Goal: Task Accomplishment & Management: Use online tool/utility

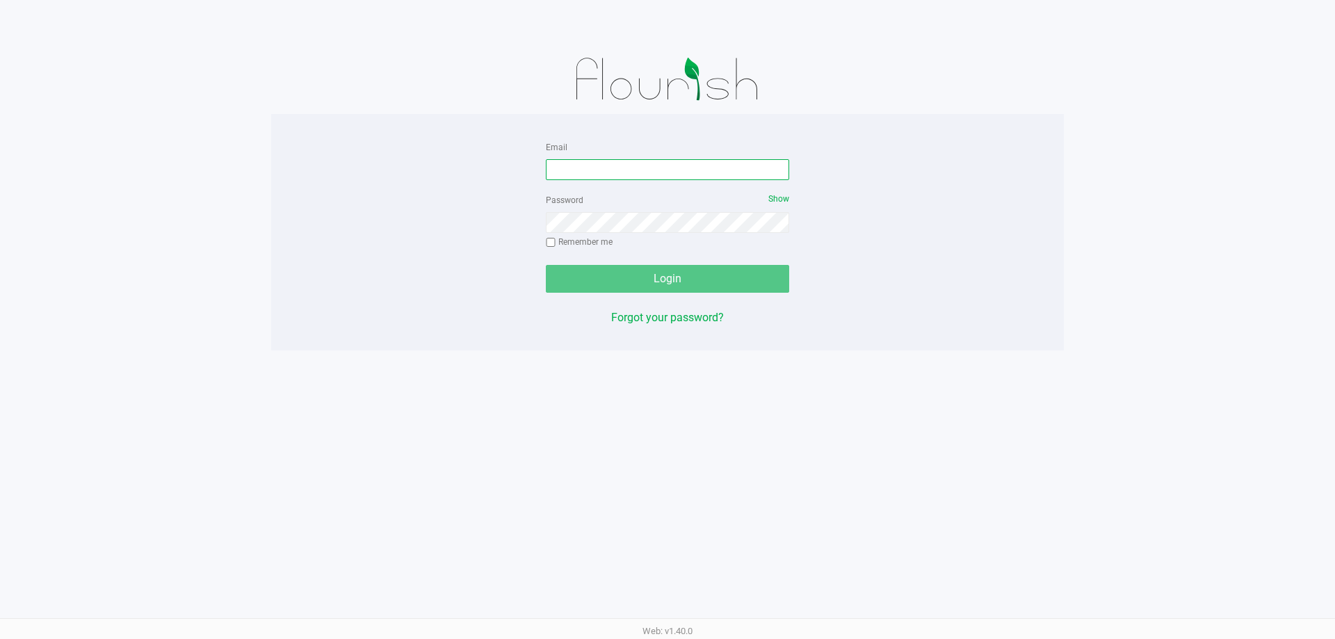
click at [606, 165] on input "Email" at bounding box center [667, 169] width 243 height 21
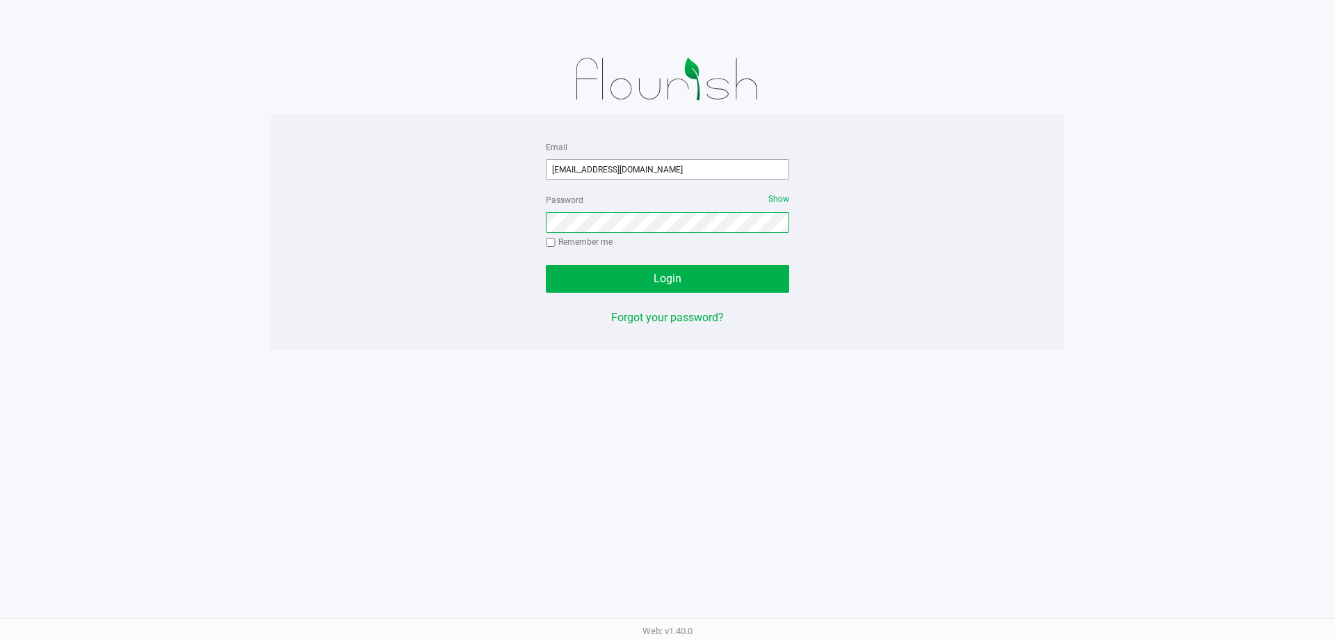
click at [546, 265] on button "Login" at bounding box center [667, 279] width 243 height 28
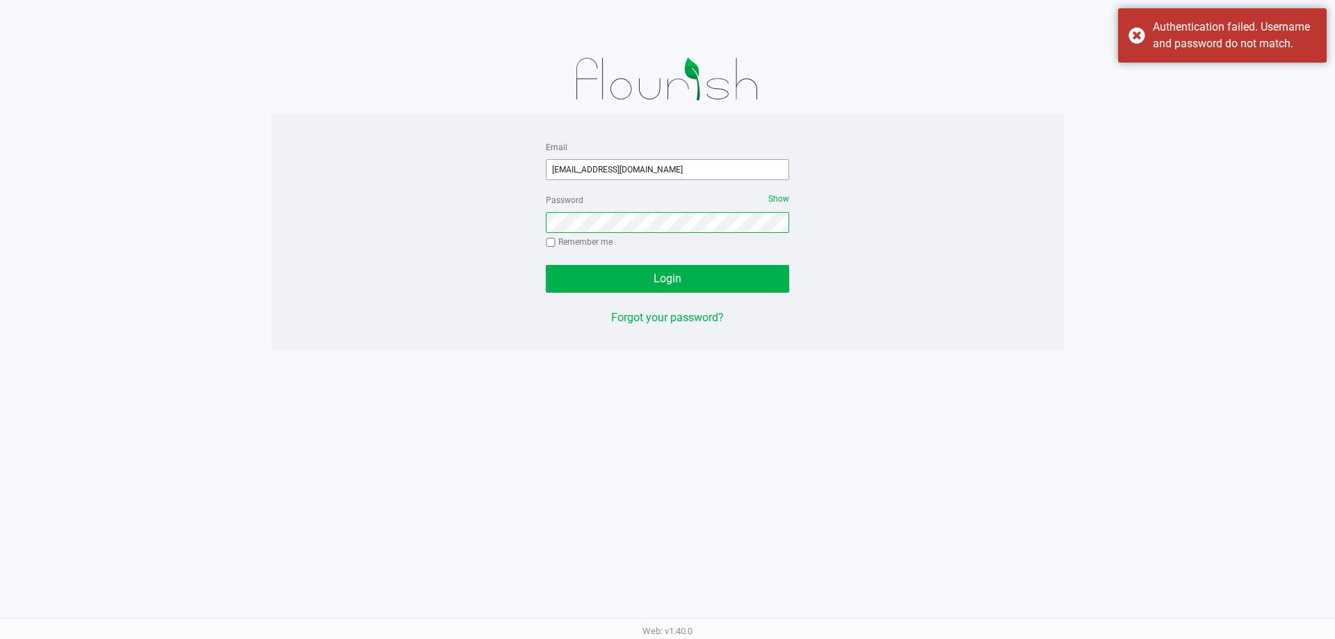
click at [546, 265] on button "Login" at bounding box center [667, 279] width 243 height 28
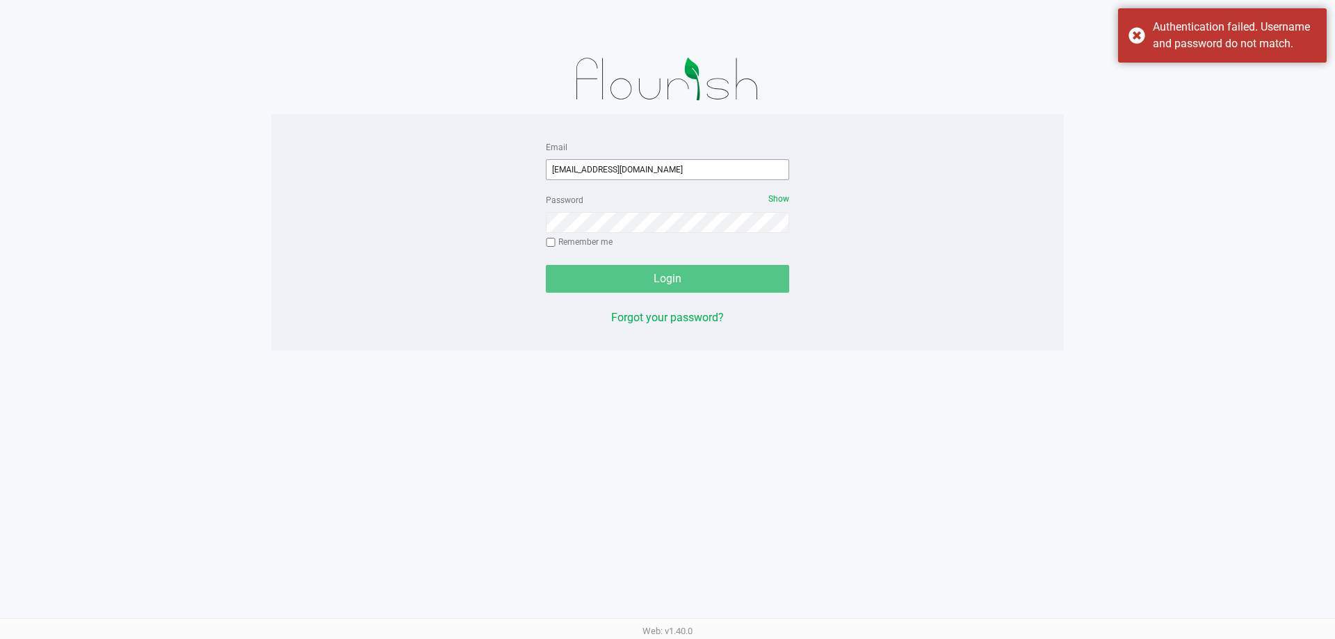
click at [664, 169] on input "[EMAIL_ADDRESS][DOMAIN_NAME]" at bounding box center [667, 169] width 243 height 21
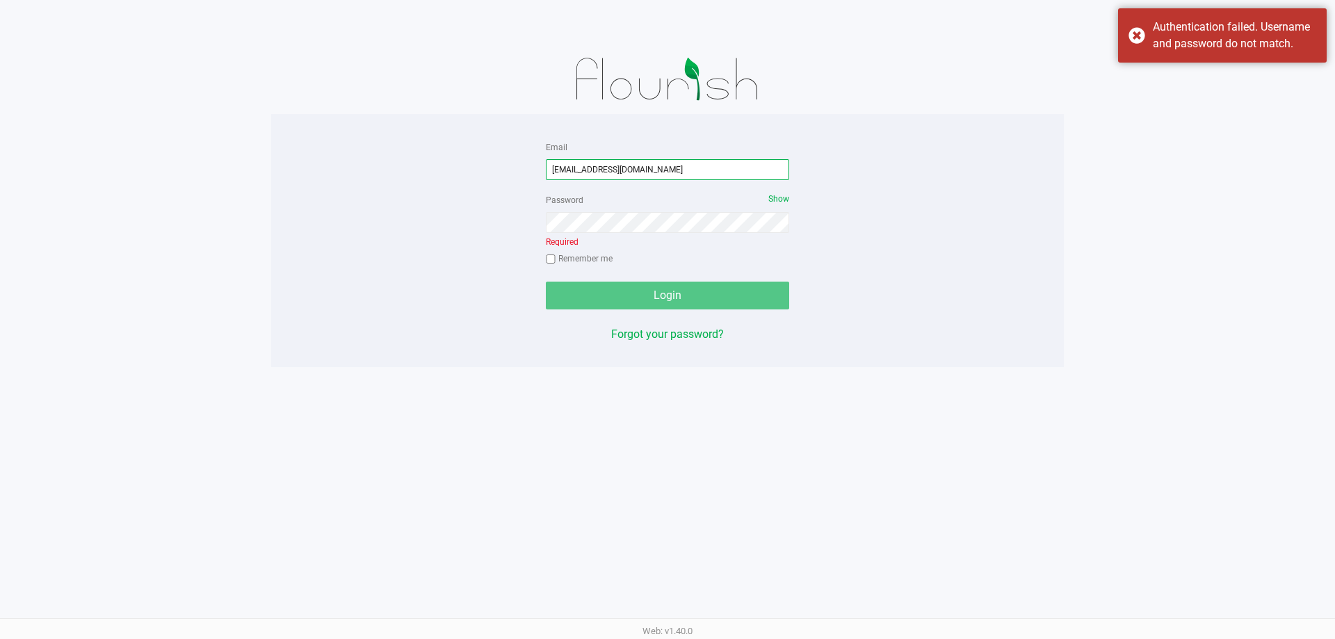
type input "[EMAIL_ADDRESS][DOMAIN_NAME]"
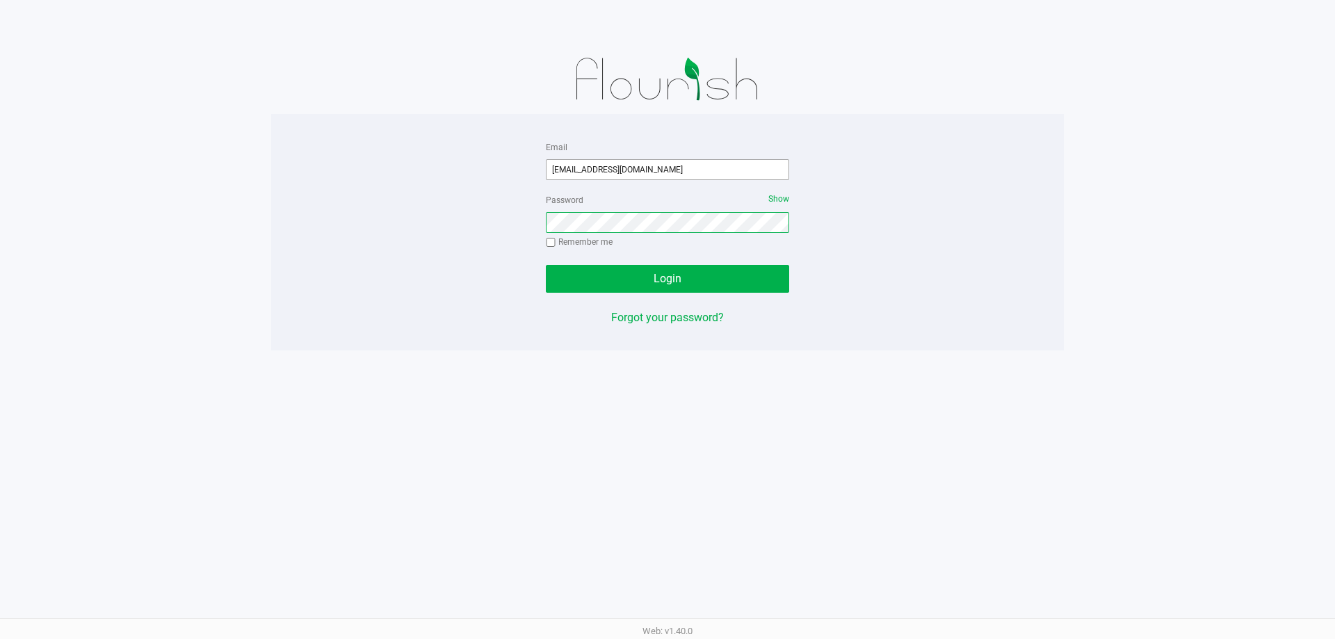
click at [546, 265] on button "Login" at bounding box center [667, 279] width 243 height 28
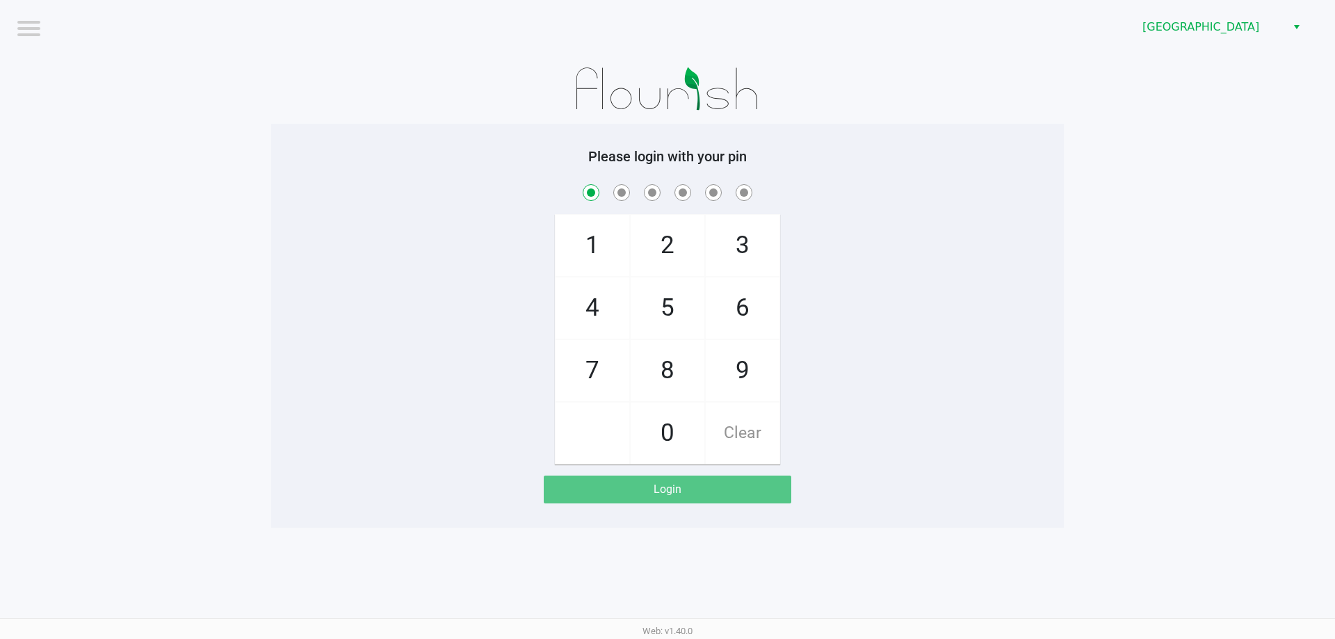
checkbox input "true"
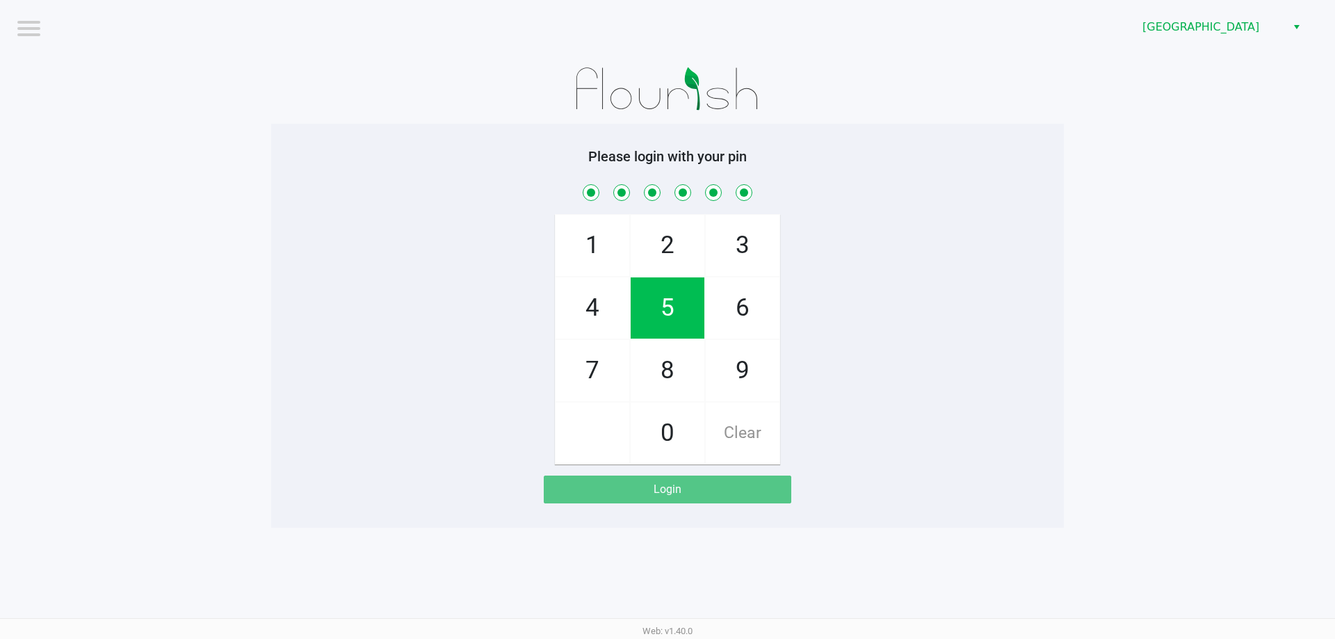
checkbox input "true"
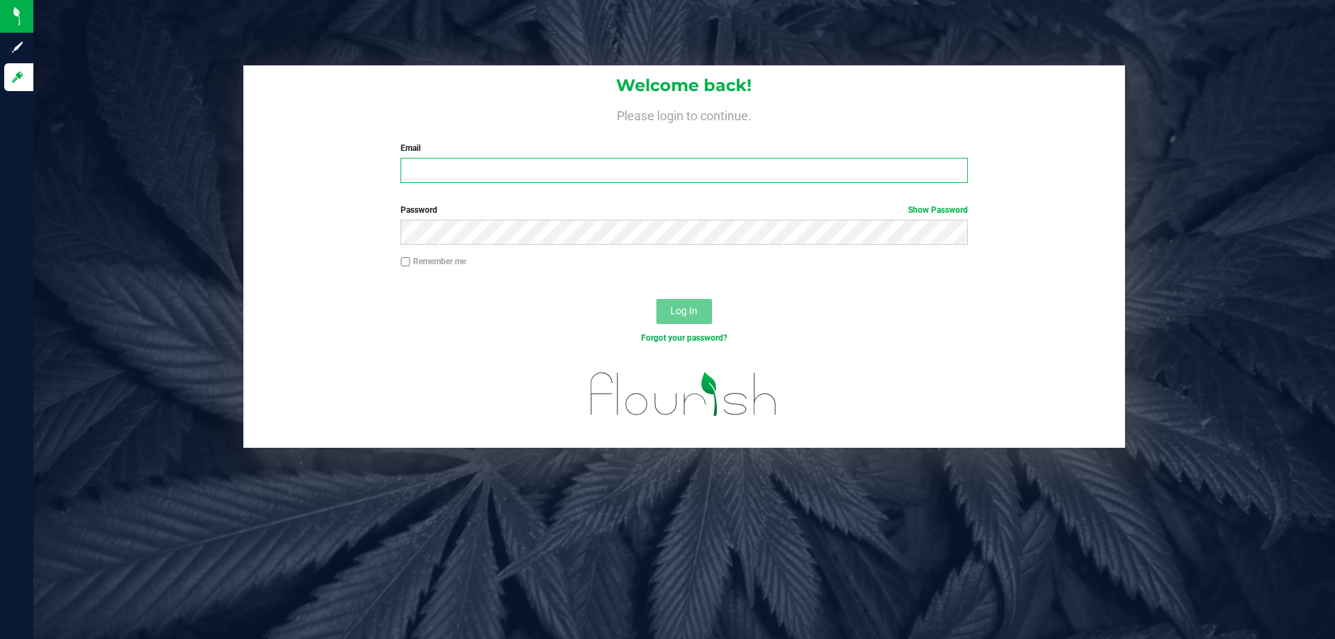
click at [439, 161] on input "Email" at bounding box center [684, 170] width 567 height 25
type input "sprettyman@liveparallel.com"
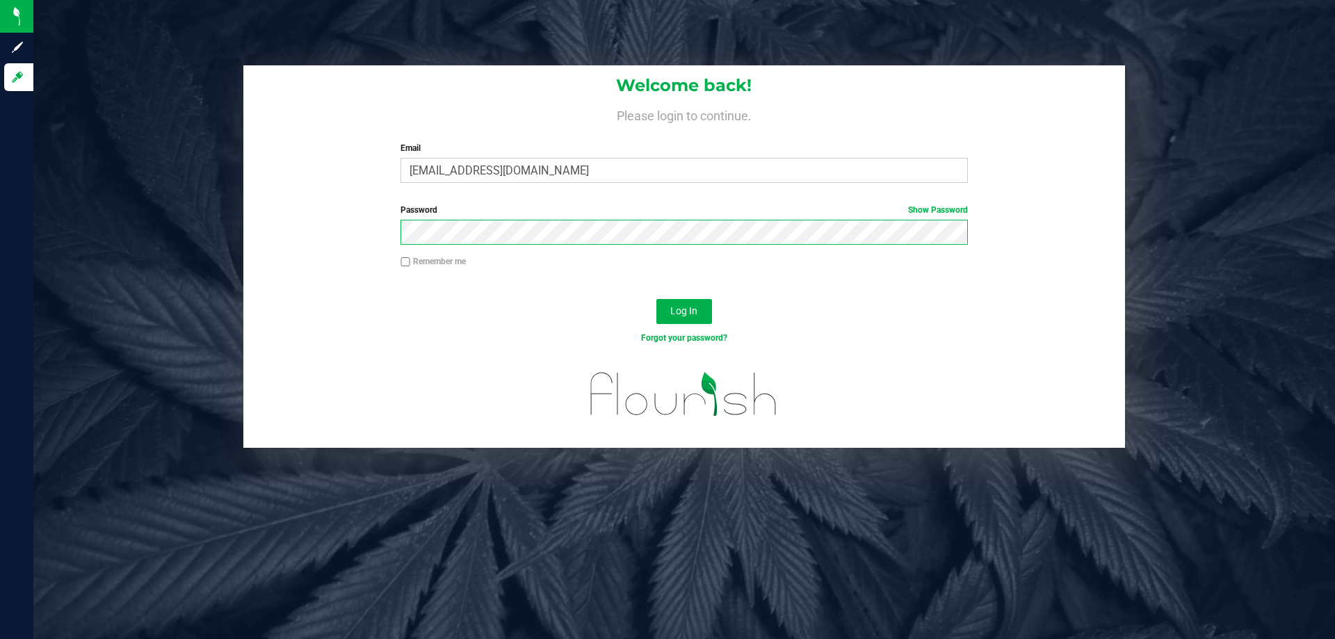
click at [656, 299] on button "Log In" at bounding box center [684, 311] width 56 height 25
click at [695, 312] on span "Log In" at bounding box center [683, 310] width 27 height 11
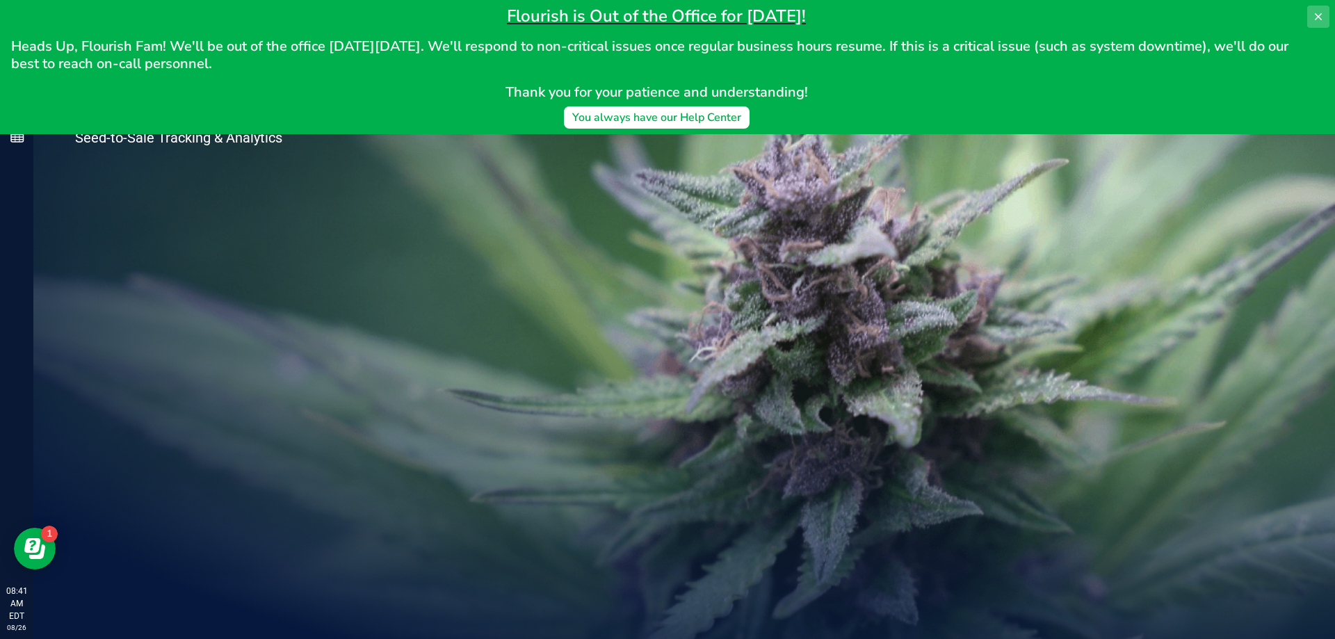
click at [1313, 12] on icon at bounding box center [1318, 16] width 11 height 11
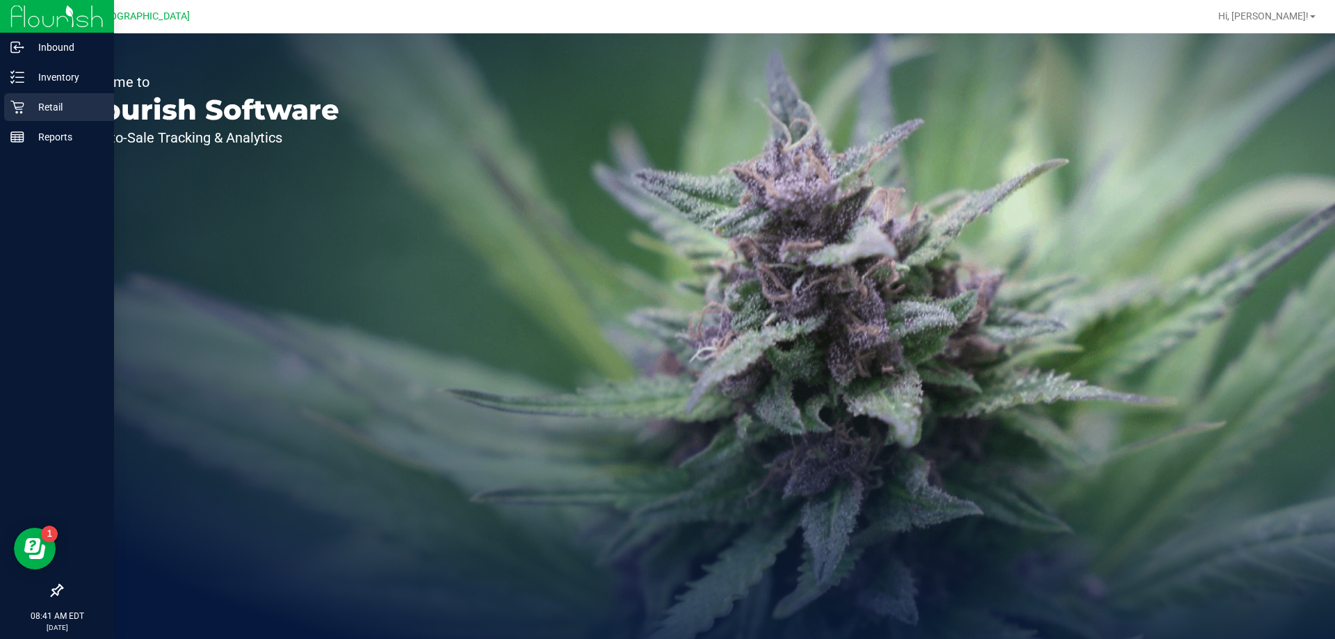
click at [60, 106] on p "Retail" at bounding box center [65, 107] width 83 height 17
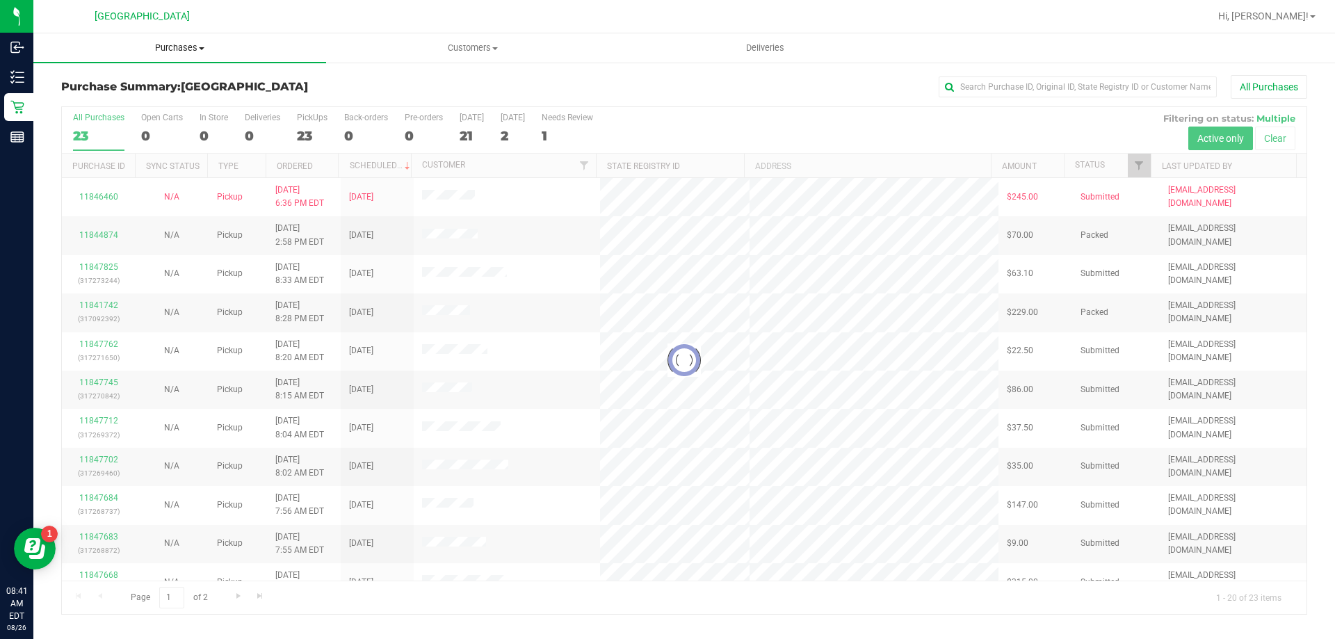
click at [171, 44] on span "Purchases" at bounding box center [179, 48] width 293 height 13
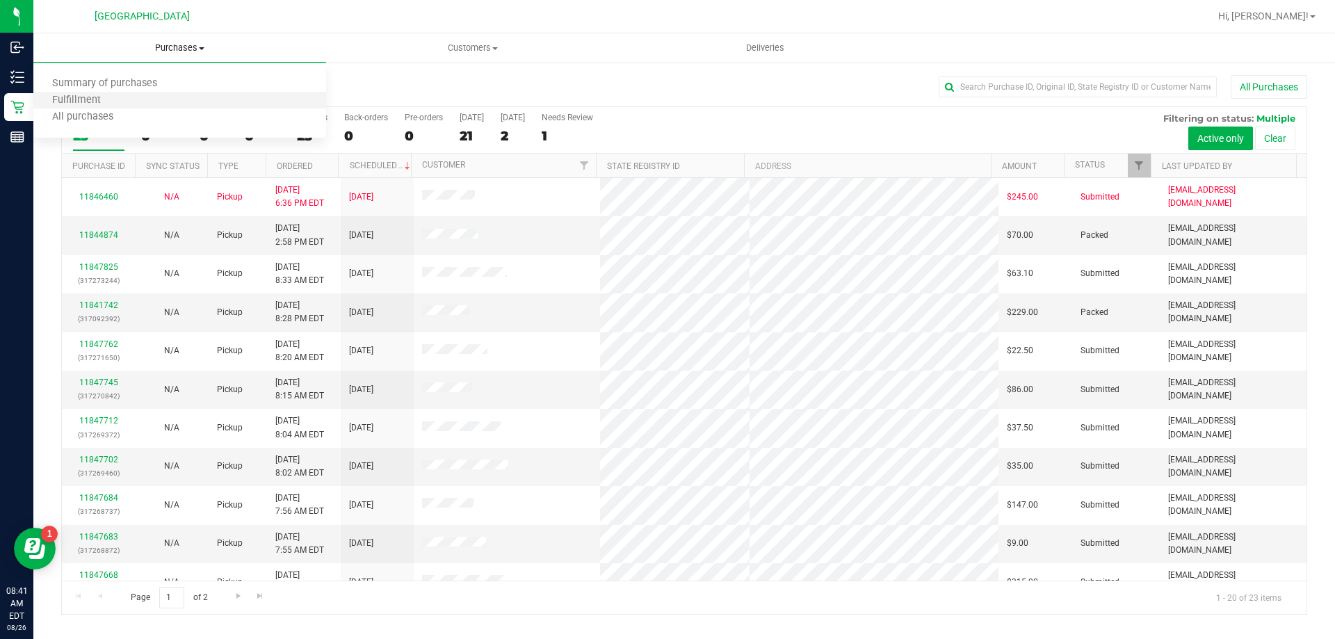
click at [129, 98] on li "Fulfillment" at bounding box center [179, 100] width 293 height 17
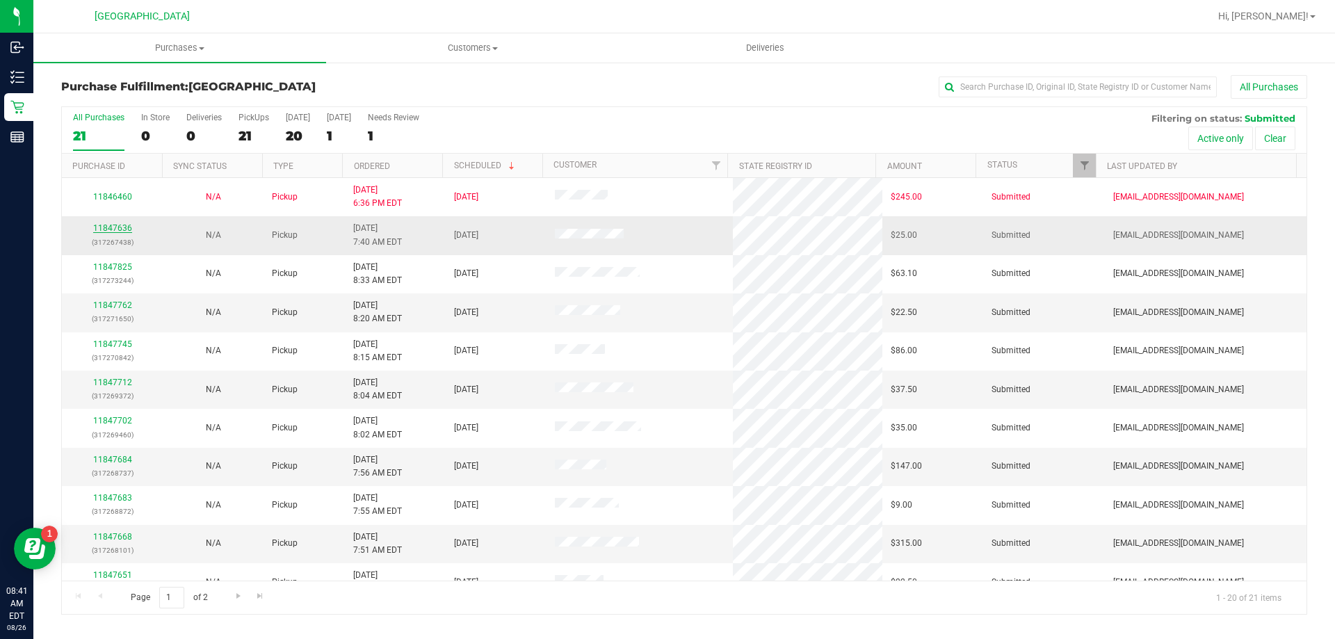
click at [112, 228] on link "11847636" at bounding box center [112, 228] width 39 height 10
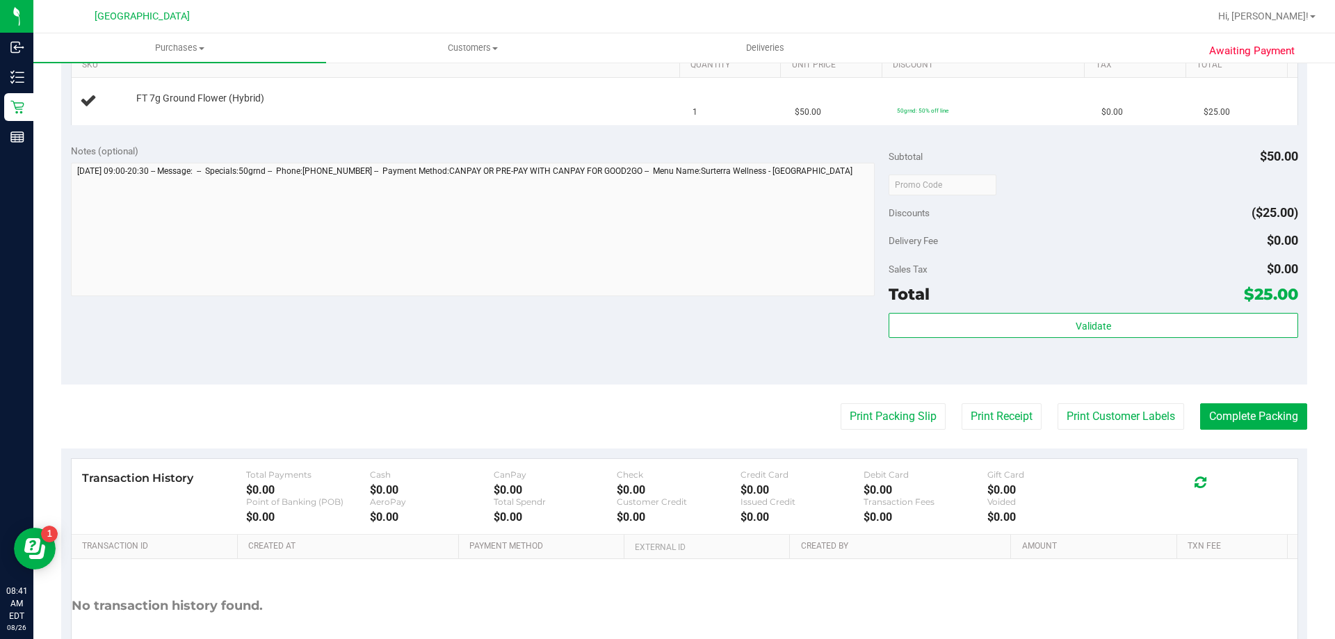
scroll to position [371, 0]
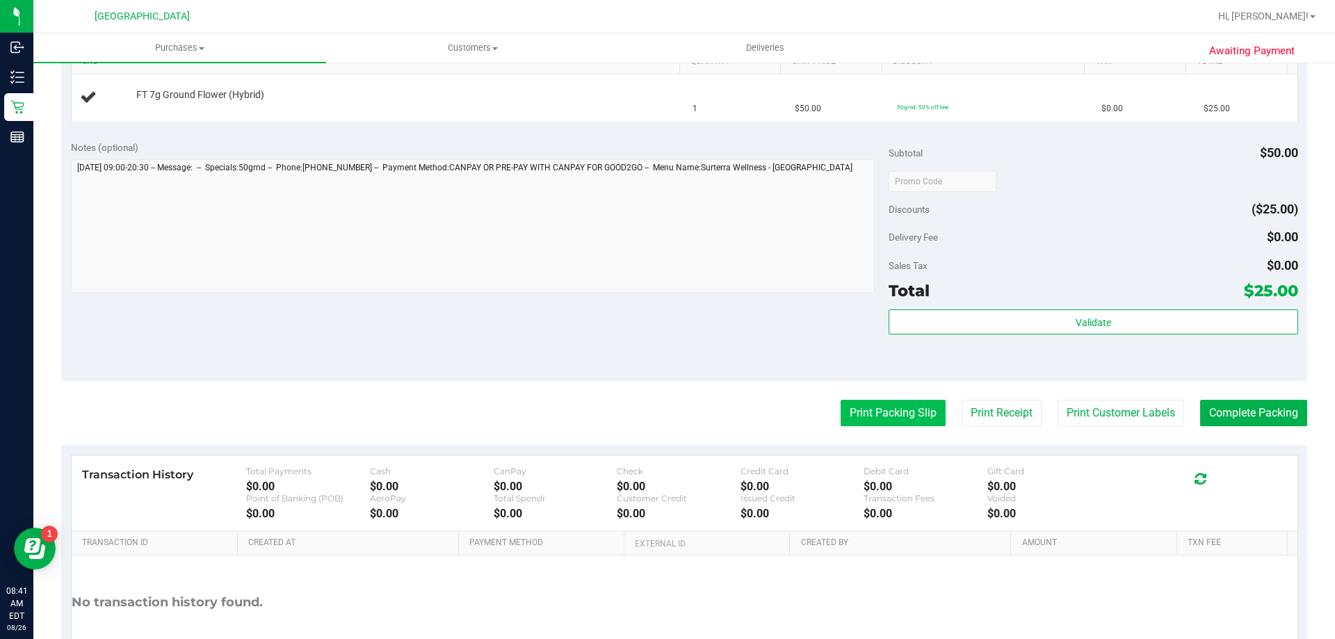
click at [897, 418] on button "Print Packing Slip" at bounding box center [893, 413] width 105 height 26
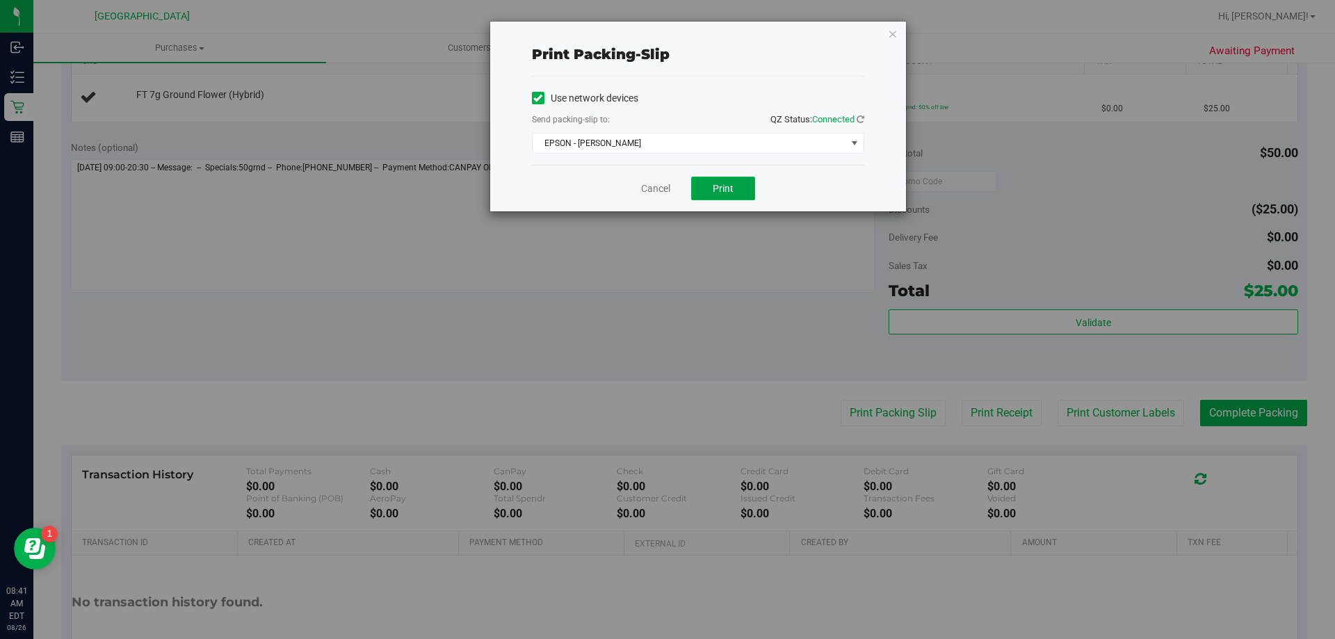
click at [728, 188] on span "Print" at bounding box center [723, 188] width 21 height 11
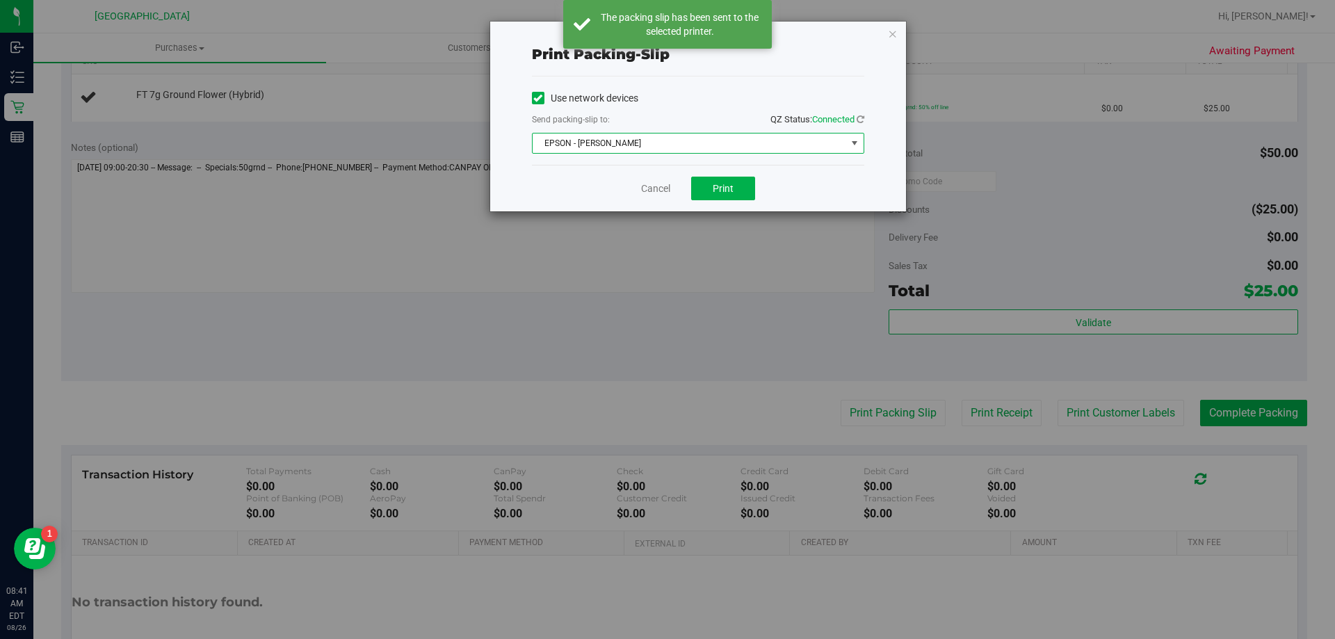
click at [690, 140] on span "EPSON - JYPSI" at bounding box center [690, 143] width 314 height 19
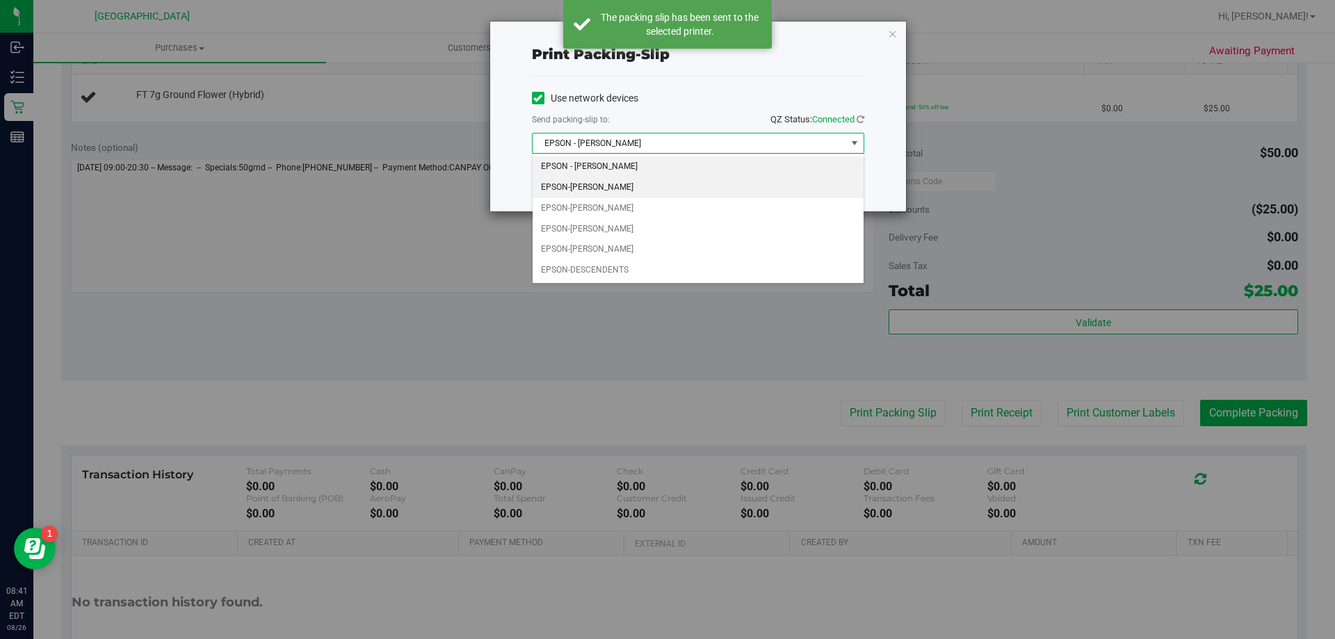
click at [656, 190] on li "EPSON-CELIA" at bounding box center [698, 187] width 331 height 21
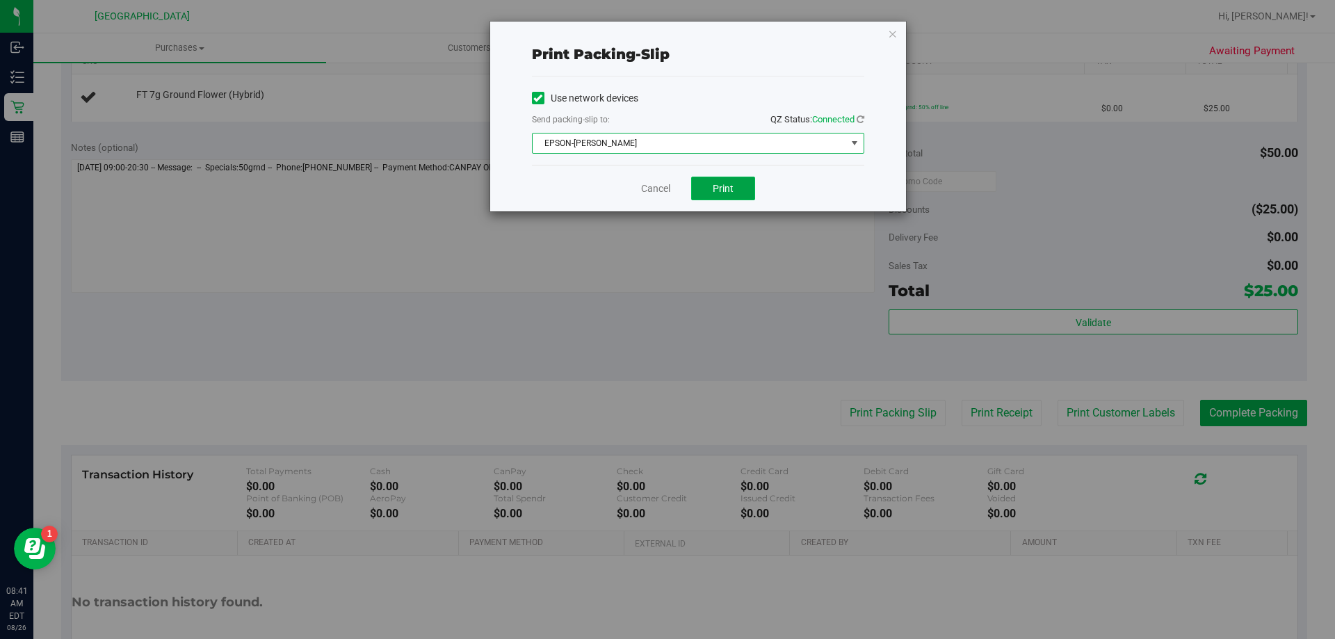
click at [723, 195] on button "Print" at bounding box center [723, 189] width 64 height 24
click at [658, 191] on link "Cancel" at bounding box center [655, 189] width 29 height 15
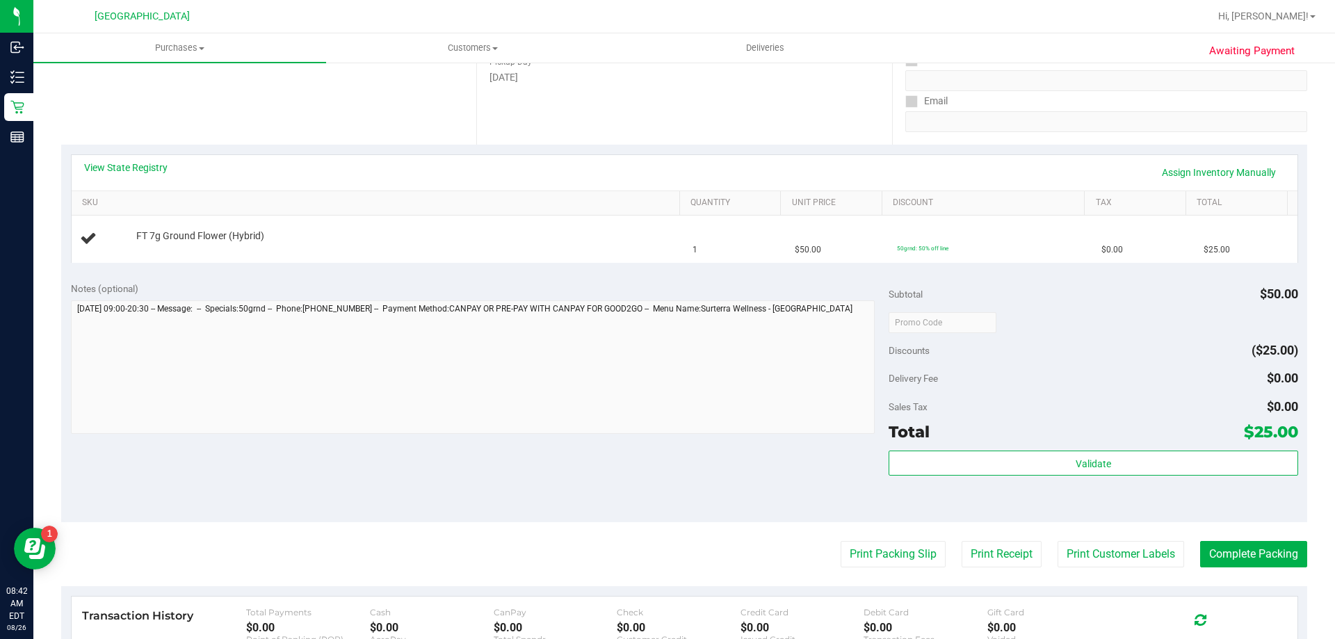
scroll to position [222, 0]
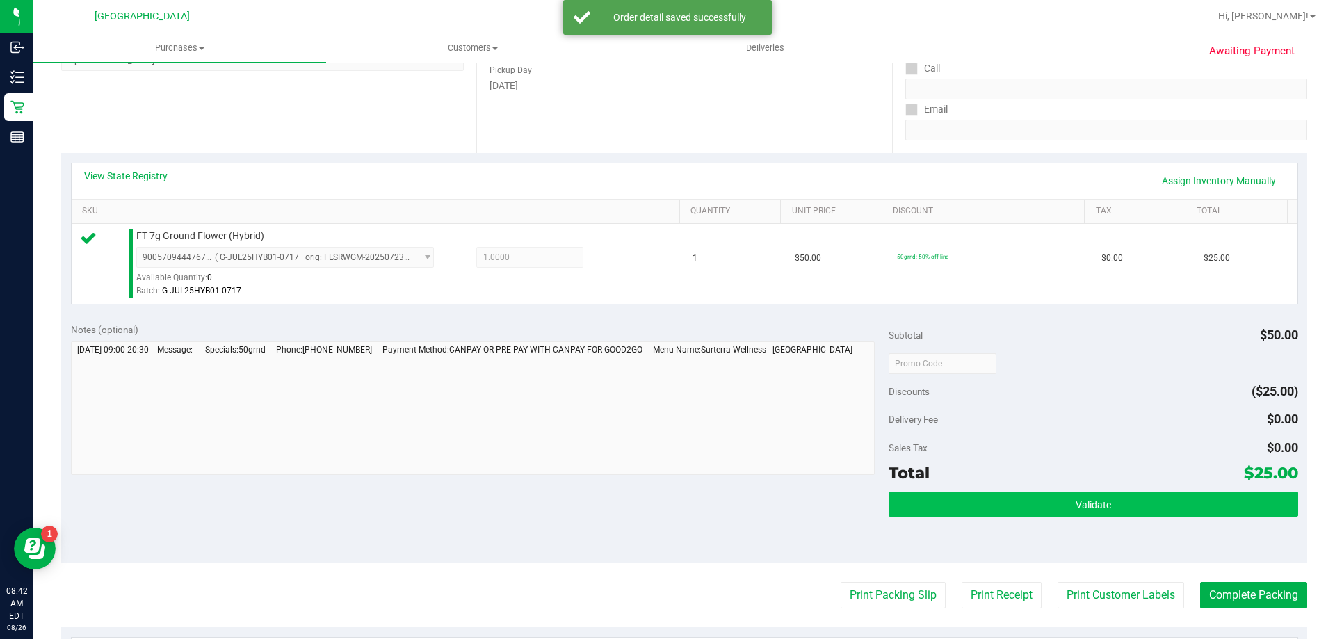
click at [960, 501] on button "Validate" at bounding box center [1093, 504] width 409 height 25
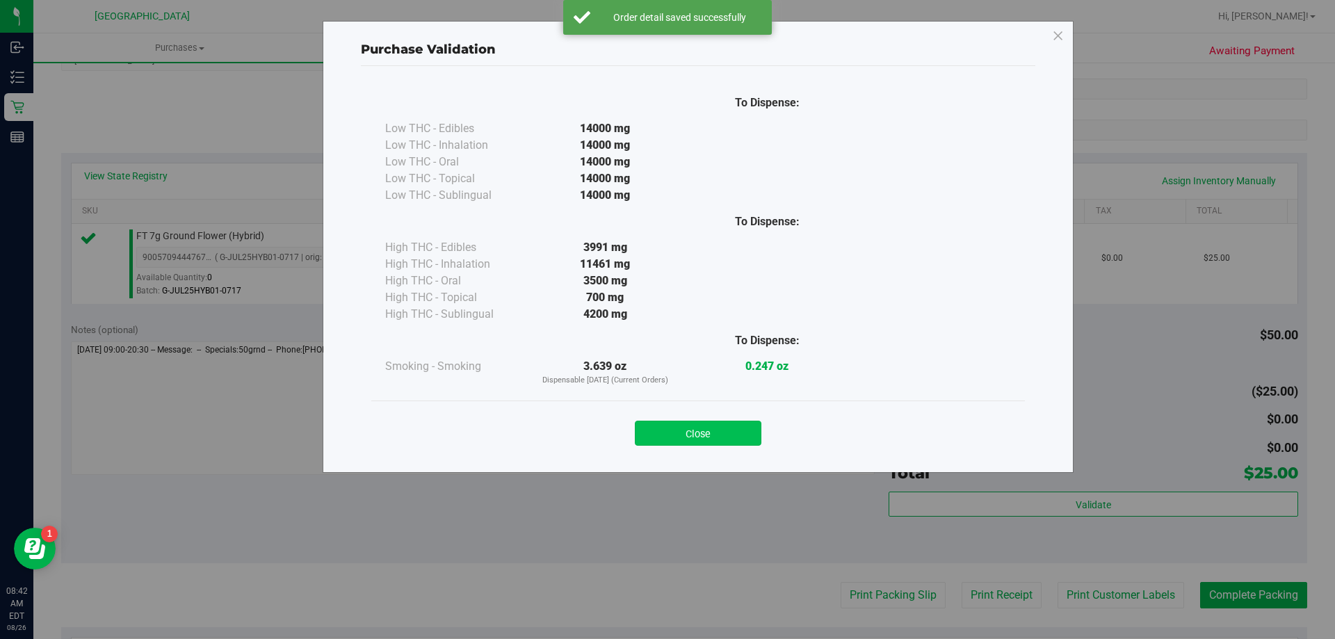
click at [688, 438] on button "Close" at bounding box center [698, 433] width 127 height 25
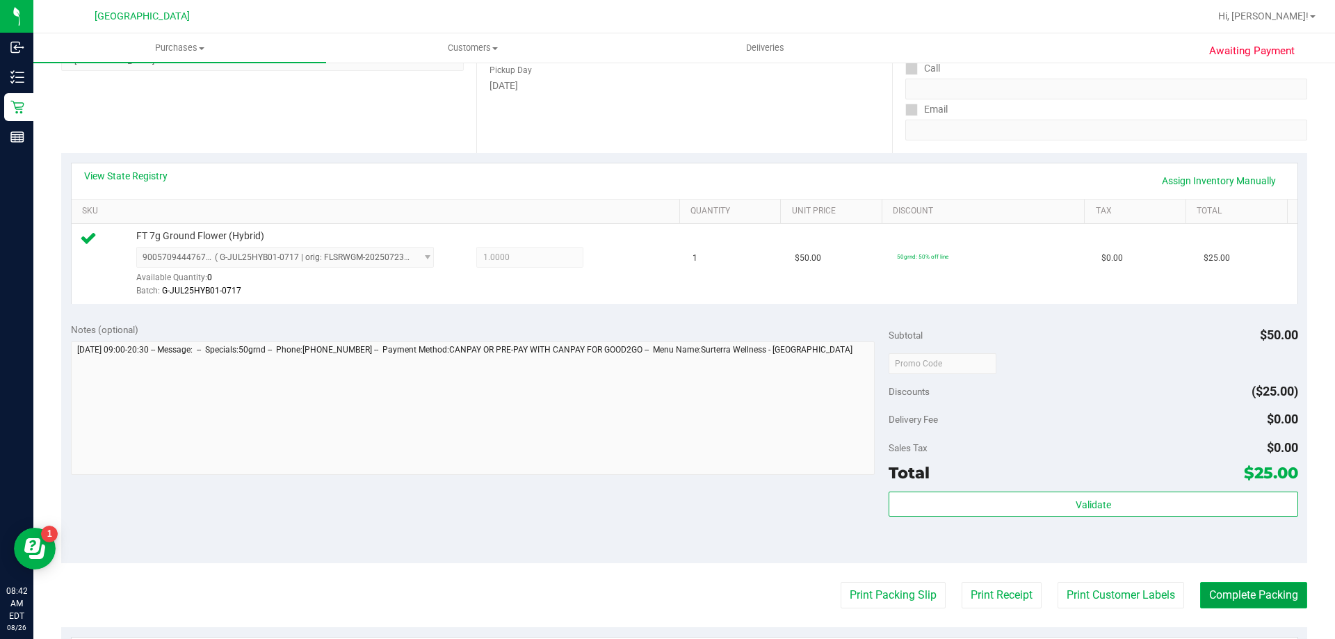
click at [1241, 597] on button "Complete Packing" at bounding box center [1253, 595] width 107 height 26
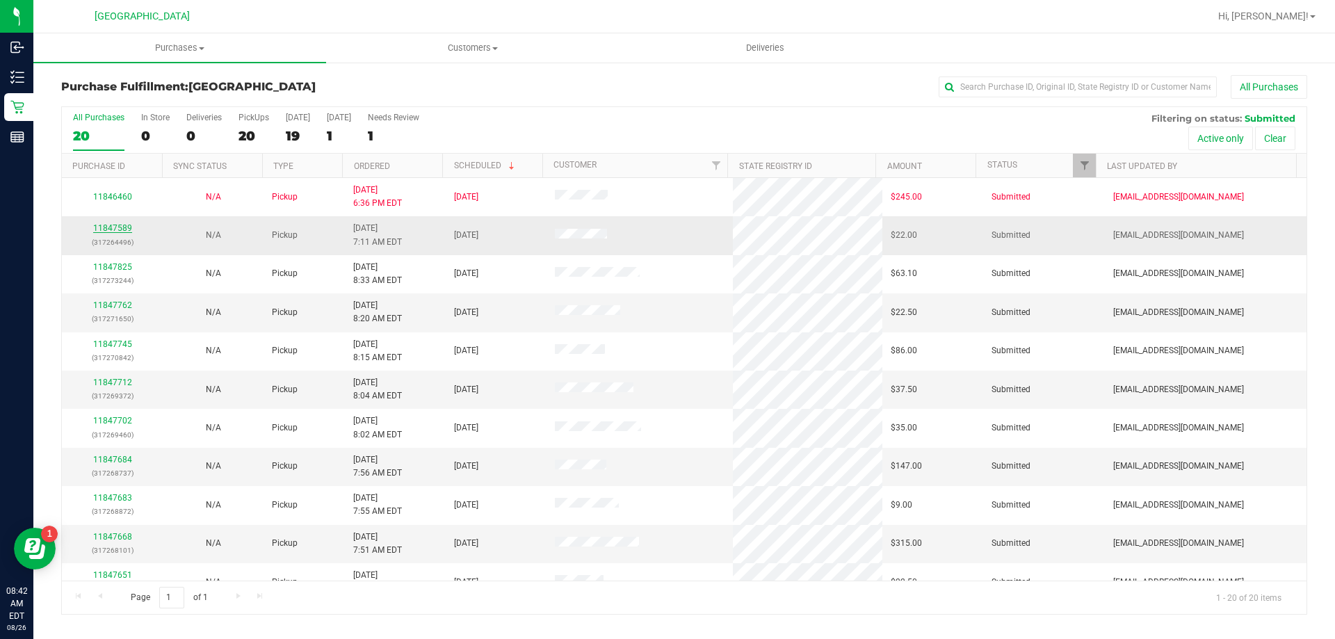
click at [119, 225] on link "11847589" at bounding box center [112, 228] width 39 height 10
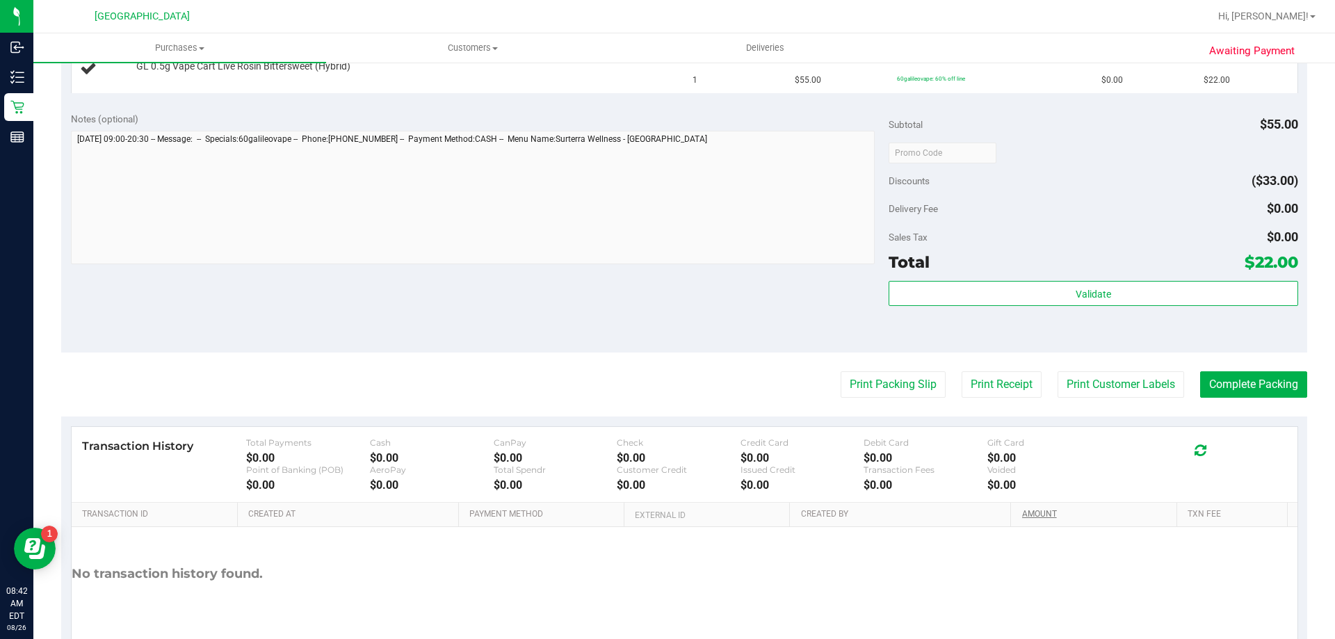
scroll to position [401, 0]
click at [871, 378] on button "Print Packing Slip" at bounding box center [893, 383] width 105 height 26
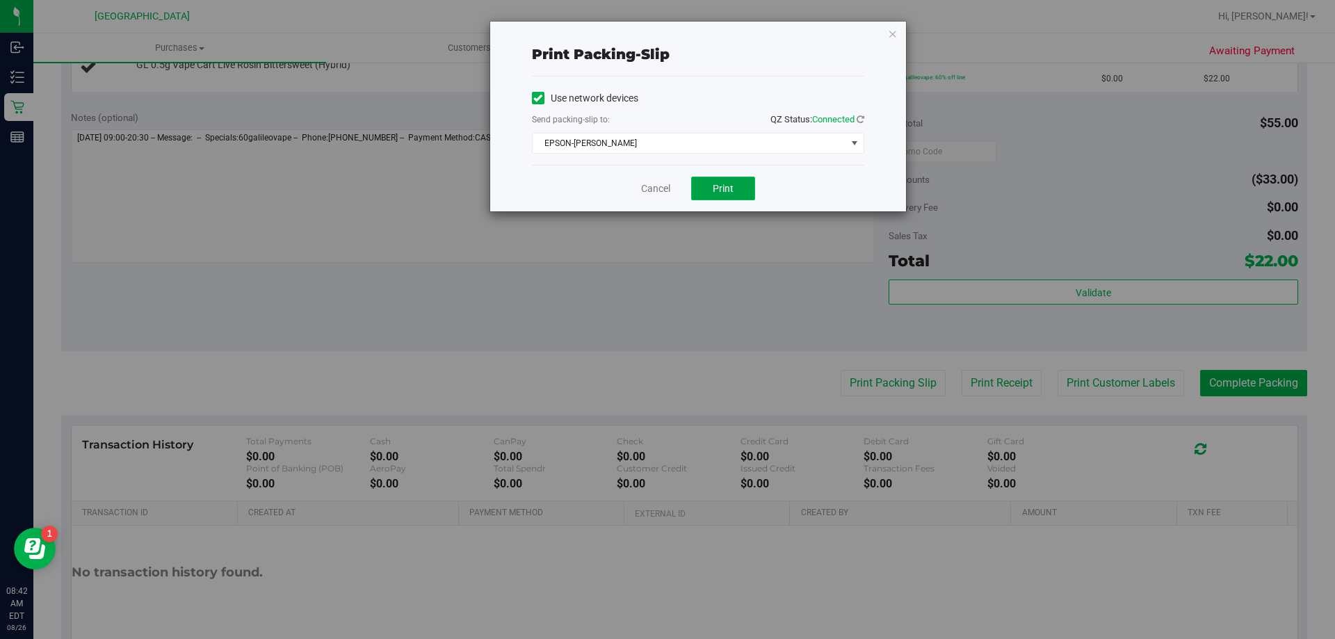
click at [716, 185] on span "Print" at bounding box center [723, 188] width 21 height 11
click at [665, 192] on link "Cancel" at bounding box center [655, 189] width 29 height 15
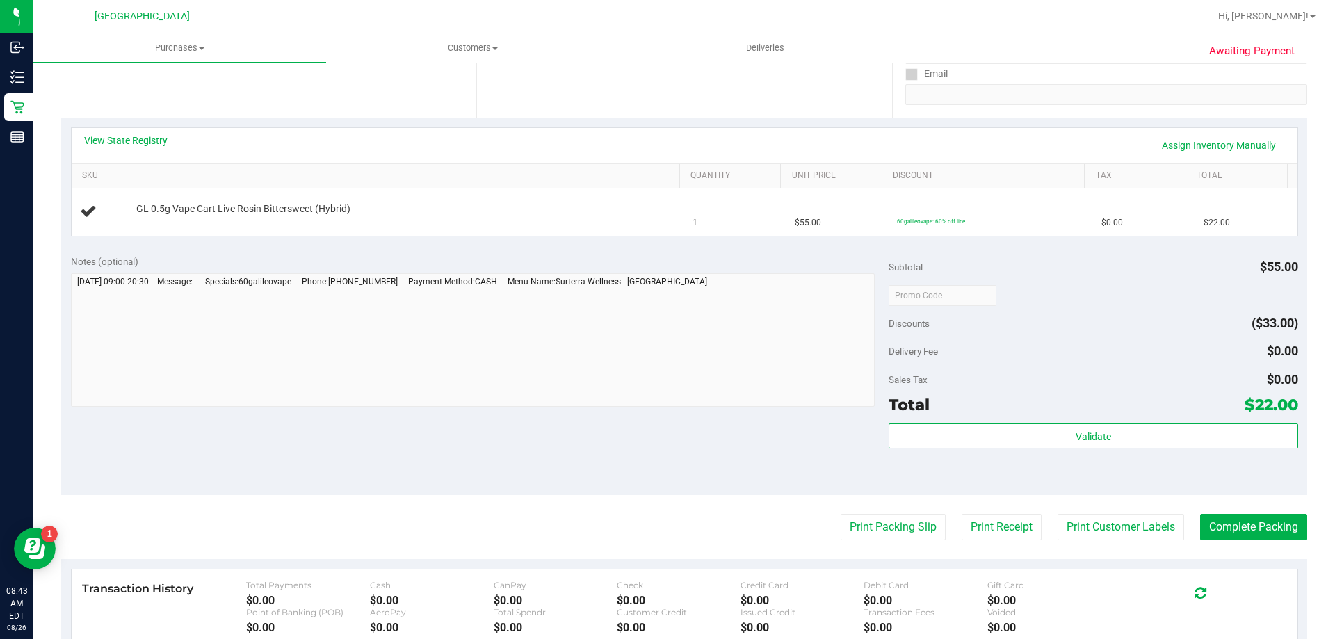
scroll to position [255, 0]
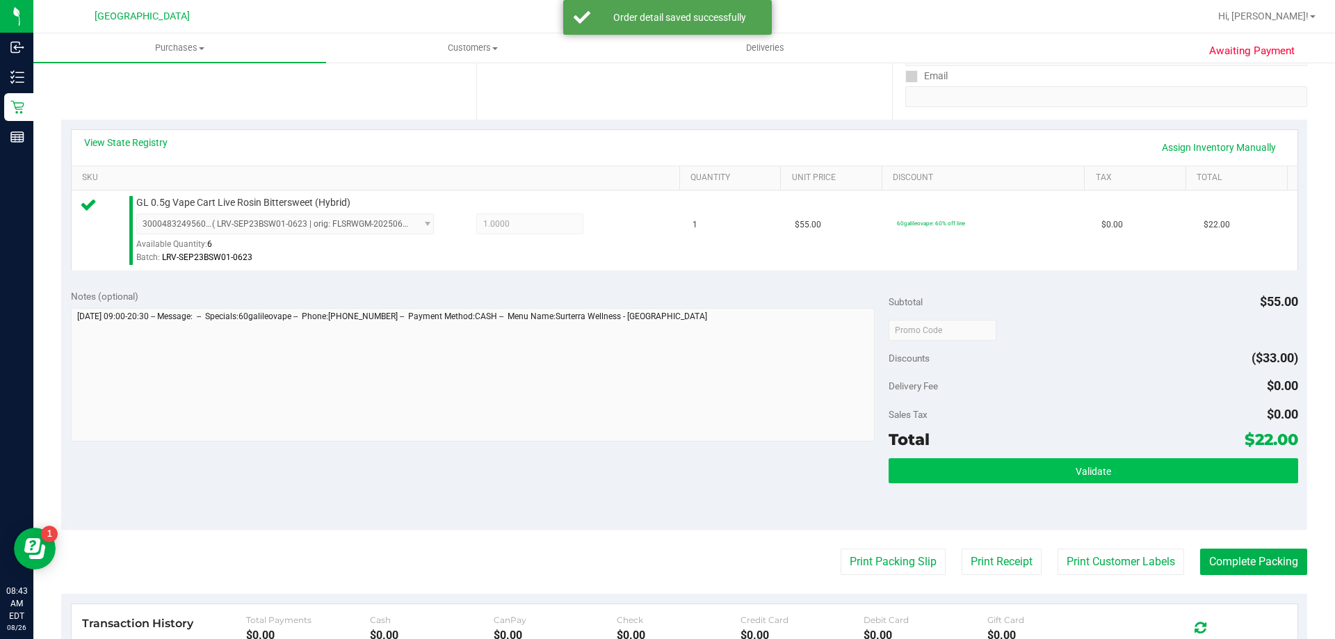
click at [985, 477] on button "Validate" at bounding box center [1093, 470] width 409 height 25
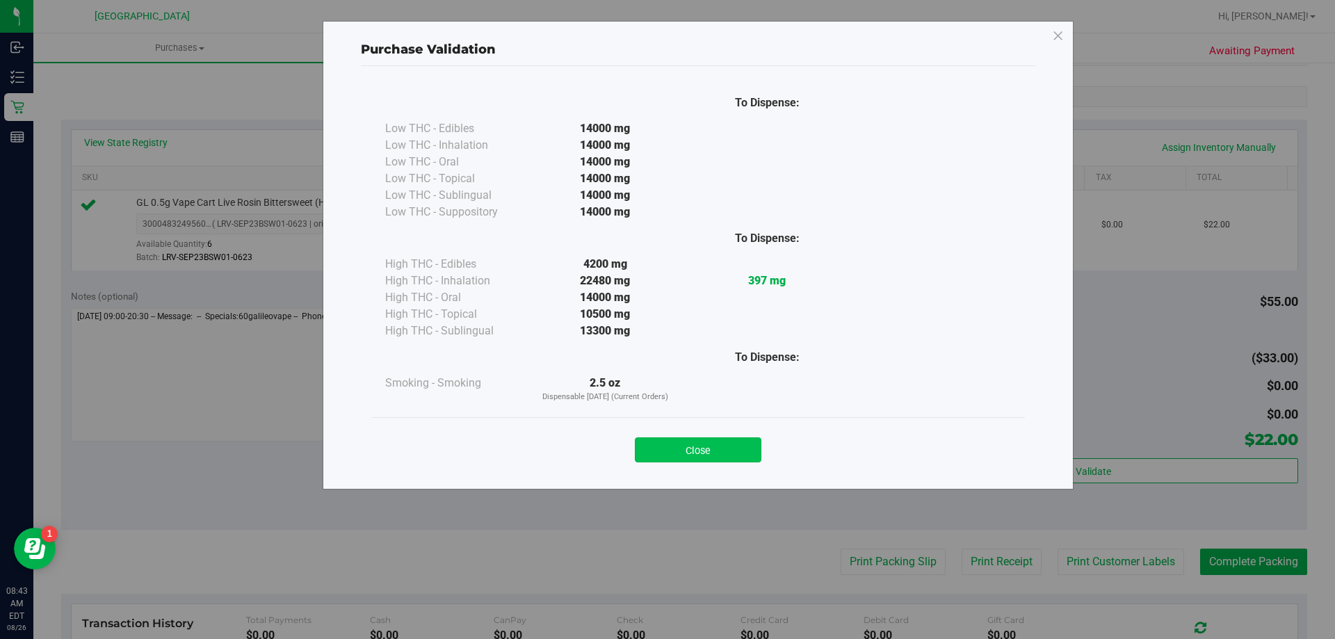
click at [684, 453] on button "Close" at bounding box center [698, 449] width 127 height 25
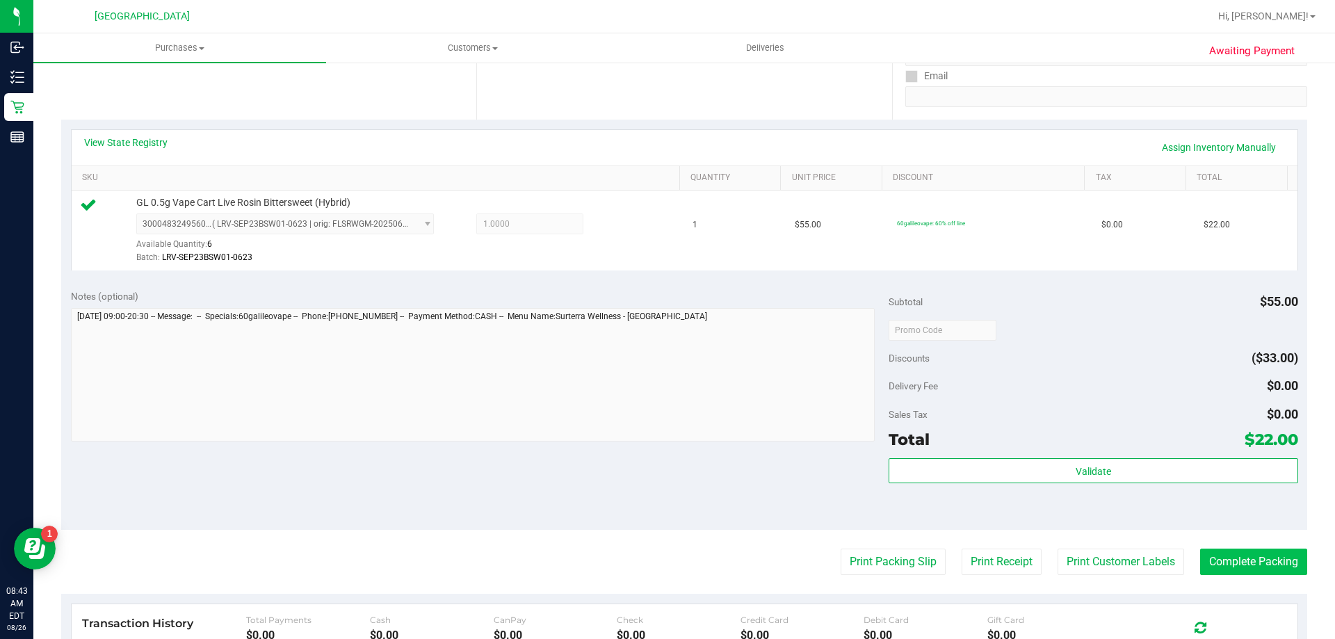
click at [1227, 574] on button "Complete Packing" at bounding box center [1253, 562] width 107 height 26
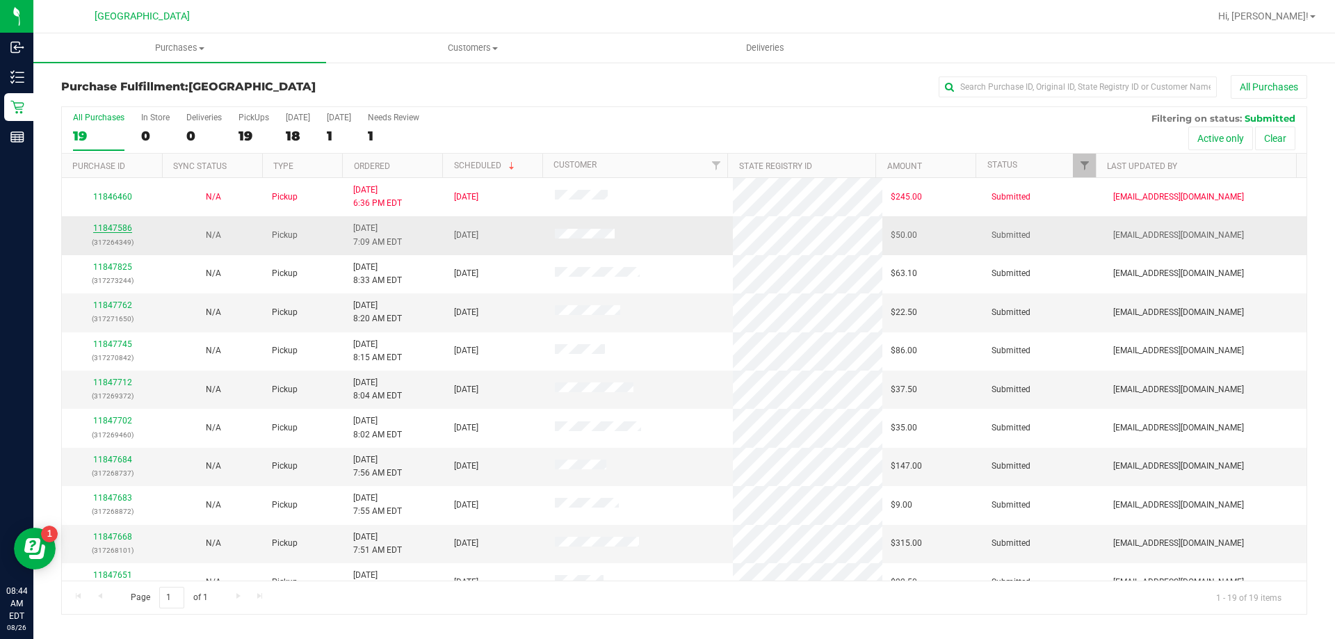
click at [116, 227] on link "11847586" at bounding box center [112, 228] width 39 height 10
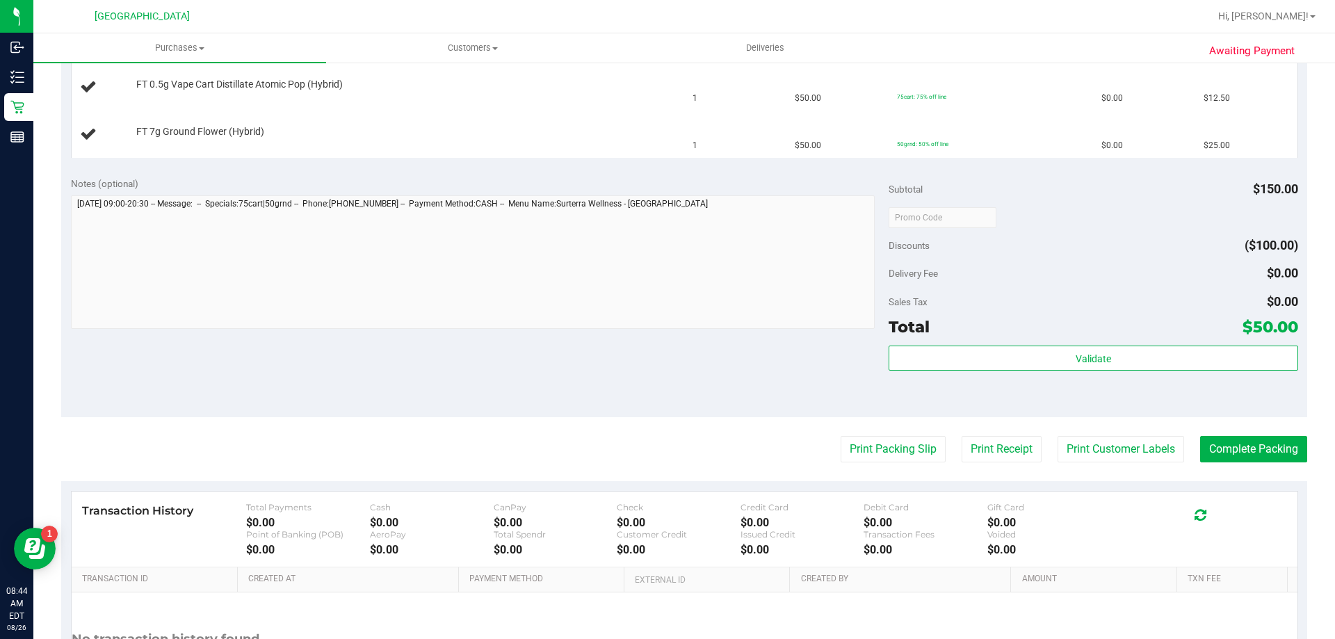
scroll to position [478, 0]
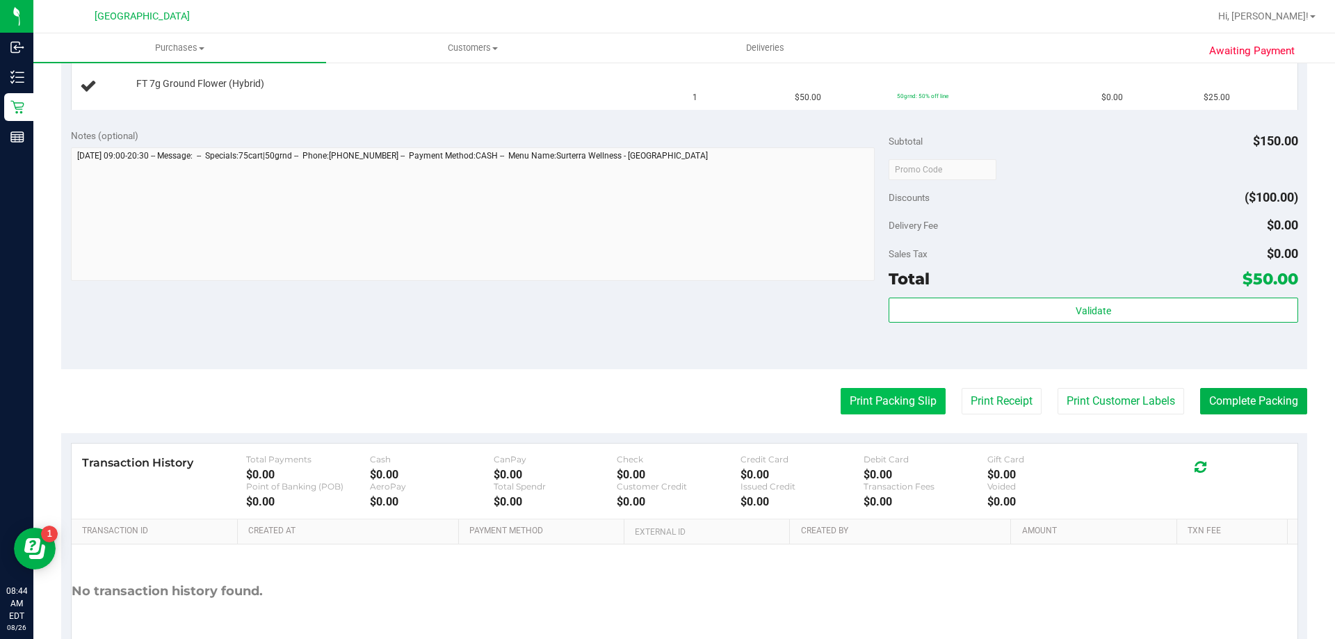
click at [892, 401] on button "Print Packing Slip" at bounding box center [893, 401] width 105 height 26
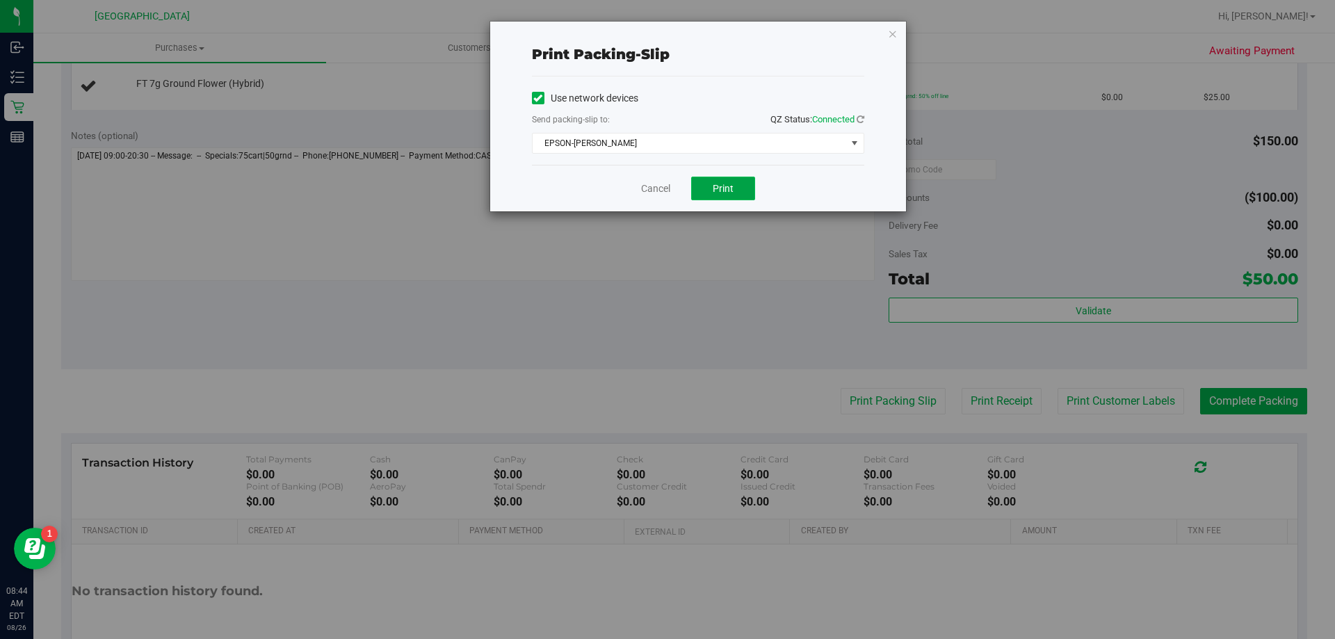
click at [722, 179] on button "Print" at bounding box center [723, 189] width 64 height 24
click at [654, 189] on link "Cancel" at bounding box center [655, 189] width 29 height 15
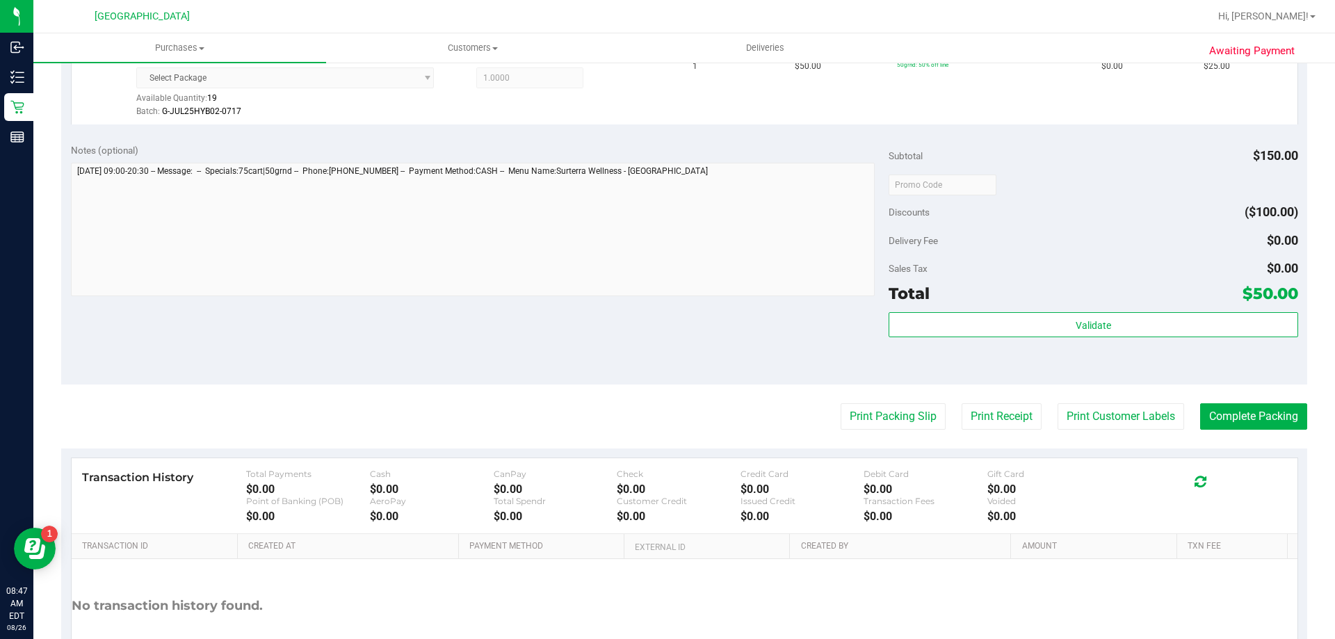
scroll to position [586, 0]
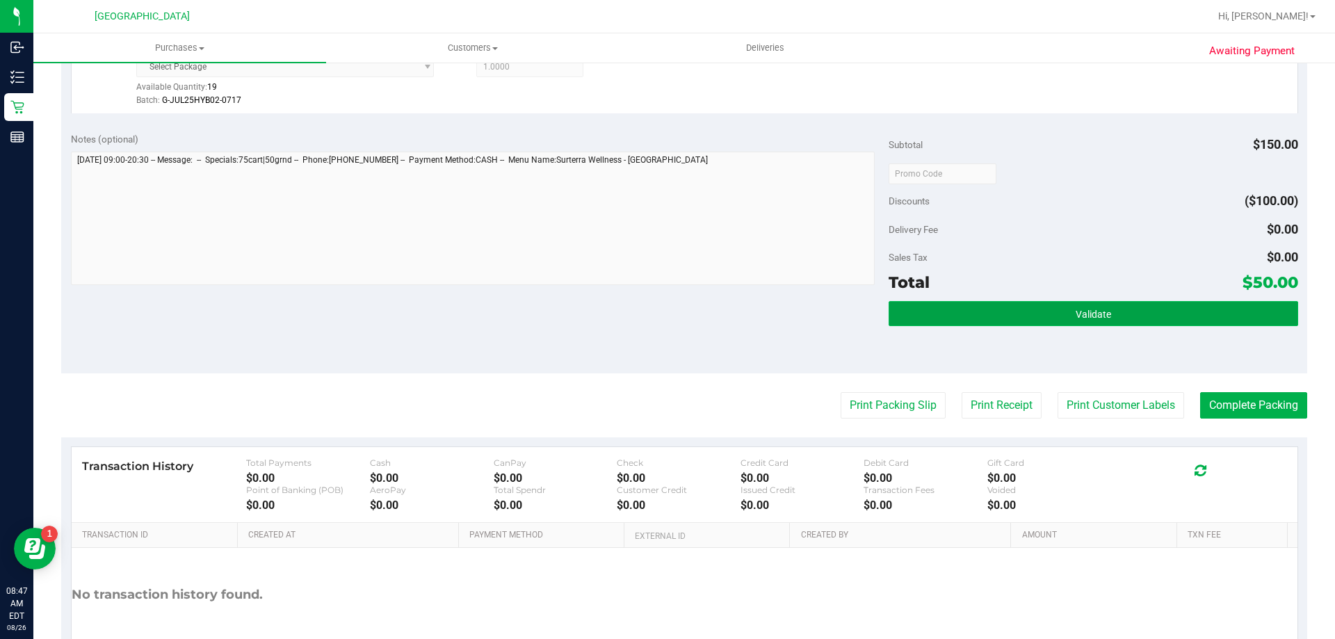
click at [947, 321] on button "Validate" at bounding box center [1093, 313] width 409 height 25
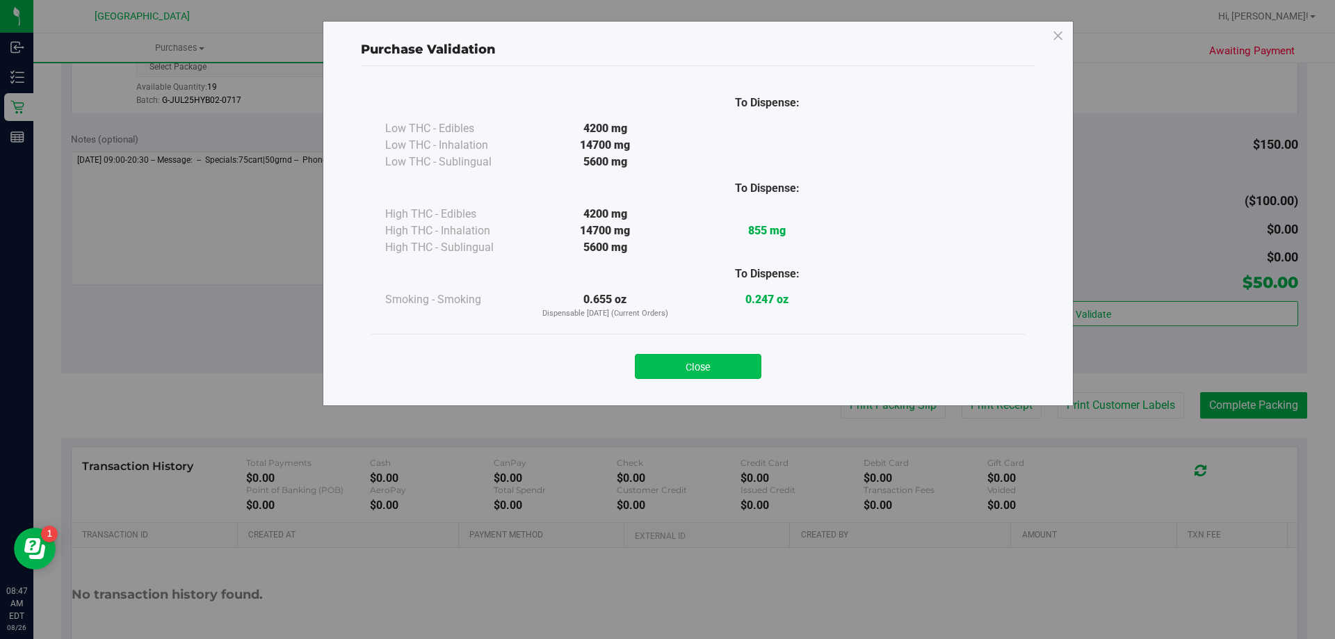
click at [684, 377] on button "Close" at bounding box center [698, 366] width 127 height 25
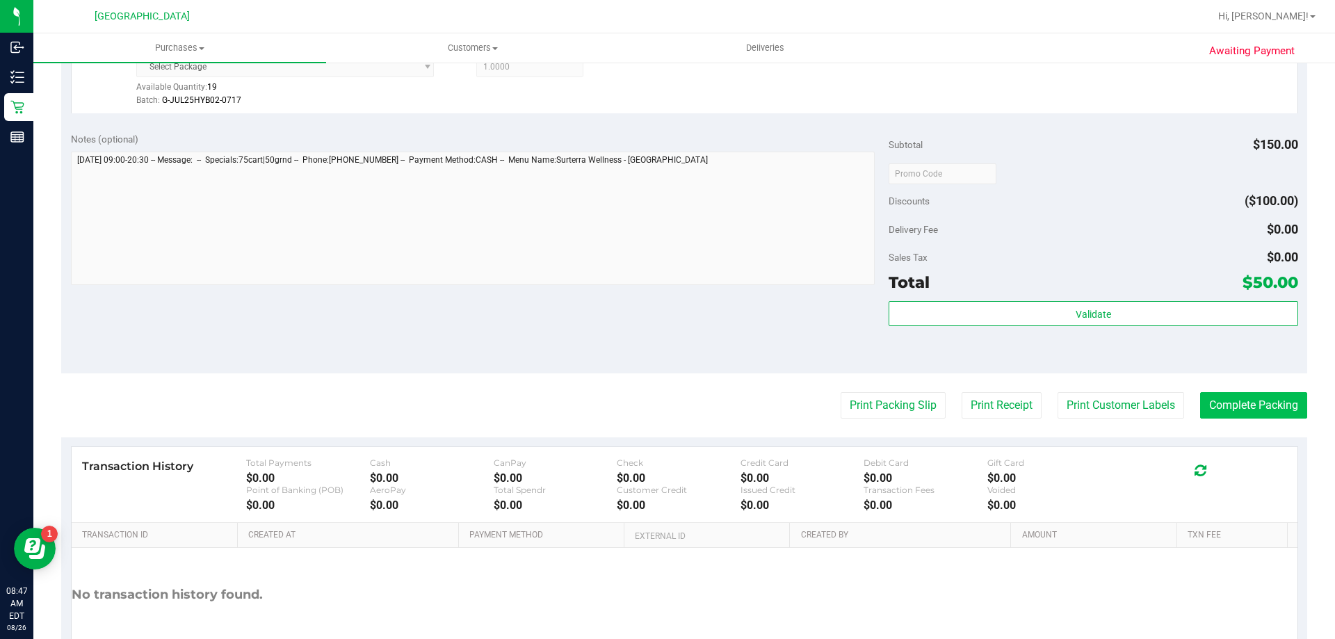
click at [1226, 414] on button "Complete Packing" at bounding box center [1253, 405] width 107 height 26
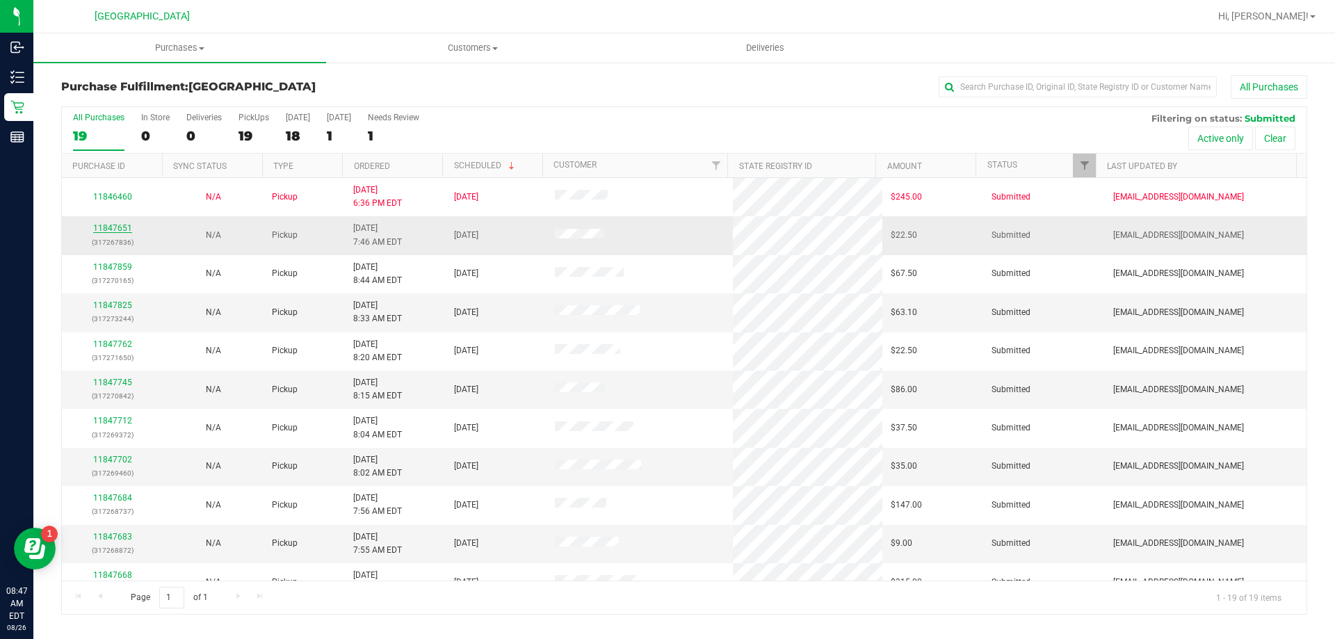
click at [115, 226] on link "11847651" at bounding box center [112, 228] width 39 height 10
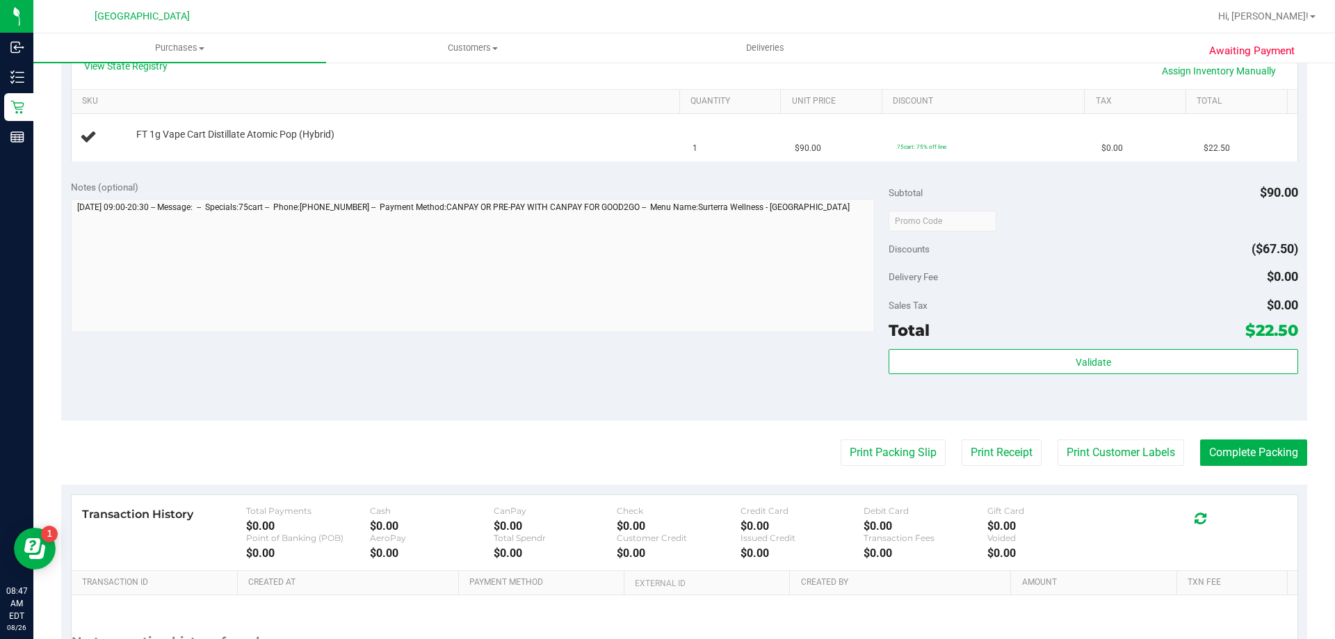
scroll to position [373, 0]
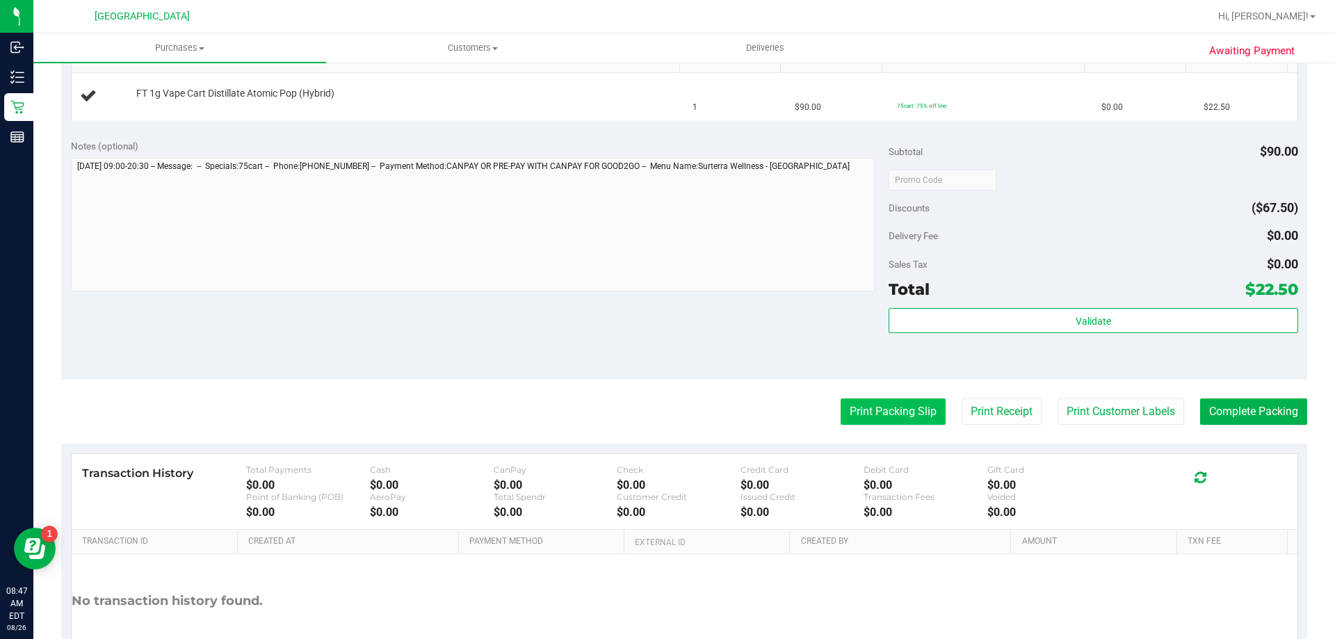
click at [909, 408] on button "Print Packing Slip" at bounding box center [893, 411] width 105 height 26
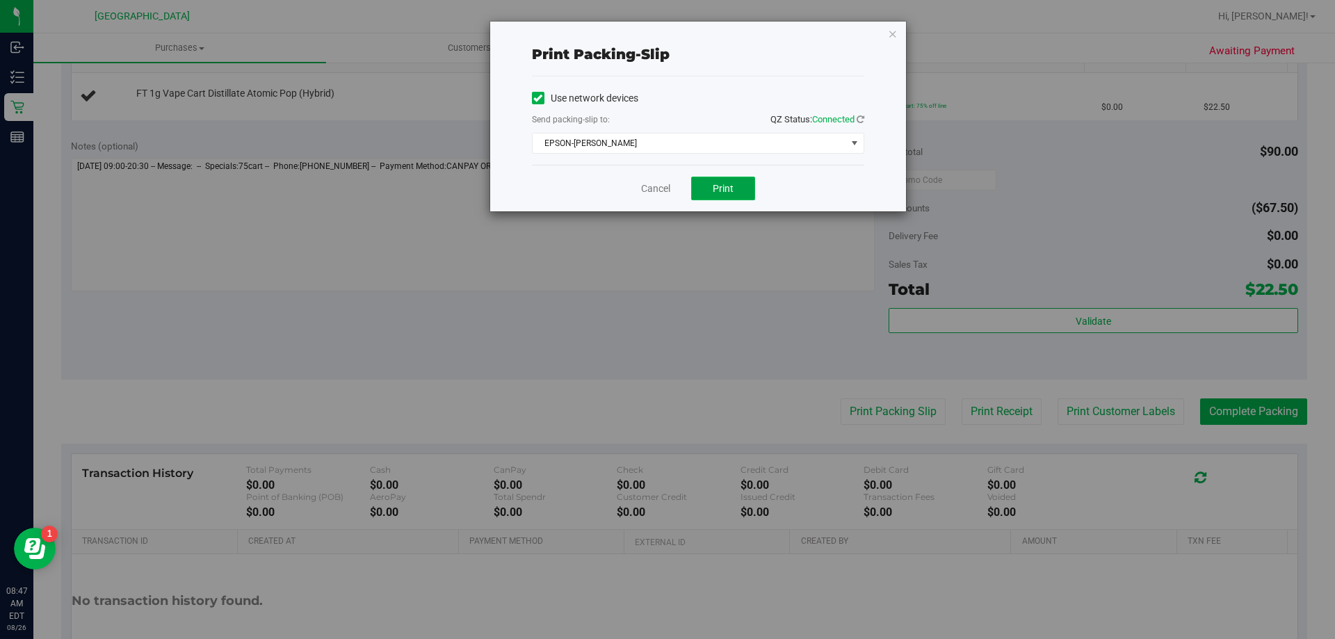
click at [706, 182] on button "Print" at bounding box center [723, 189] width 64 height 24
click at [656, 192] on link "Cancel" at bounding box center [655, 189] width 29 height 15
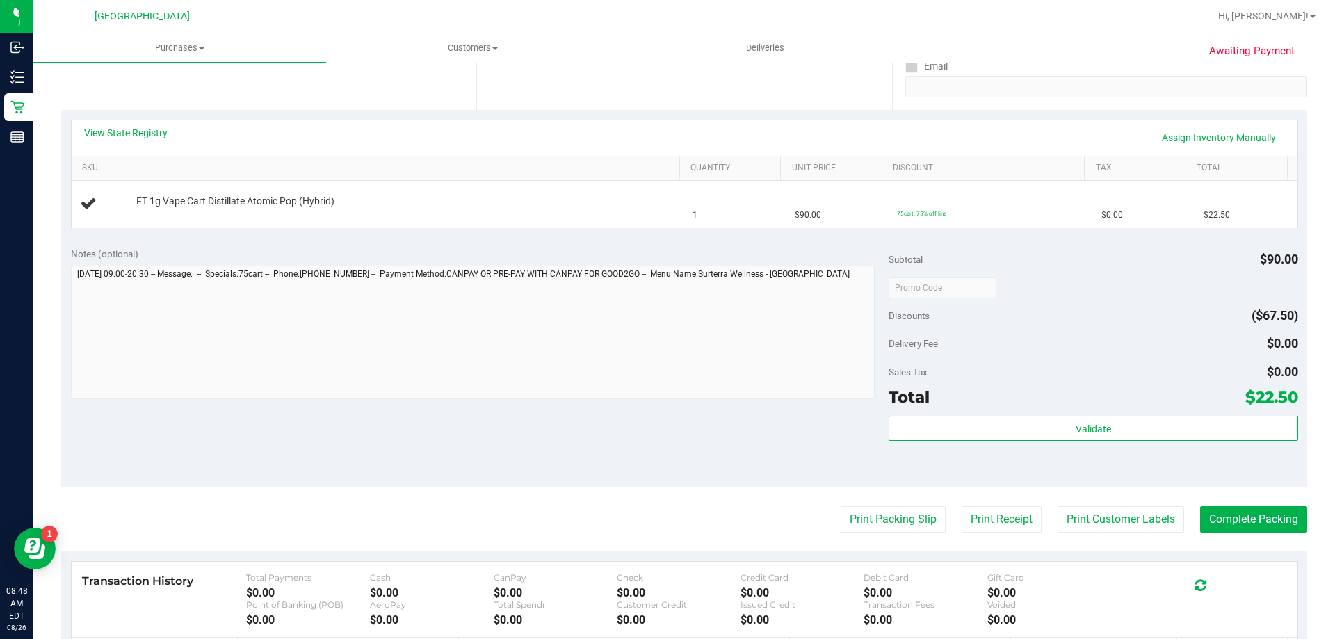
scroll to position [263, 0]
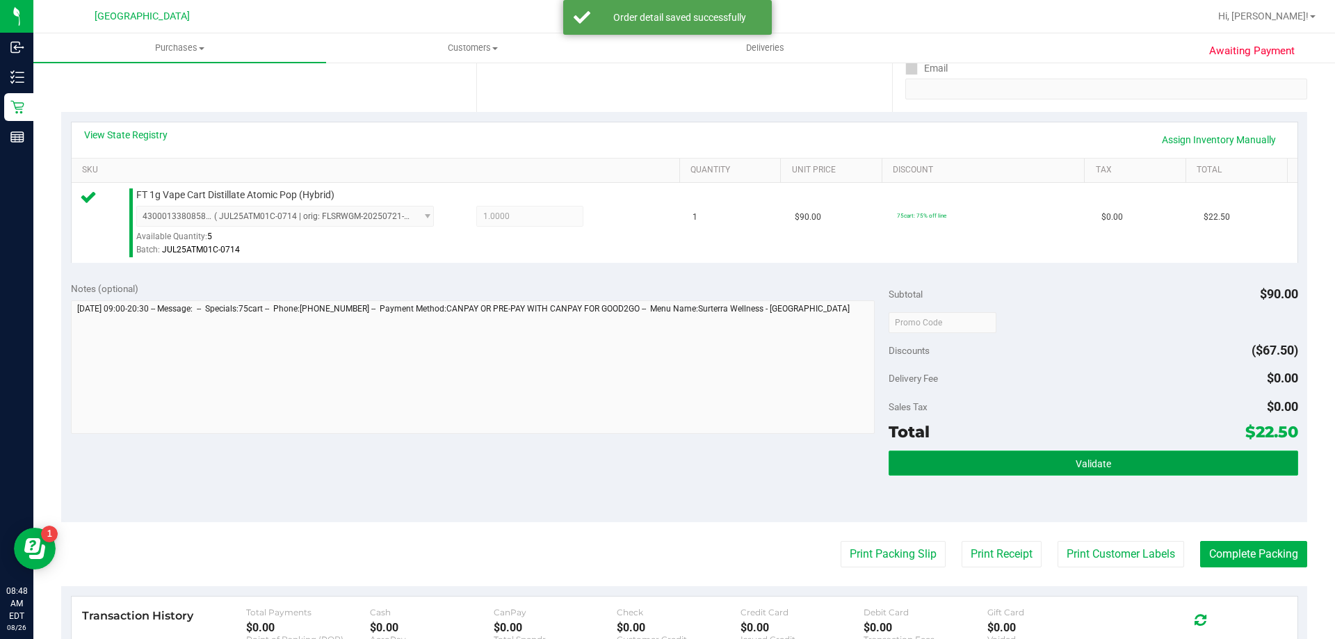
click at [1042, 469] on button "Validate" at bounding box center [1093, 463] width 409 height 25
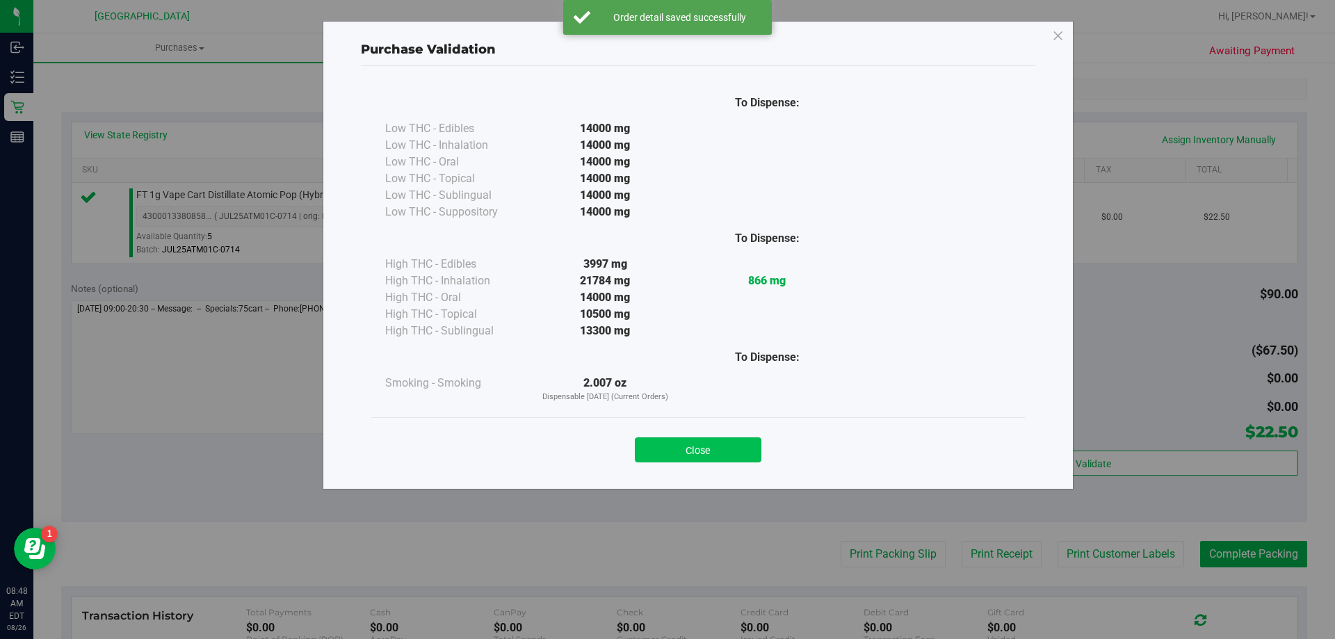
click at [688, 440] on button "Close" at bounding box center [698, 449] width 127 height 25
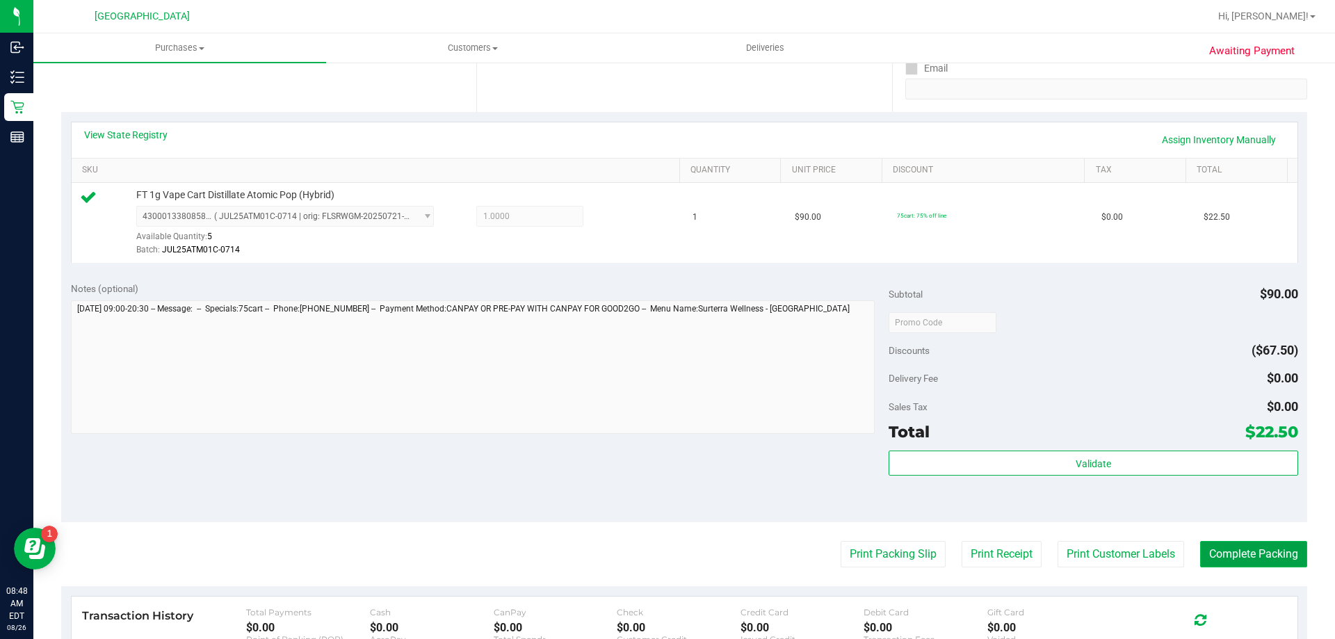
click at [1258, 560] on button "Complete Packing" at bounding box center [1253, 554] width 107 height 26
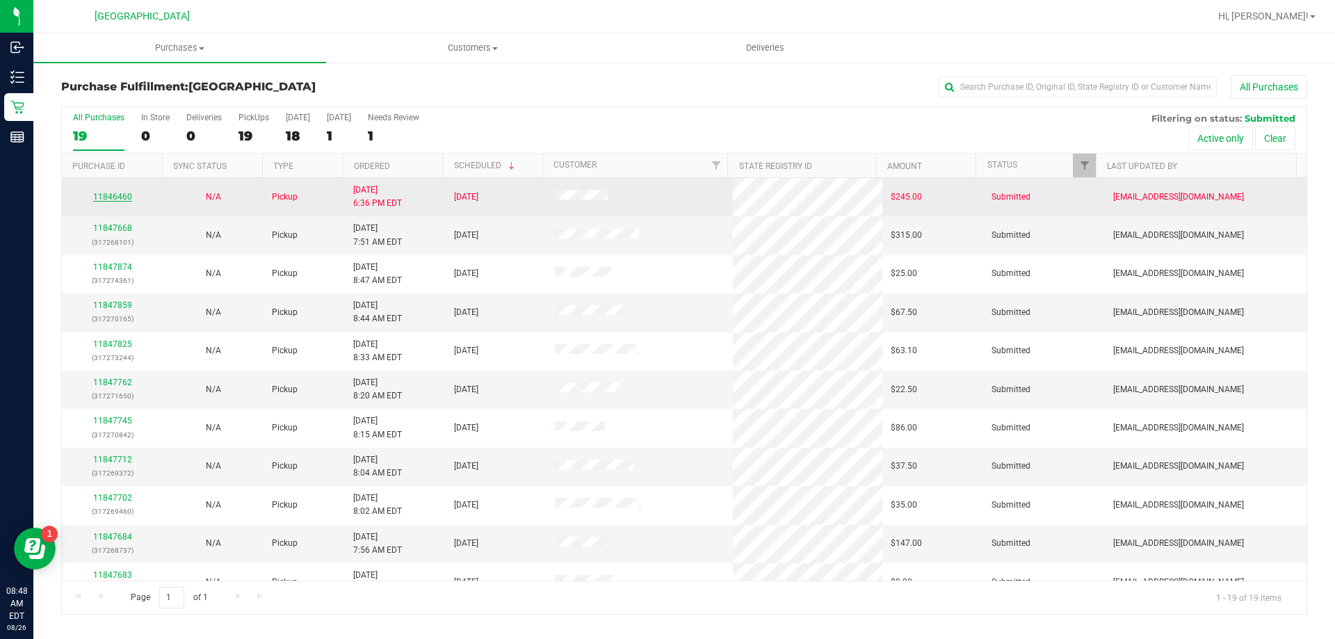
click at [120, 199] on link "11846460" at bounding box center [112, 197] width 39 height 10
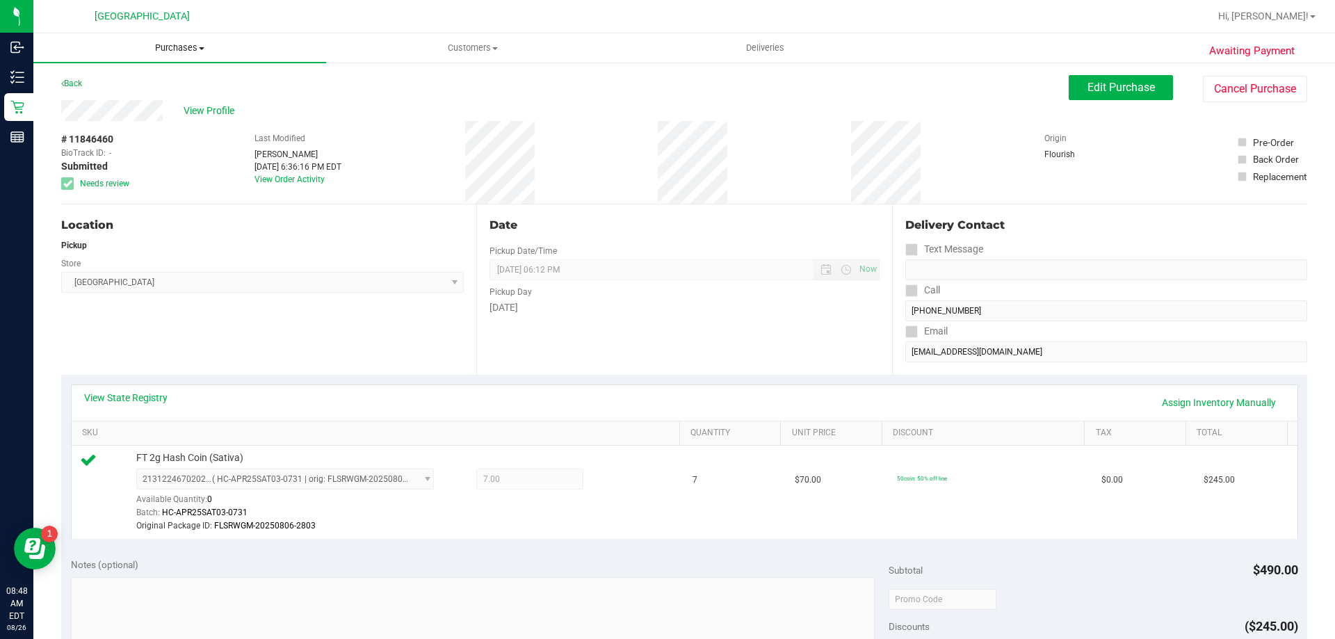
click at [167, 45] on span "Purchases" at bounding box center [179, 48] width 293 height 13
click at [166, 102] on li "Fulfillment" at bounding box center [179, 100] width 293 height 17
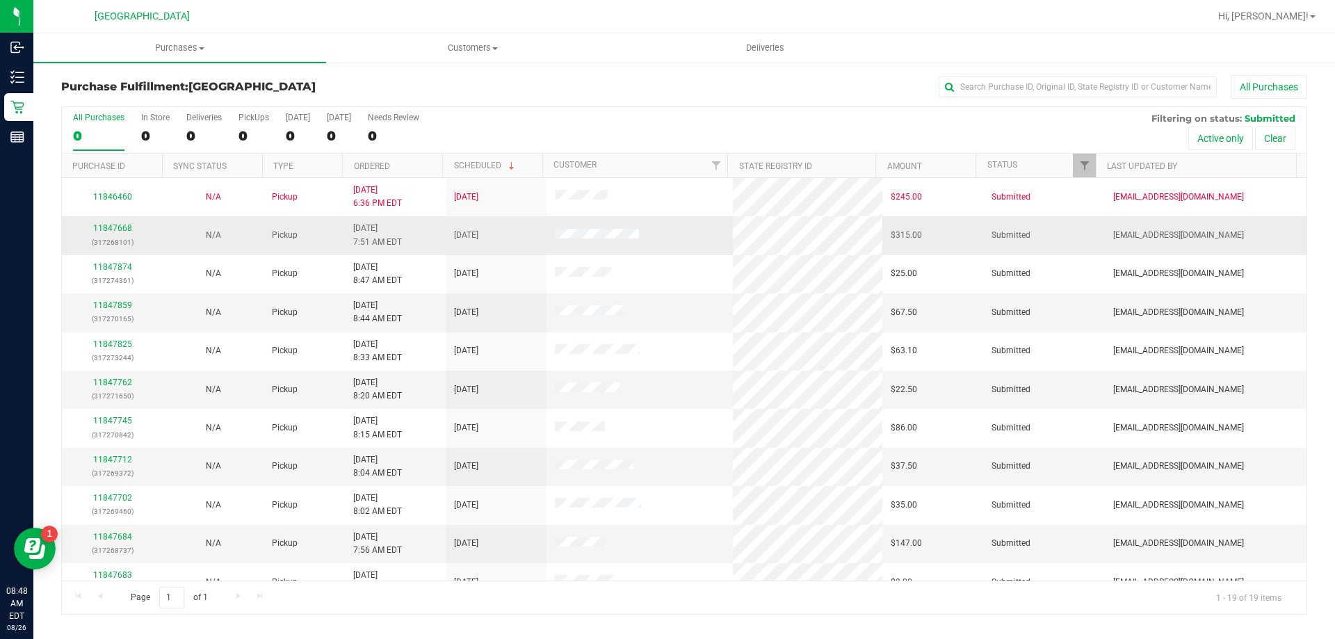
click at [118, 233] on div "11847668 (317268101)" at bounding box center [112, 235] width 84 height 26
click at [118, 229] on link "11847668" at bounding box center [112, 228] width 39 height 10
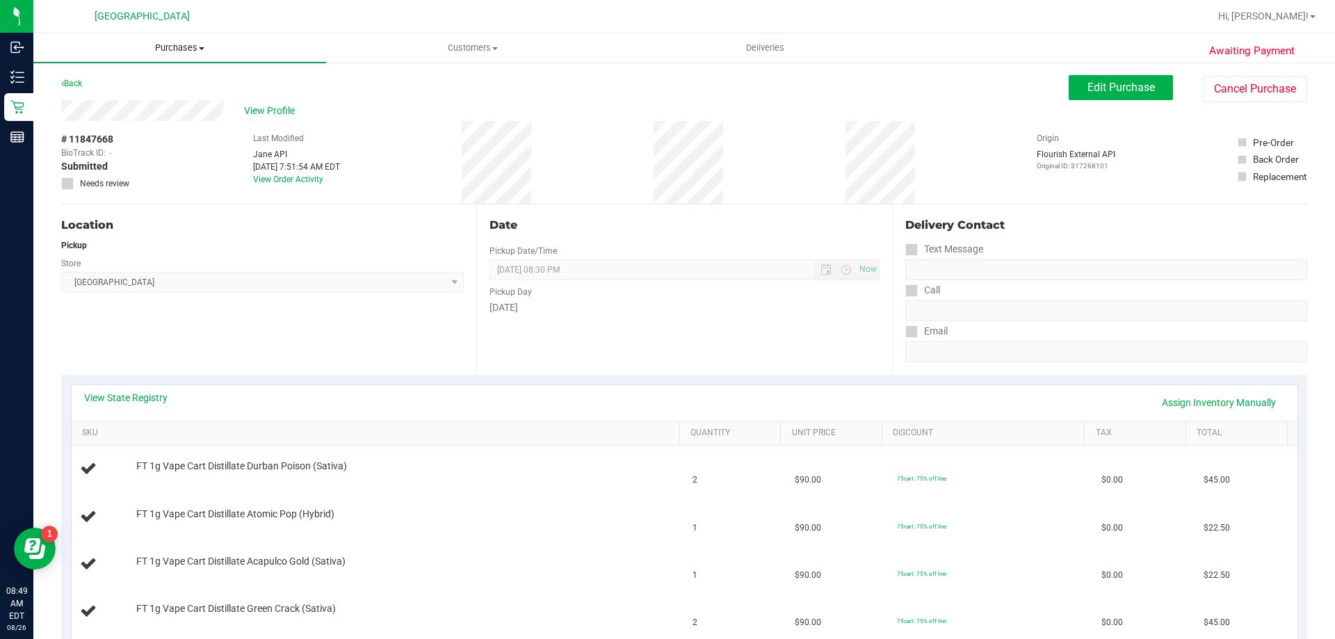
click at [179, 52] on span "Purchases" at bounding box center [179, 48] width 293 height 13
click at [166, 104] on li "Fulfillment" at bounding box center [179, 100] width 293 height 17
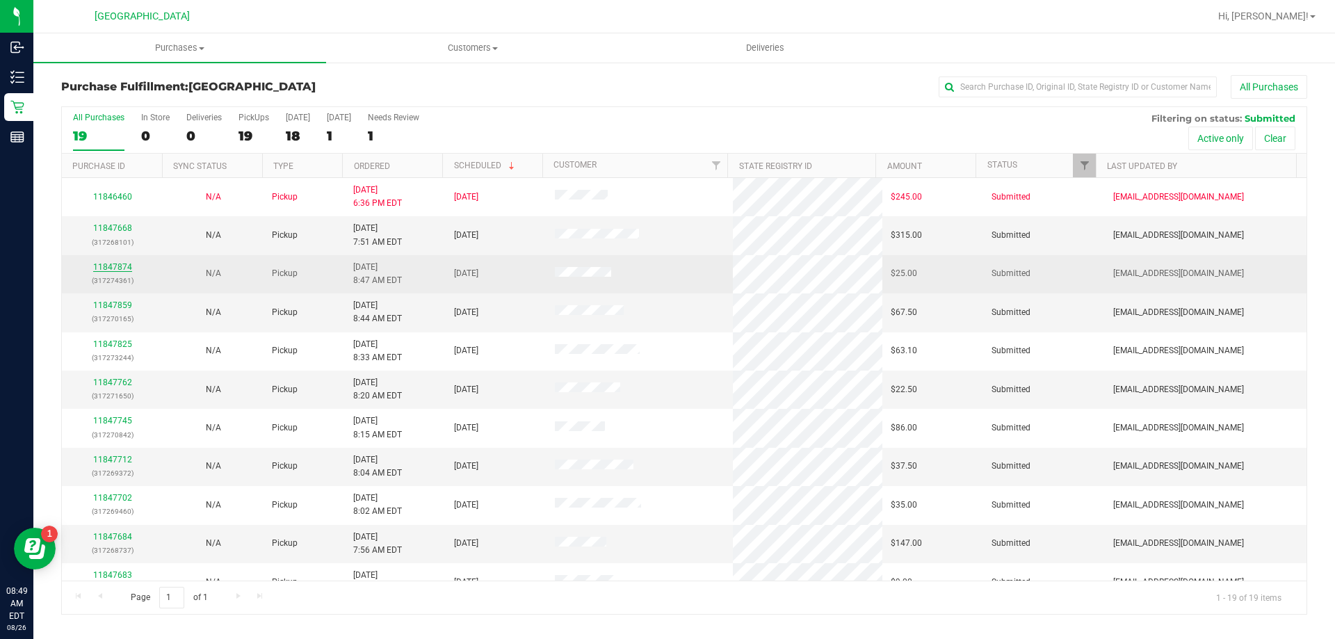
click at [114, 271] on link "11847874" at bounding box center [112, 267] width 39 height 10
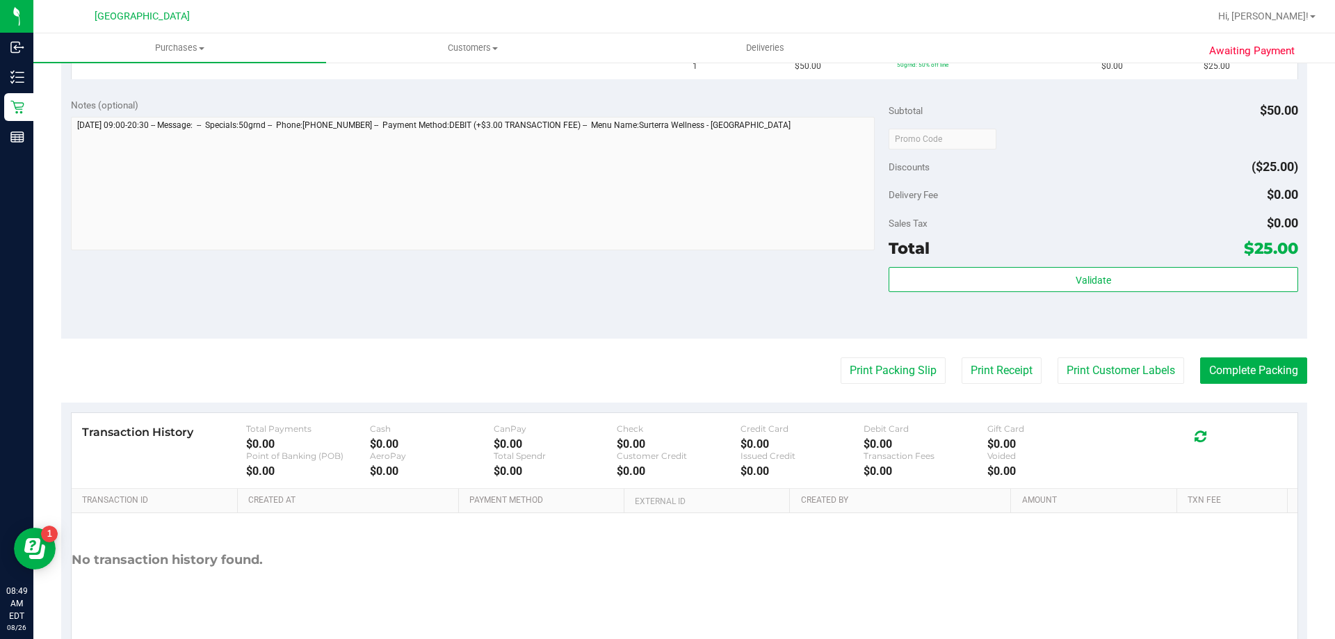
scroll to position [417, 0]
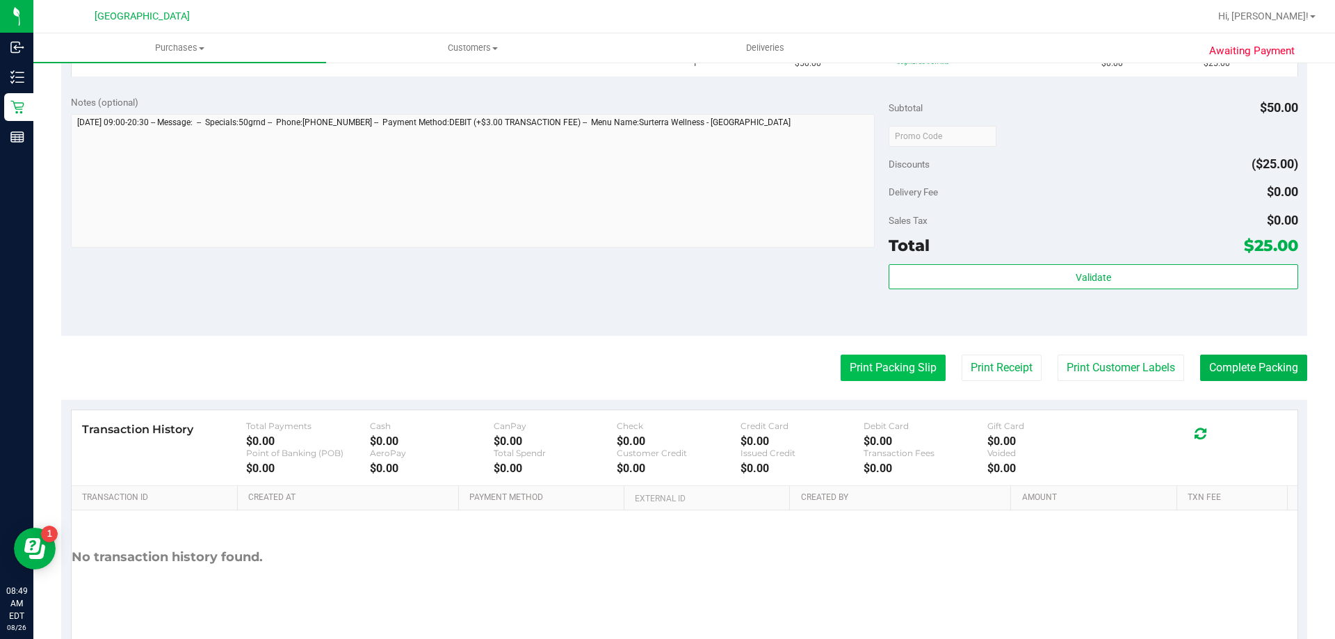
click at [866, 363] on button "Print Packing Slip" at bounding box center [893, 368] width 105 height 26
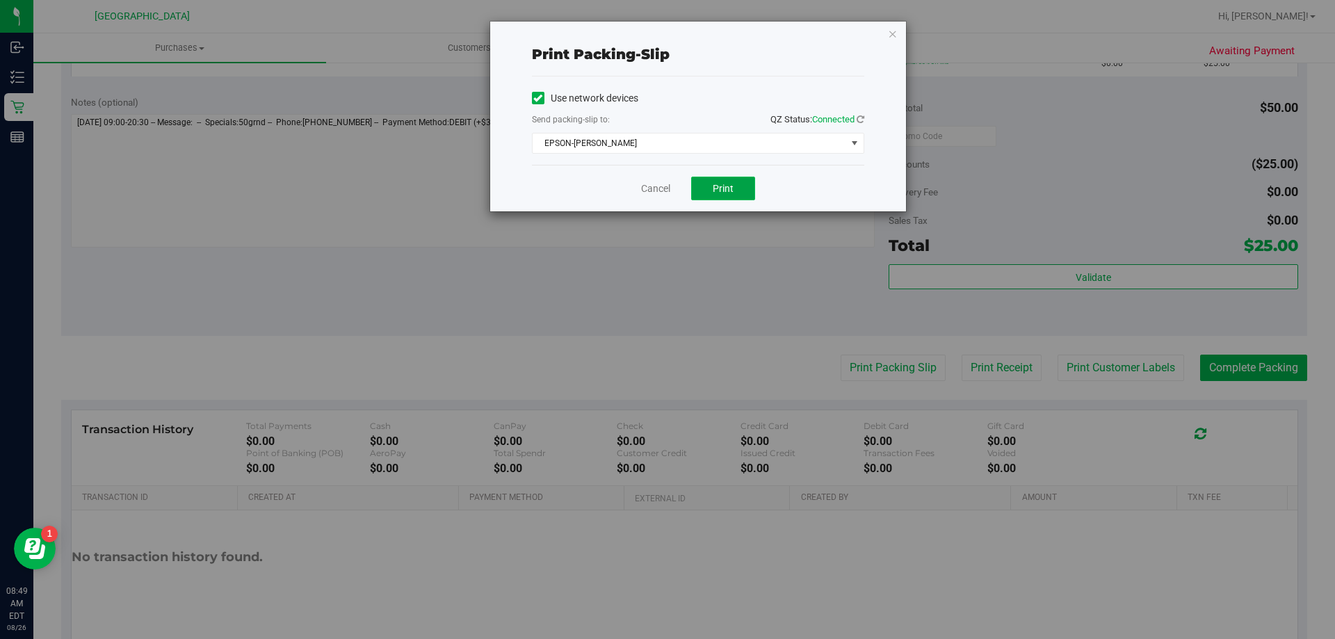
click at [725, 191] on span "Print" at bounding box center [723, 188] width 21 height 11
click at [648, 194] on link "Cancel" at bounding box center [655, 189] width 29 height 15
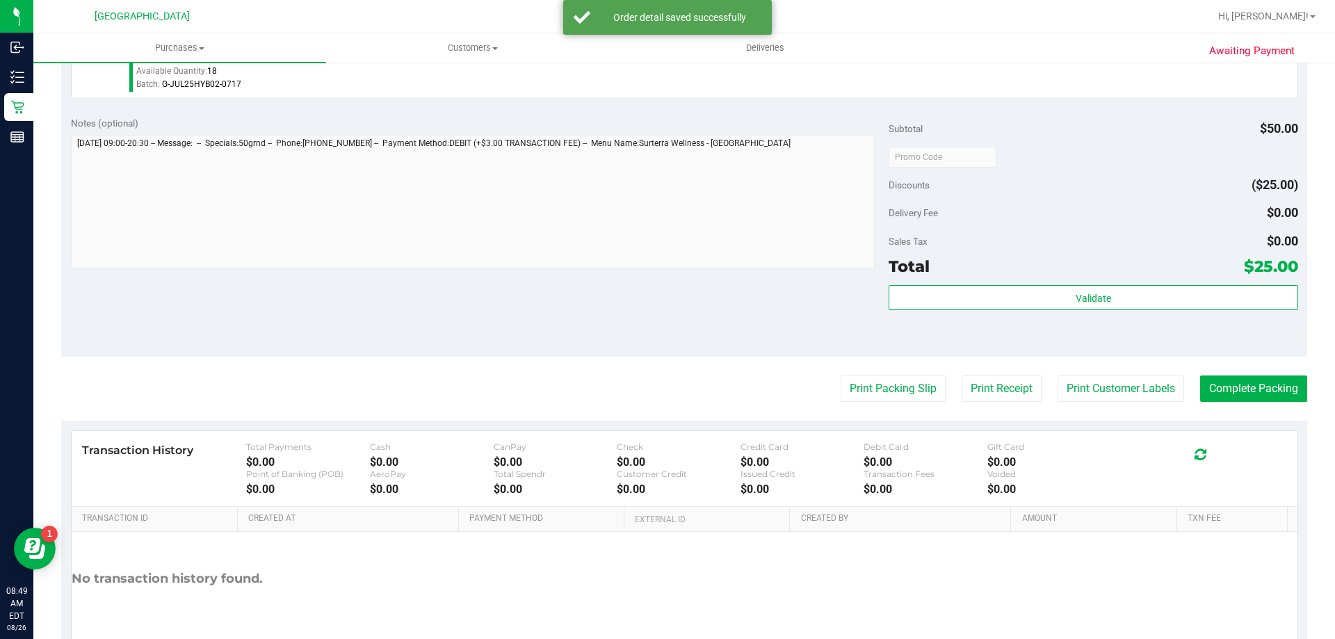
scroll to position [472, 0]
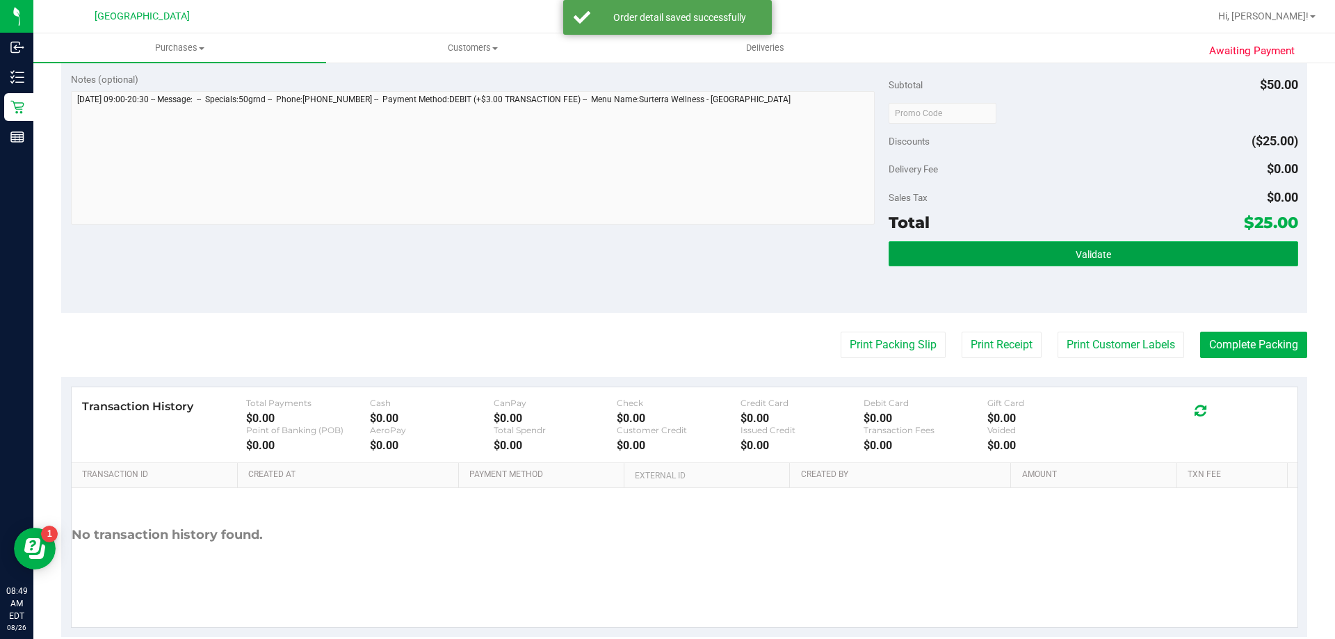
click at [956, 264] on button "Validate" at bounding box center [1093, 253] width 409 height 25
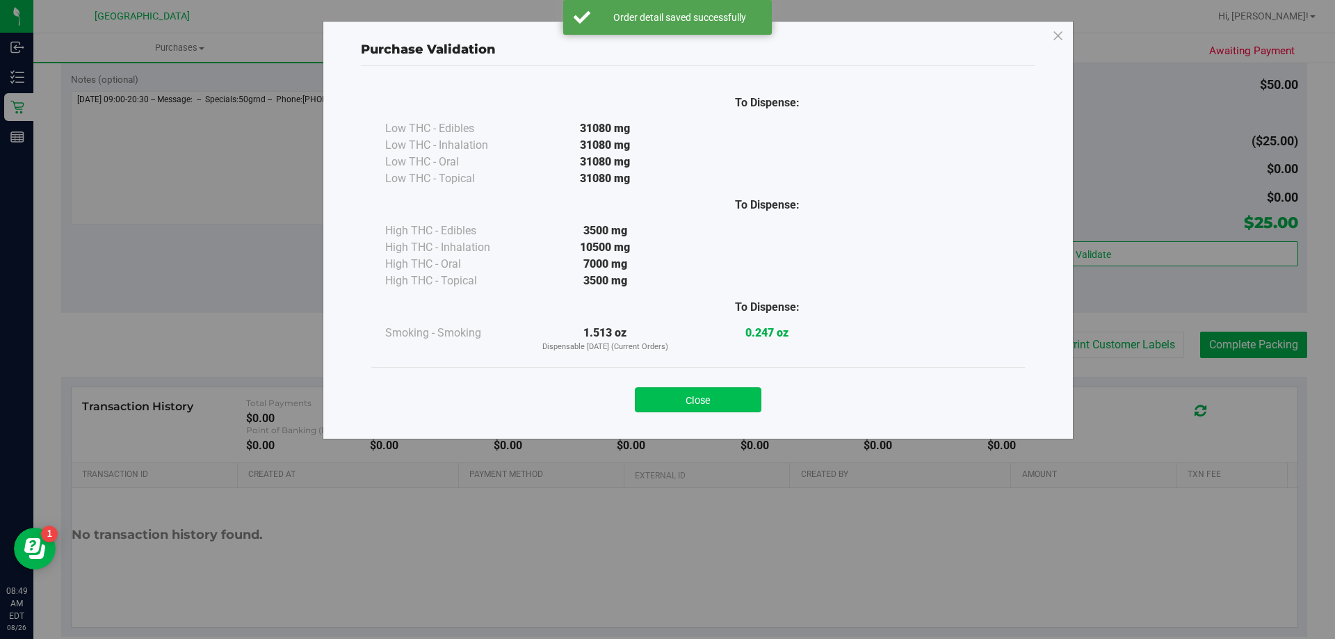
click at [688, 408] on button "Close" at bounding box center [698, 399] width 127 height 25
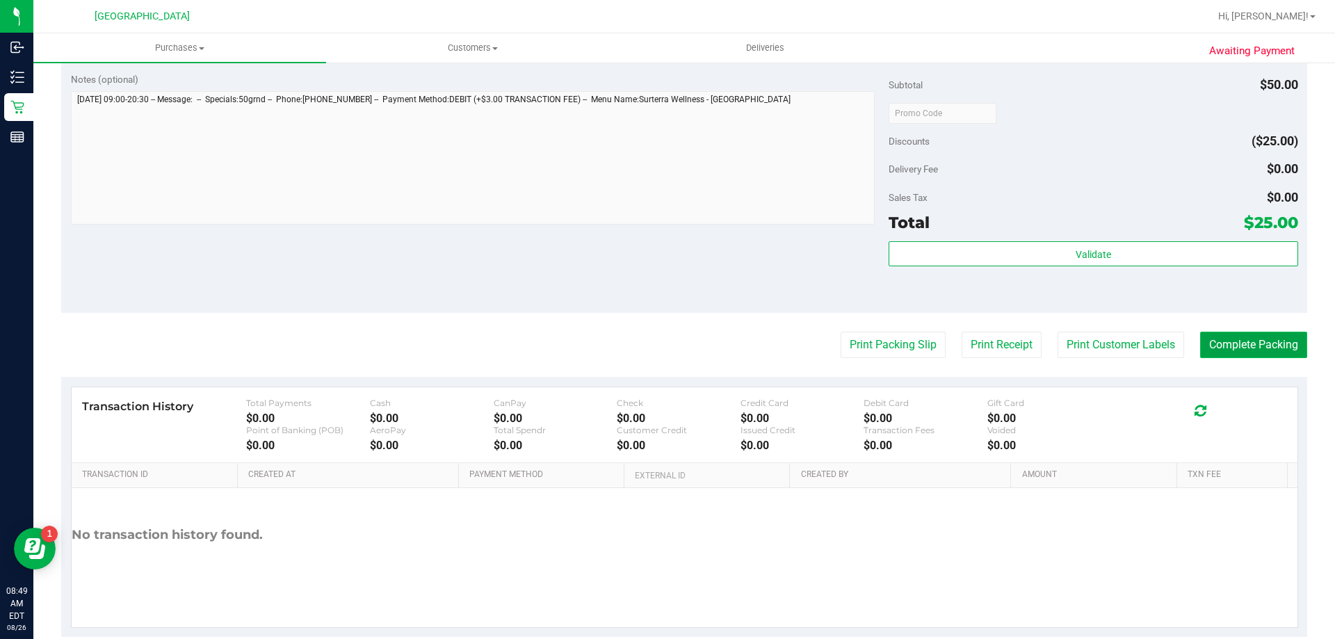
click at [1234, 354] on button "Complete Packing" at bounding box center [1253, 345] width 107 height 26
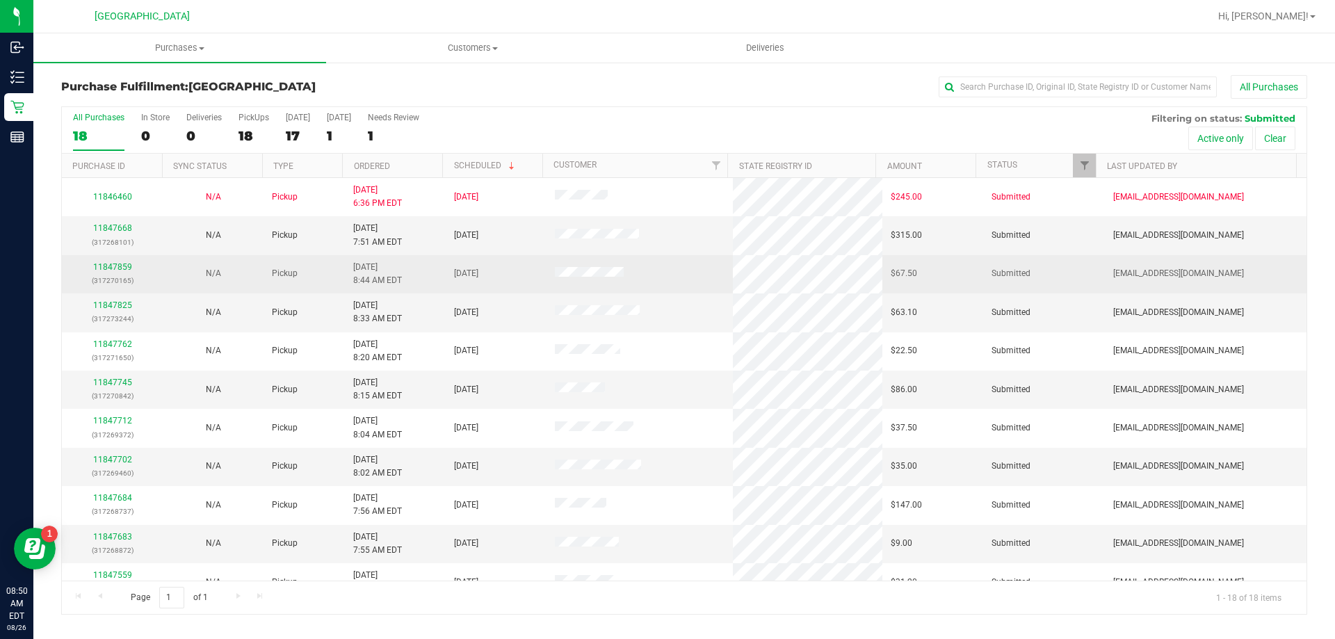
click at [122, 272] on div "11847859 (317270165)" at bounding box center [112, 274] width 84 height 26
click at [111, 266] on link "11847859" at bounding box center [112, 267] width 39 height 10
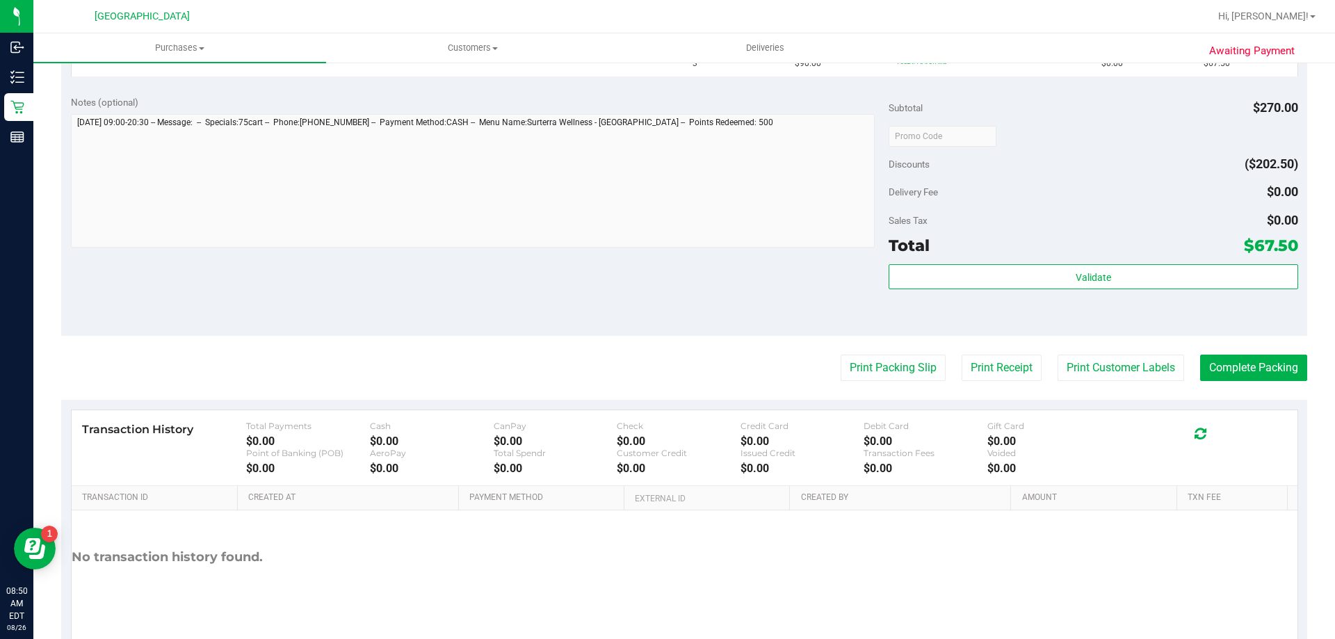
scroll to position [418, 0]
click at [889, 375] on button "Print Packing Slip" at bounding box center [893, 366] width 105 height 26
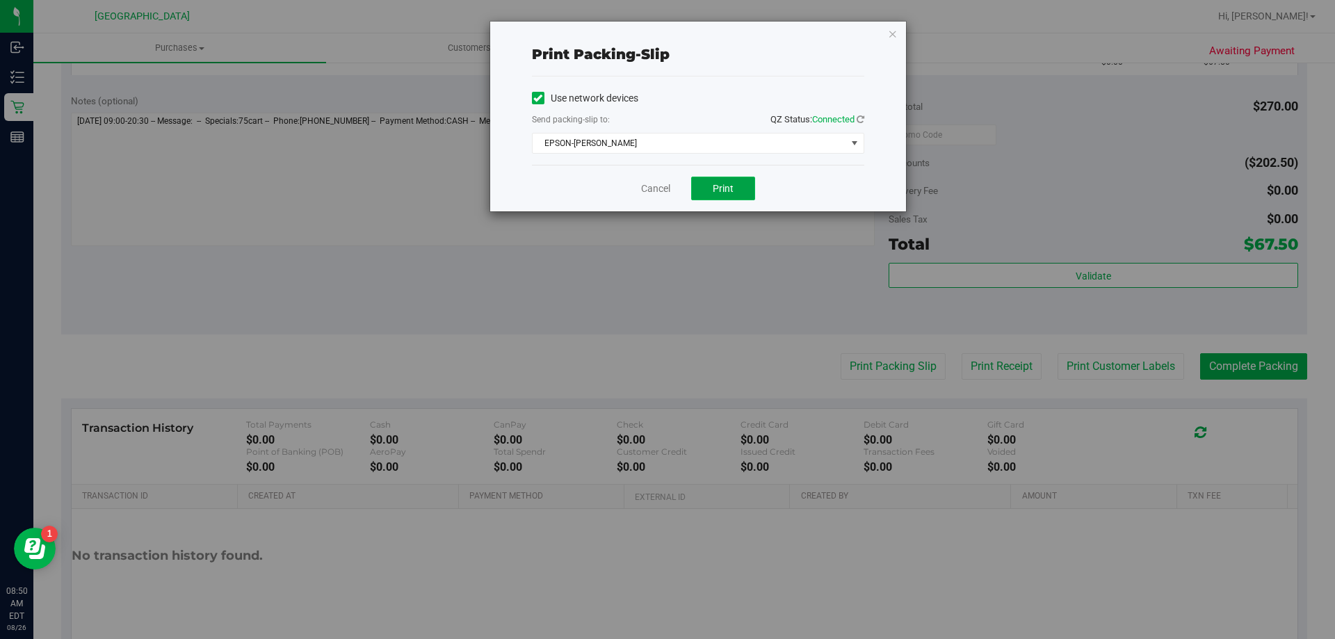
click at [726, 186] on span "Print" at bounding box center [723, 188] width 21 height 11
click at [656, 193] on link "Cancel" at bounding box center [655, 189] width 29 height 15
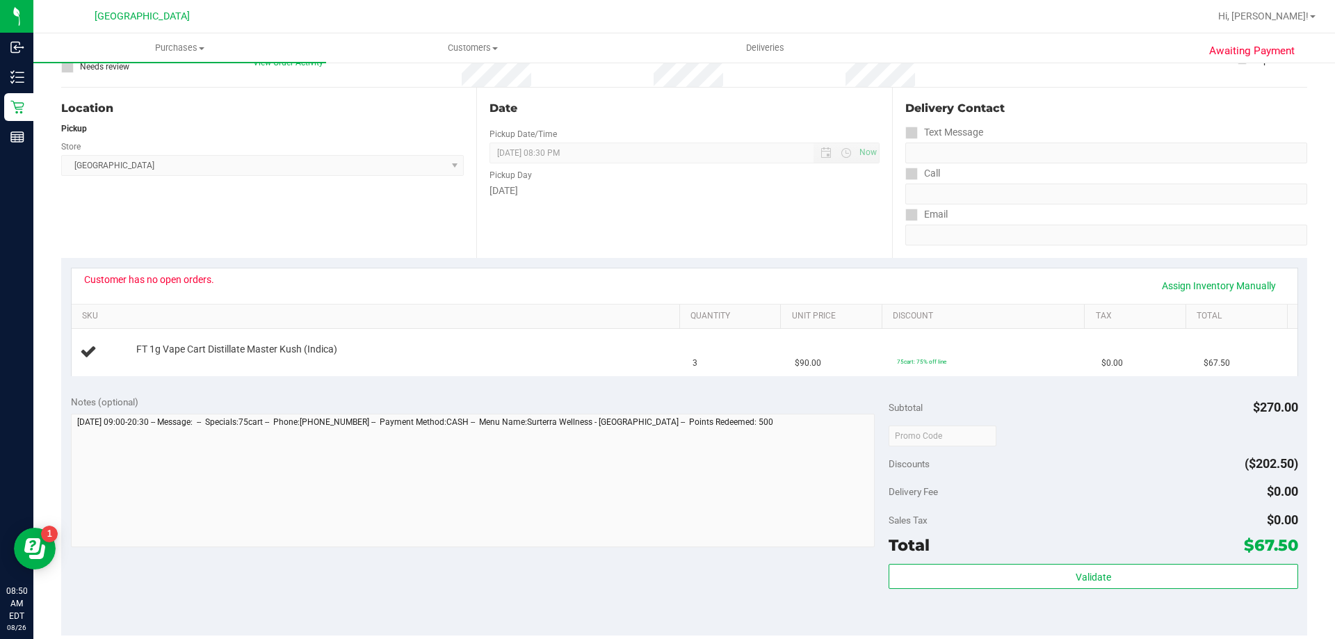
scroll to position [0, 0]
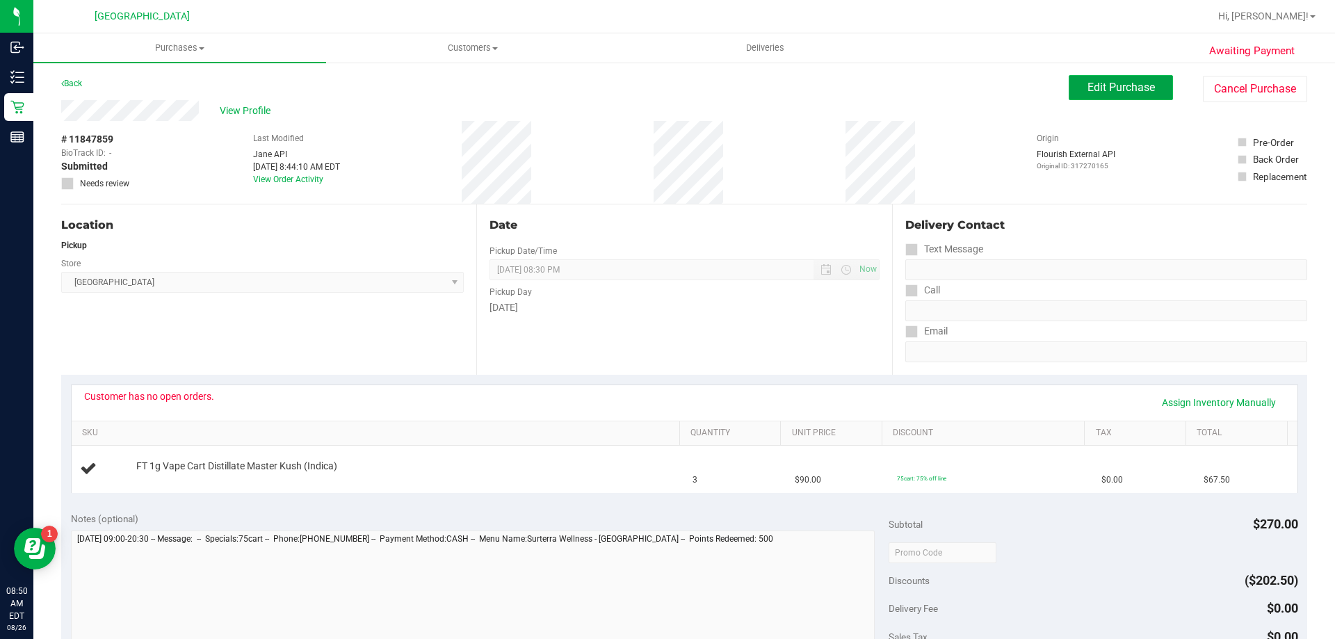
click at [1097, 92] on span "Edit Purchase" at bounding box center [1121, 87] width 67 height 13
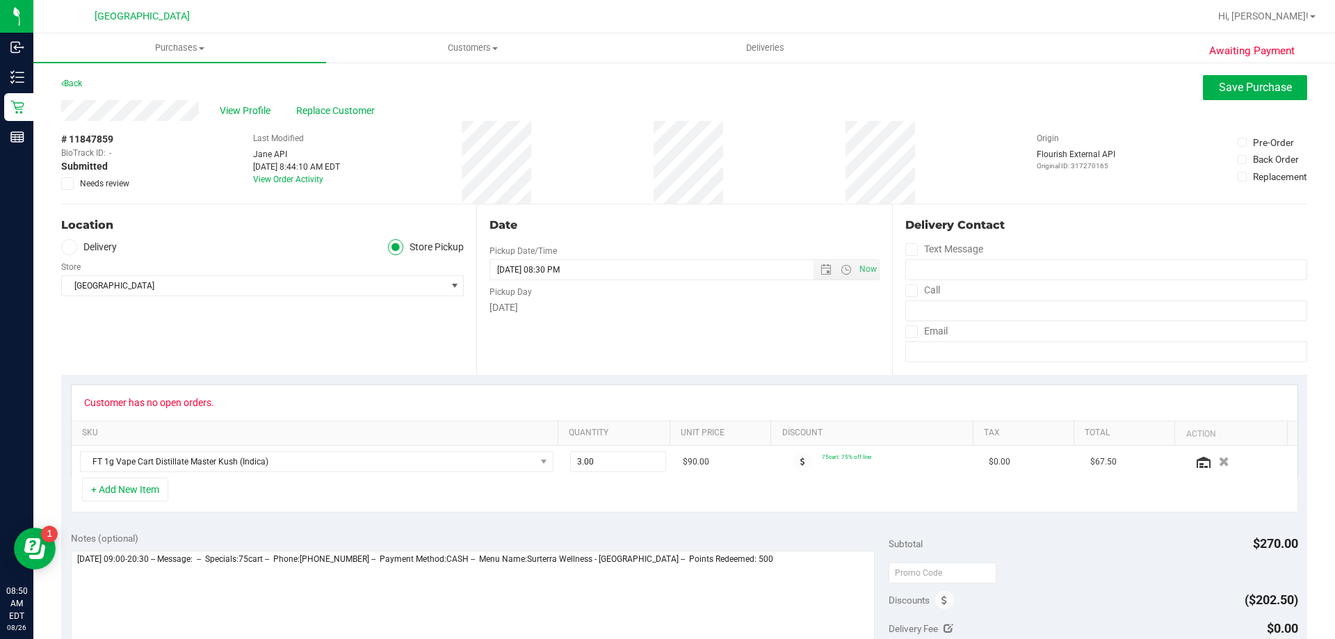
click at [67, 184] on icon at bounding box center [67, 184] width 9 height 0
click at [0, 0] on input "Needs review" at bounding box center [0, 0] width 0 height 0
click at [1248, 90] on span "Save Purchase" at bounding box center [1255, 87] width 73 height 13
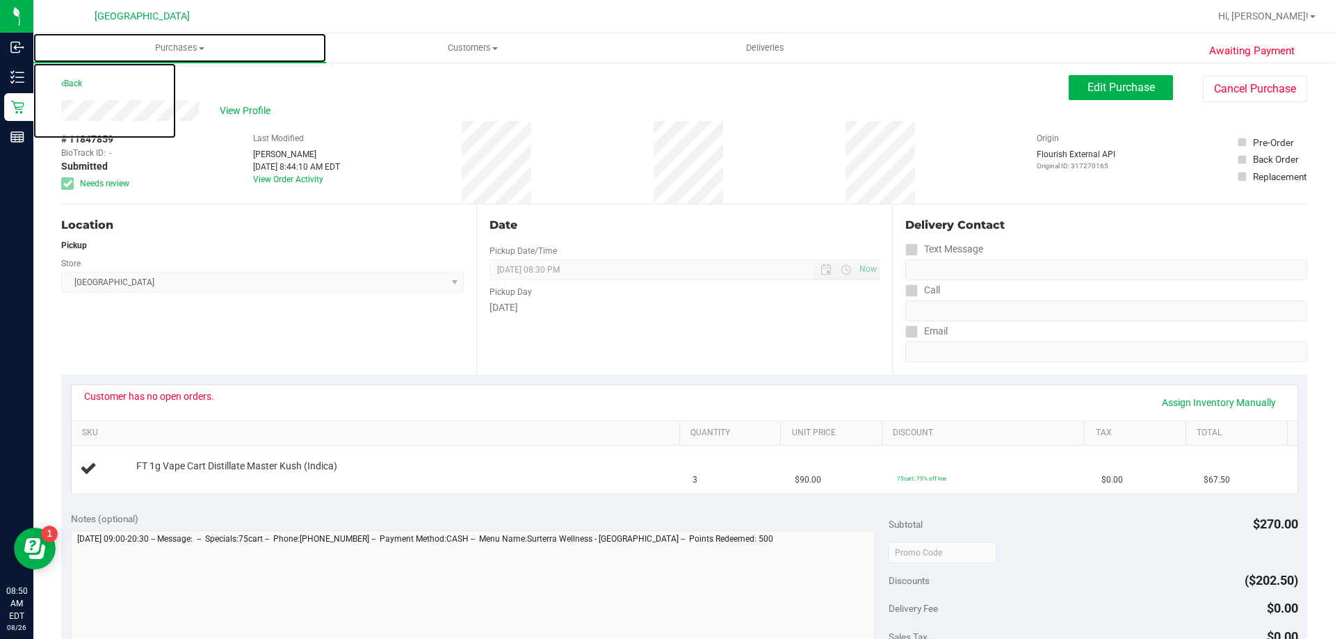
click at [181, 51] on span "Purchases" at bounding box center [179, 48] width 293 height 13
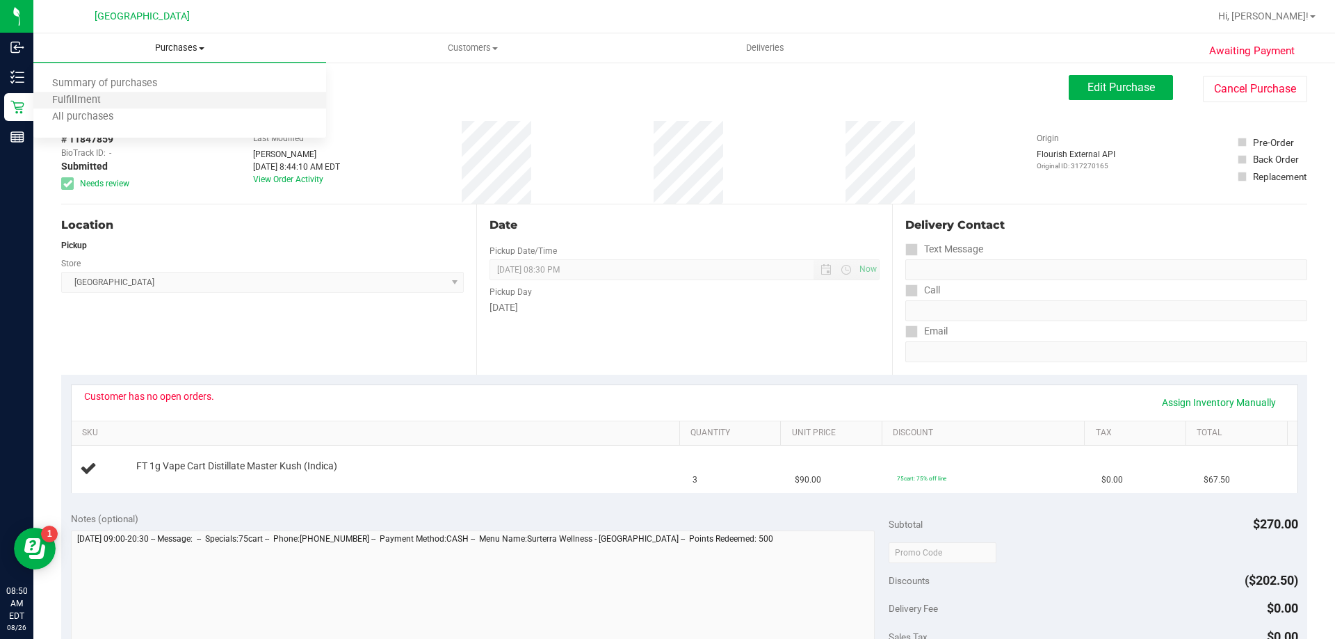
click at [175, 97] on li "Fulfillment" at bounding box center [179, 100] width 293 height 17
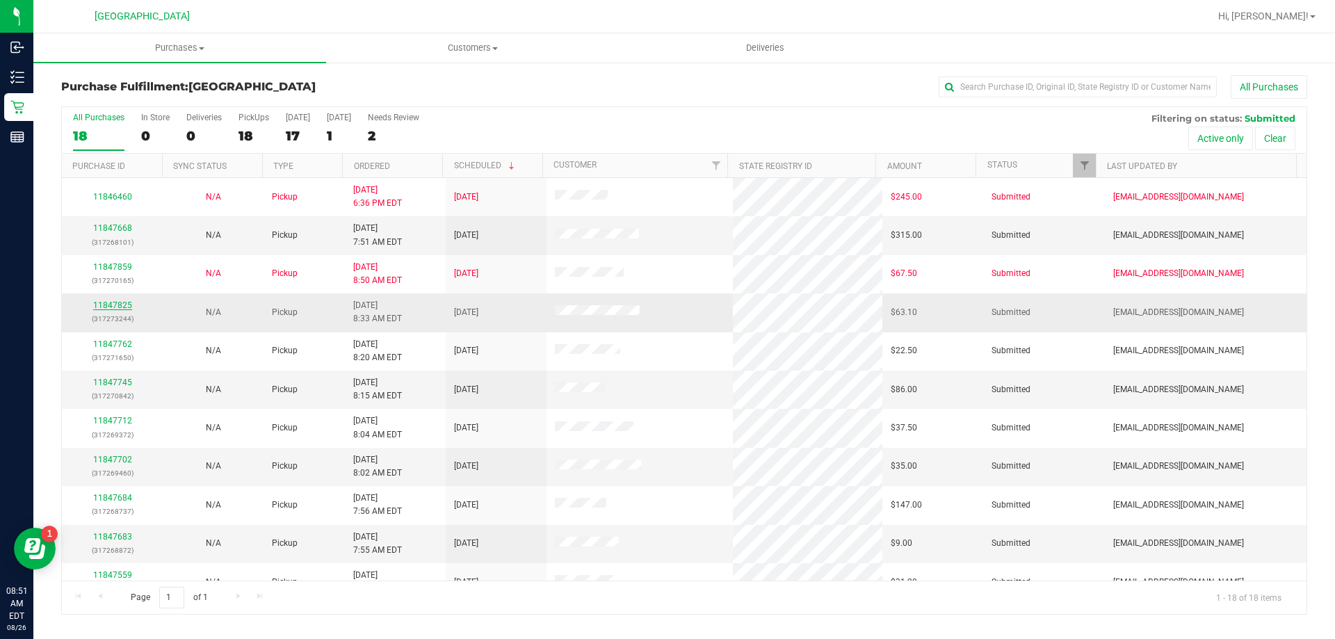
click at [113, 307] on link "11847825" at bounding box center [112, 305] width 39 height 10
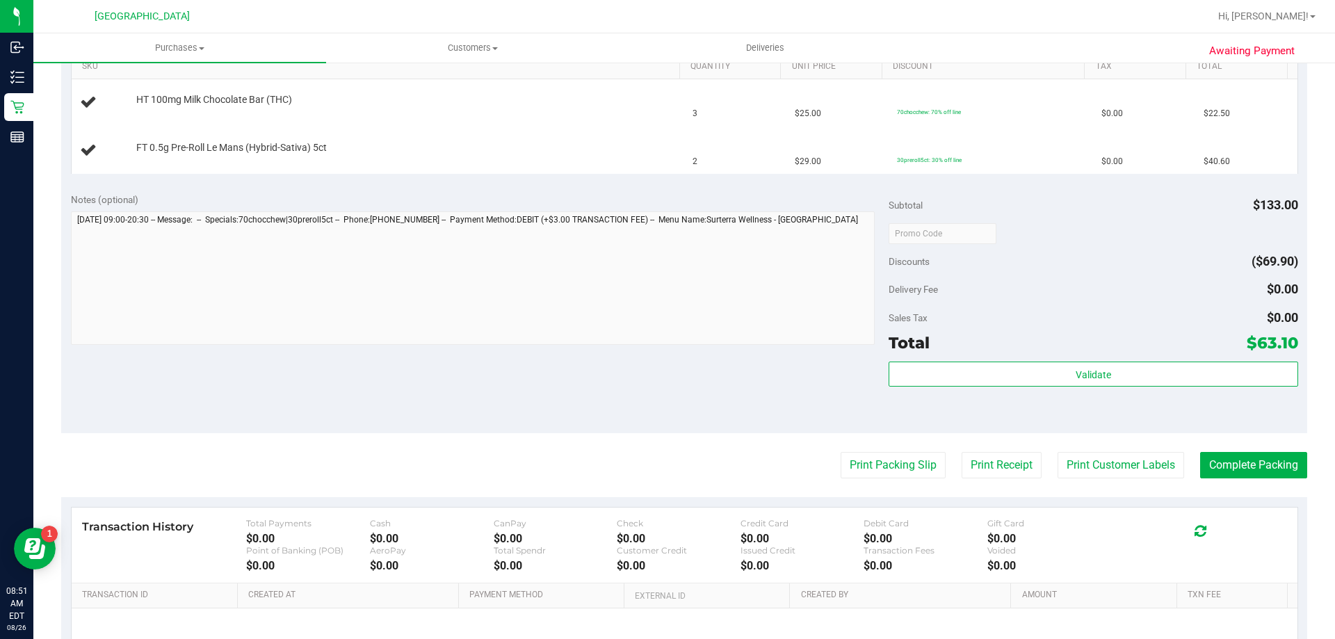
scroll to position [372, 0]
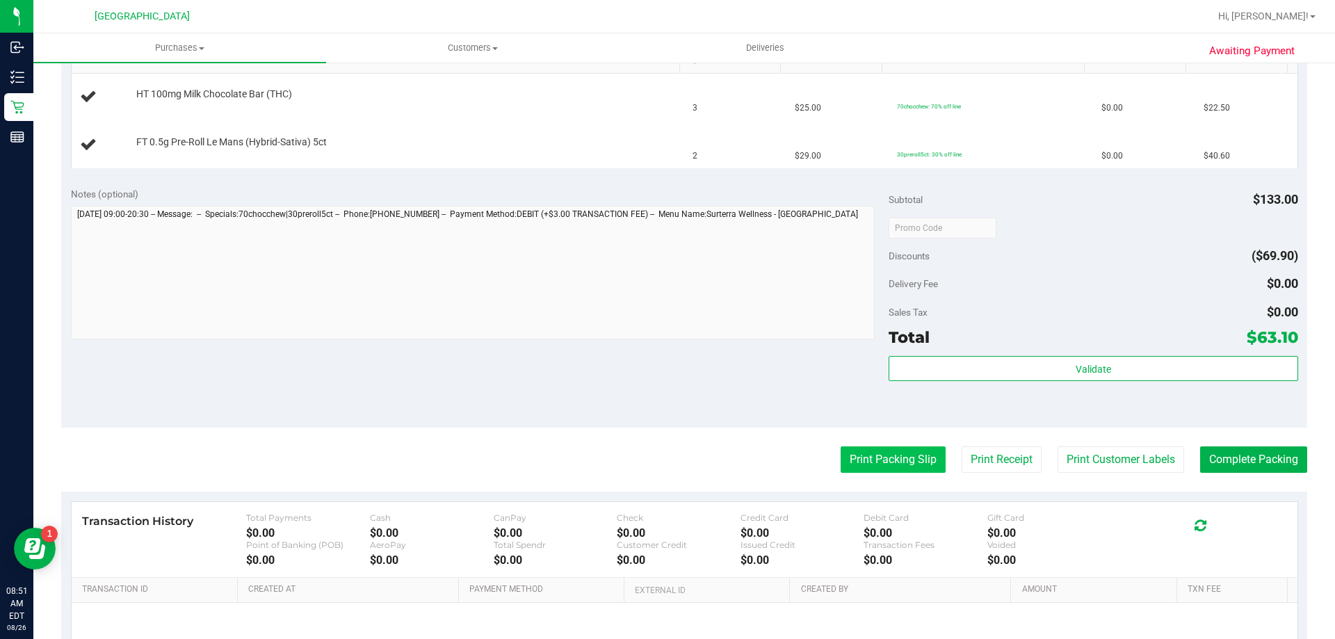
click at [883, 465] on button "Print Packing Slip" at bounding box center [893, 459] width 105 height 26
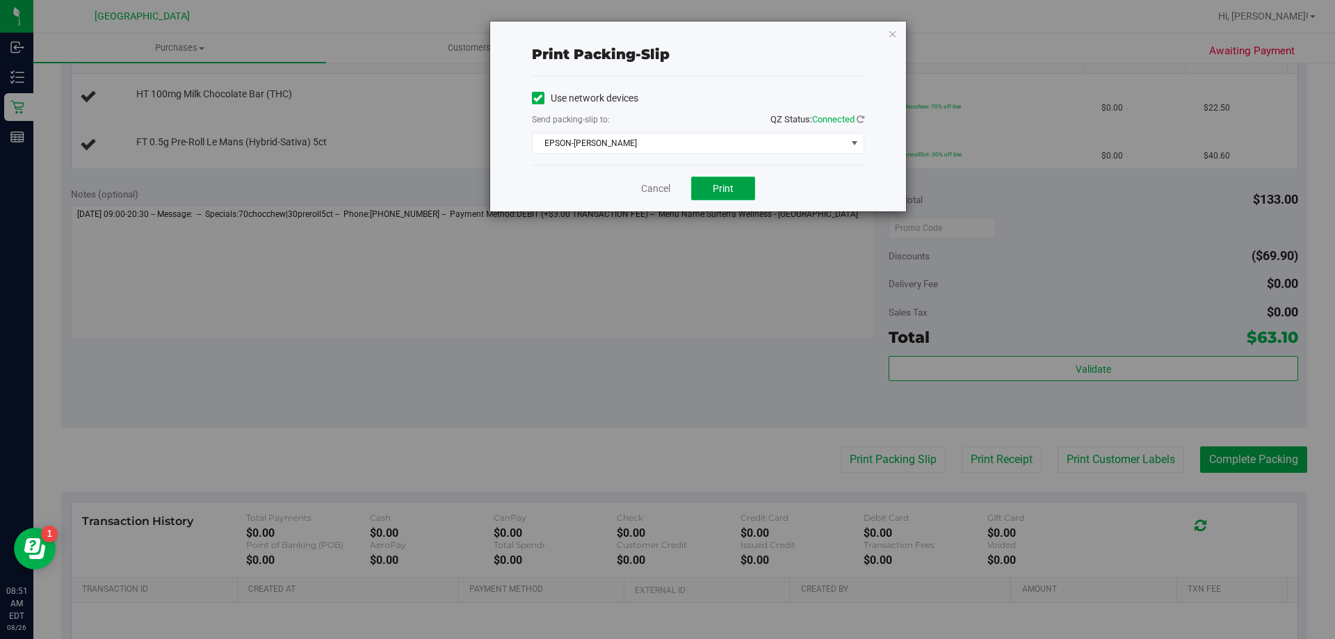
click at [718, 185] on span "Print" at bounding box center [723, 188] width 21 height 11
click at [654, 190] on link "Cancel" at bounding box center [655, 189] width 29 height 15
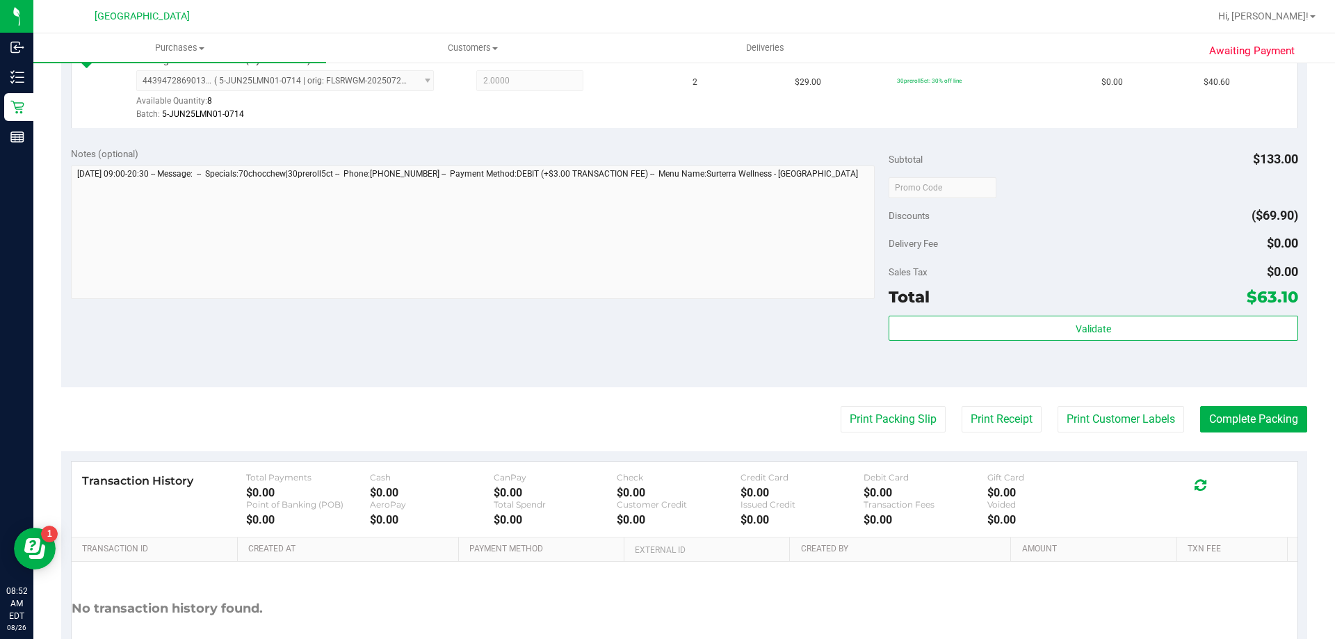
scroll to position [493, 0]
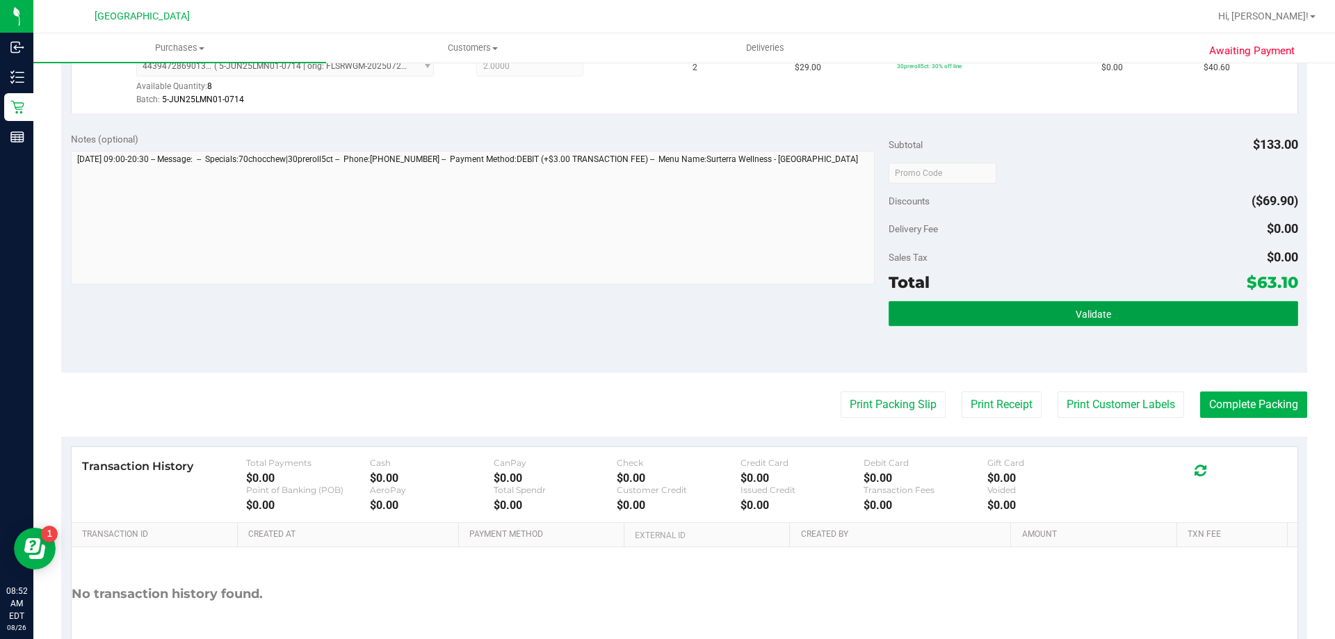
click at [996, 321] on button "Validate" at bounding box center [1093, 313] width 409 height 25
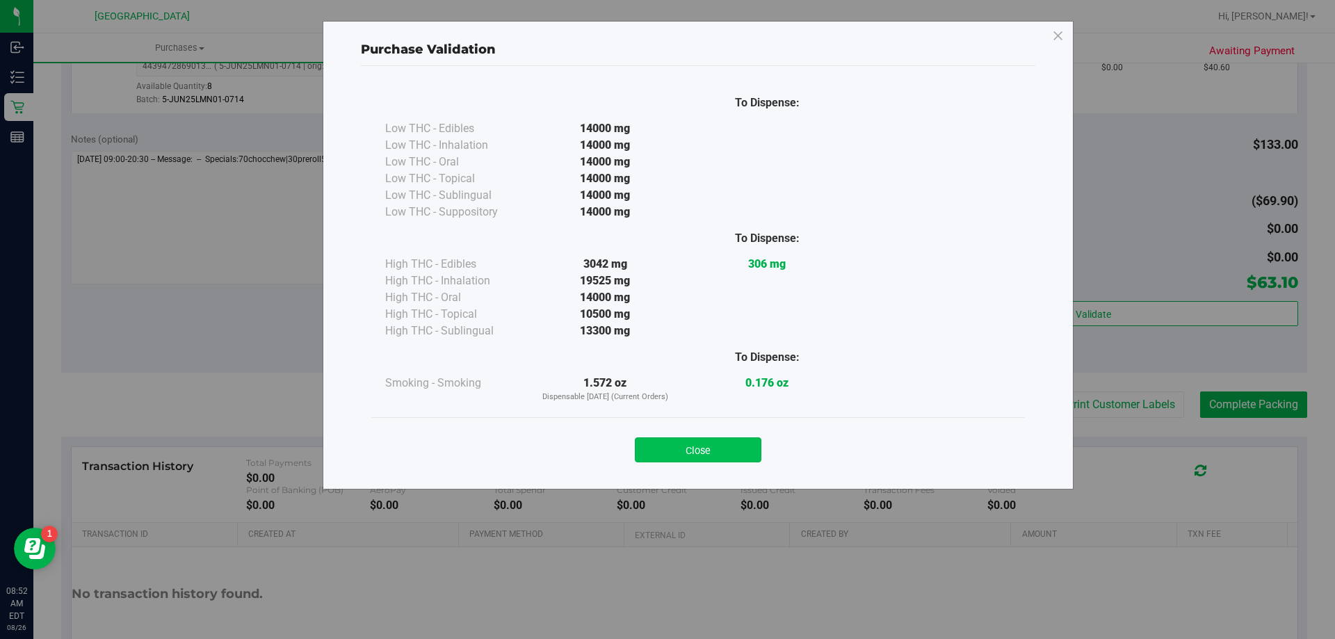
click at [672, 444] on button "Close" at bounding box center [698, 449] width 127 height 25
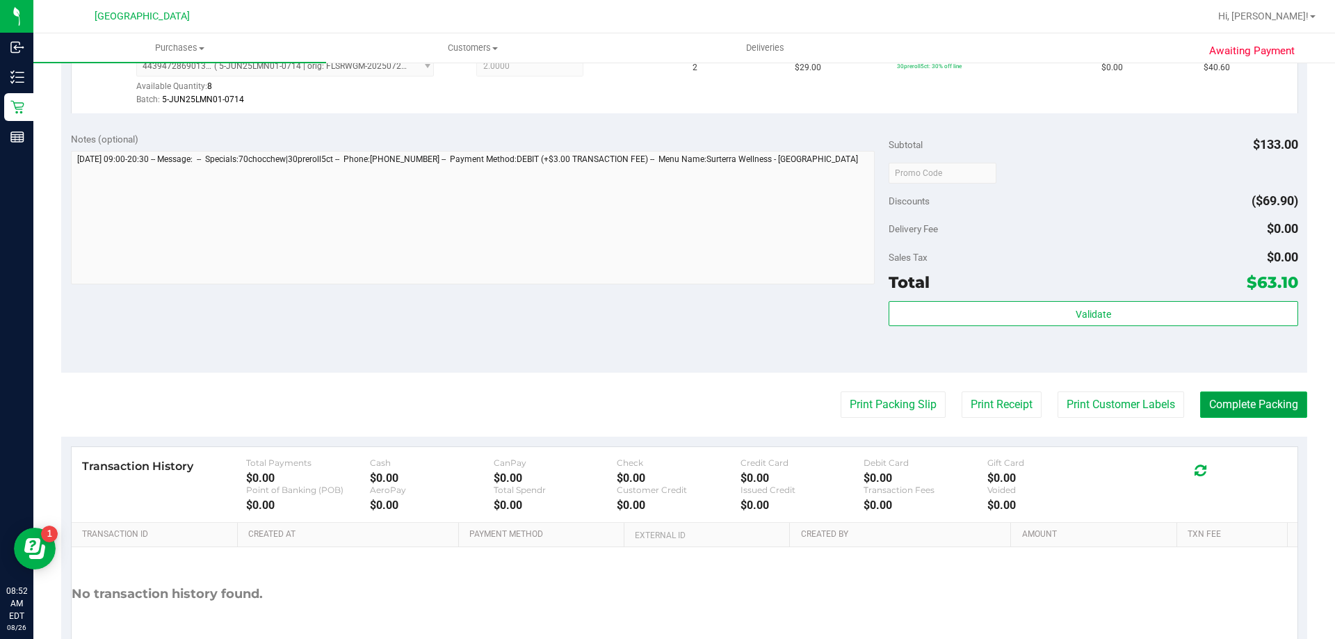
click at [1260, 408] on button "Complete Packing" at bounding box center [1253, 405] width 107 height 26
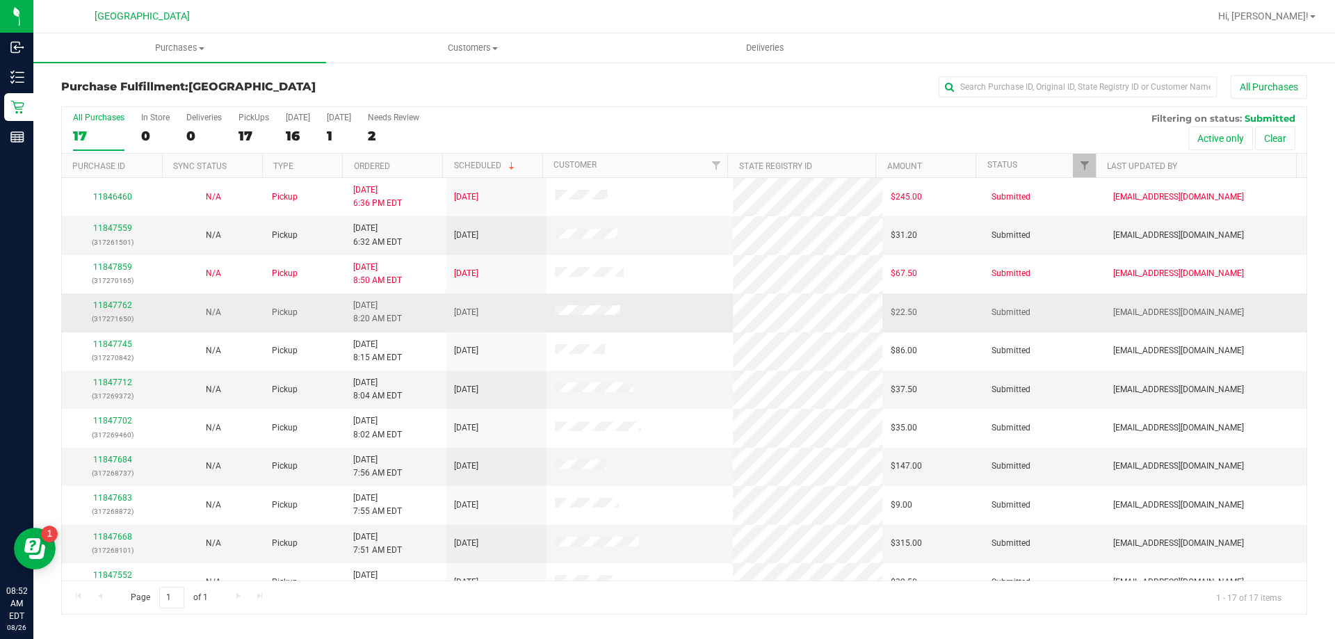
click at [110, 299] on div "11847762 (317271650)" at bounding box center [112, 312] width 84 height 26
click at [111, 307] on link "11847762" at bounding box center [112, 305] width 39 height 10
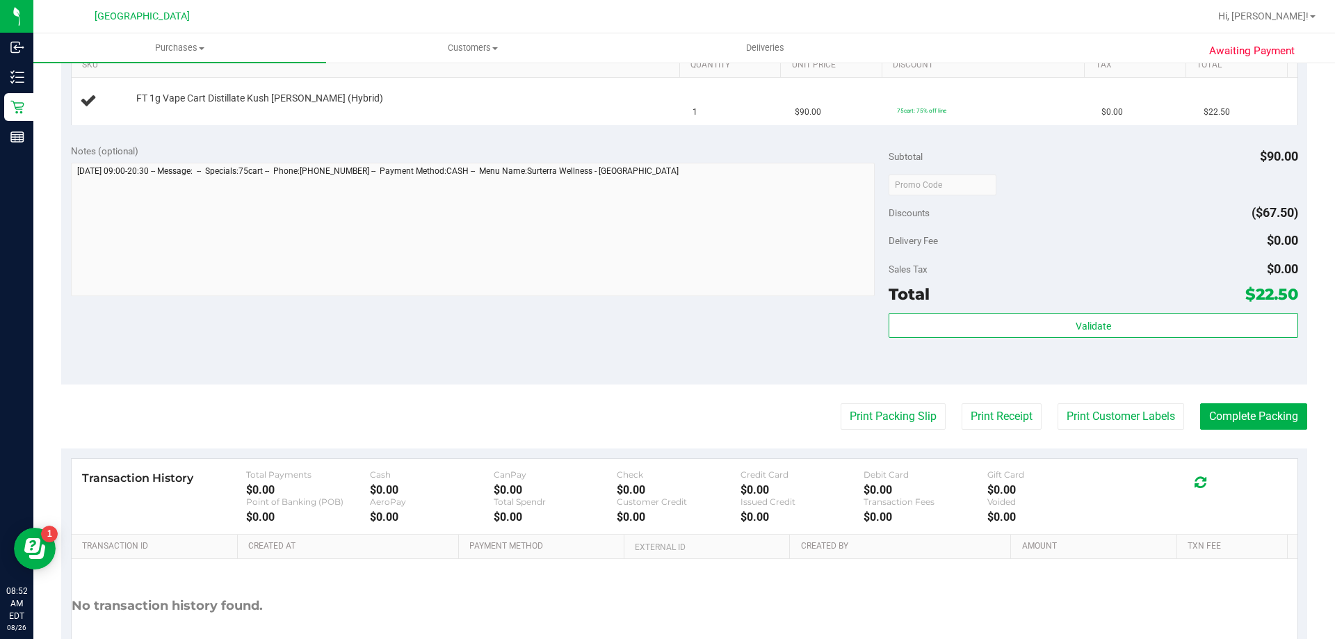
scroll to position [369, 0]
click at [875, 422] on button "Print Packing Slip" at bounding box center [893, 415] width 105 height 26
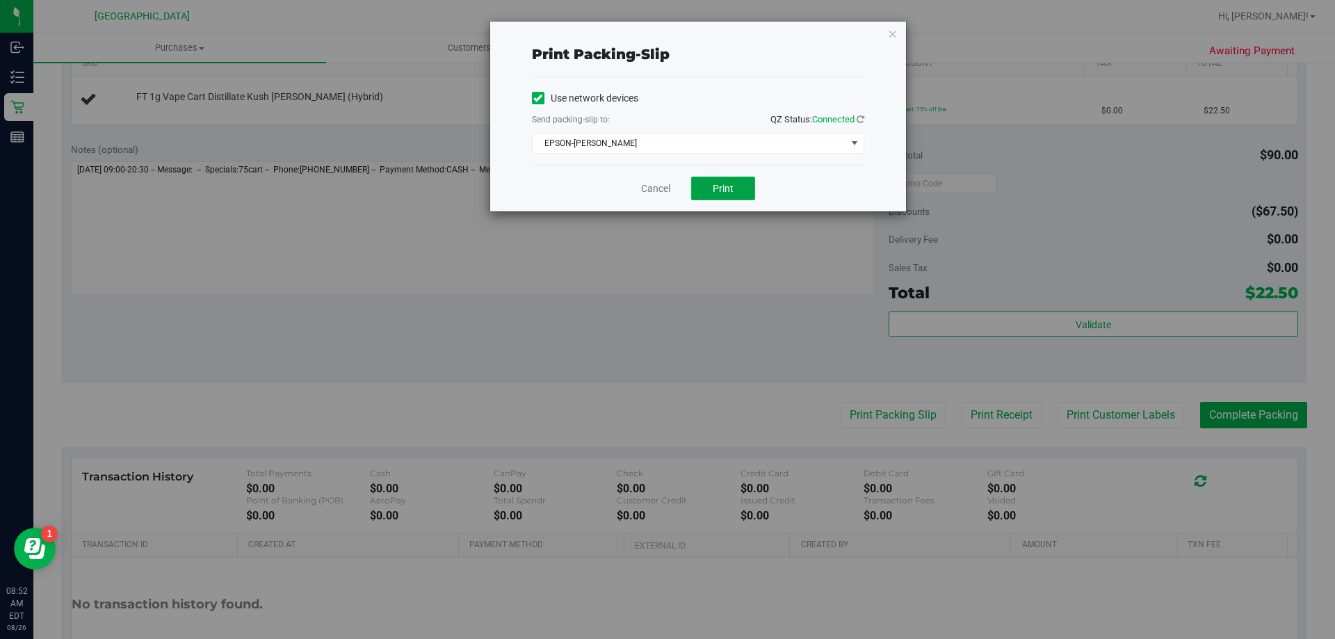
click at [723, 189] on span "Print" at bounding box center [723, 188] width 21 height 11
click at [654, 195] on link "Cancel" at bounding box center [655, 189] width 29 height 15
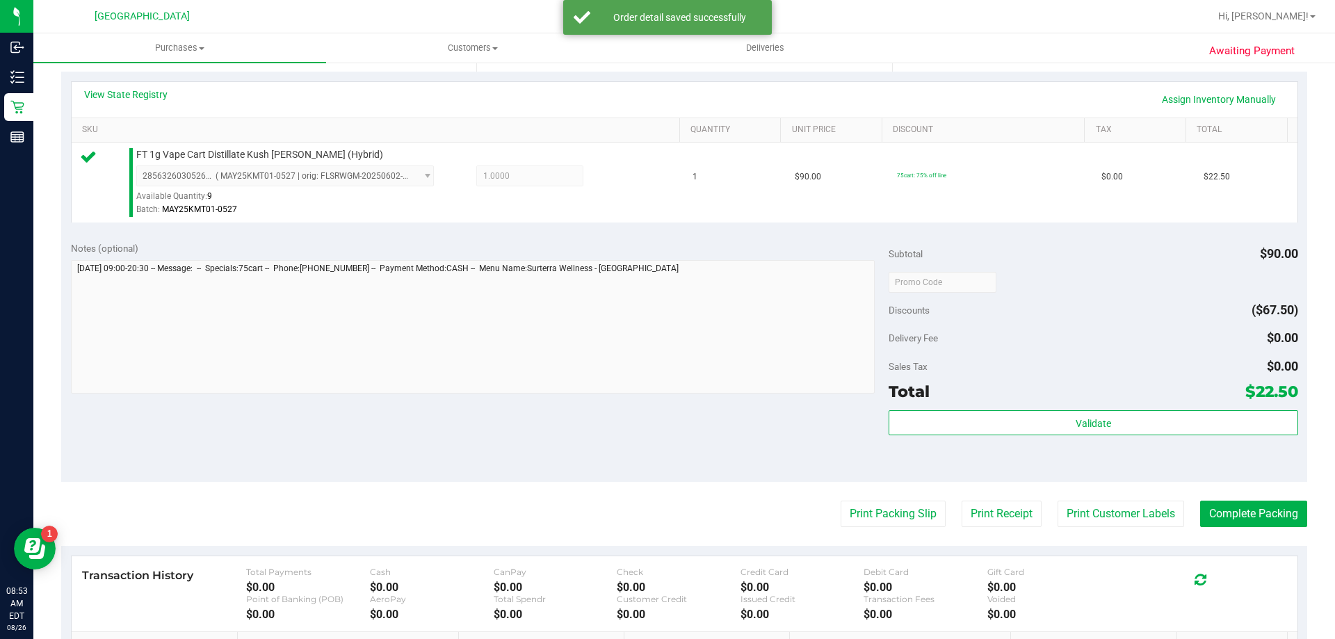
scroll to position [319, 0]
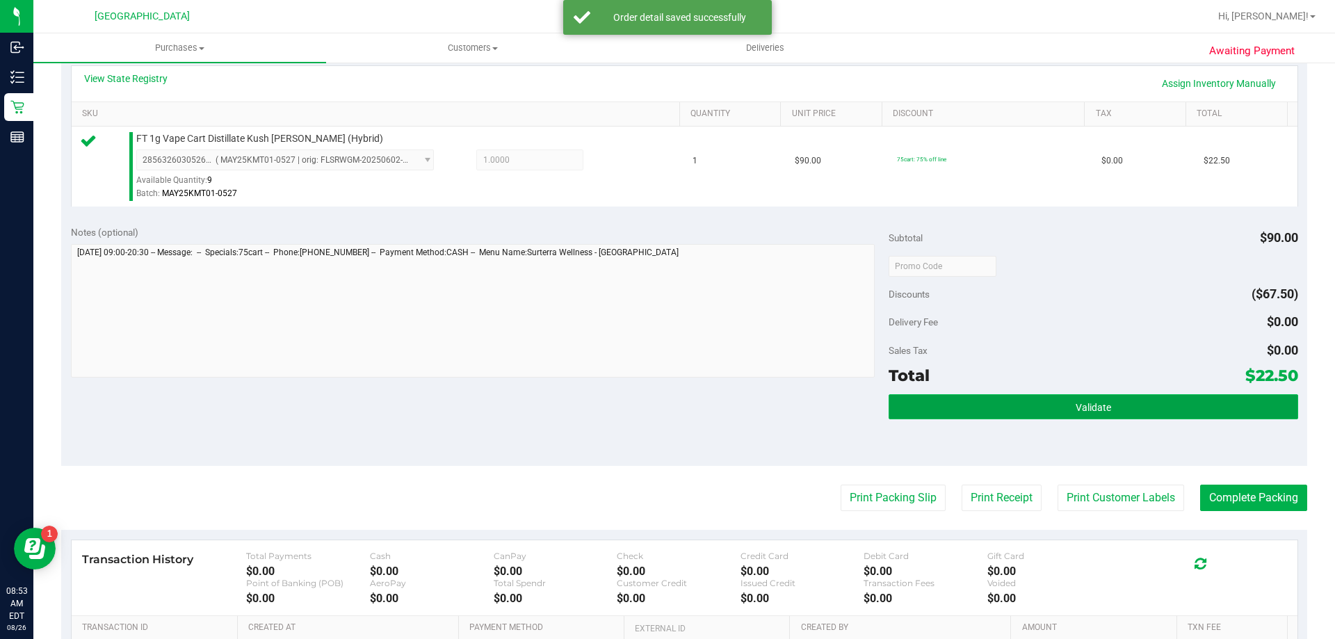
click at [950, 417] on button "Validate" at bounding box center [1093, 406] width 409 height 25
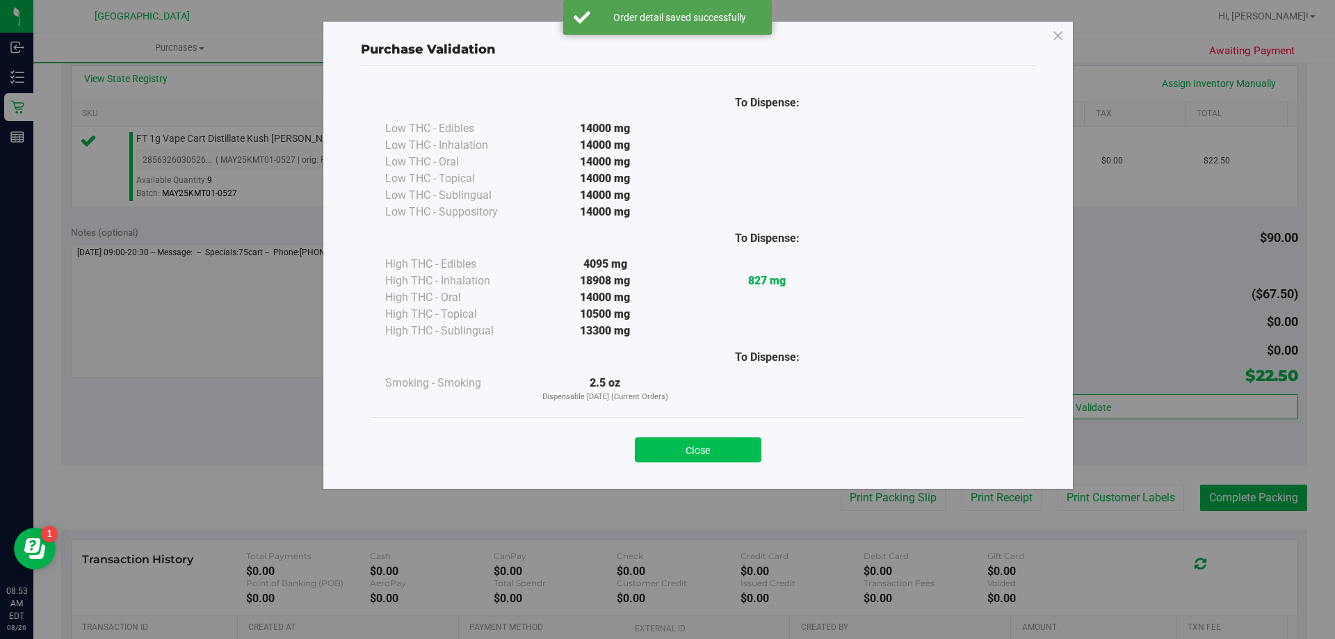
click at [695, 457] on button "Close" at bounding box center [698, 449] width 127 height 25
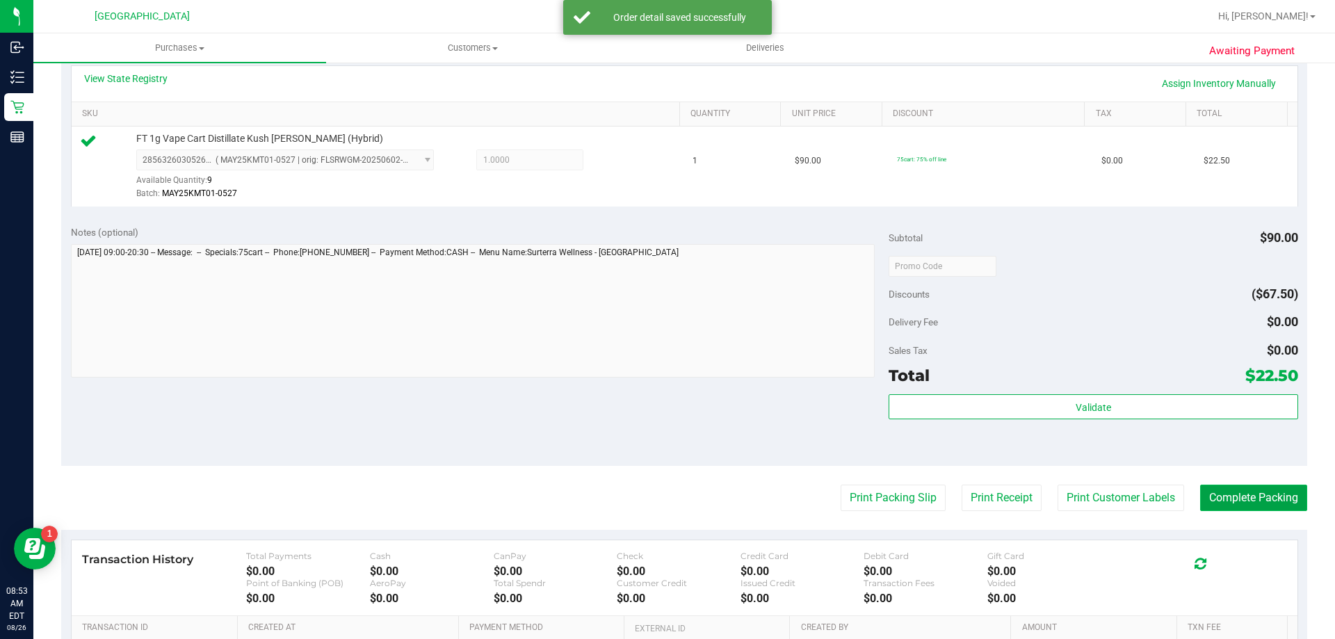
click at [1213, 501] on button "Complete Packing" at bounding box center [1253, 498] width 107 height 26
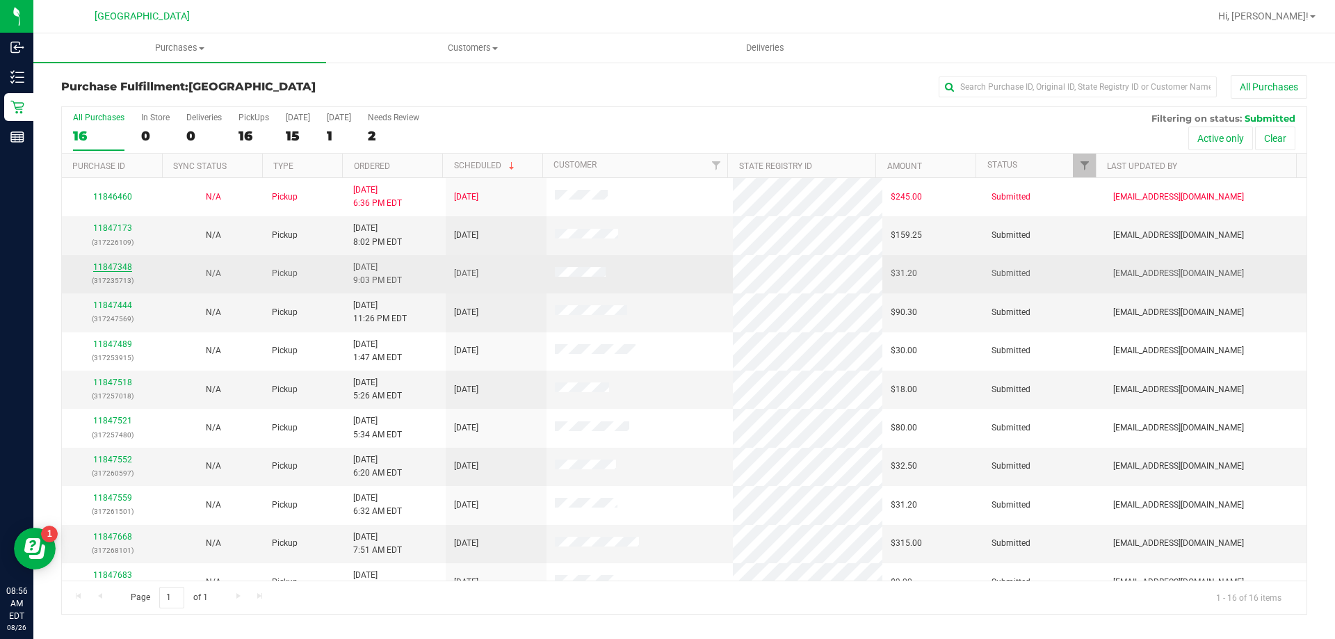
click at [109, 266] on link "11847348" at bounding box center [112, 267] width 39 height 10
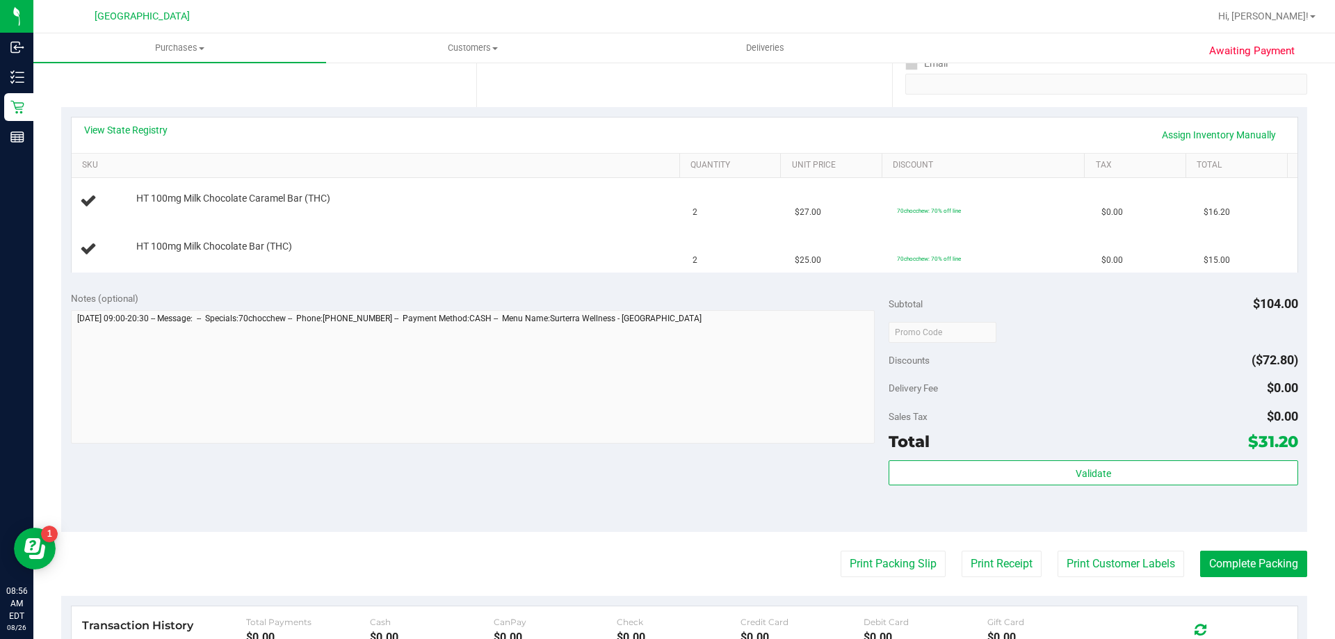
scroll to position [293, 0]
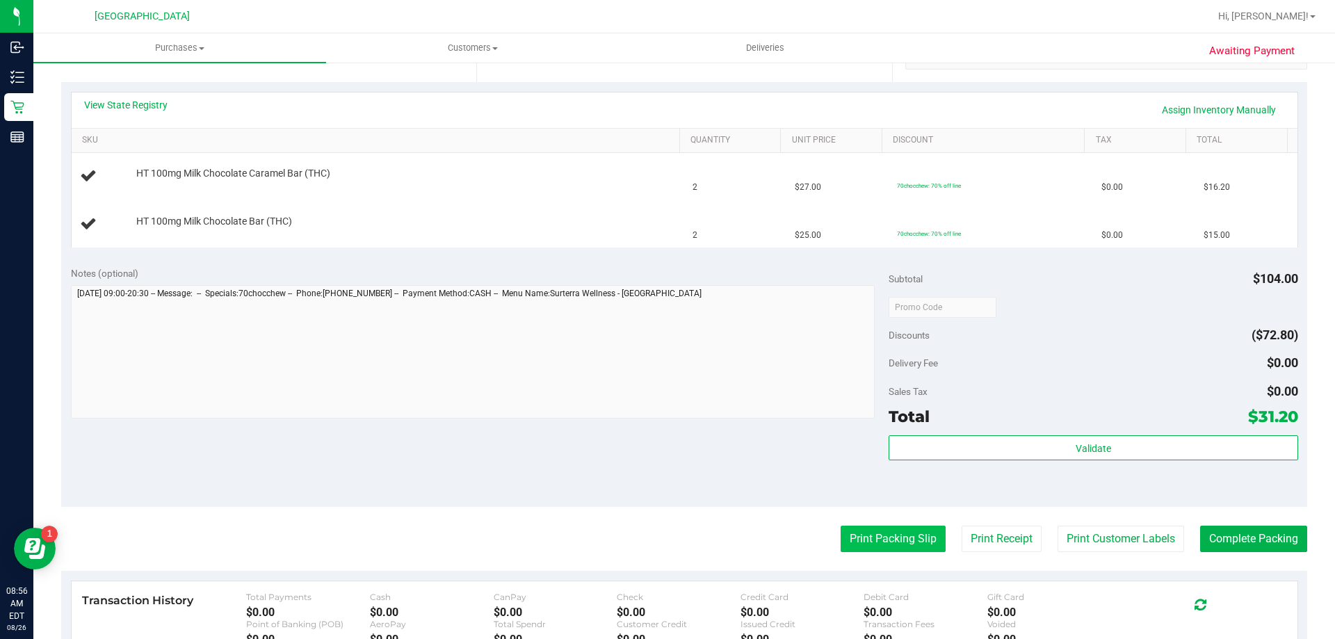
click at [899, 533] on button "Print Packing Slip" at bounding box center [893, 539] width 105 height 26
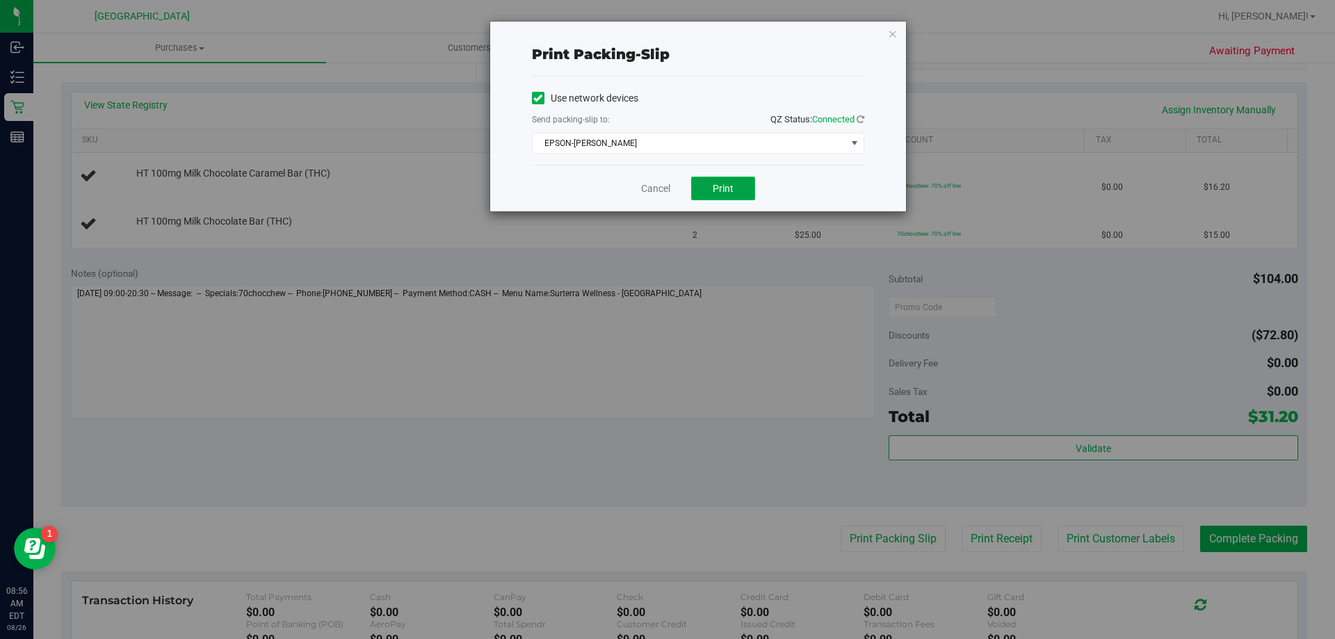
click at [720, 183] on span "Print" at bounding box center [723, 188] width 21 height 11
click at [650, 189] on link "Cancel" at bounding box center [655, 189] width 29 height 15
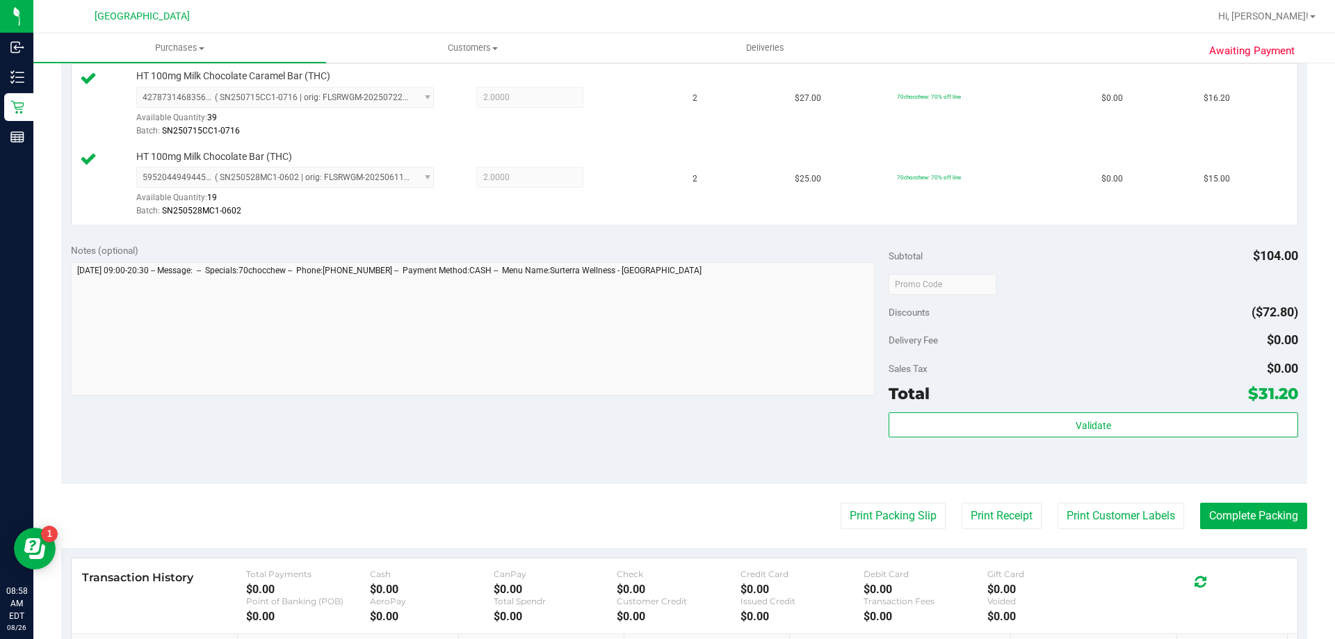
scroll to position [405, 0]
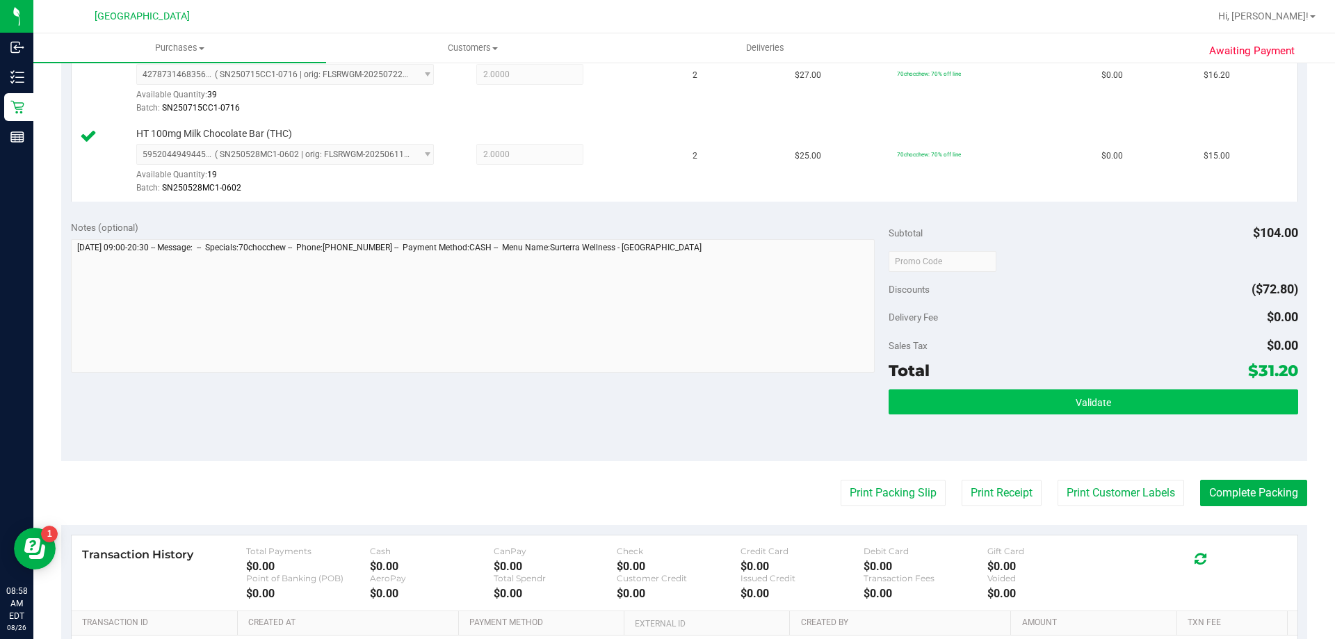
click at [999, 410] on button "Validate" at bounding box center [1093, 401] width 409 height 25
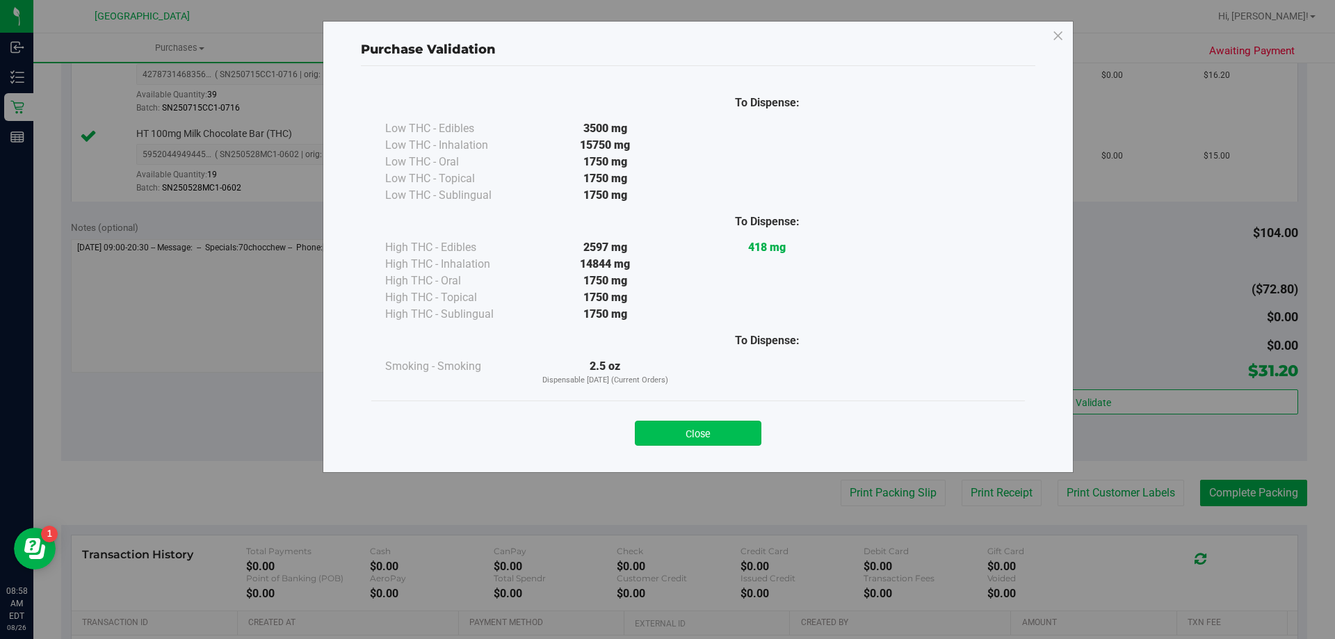
click at [698, 430] on button "Close" at bounding box center [698, 433] width 127 height 25
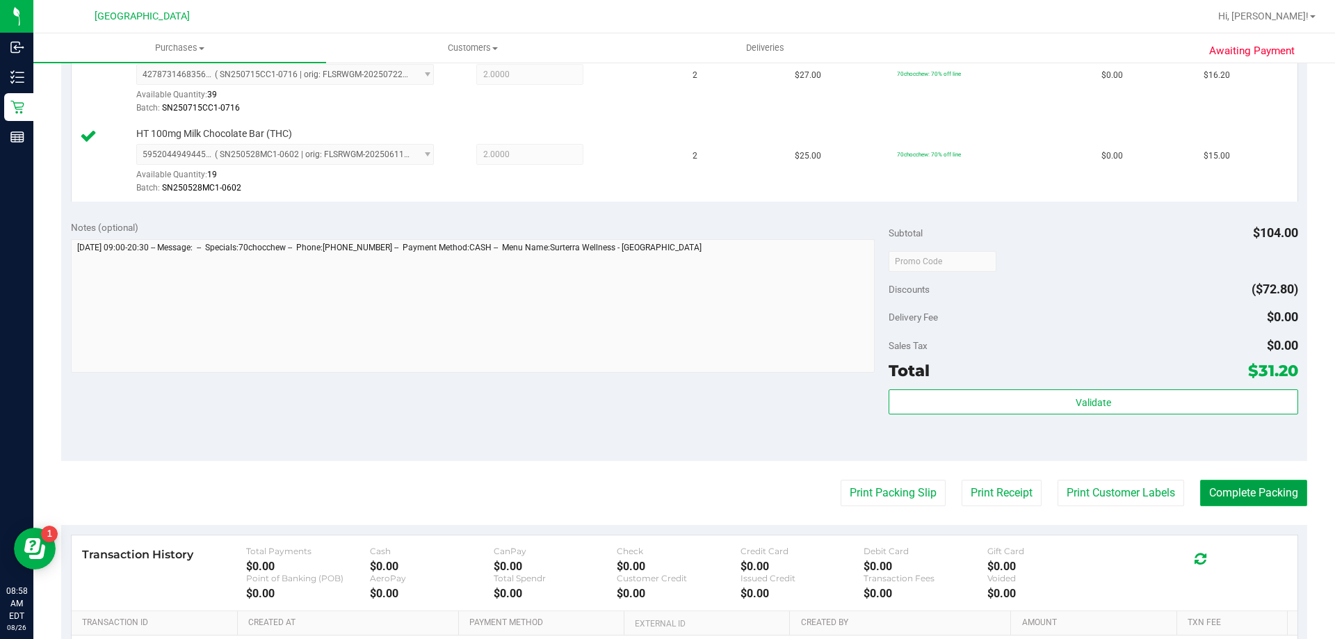
click at [1225, 494] on button "Complete Packing" at bounding box center [1253, 493] width 107 height 26
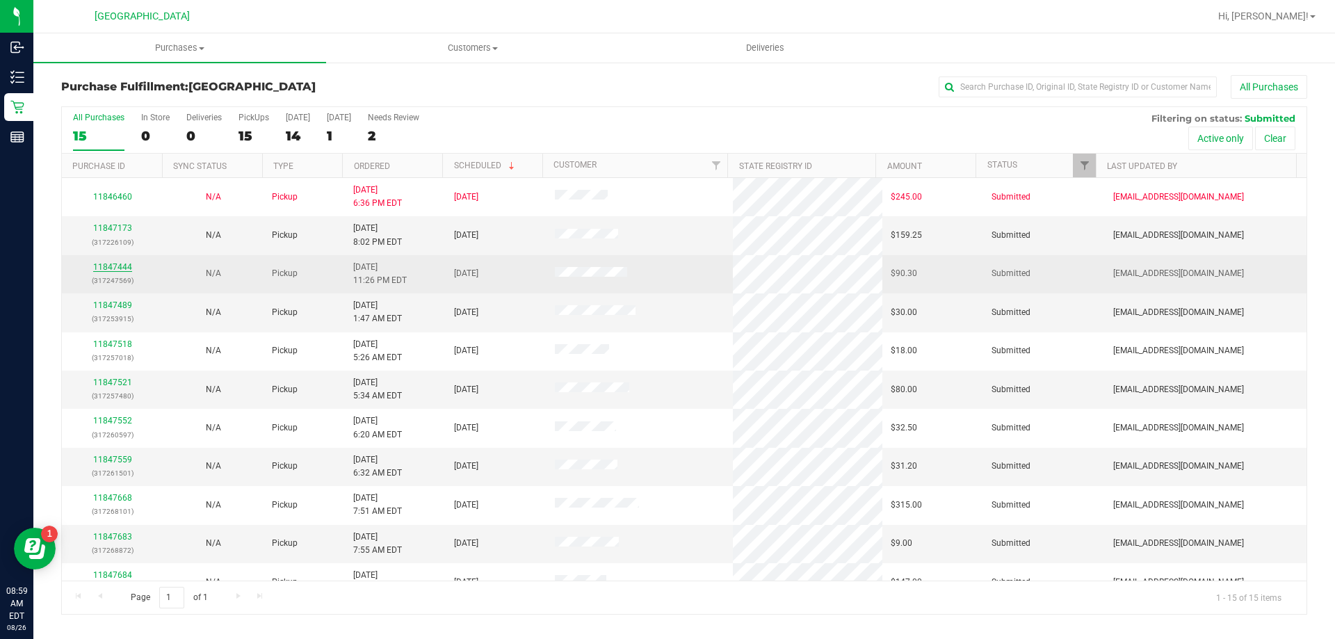
click at [113, 266] on link "11847444" at bounding box center [112, 267] width 39 height 10
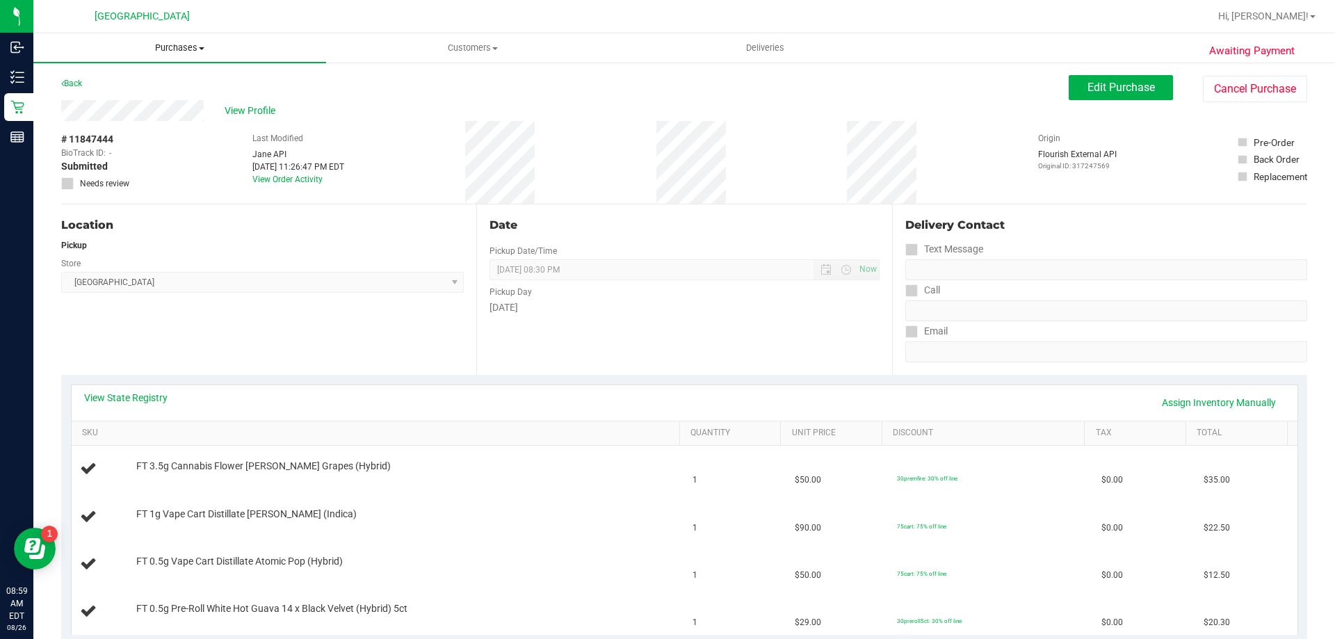
click at [180, 42] on span "Purchases" at bounding box center [179, 48] width 293 height 13
click at [172, 107] on li "Fulfillment" at bounding box center [179, 100] width 293 height 17
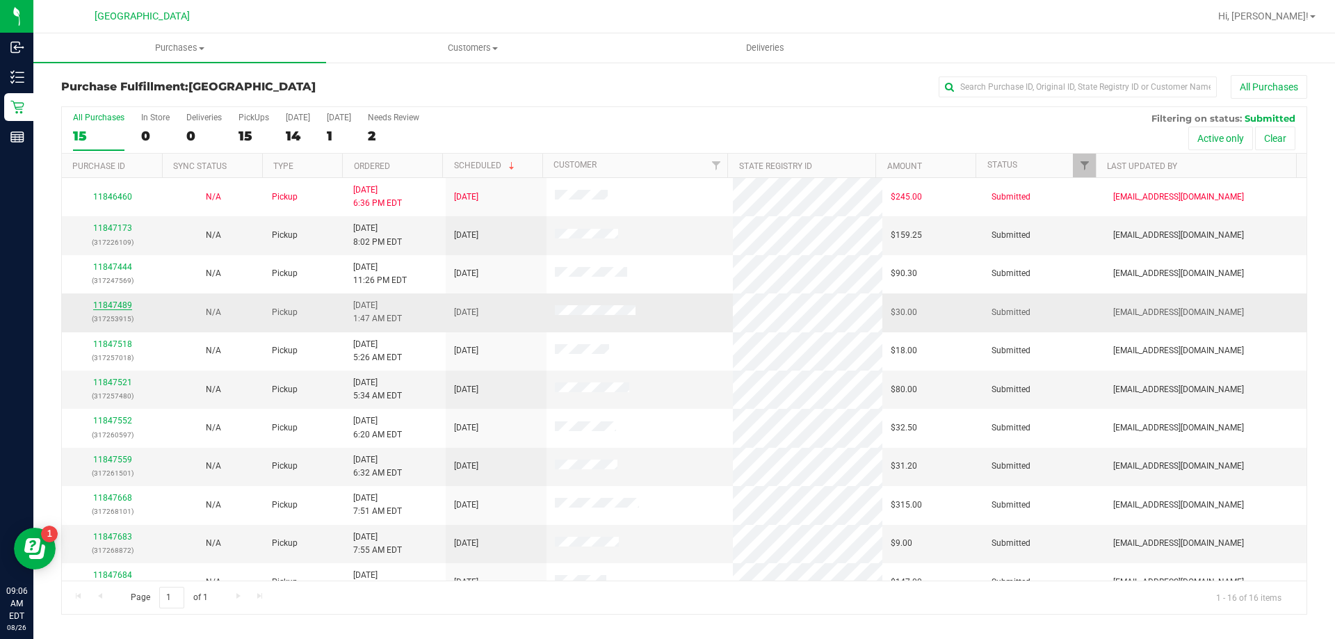
click at [118, 309] on link "11847489" at bounding box center [112, 305] width 39 height 10
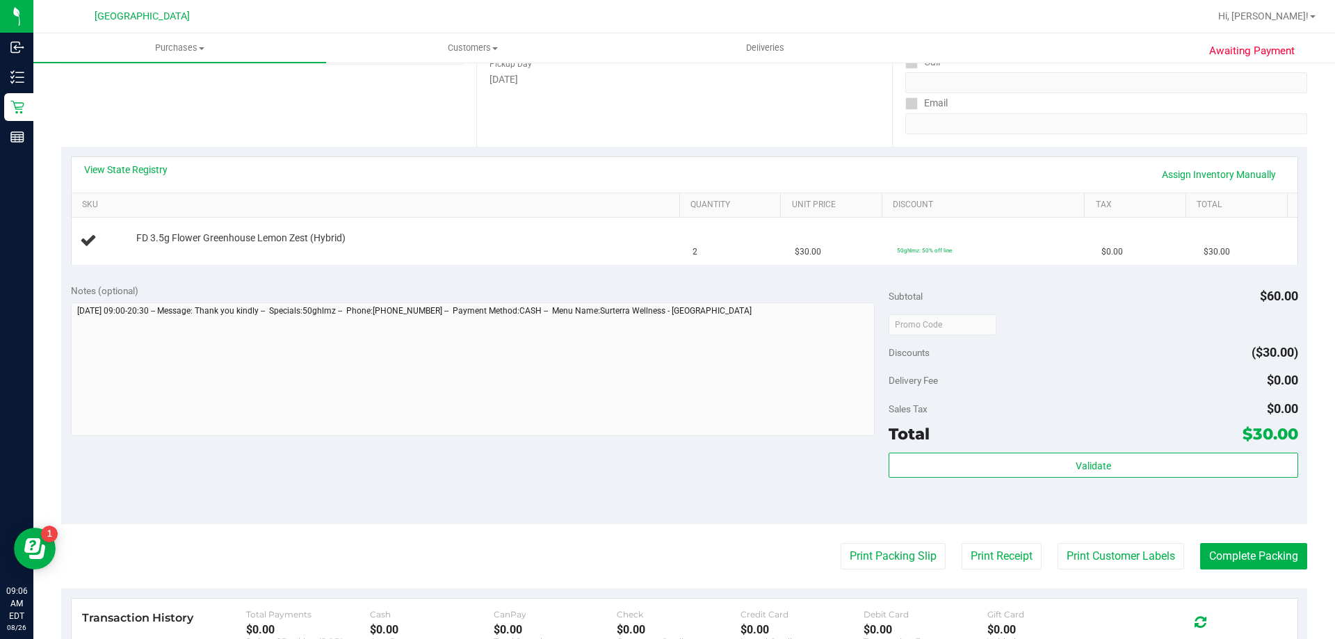
scroll to position [229, 0]
click at [898, 545] on button "Print Packing Slip" at bounding box center [893, 555] width 105 height 26
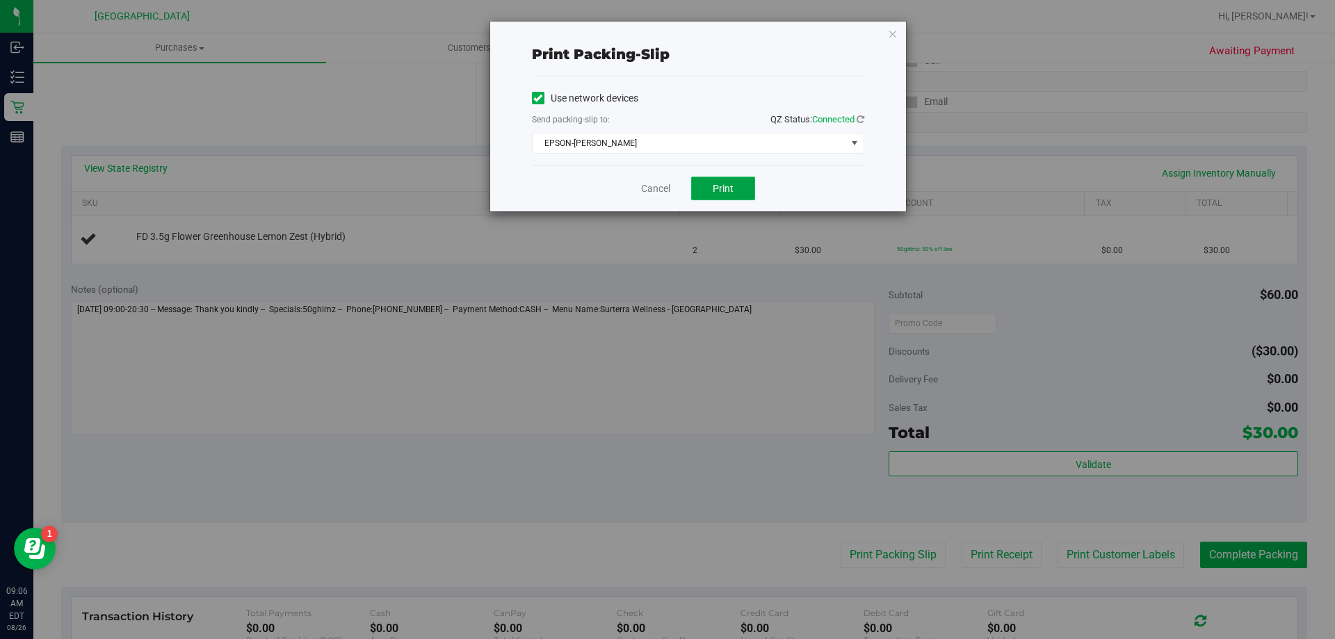
click at [733, 191] on span "Print" at bounding box center [723, 188] width 21 height 11
click at [651, 188] on link "Cancel" at bounding box center [655, 189] width 29 height 15
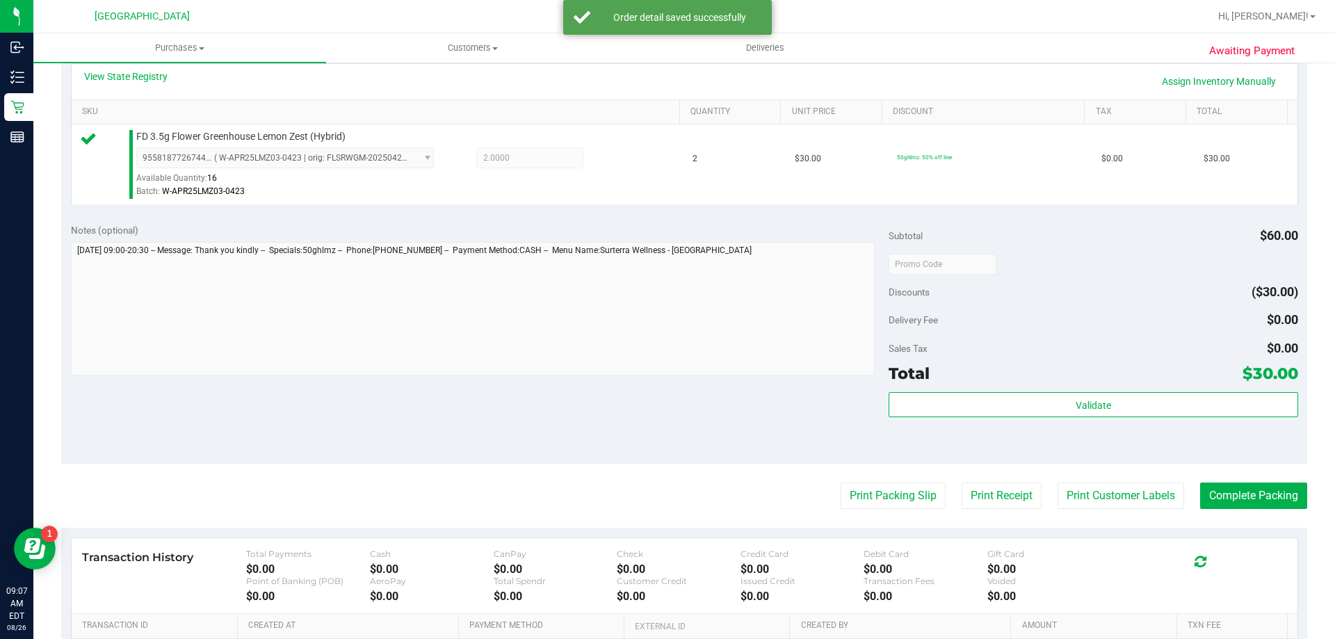
scroll to position [325, 0]
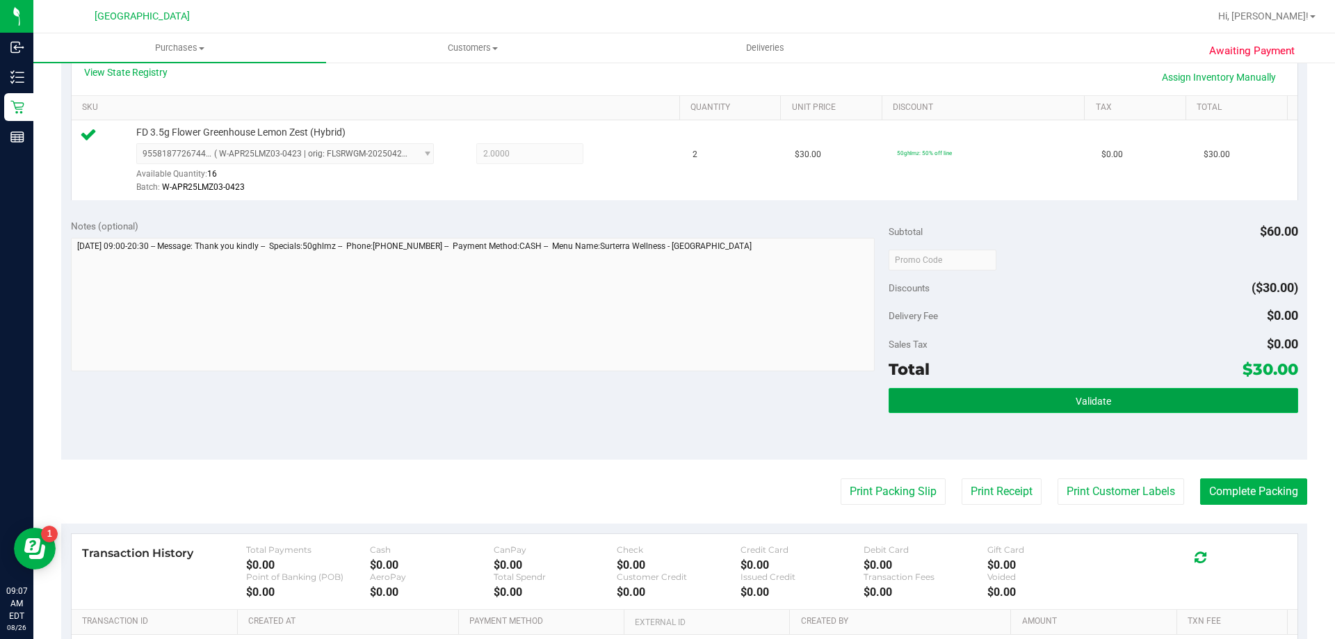
click at [982, 401] on button "Validate" at bounding box center [1093, 400] width 409 height 25
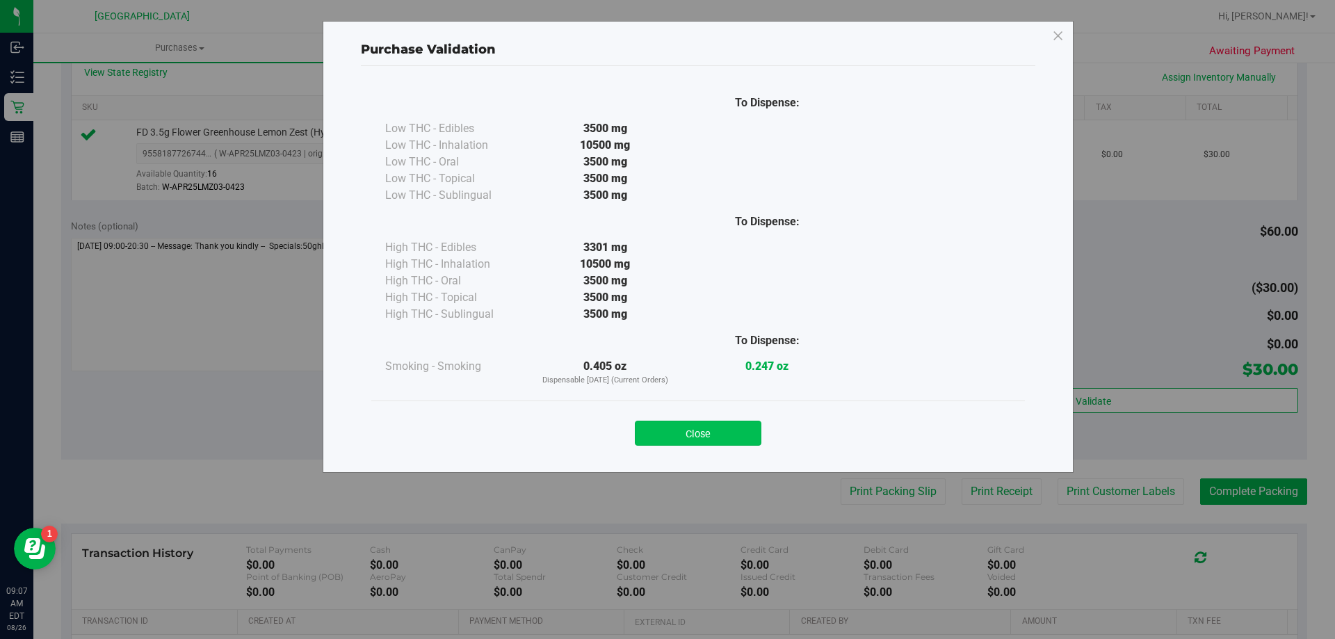
click at [695, 432] on button "Close" at bounding box center [698, 433] width 127 height 25
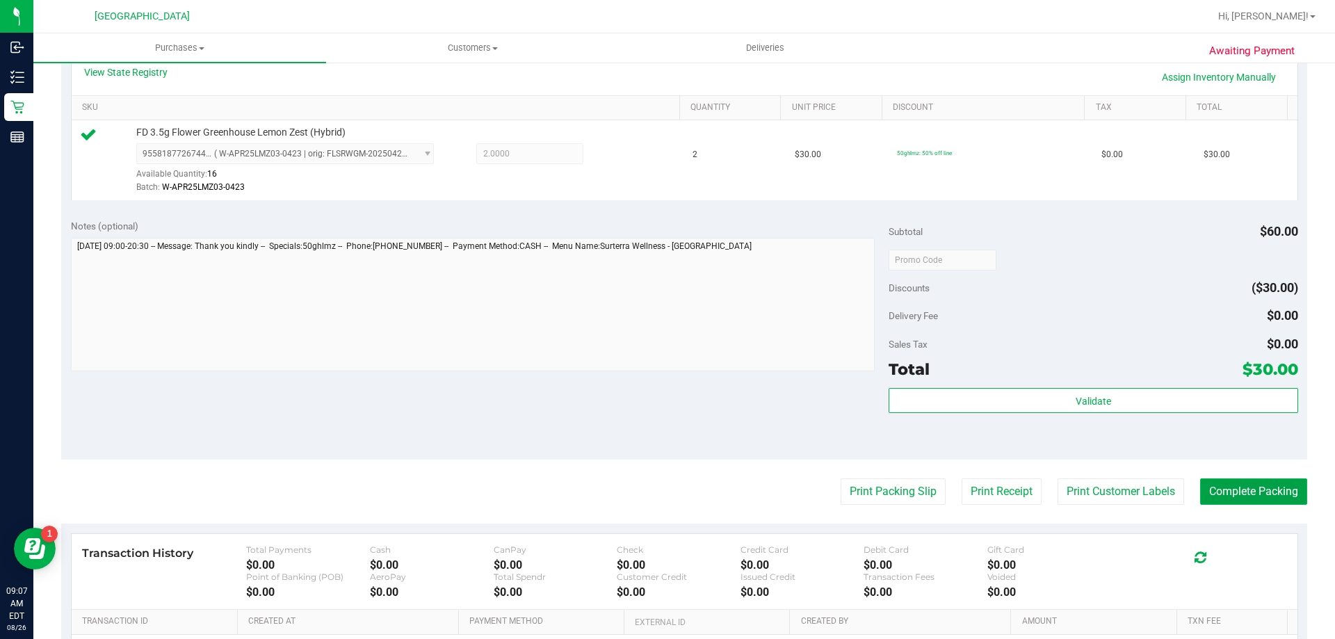
click at [1220, 494] on button "Complete Packing" at bounding box center [1253, 491] width 107 height 26
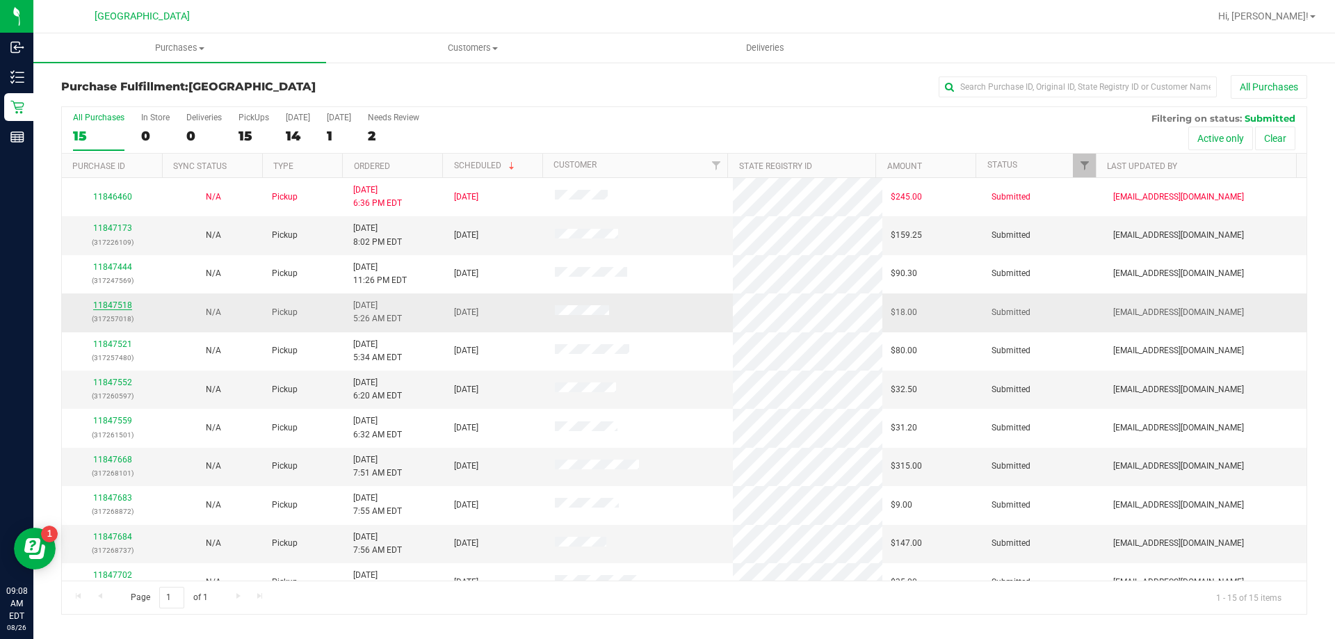
click at [118, 305] on link "11847518" at bounding box center [112, 305] width 39 height 10
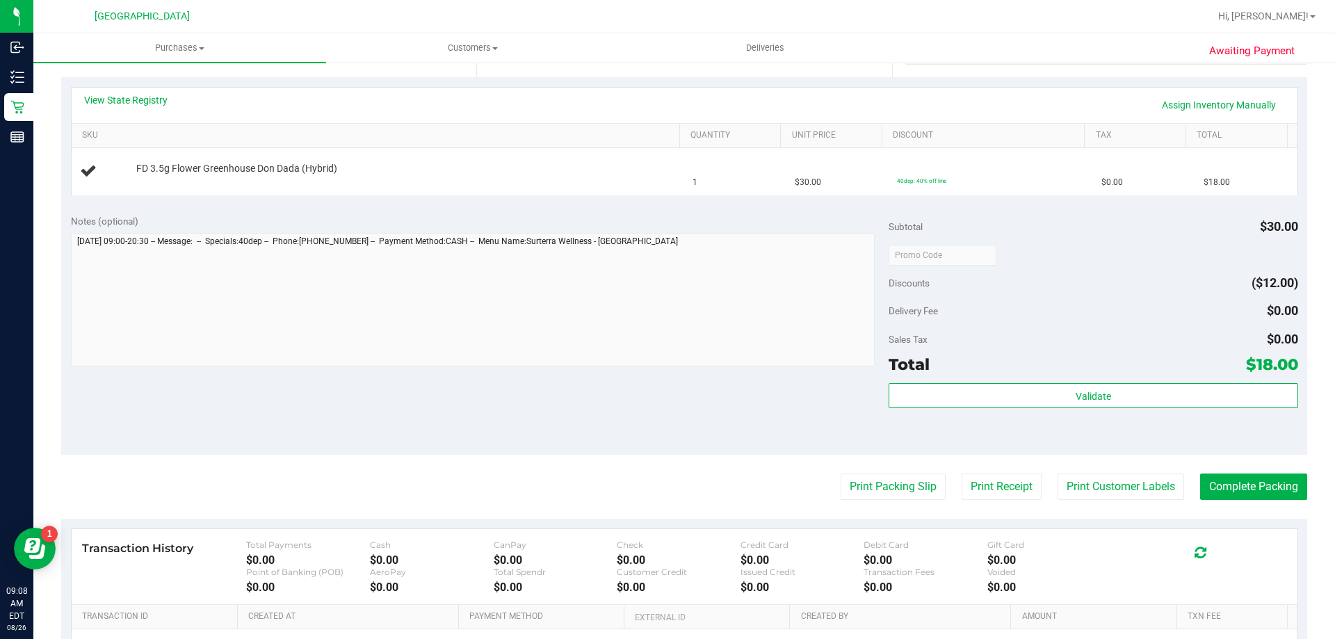
scroll to position [322, 0]
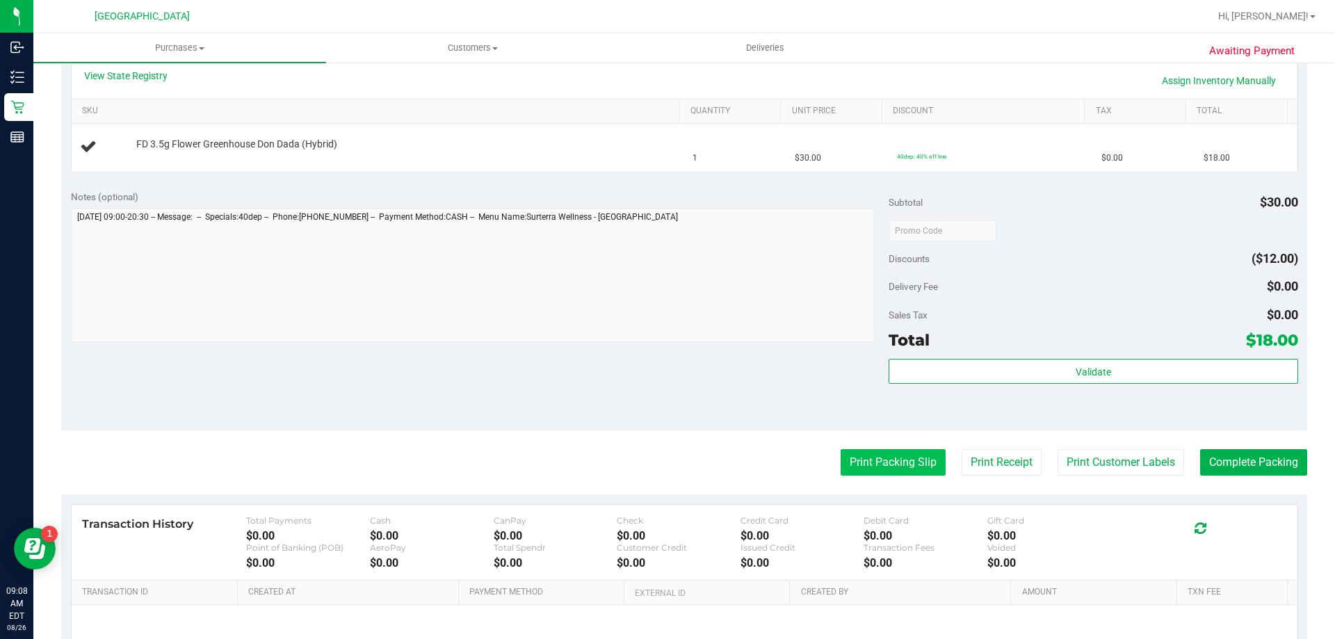
click at [871, 471] on button "Print Packing Slip" at bounding box center [893, 462] width 105 height 26
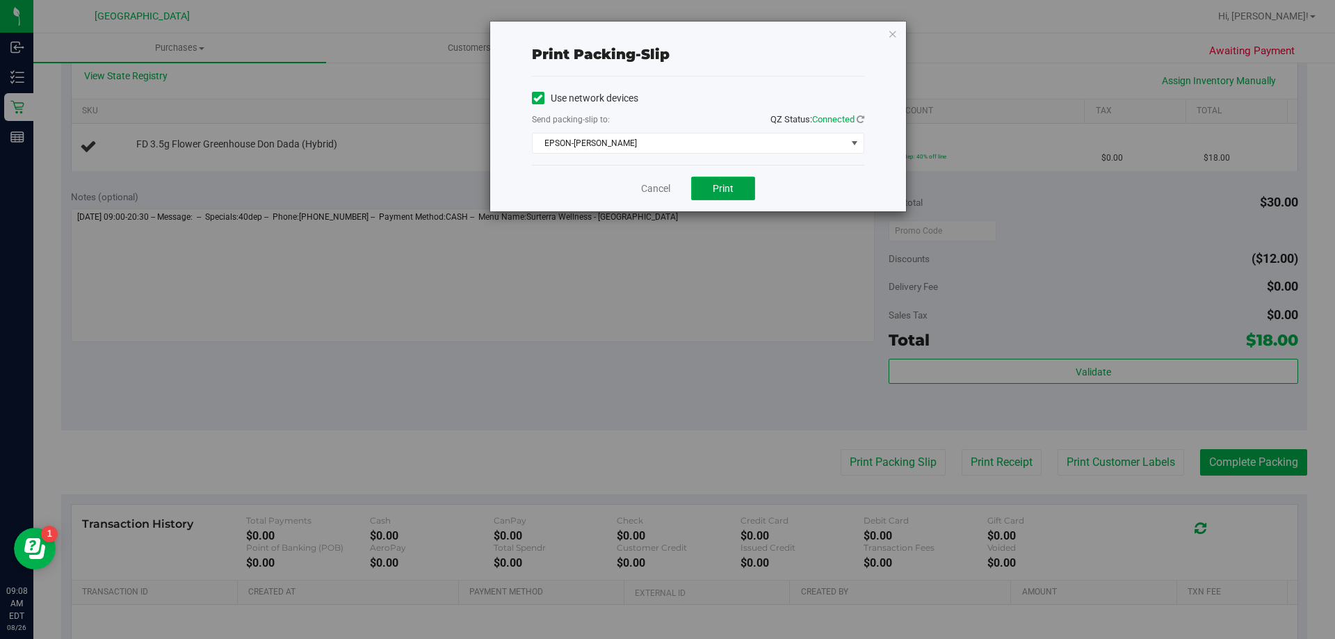
click at [735, 186] on button "Print" at bounding box center [723, 189] width 64 height 24
click at [661, 191] on link "Cancel" at bounding box center [655, 189] width 29 height 15
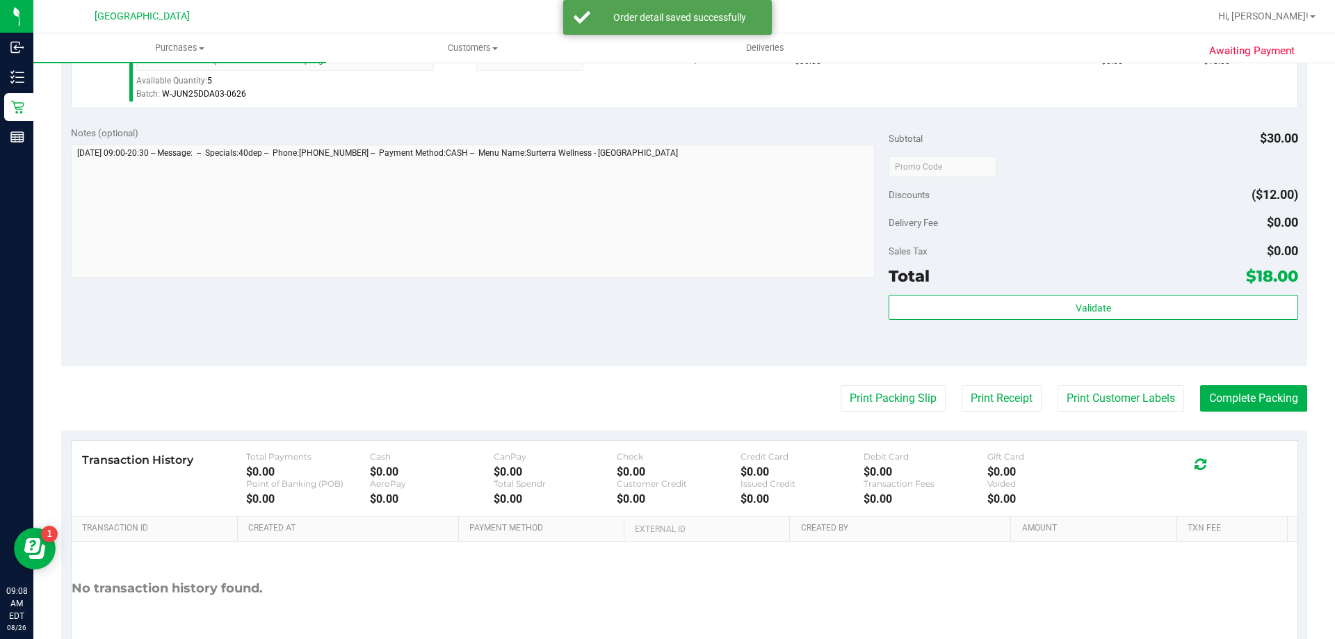
scroll to position [440, 0]
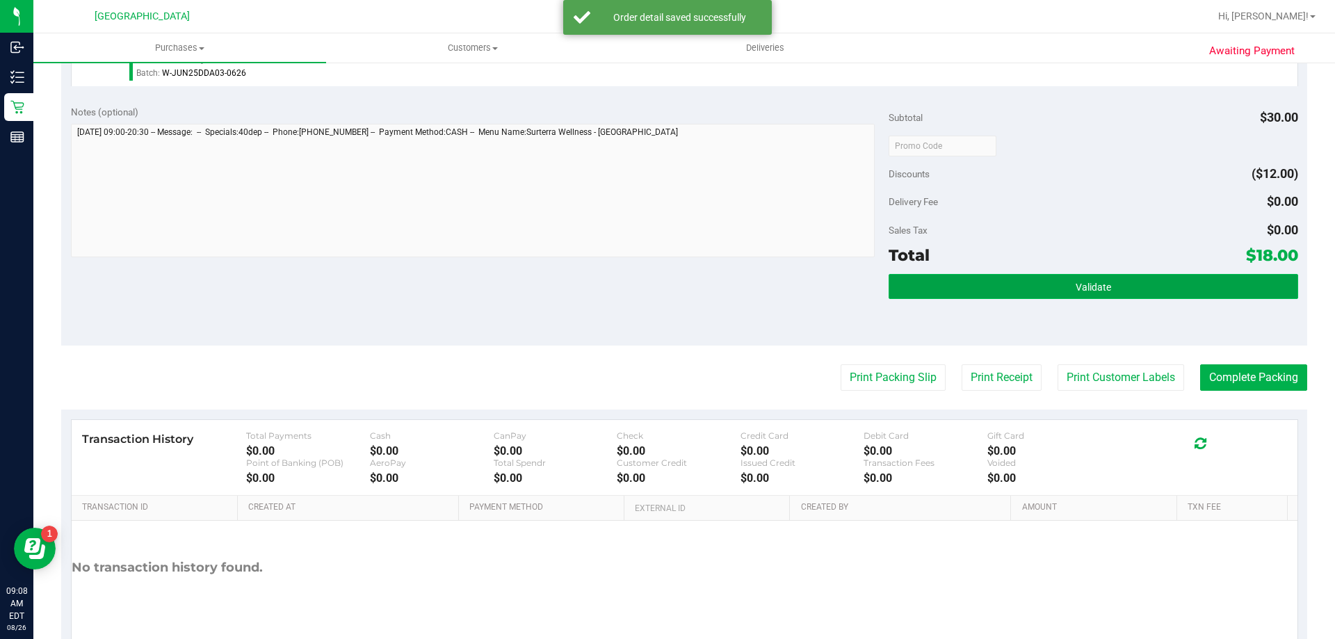
click at [953, 292] on button "Validate" at bounding box center [1093, 286] width 409 height 25
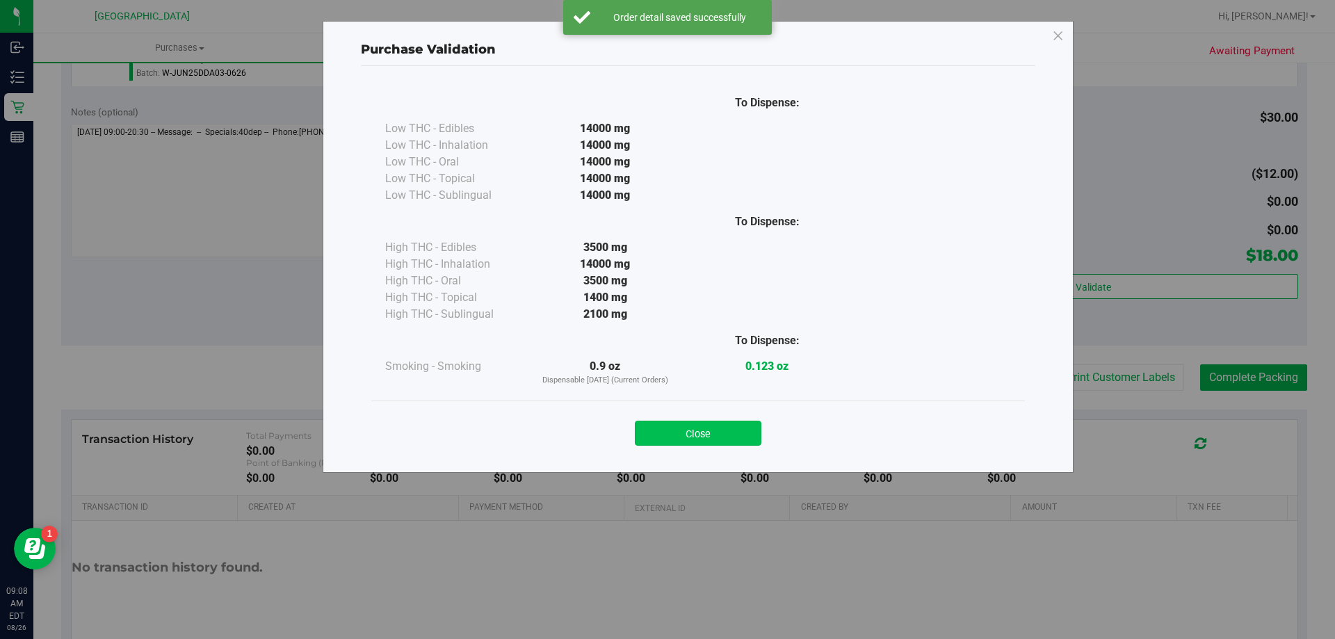
click at [698, 428] on button "Close" at bounding box center [698, 433] width 127 height 25
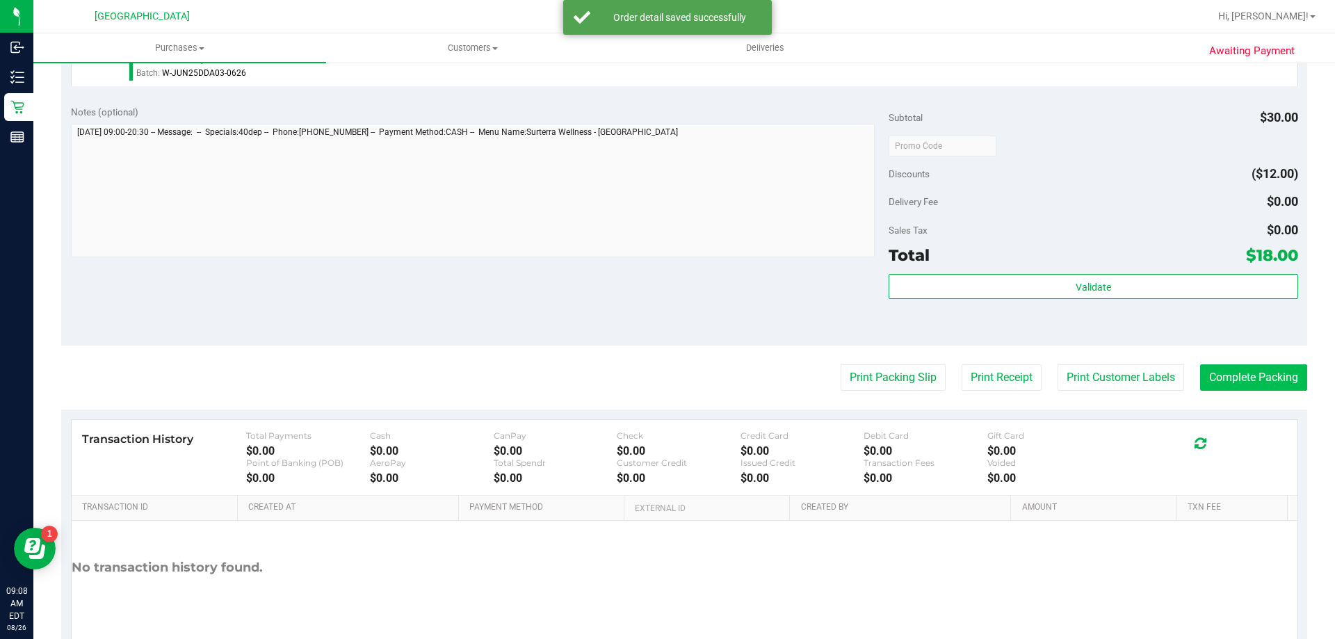
click at [1220, 387] on button "Complete Packing" at bounding box center [1253, 377] width 107 height 26
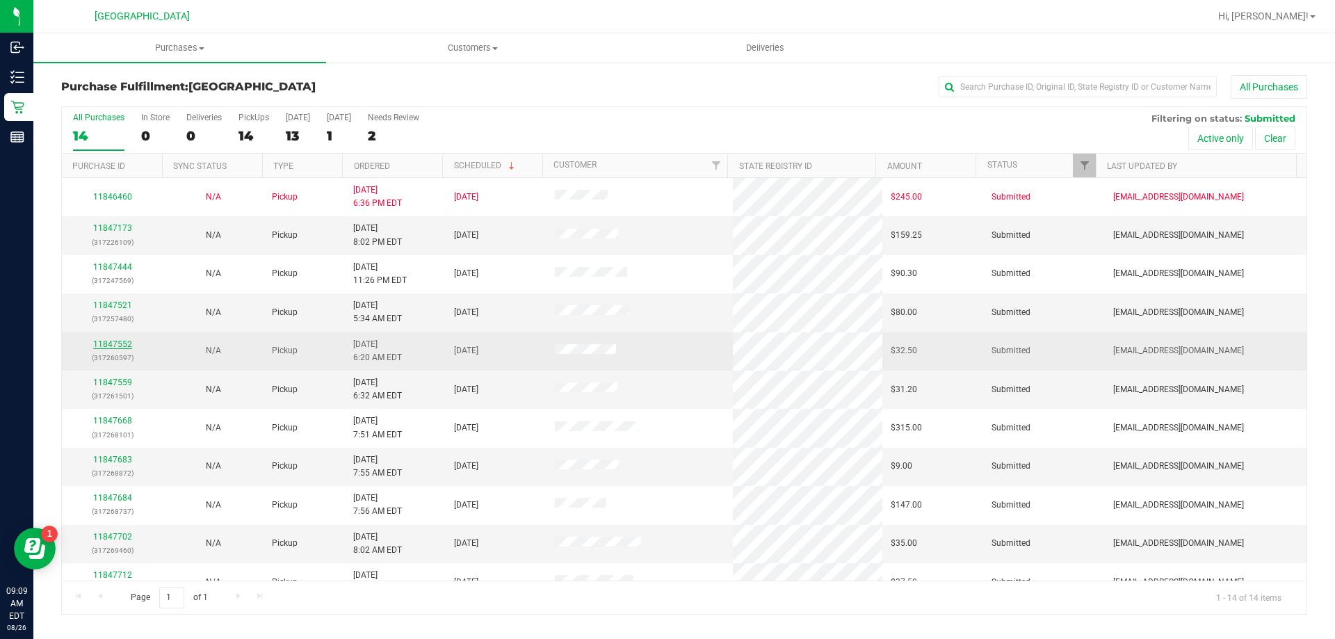
click at [119, 344] on link "11847552" at bounding box center [112, 344] width 39 height 10
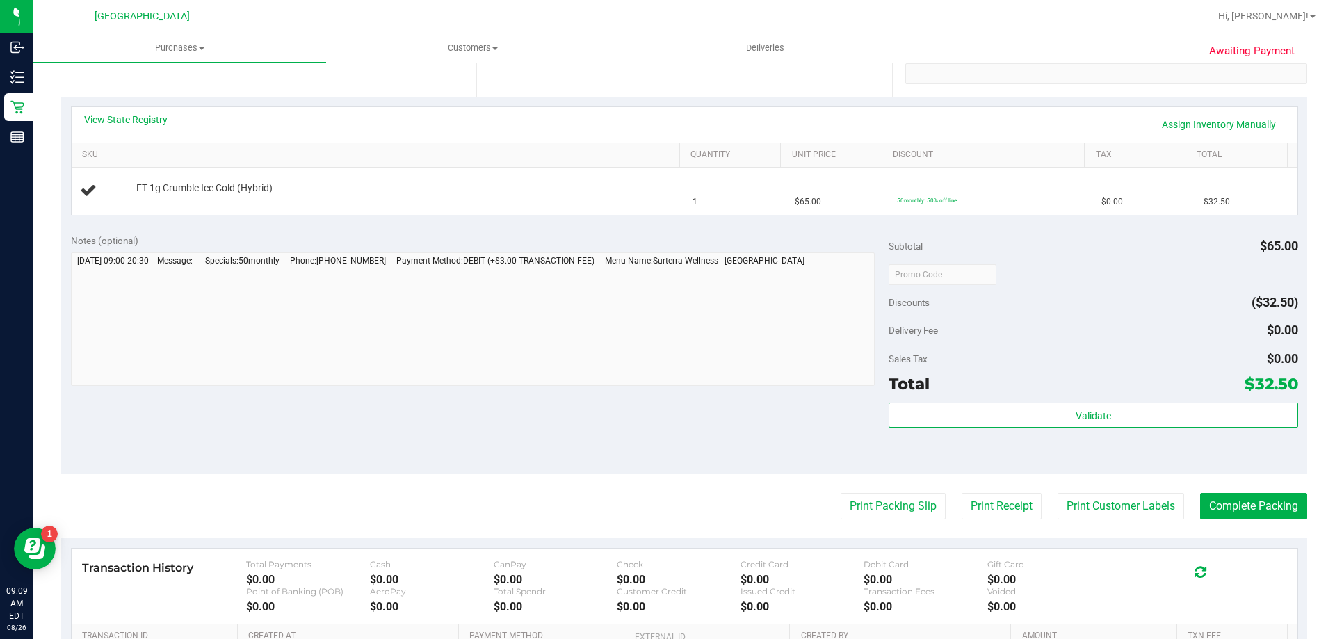
scroll to position [284, 0]
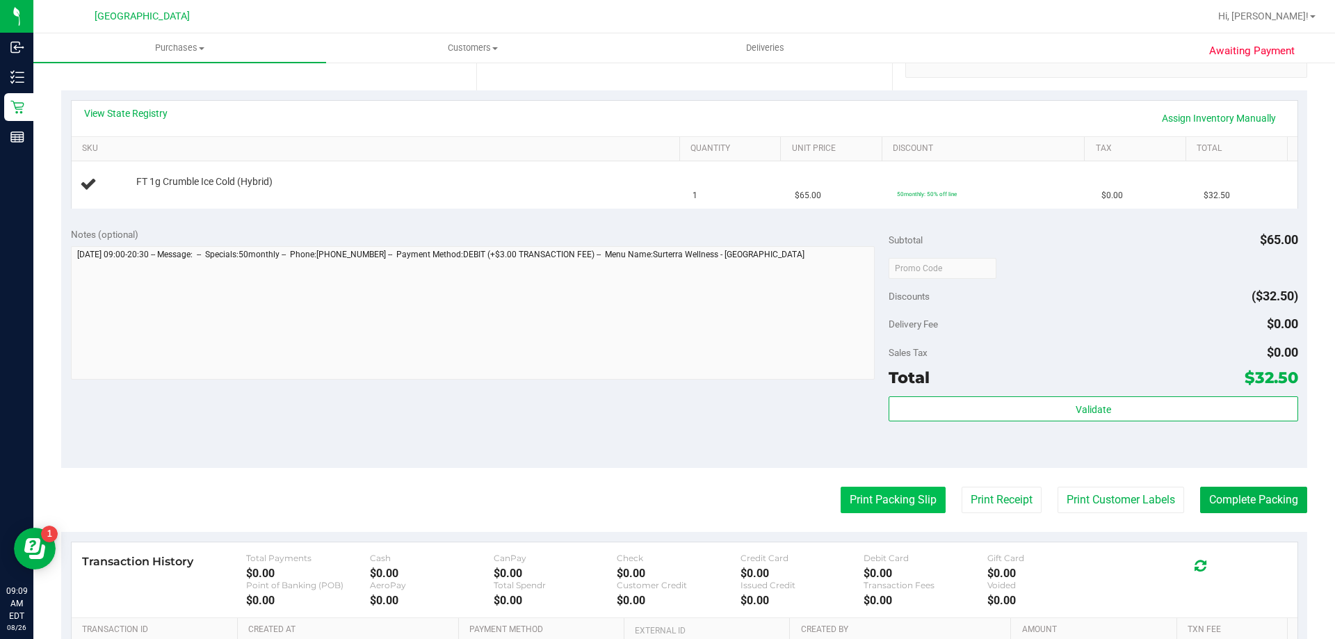
click at [881, 503] on button "Print Packing Slip" at bounding box center [893, 500] width 105 height 26
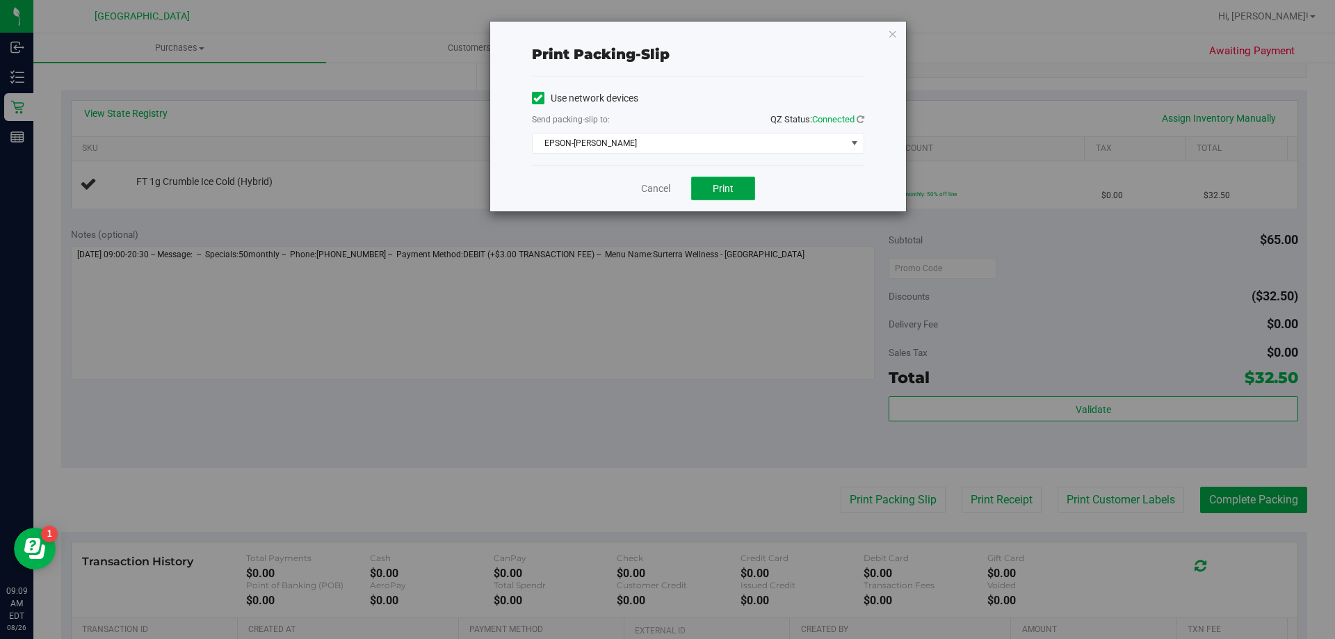
click at [717, 179] on button "Print" at bounding box center [723, 189] width 64 height 24
click at [654, 190] on link "Cancel" at bounding box center [655, 189] width 29 height 15
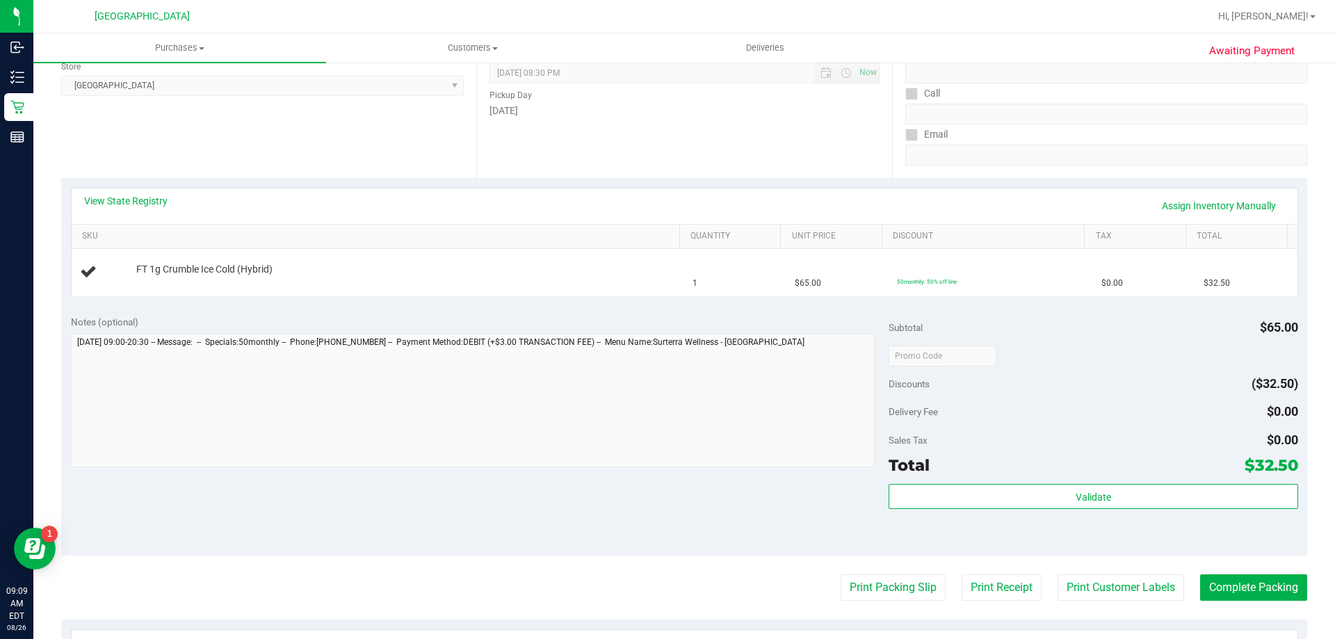
scroll to position [195, 0]
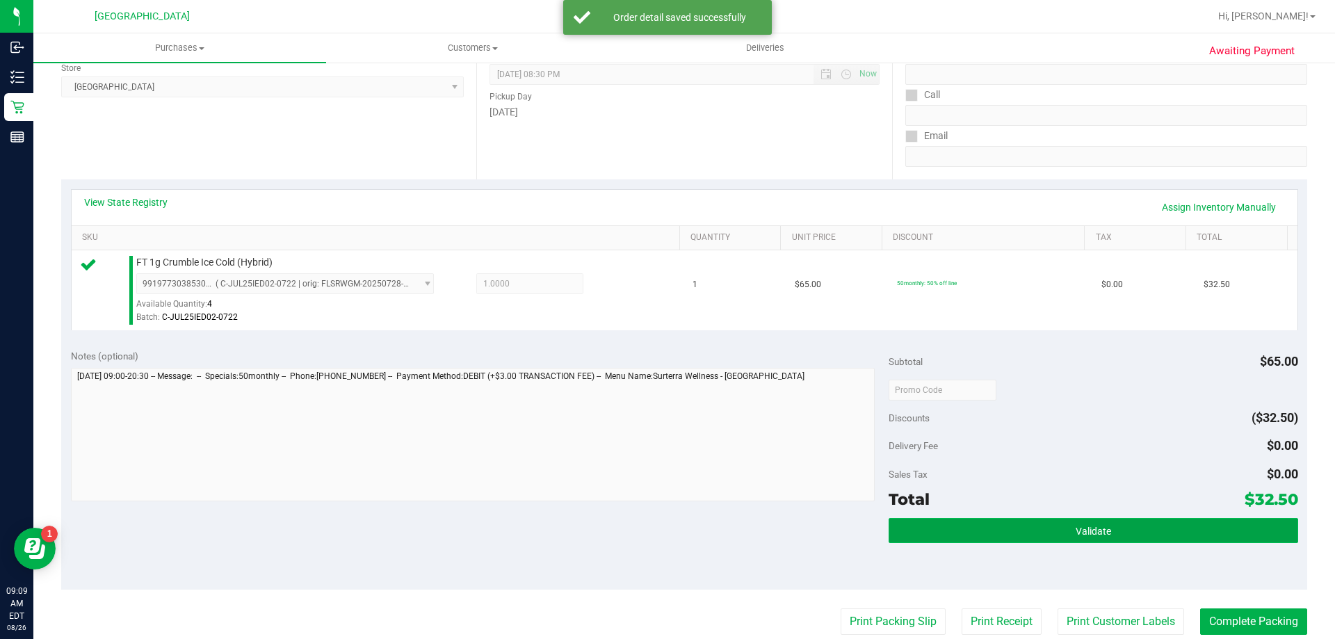
click at [957, 527] on button "Validate" at bounding box center [1093, 530] width 409 height 25
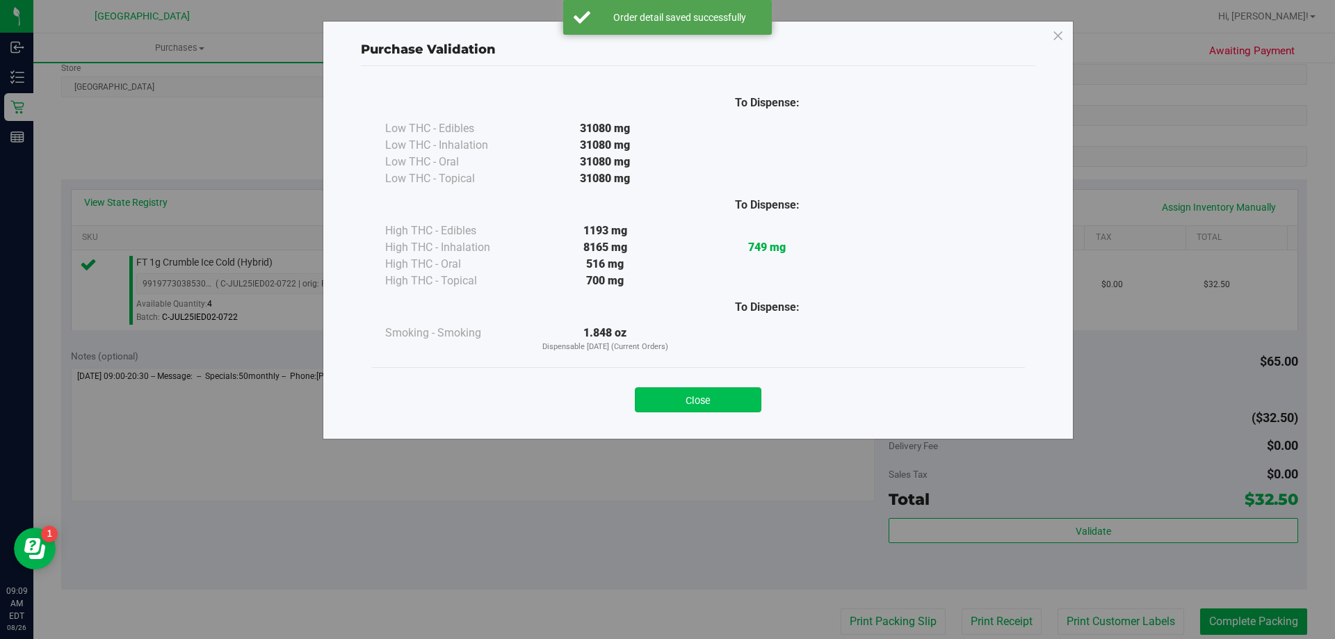
click at [693, 401] on button "Close" at bounding box center [698, 399] width 127 height 25
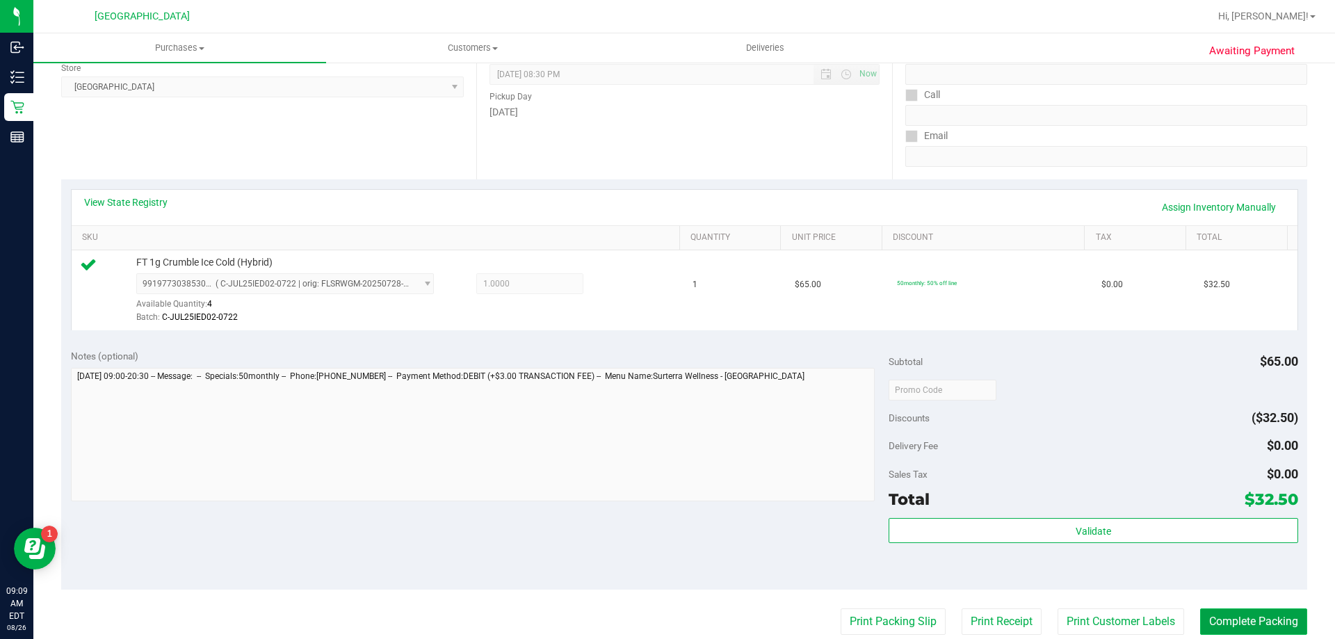
click at [1235, 620] on button "Complete Packing" at bounding box center [1253, 621] width 107 height 26
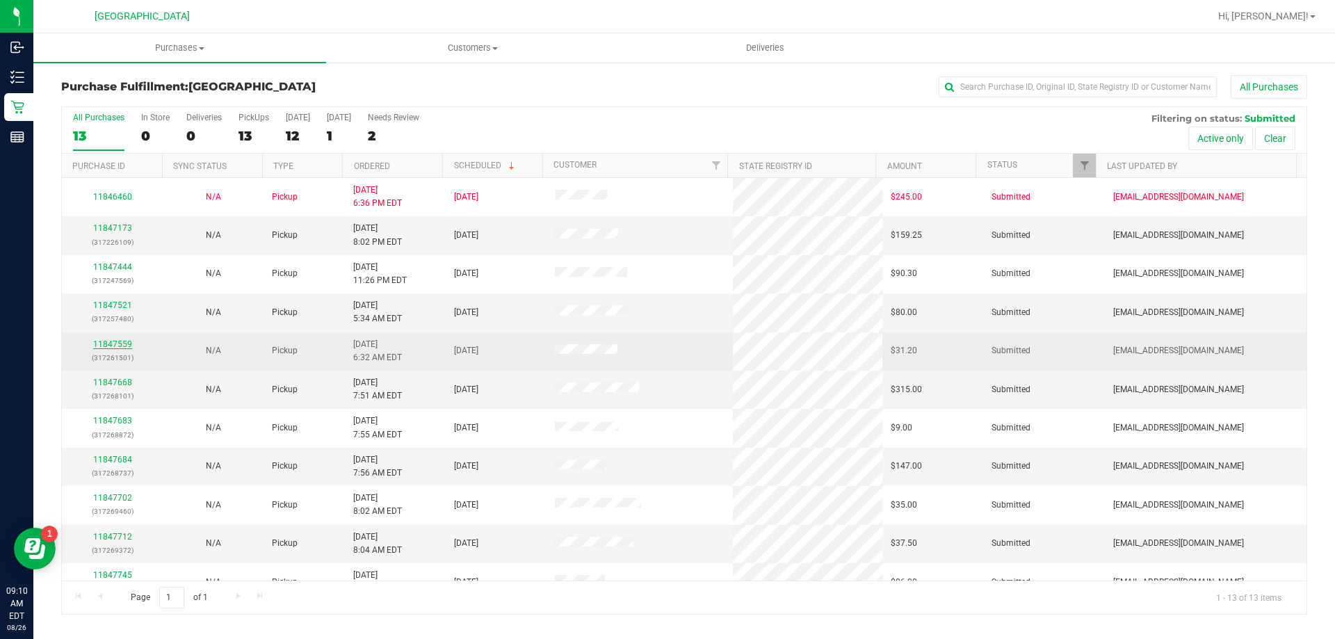
click at [108, 342] on link "11847559" at bounding box center [112, 344] width 39 height 10
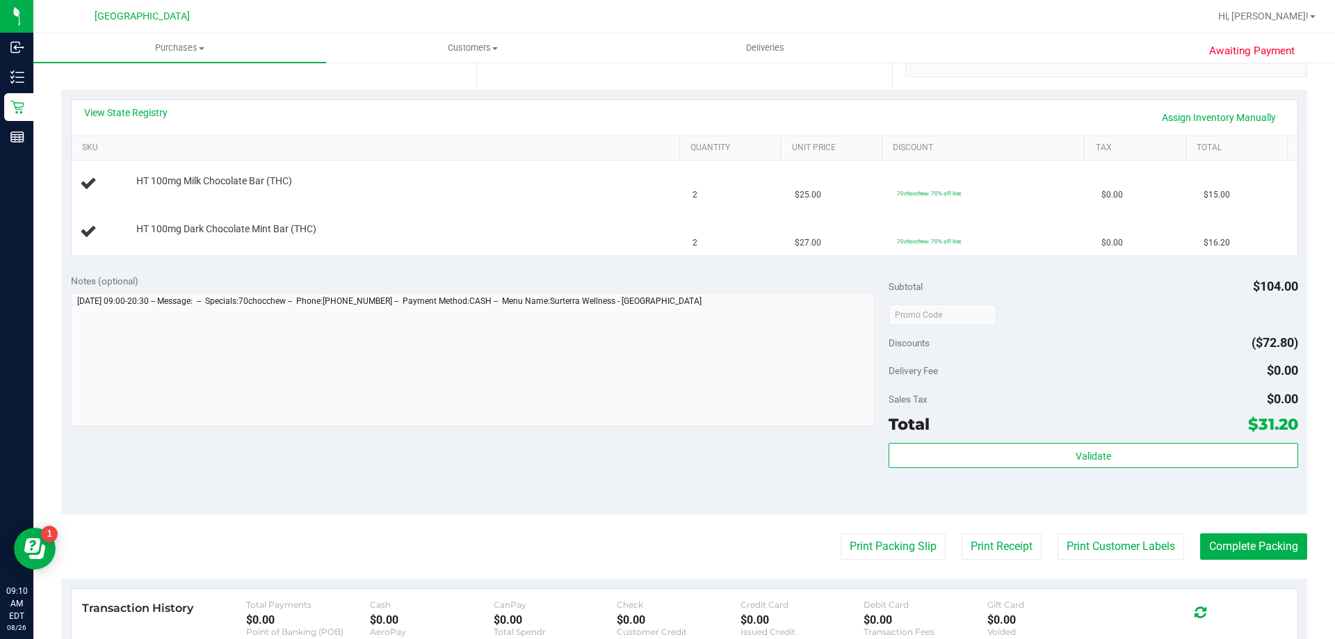
scroll to position [337, 0]
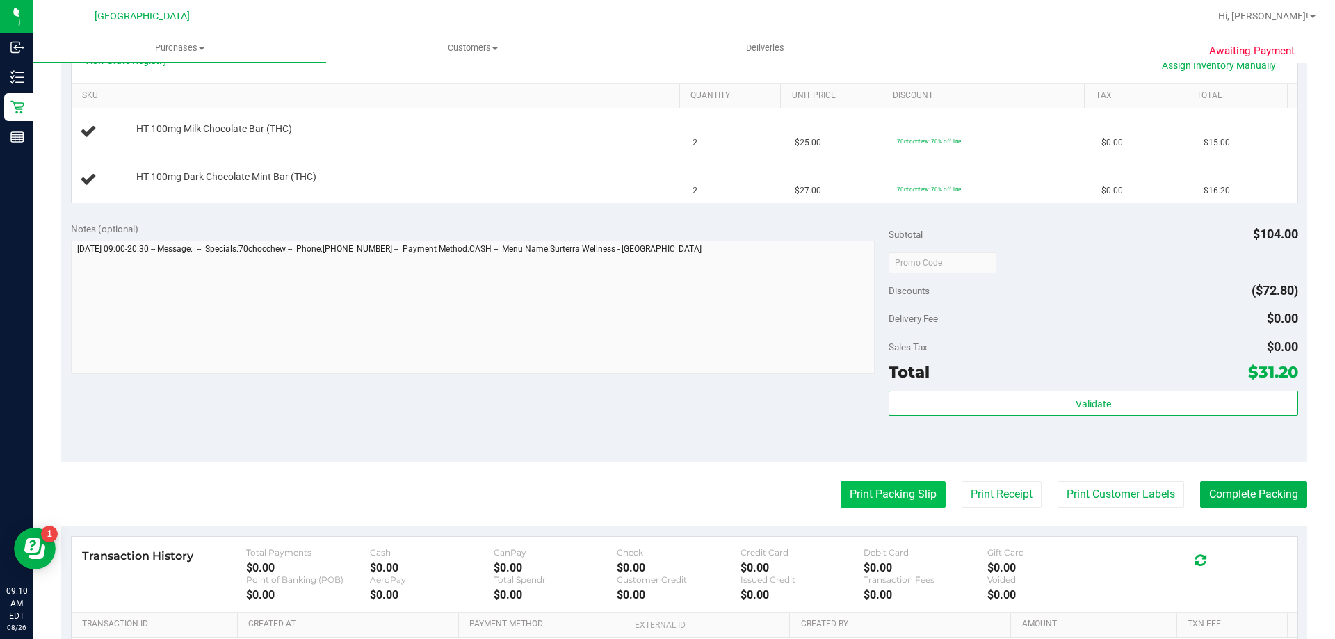
click at [891, 495] on button "Print Packing Slip" at bounding box center [893, 494] width 105 height 26
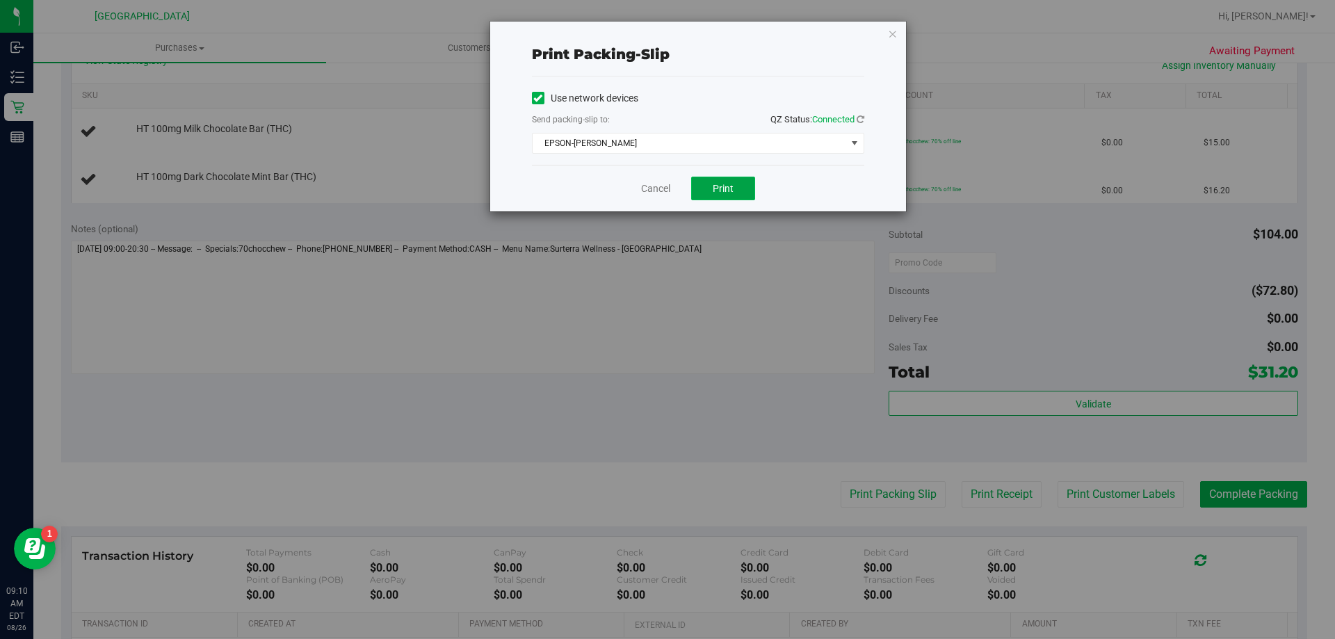
click at [727, 180] on button "Print" at bounding box center [723, 189] width 64 height 24
click at [668, 193] on link "Cancel" at bounding box center [655, 189] width 29 height 15
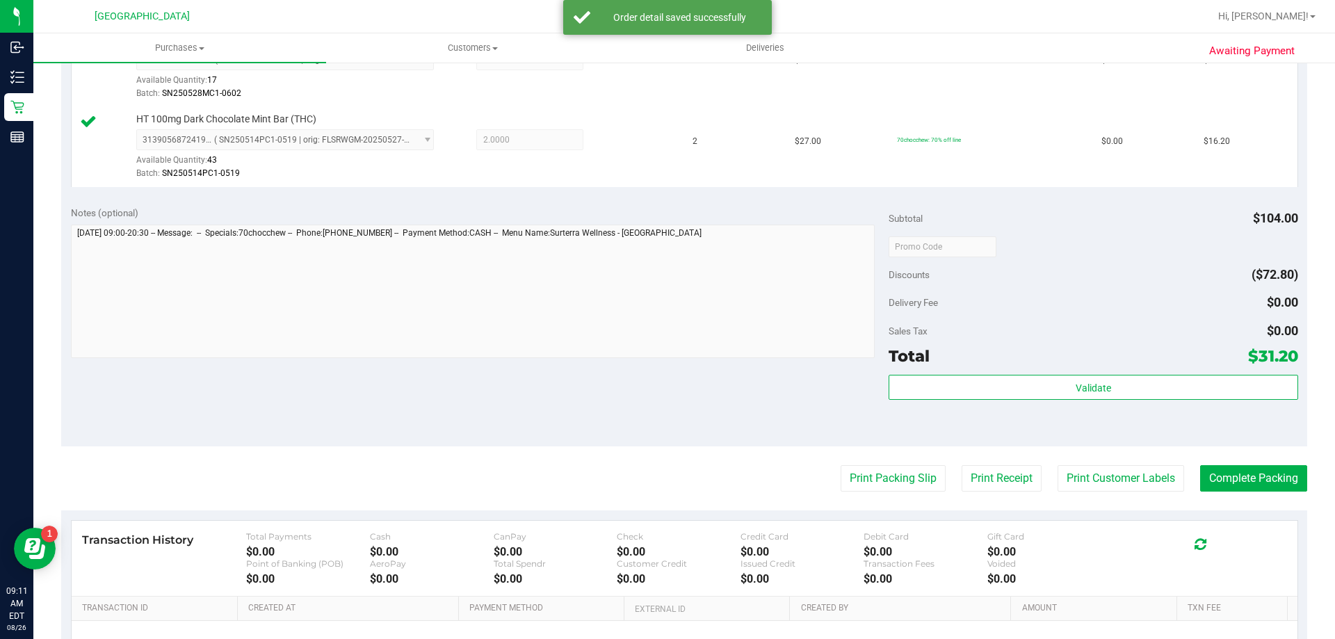
scroll to position [428, 0]
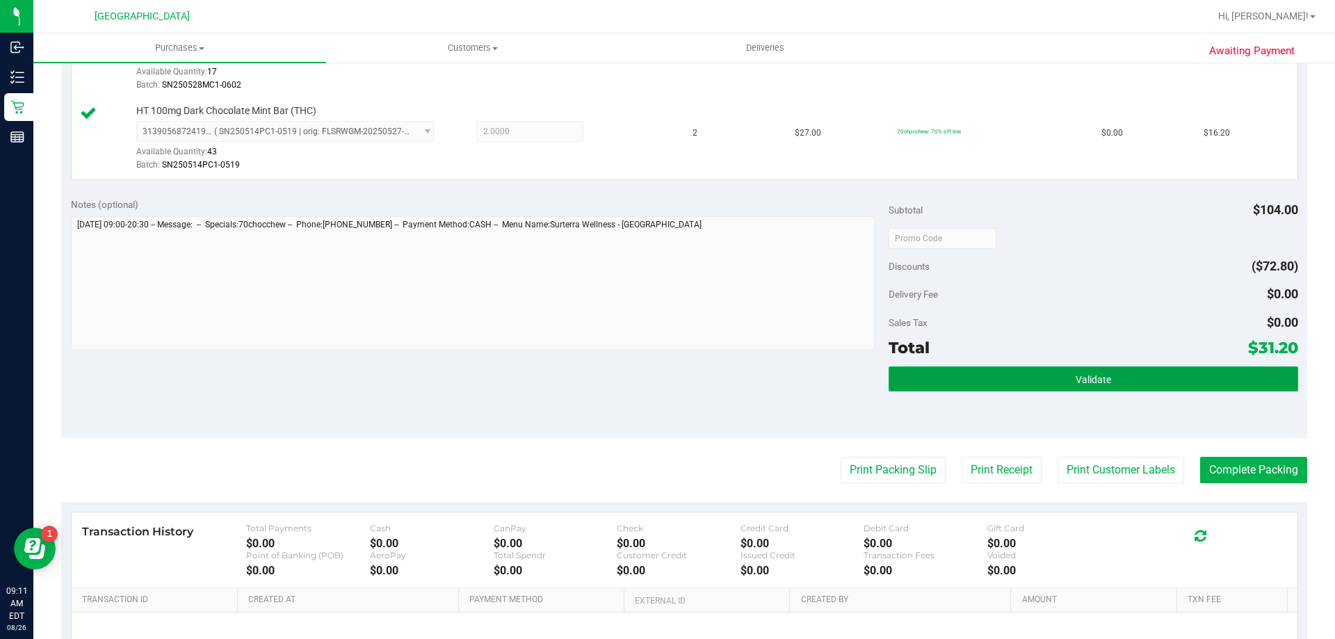
click at [965, 381] on button "Validate" at bounding box center [1093, 378] width 409 height 25
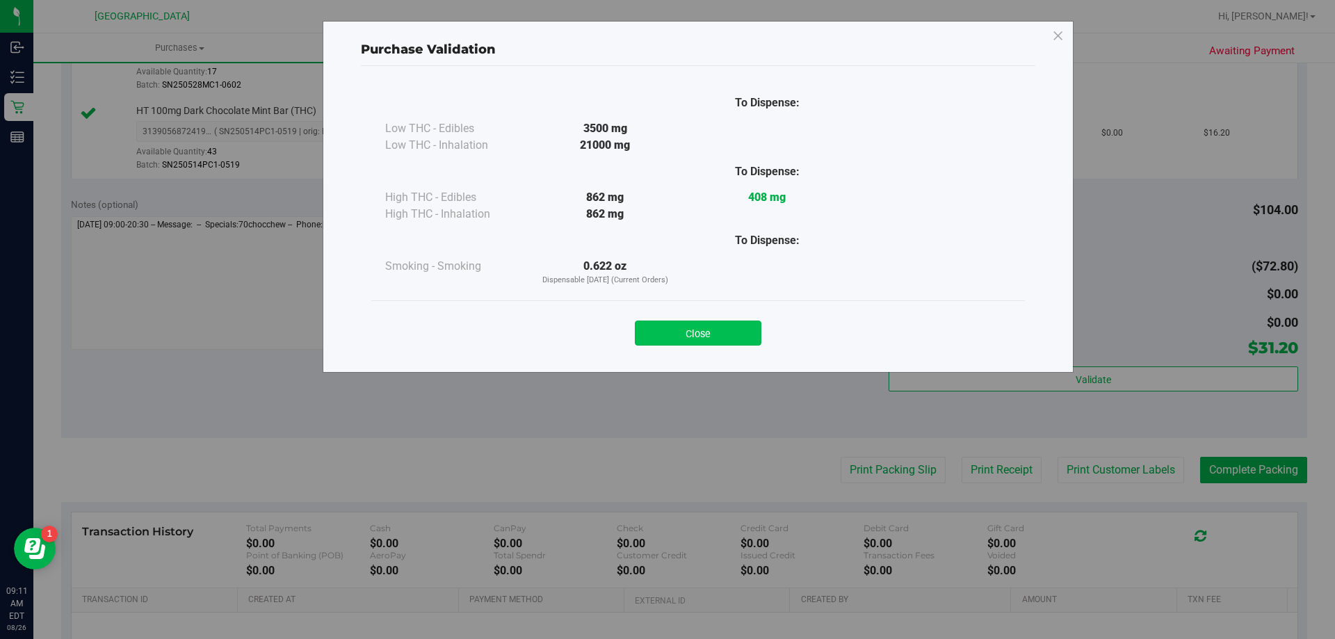
click at [688, 344] on button "Close" at bounding box center [698, 333] width 127 height 25
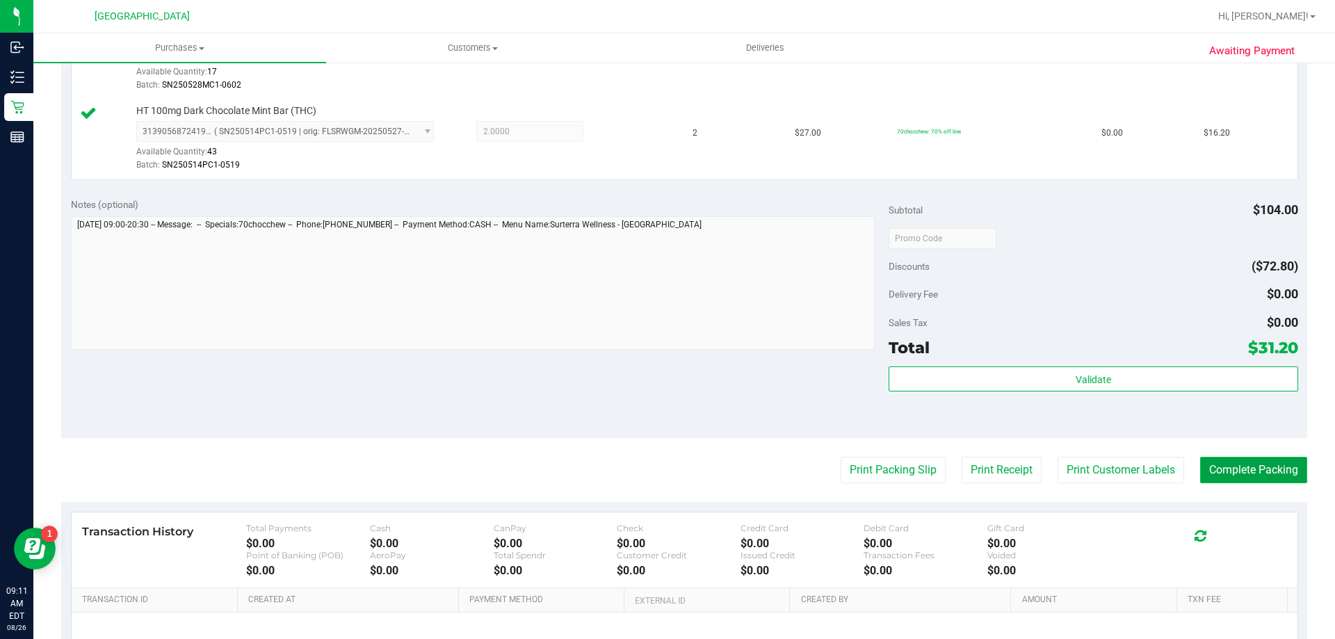
click at [1212, 478] on button "Complete Packing" at bounding box center [1253, 470] width 107 height 26
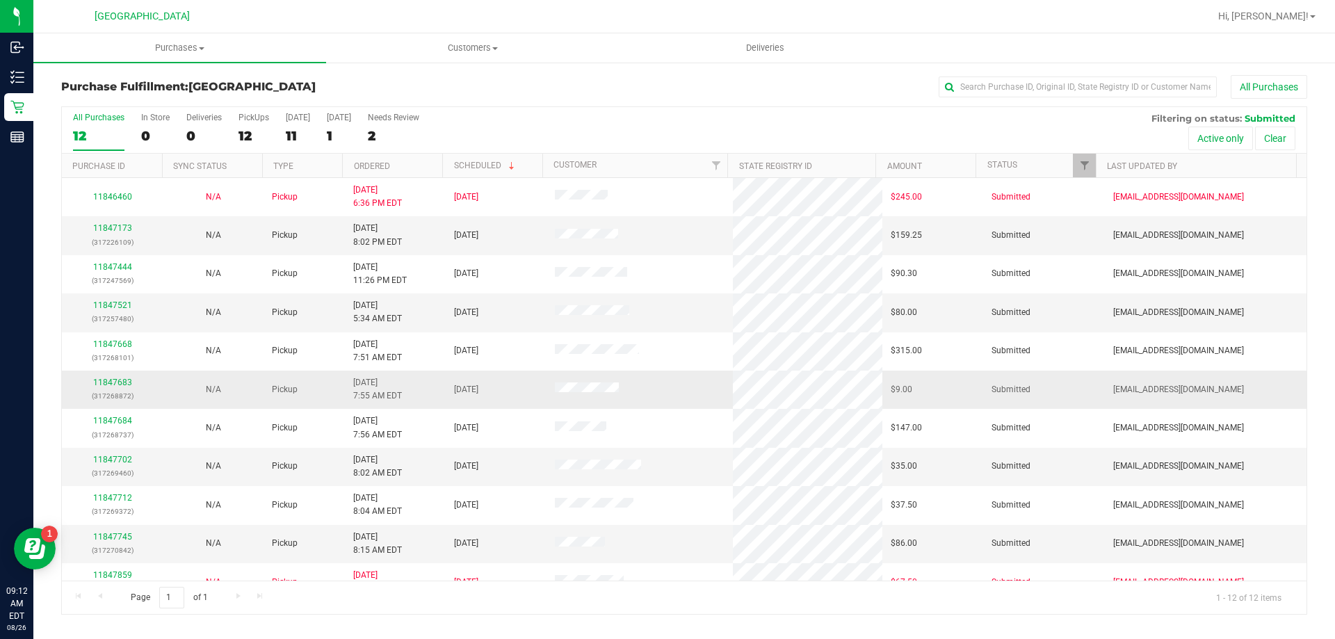
click at [117, 376] on div "11847683 (317268872)" at bounding box center [112, 389] width 84 height 26
click at [112, 384] on link "11847683" at bounding box center [112, 383] width 39 height 10
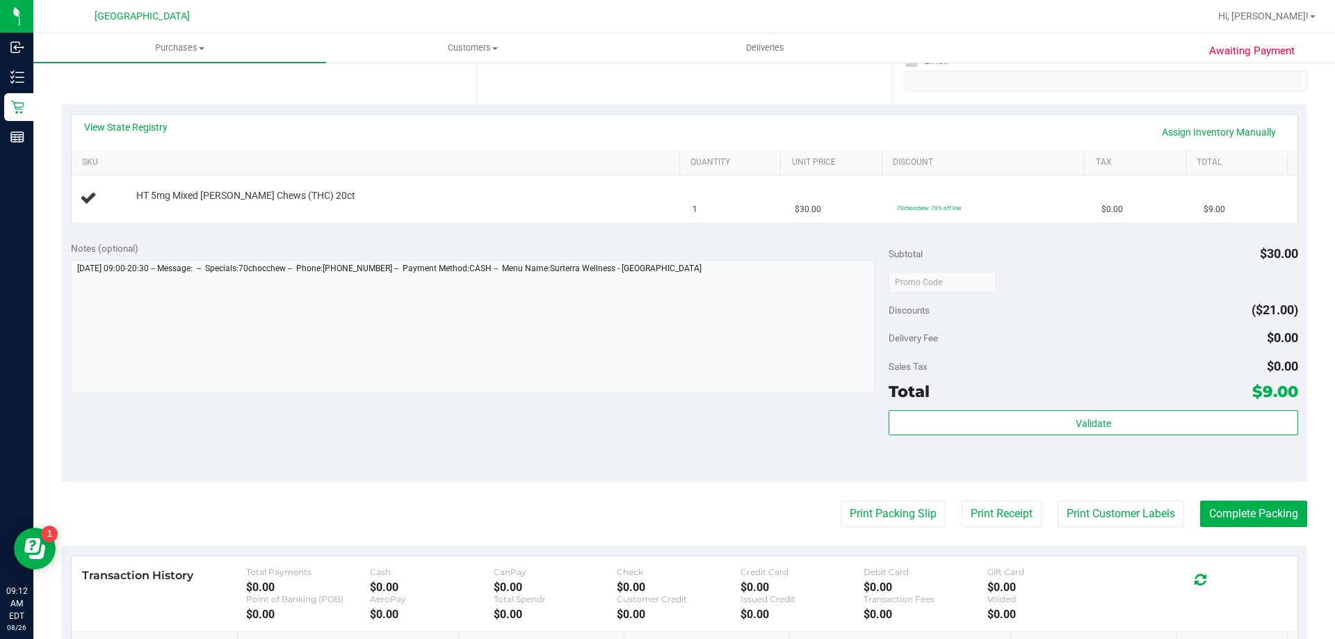
scroll to position [318, 0]
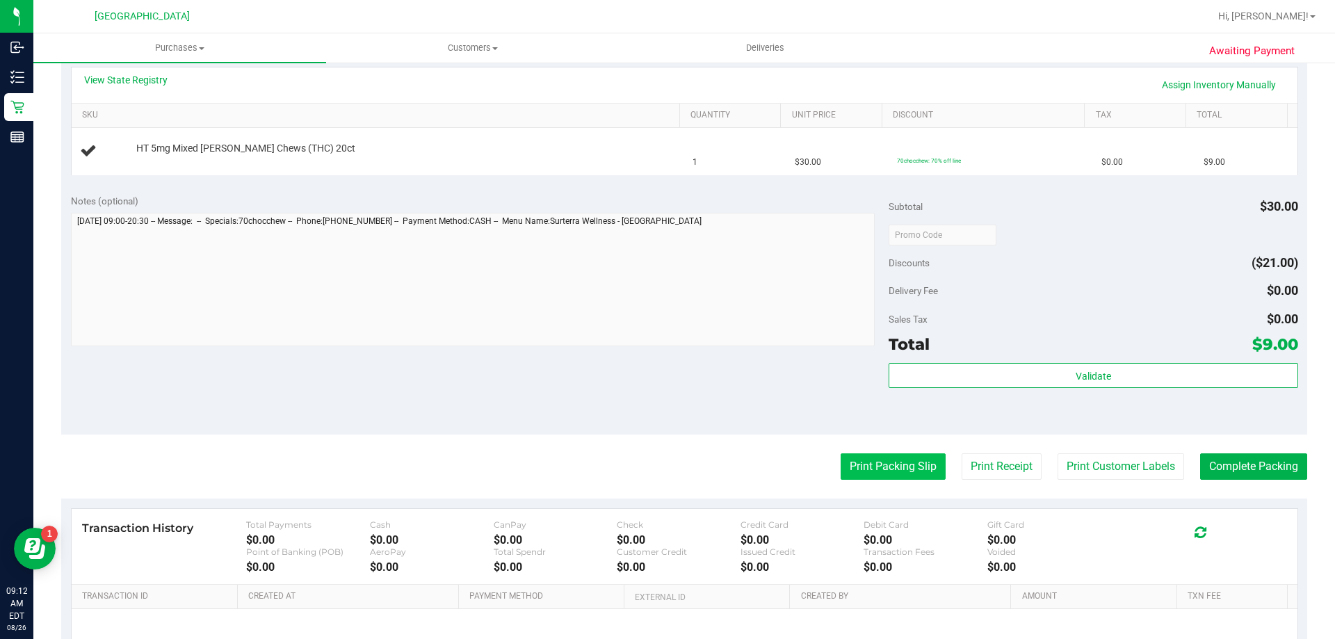
click at [887, 474] on button "Print Packing Slip" at bounding box center [893, 466] width 105 height 26
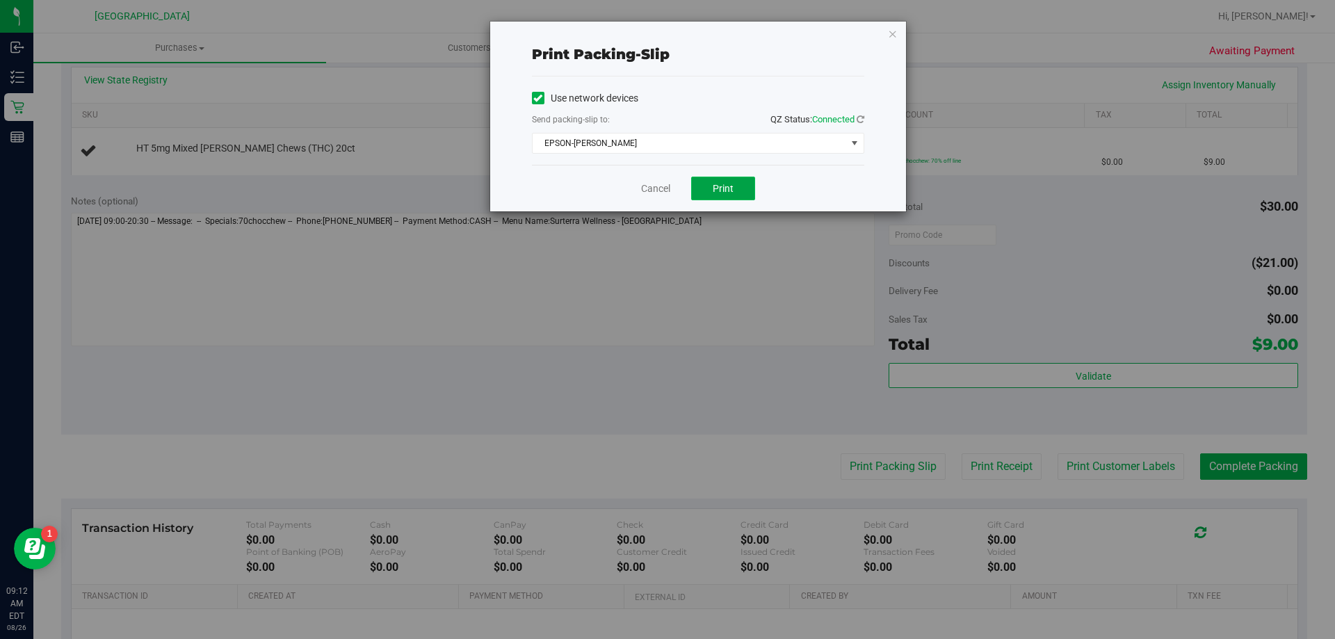
click at [727, 191] on span "Print" at bounding box center [723, 188] width 21 height 11
click at [652, 191] on link "Cancel" at bounding box center [655, 189] width 29 height 15
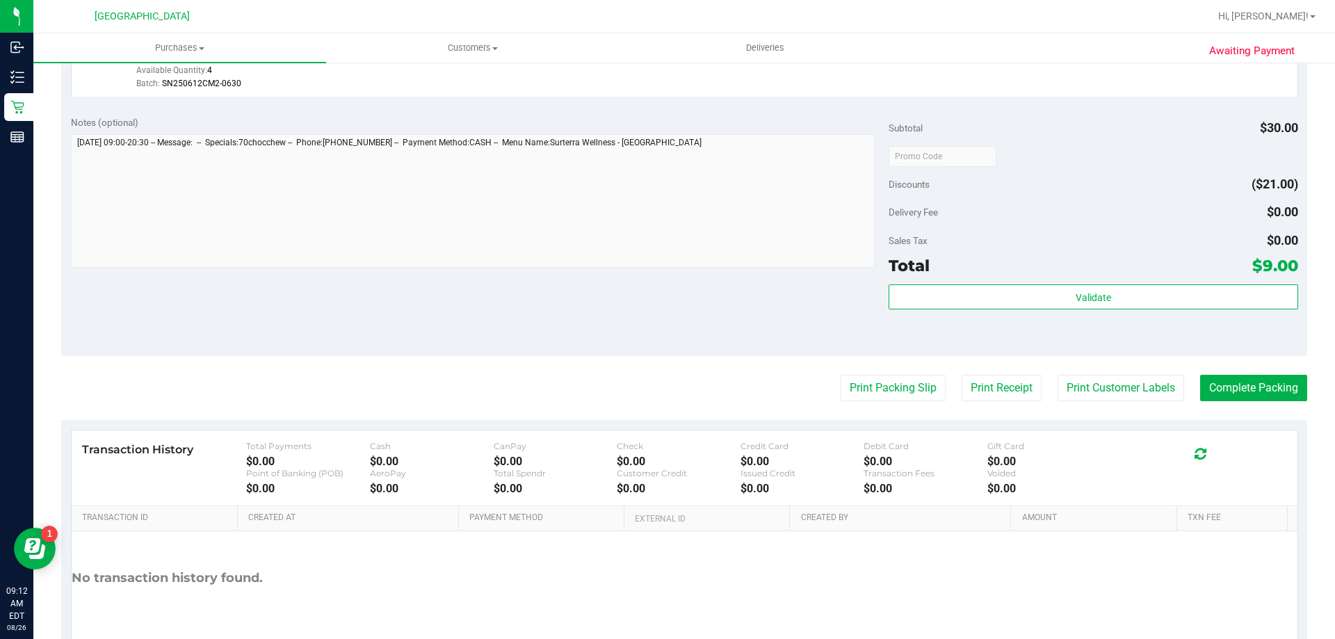
scroll to position [437, 0]
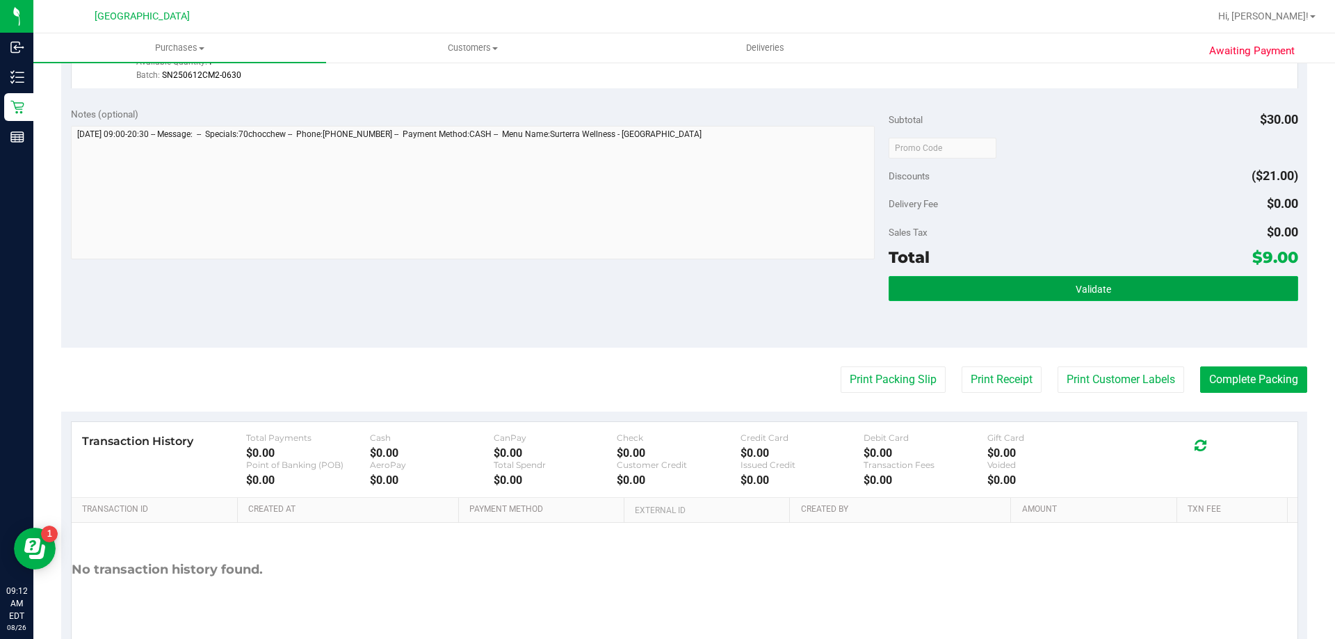
click at [940, 286] on button "Validate" at bounding box center [1093, 288] width 409 height 25
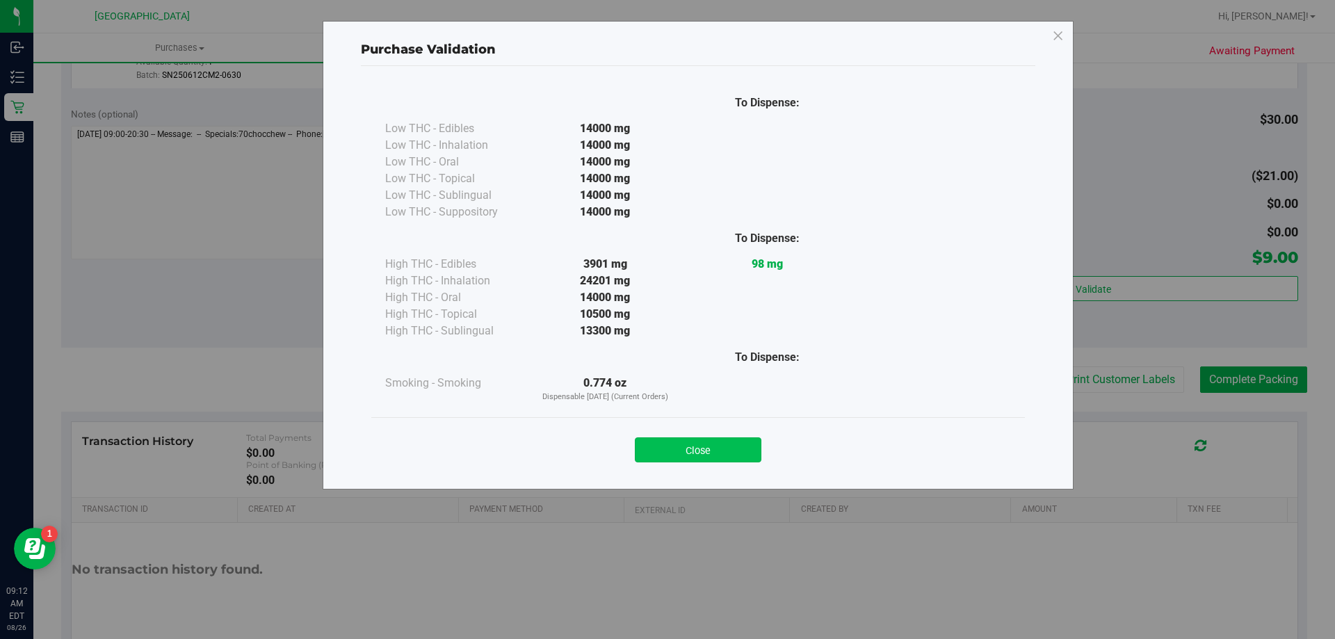
click at [672, 441] on button "Close" at bounding box center [698, 449] width 127 height 25
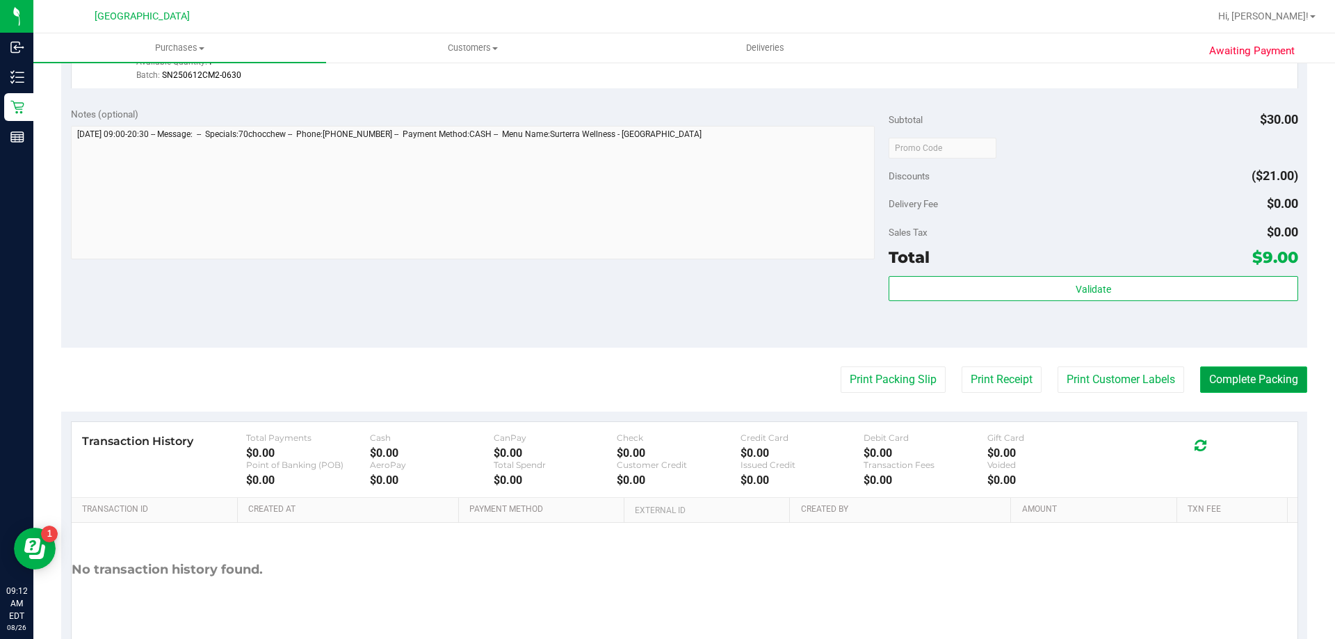
click at [1220, 381] on button "Complete Packing" at bounding box center [1253, 379] width 107 height 26
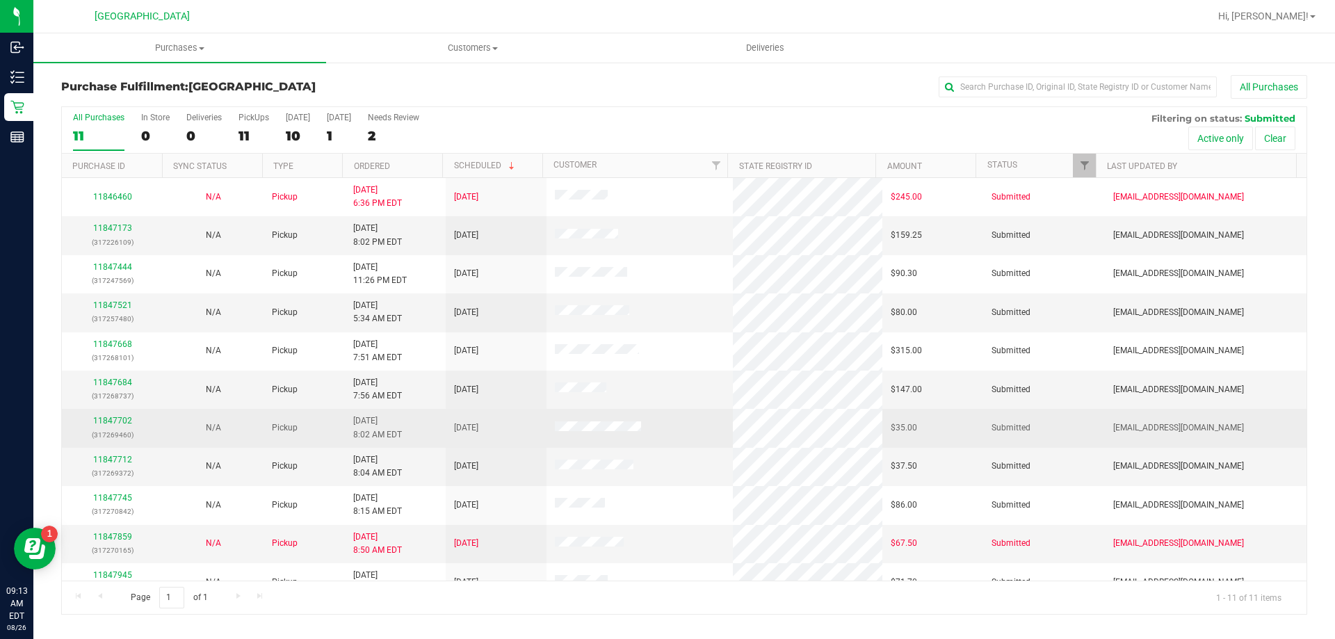
click at [117, 415] on div "11847702 (317269460)" at bounding box center [112, 427] width 84 height 26
click at [119, 421] on link "11847702" at bounding box center [112, 421] width 39 height 10
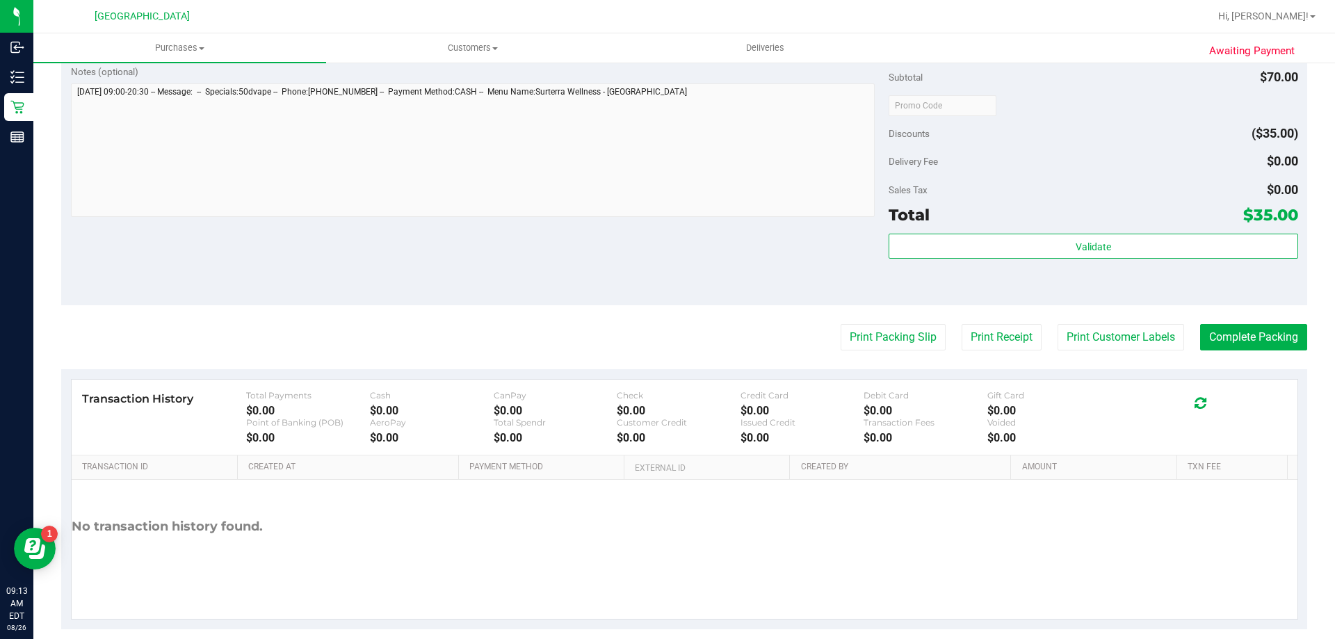
scroll to position [450, 0]
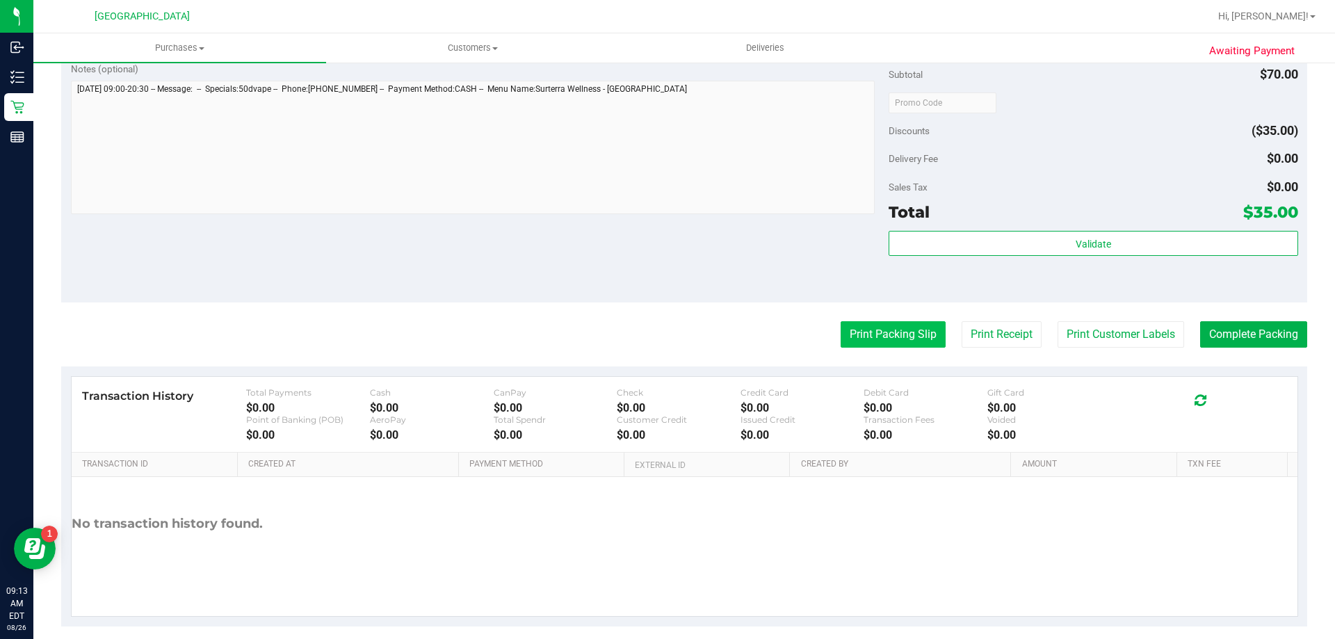
click at [860, 334] on button "Print Packing Slip" at bounding box center [893, 334] width 105 height 26
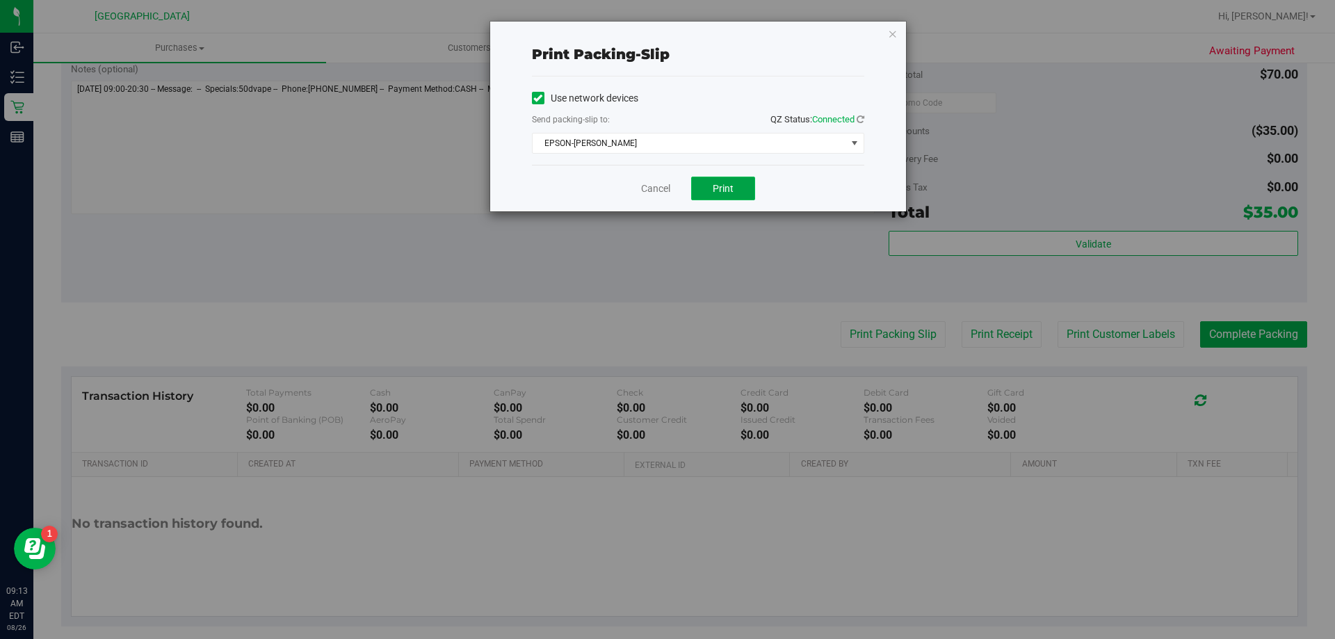
click at [713, 182] on button "Print" at bounding box center [723, 189] width 64 height 24
click at [657, 190] on link "Cancel" at bounding box center [655, 189] width 29 height 15
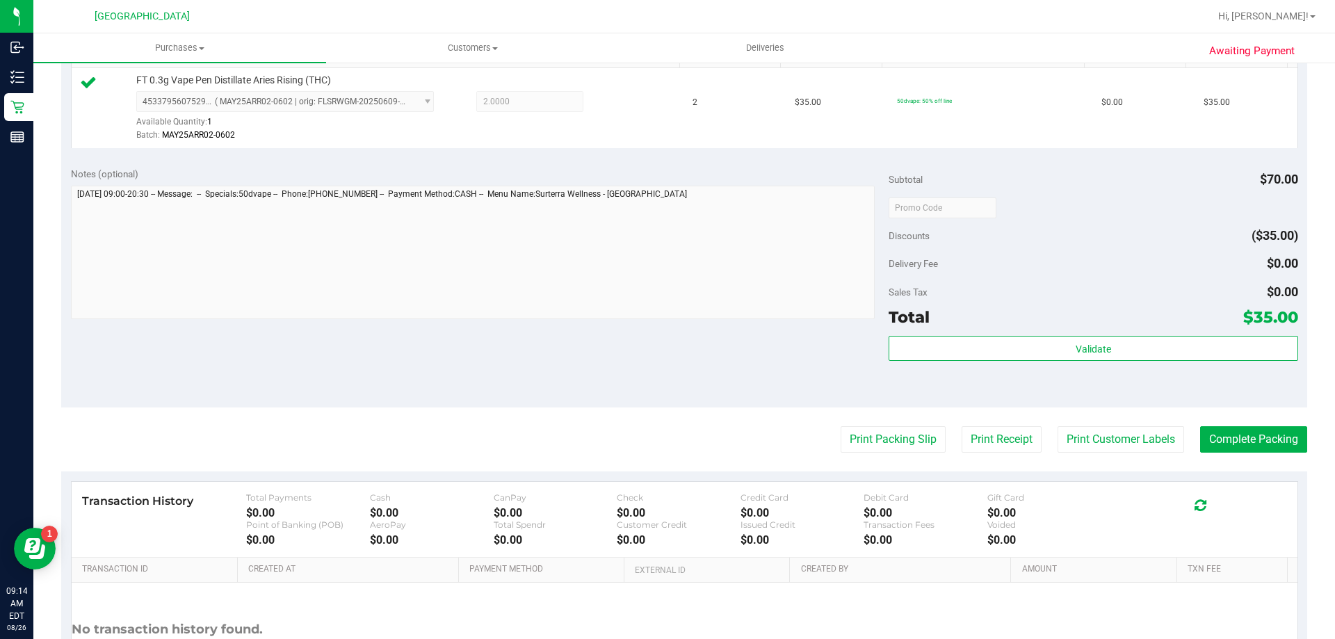
scroll to position [417, 0]
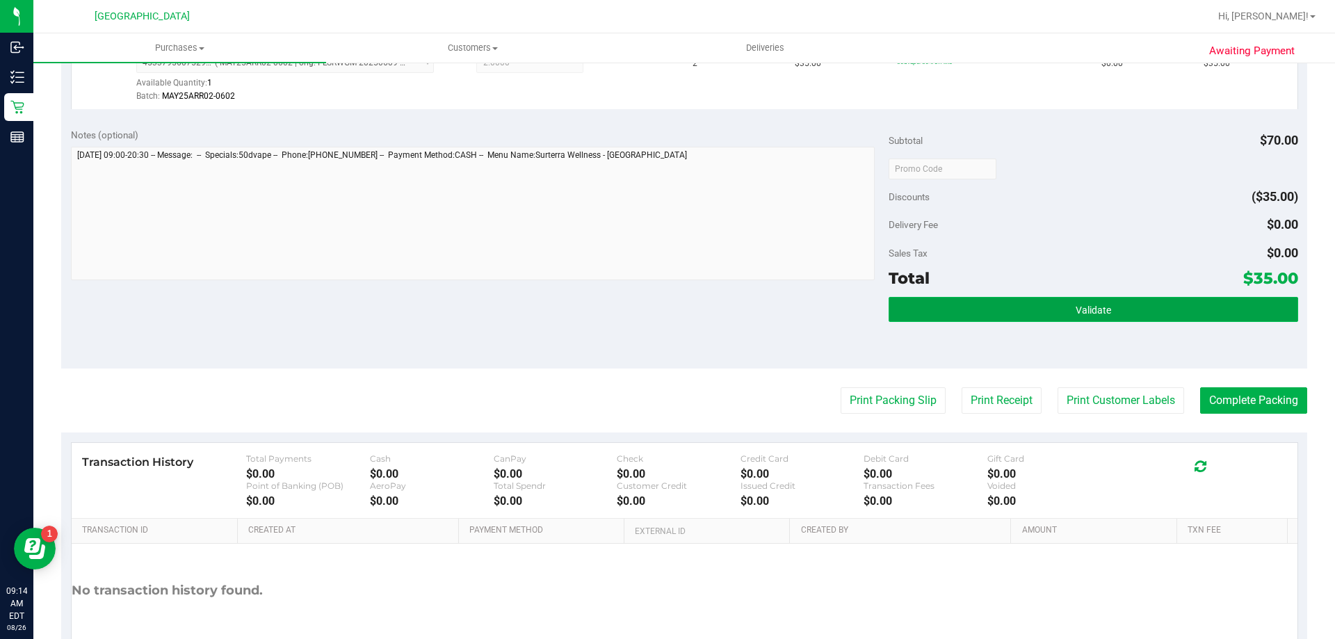
click at [1000, 319] on button "Validate" at bounding box center [1093, 309] width 409 height 25
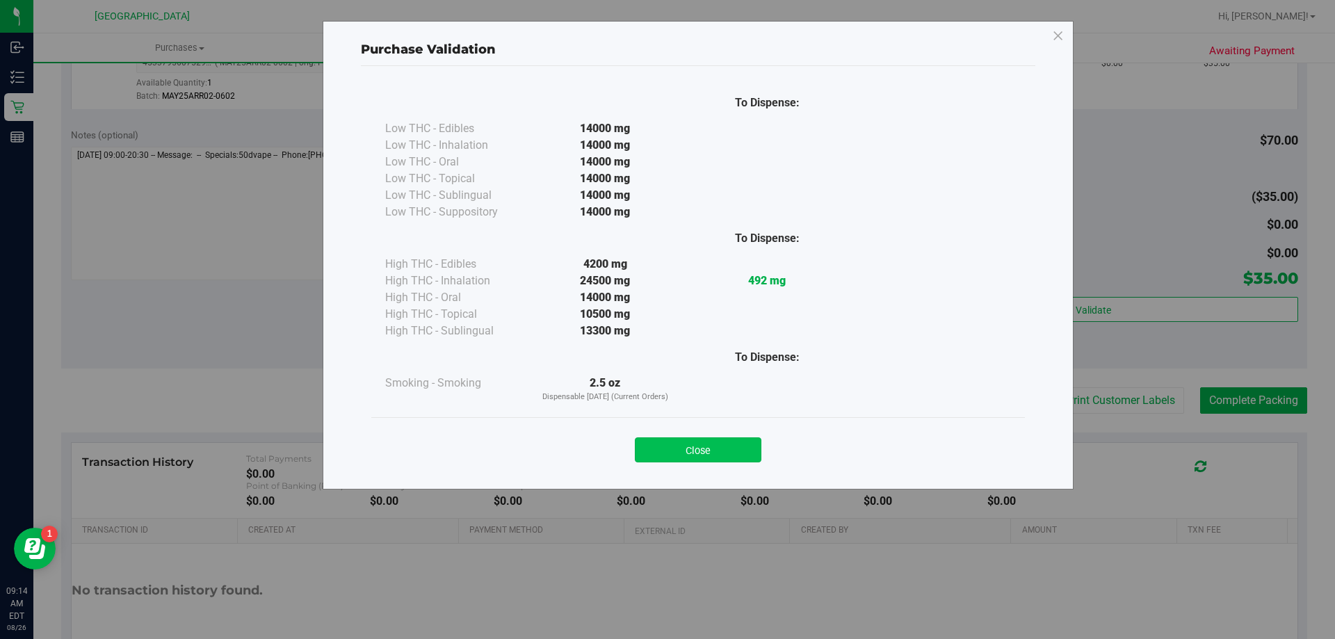
click at [713, 448] on button "Close" at bounding box center [698, 449] width 127 height 25
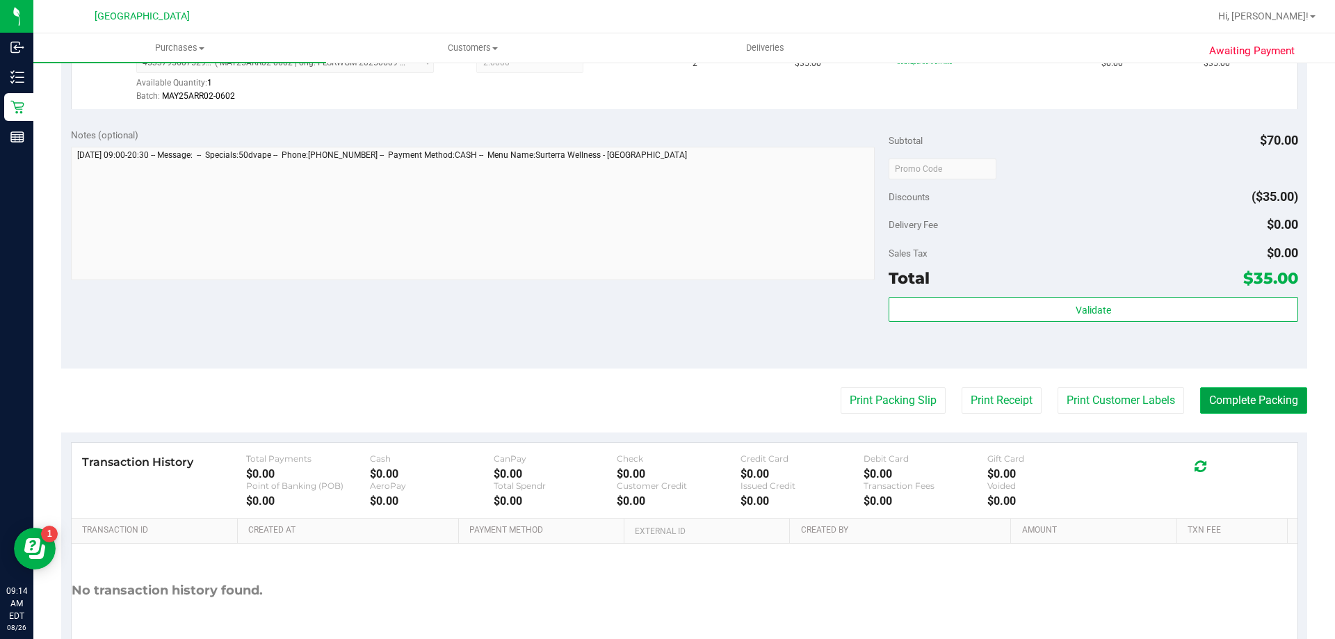
click at [1228, 414] on button "Complete Packing" at bounding box center [1253, 400] width 107 height 26
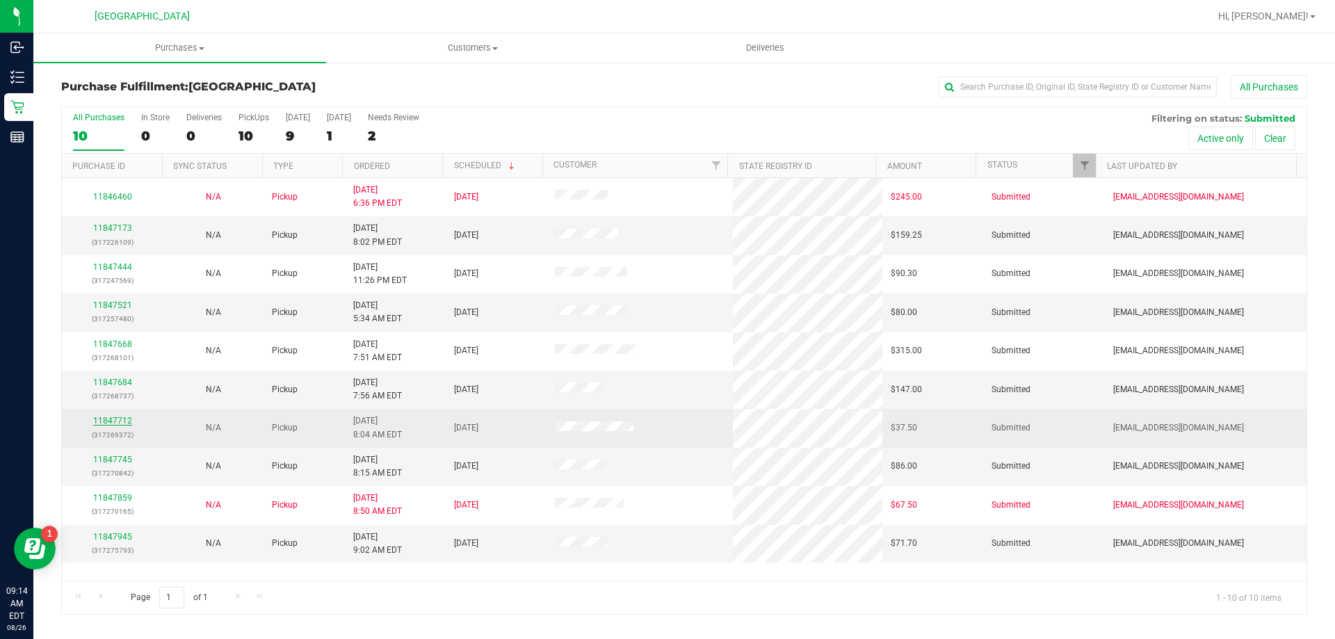
click at [113, 419] on link "11847712" at bounding box center [112, 421] width 39 height 10
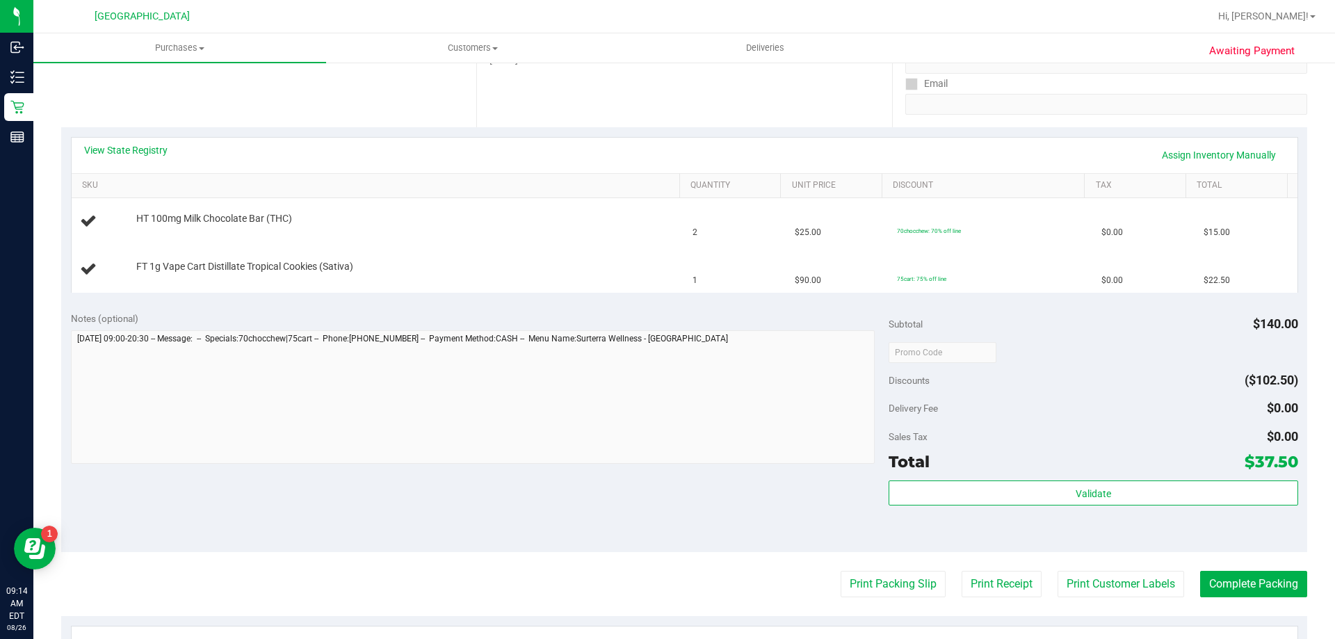
scroll to position [271, 0]
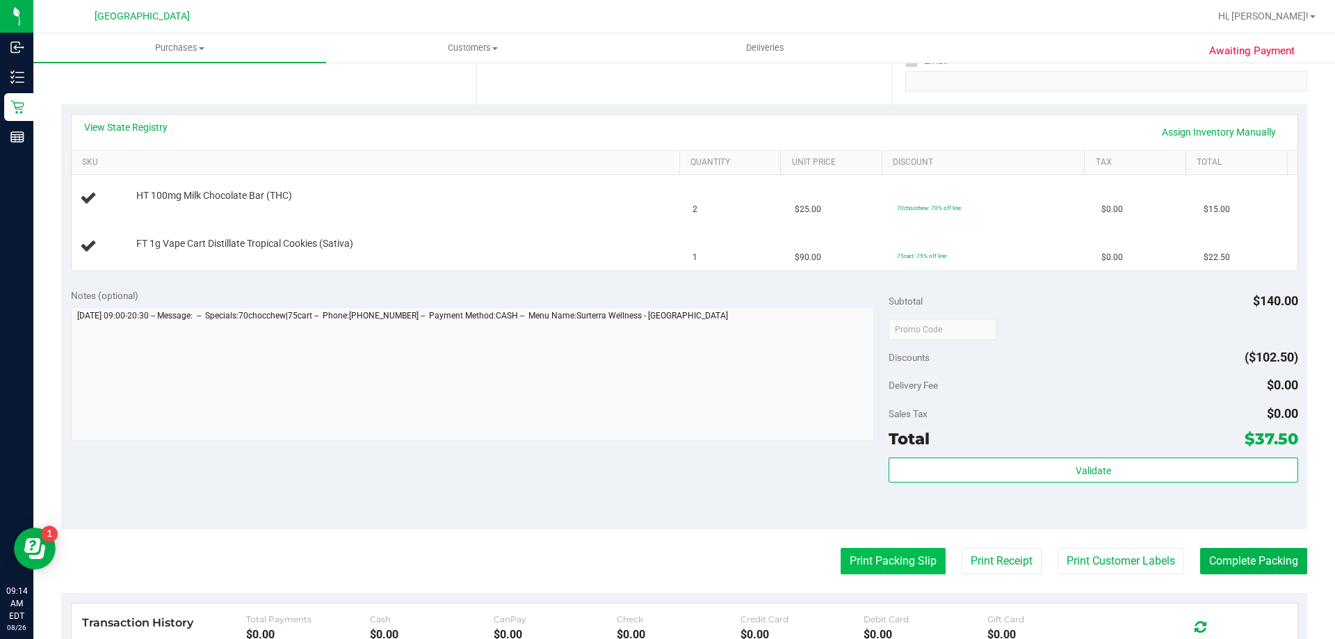
click at [887, 570] on button "Print Packing Slip" at bounding box center [893, 561] width 105 height 26
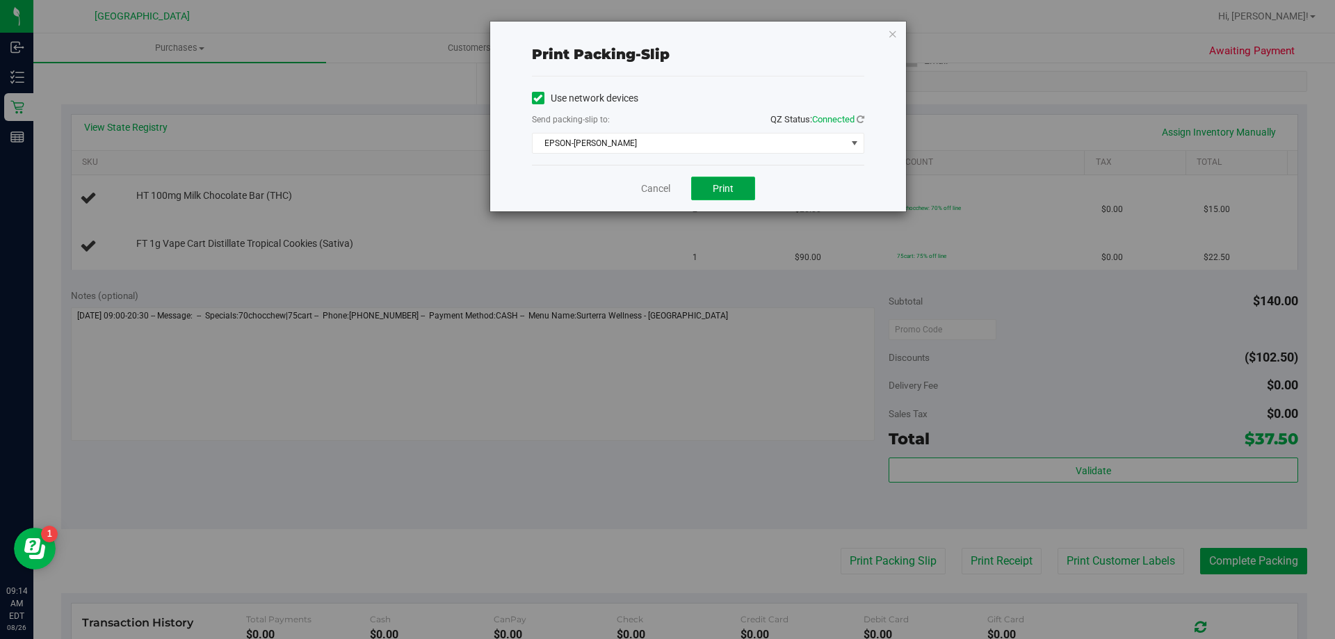
click at [707, 190] on button "Print" at bounding box center [723, 189] width 64 height 24
click at [657, 193] on link "Cancel" at bounding box center [655, 189] width 29 height 15
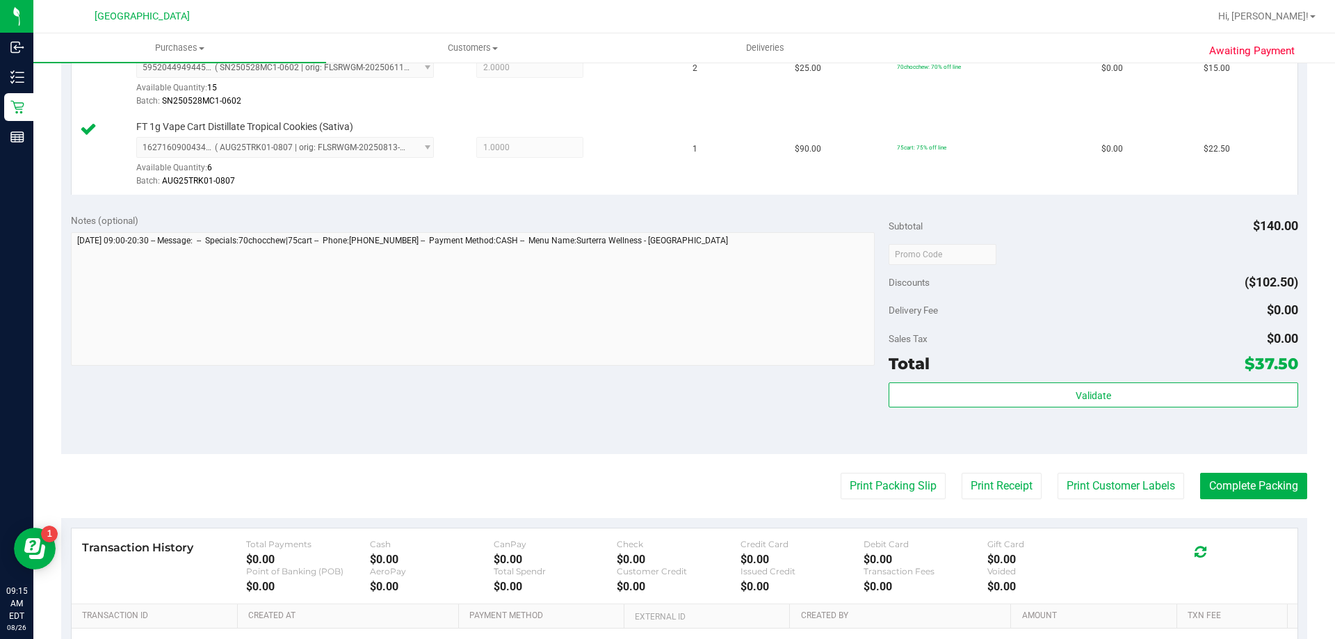
scroll to position [414, 0]
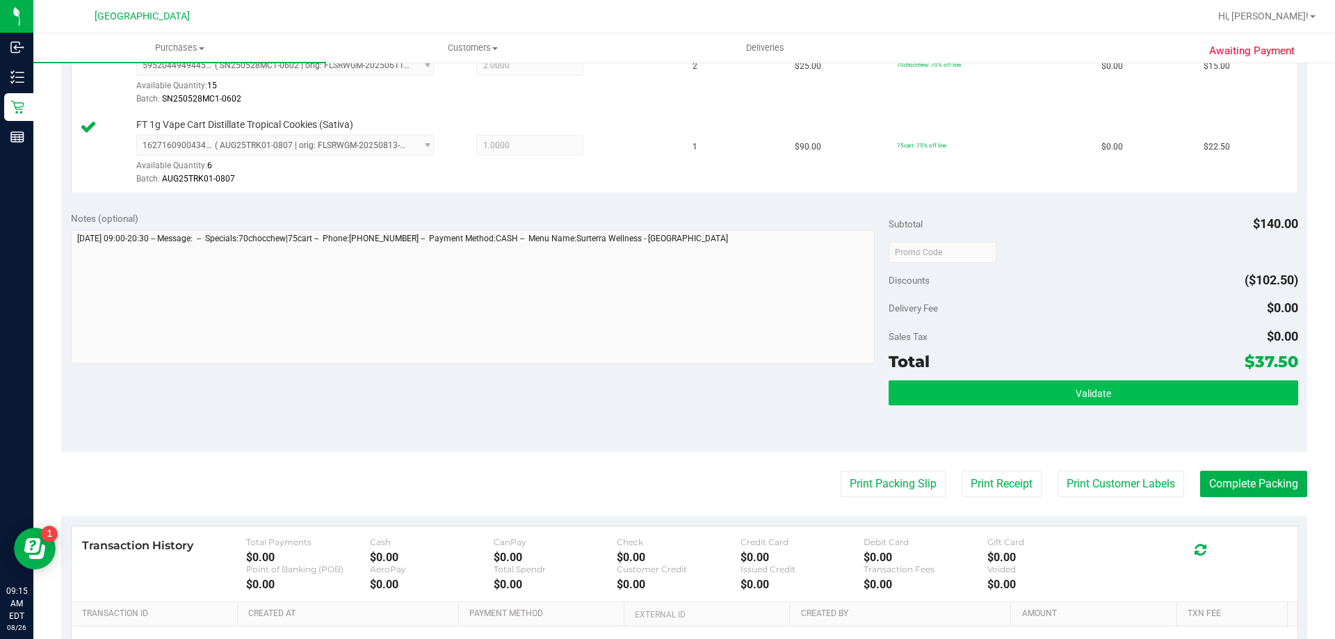
click at [976, 392] on button "Validate" at bounding box center [1093, 392] width 409 height 25
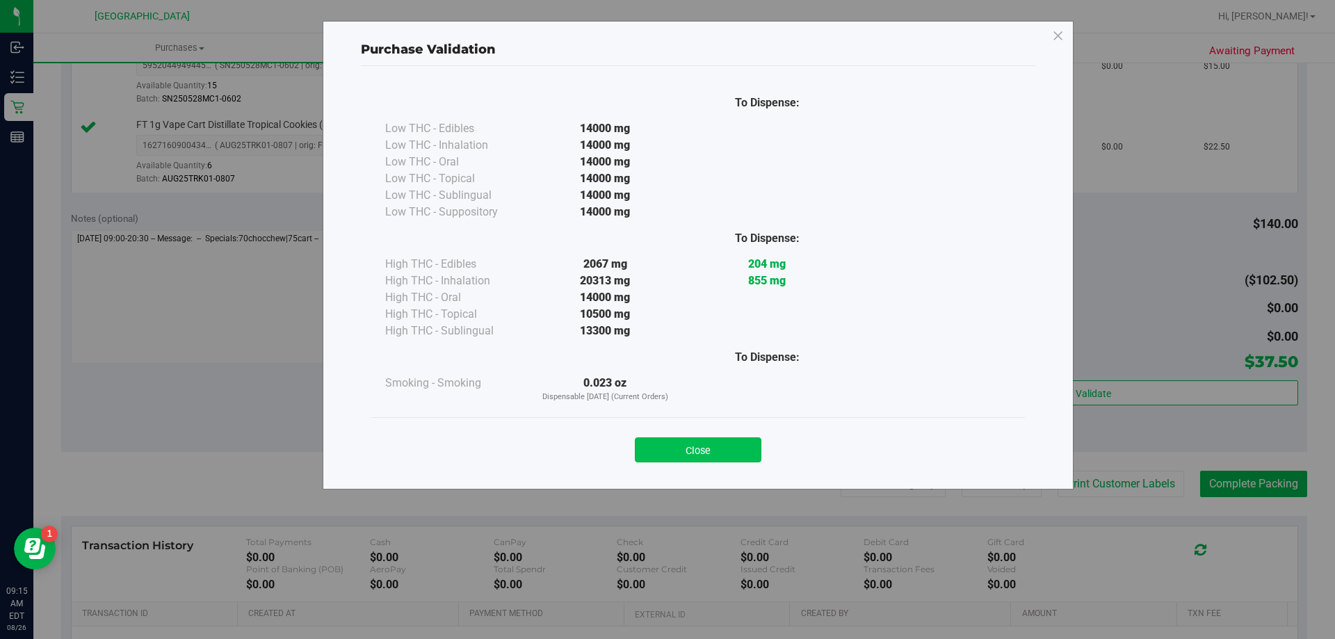
click at [692, 444] on button "Close" at bounding box center [698, 449] width 127 height 25
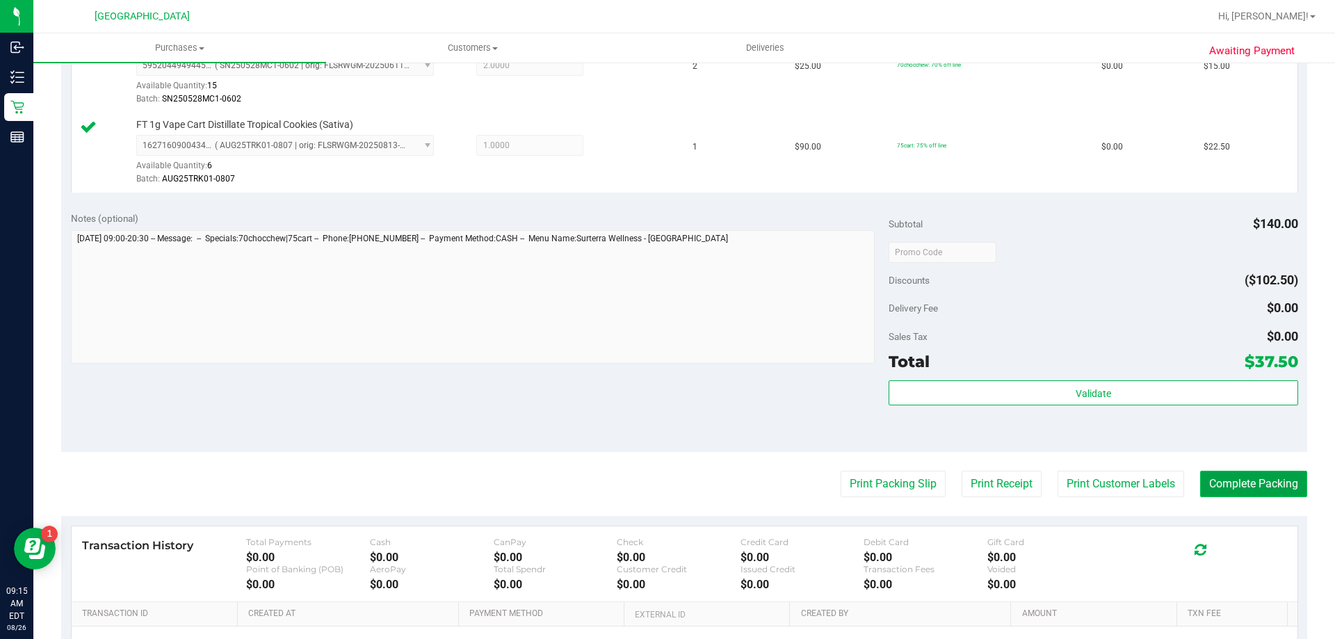
click at [1239, 486] on button "Complete Packing" at bounding box center [1253, 484] width 107 height 26
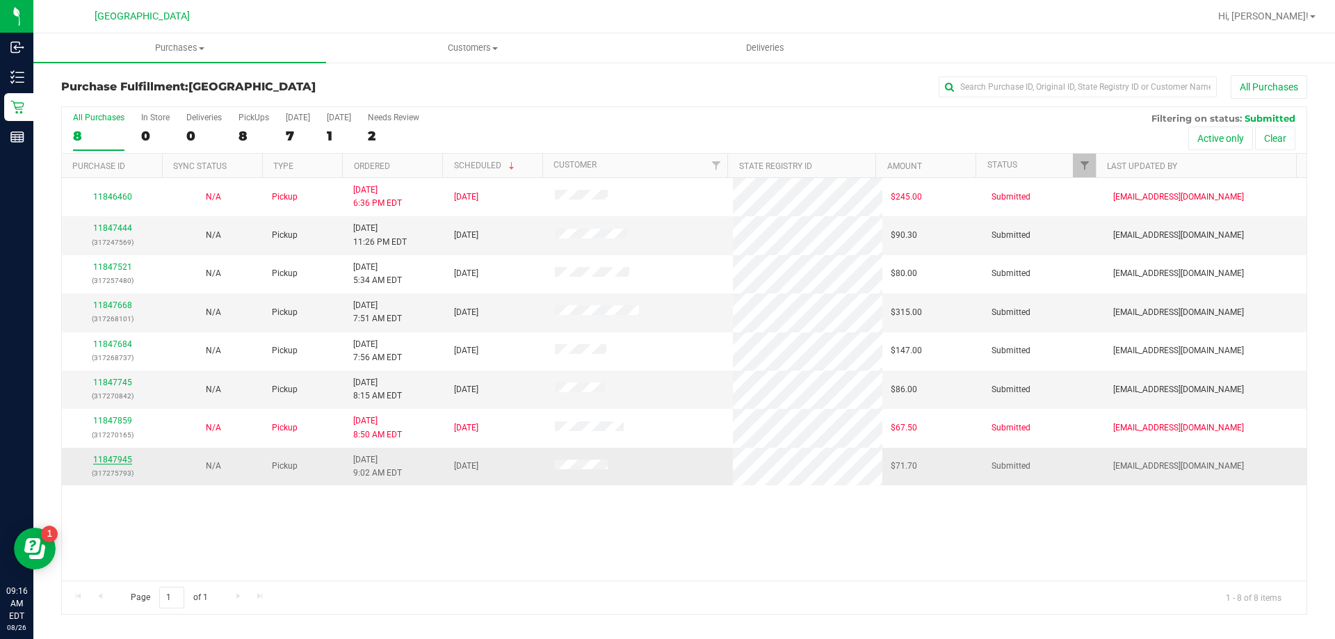
click at [118, 458] on link "11847945" at bounding box center [112, 460] width 39 height 10
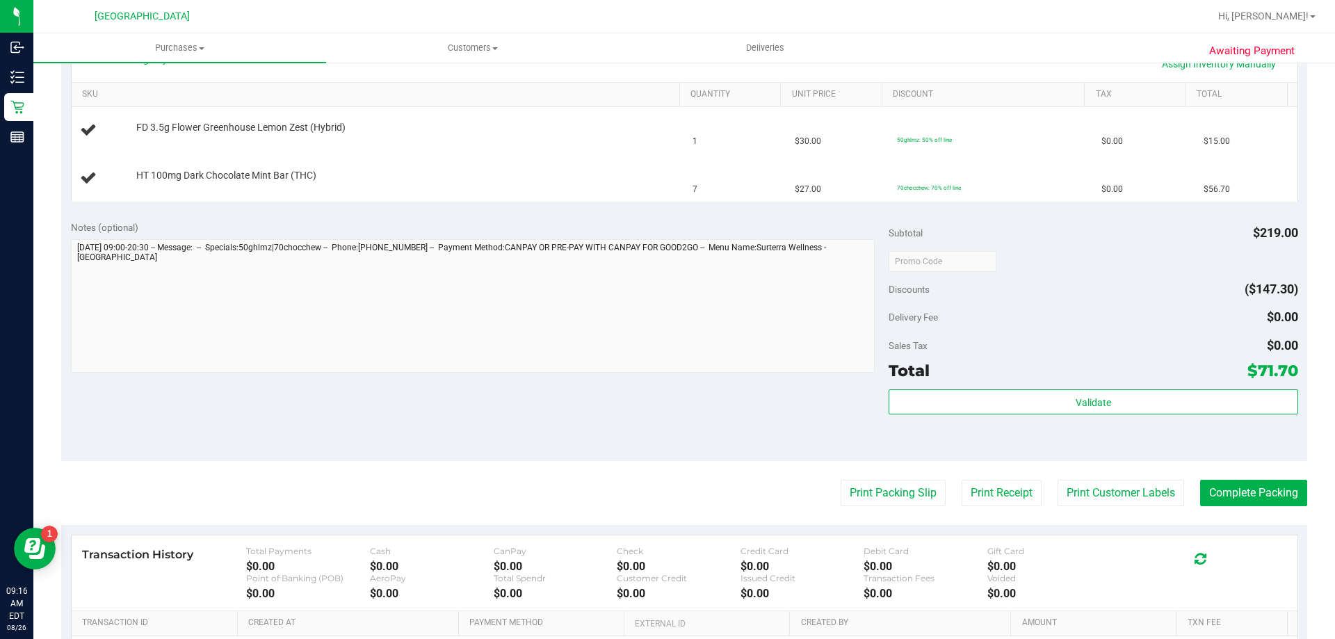
scroll to position [400, 0]
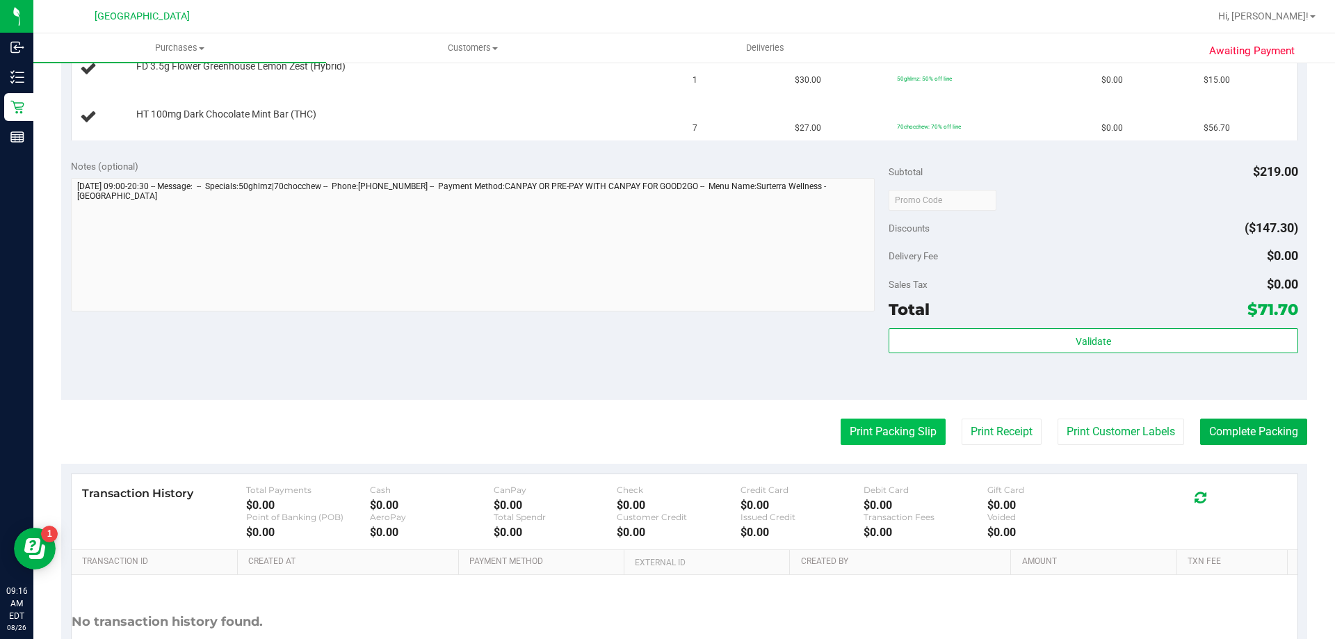
click at [903, 428] on button "Print Packing Slip" at bounding box center [893, 432] width 105 height 26
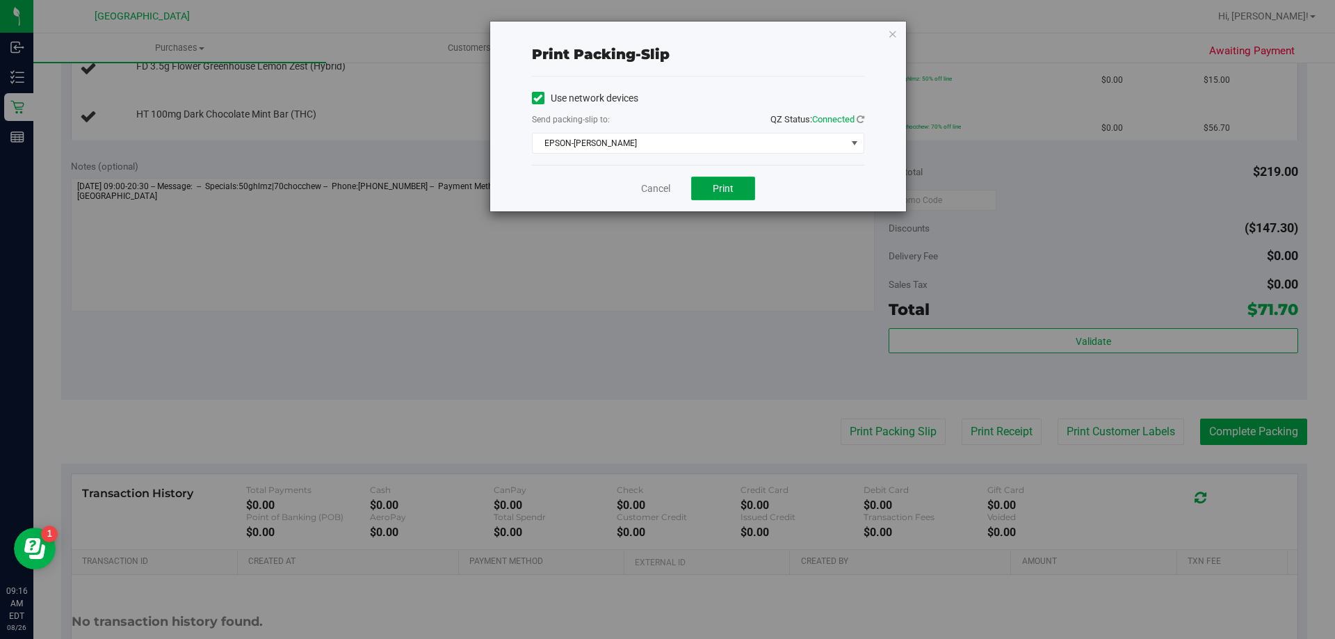
click at [720, 188] on span "Print" at bounding box center [723, 188] width 21 height 11
click at [659, 191] on link "Cancel" at bounding box center [655, 189] width 29 height 15
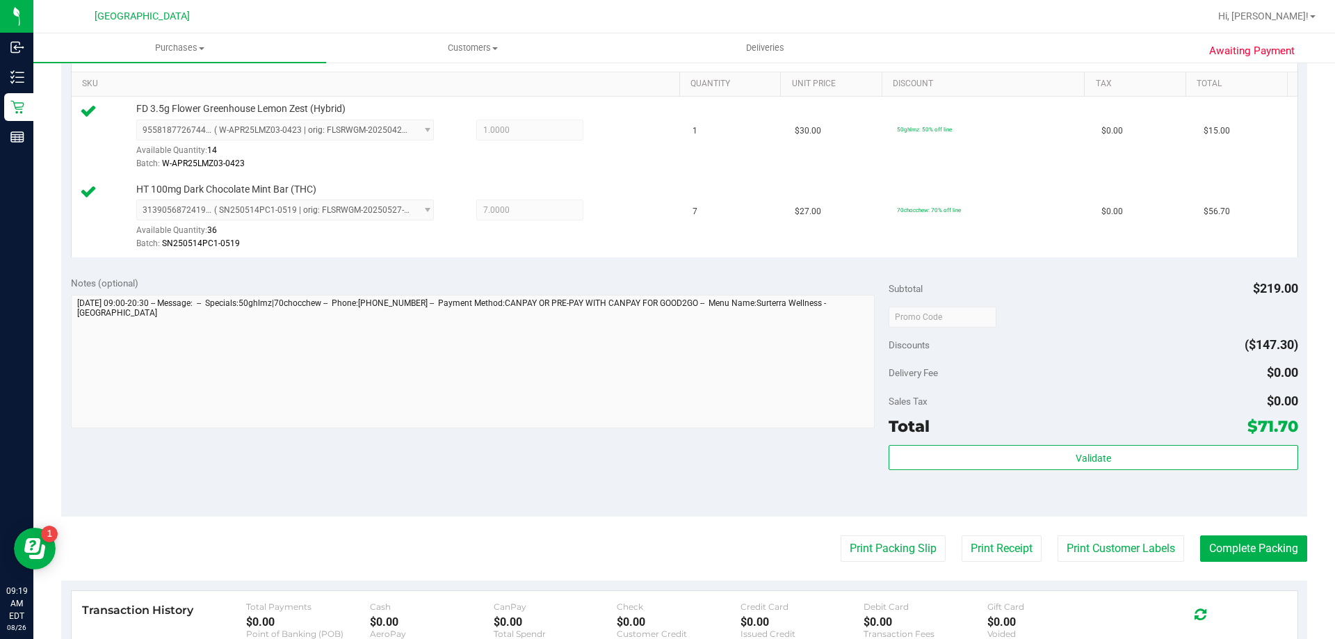
scroll to position [373, 0]
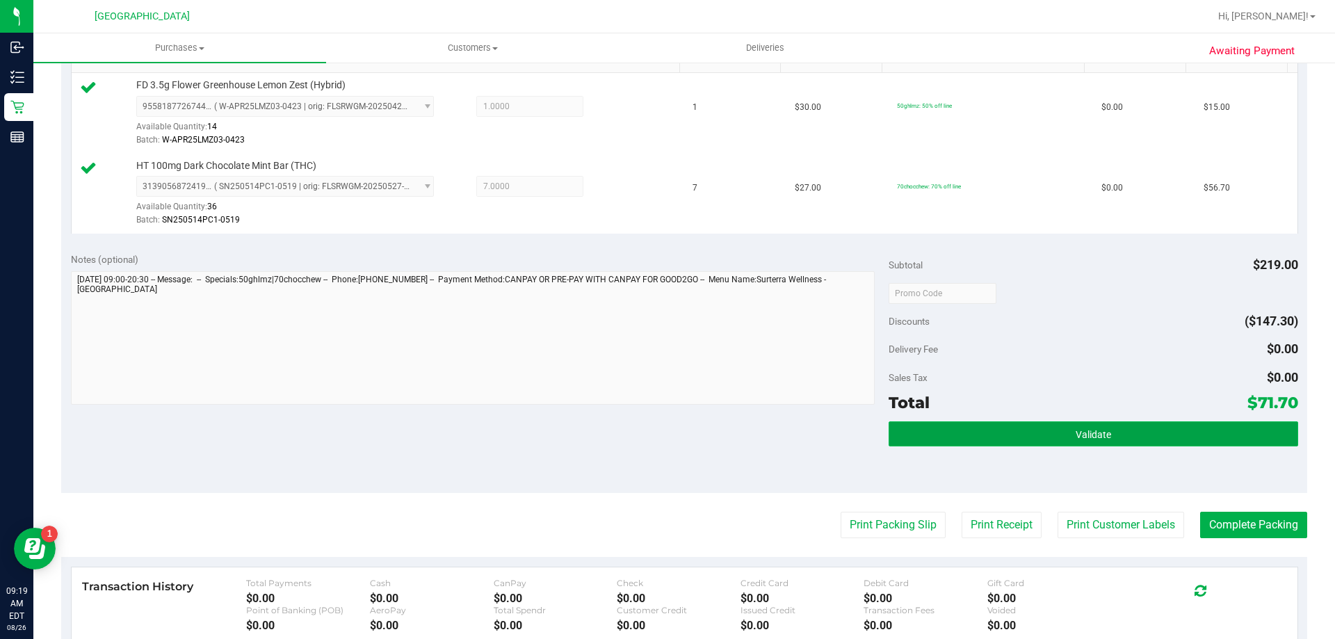
click at [992, 433] on button "Validate" at bounding box center [1093, 433] width 409 height 25
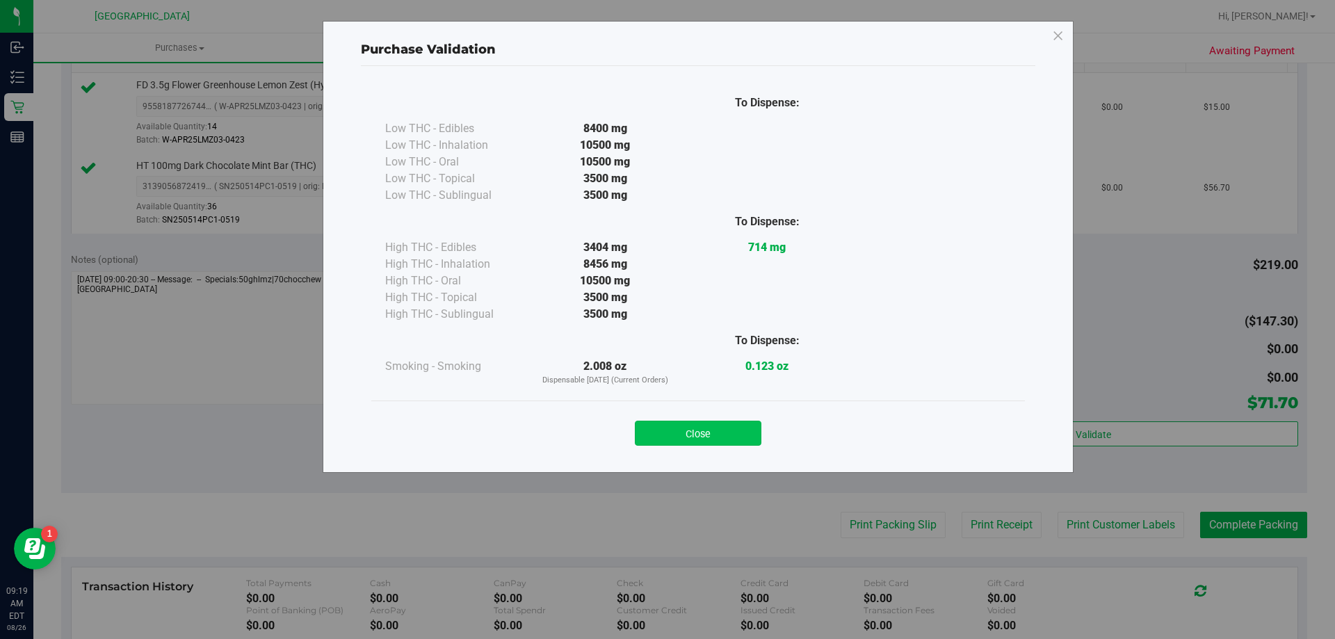
click at [693, 431] on button "Close" at bounding box center [698, 433] width 127 height 25
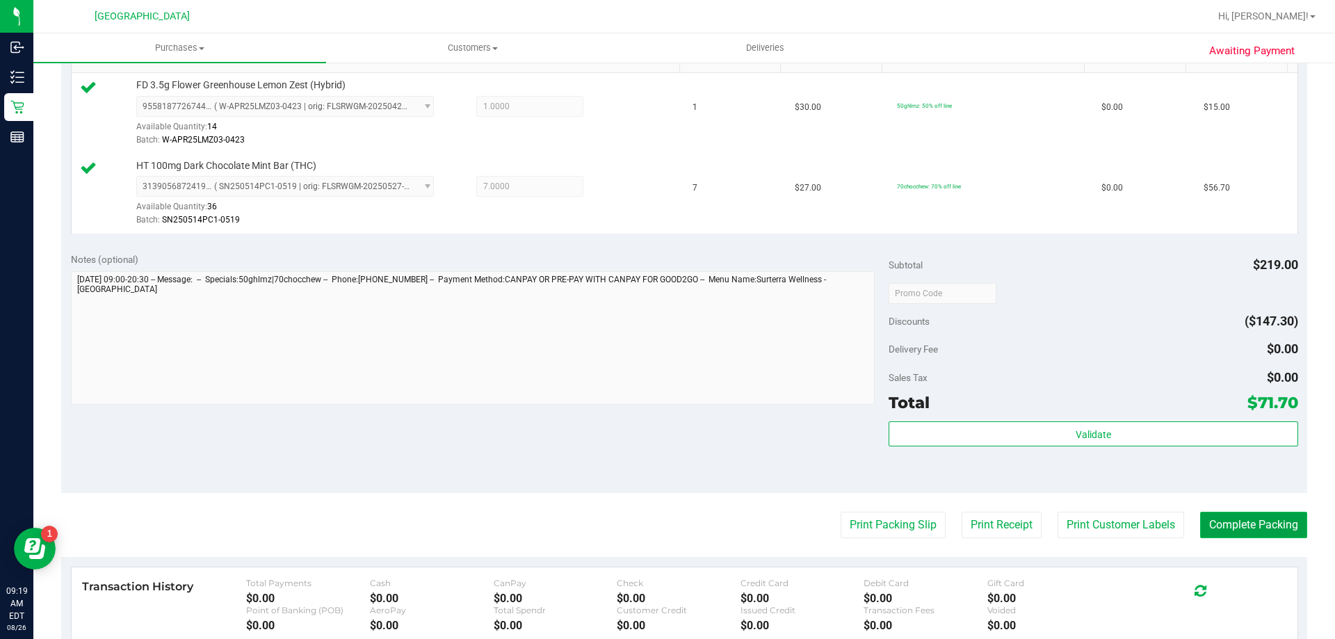
click at [1225, 523] on button "Complete Packing" at bounding box center [1253, 525] width 107 height 26
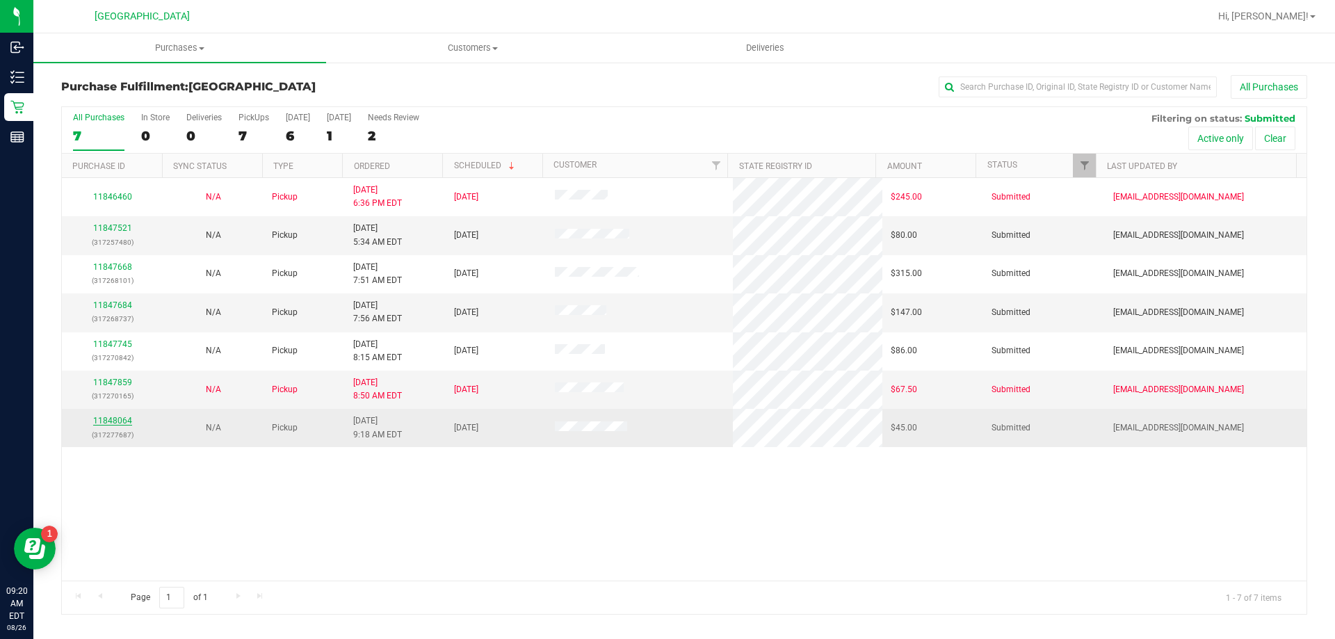
click at [116, 421] on link "11848064" at bounding box center [112, 421] width 39 height 10
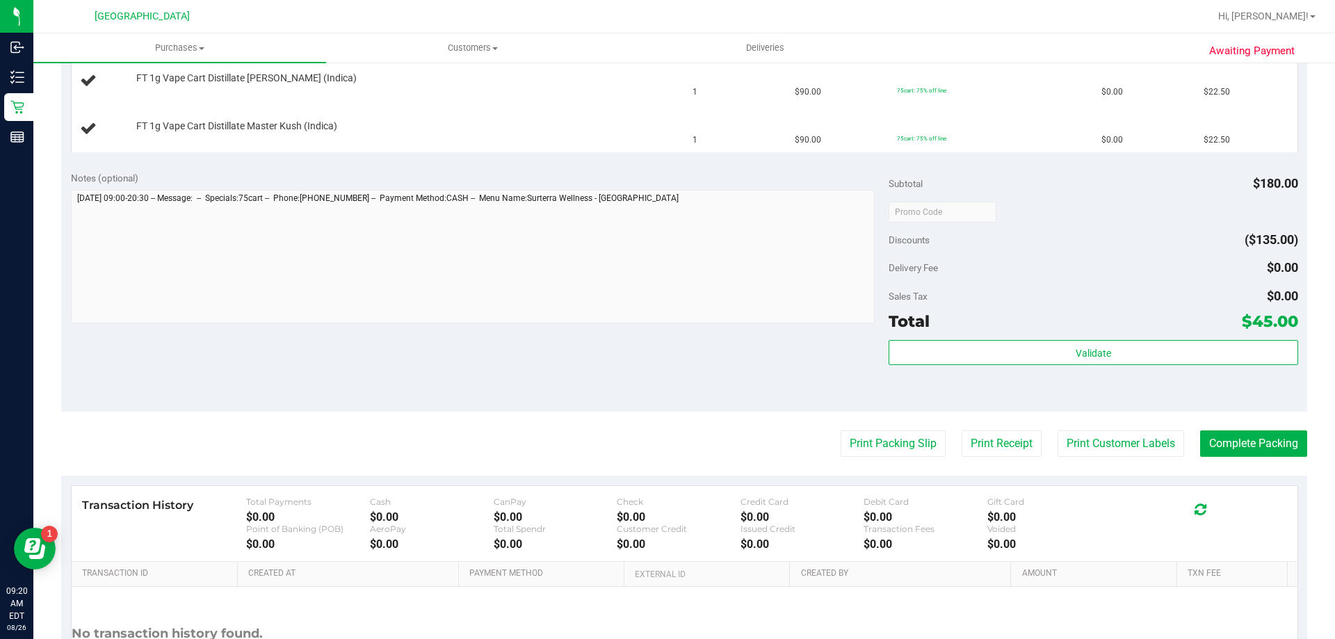
scroll to position [451, 0]
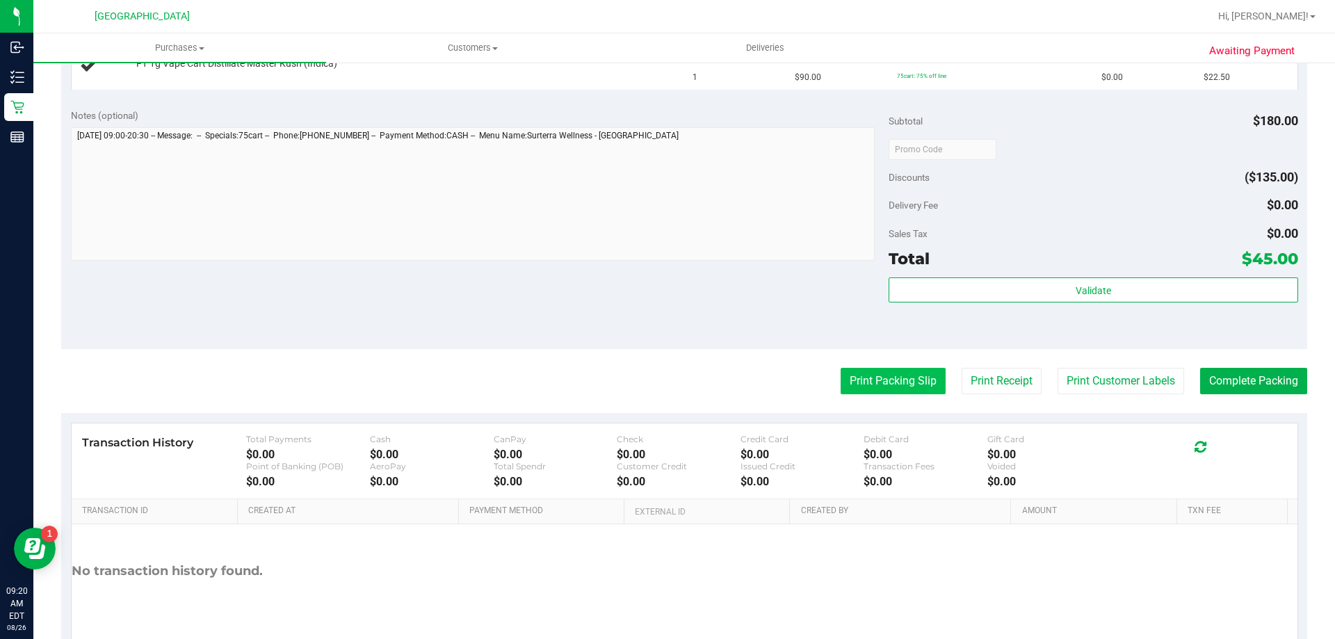
click at [873, 373] on button "Print Packing Slip" at bounding box center [893, 381] width 105 height 26
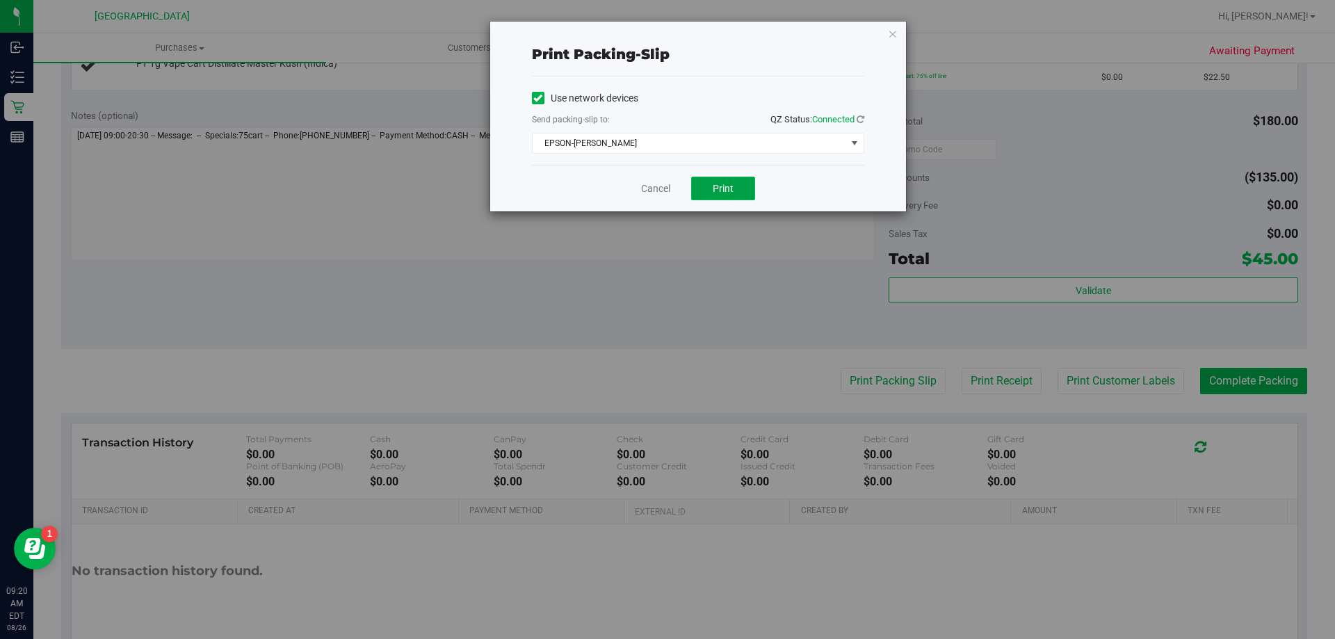
click at [729, 194] on button "Print" at bounding box center [723, 189] width 64 height 24
click at [663, 186] on link "Cancel" at bounding box center [655, 189] width 29 height 15
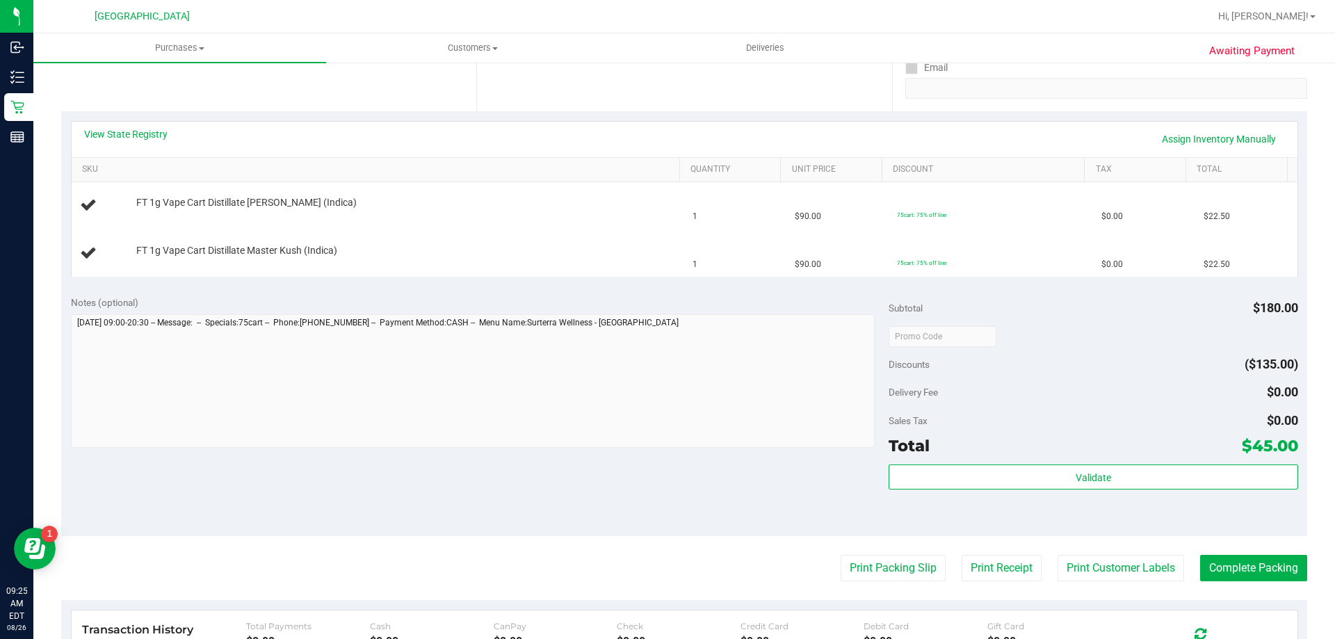
scroll to position [250, 0]
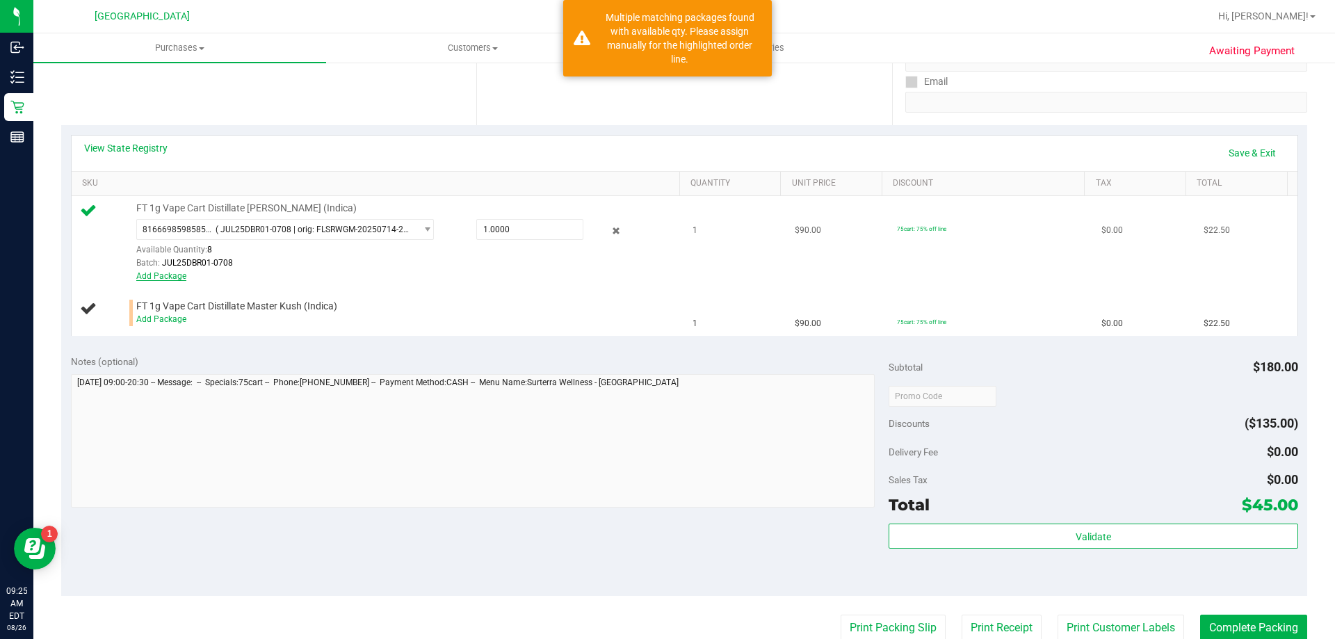
click at [170, 278] on link "Add Package" at bounding box center [161, 276] width 50 height 10
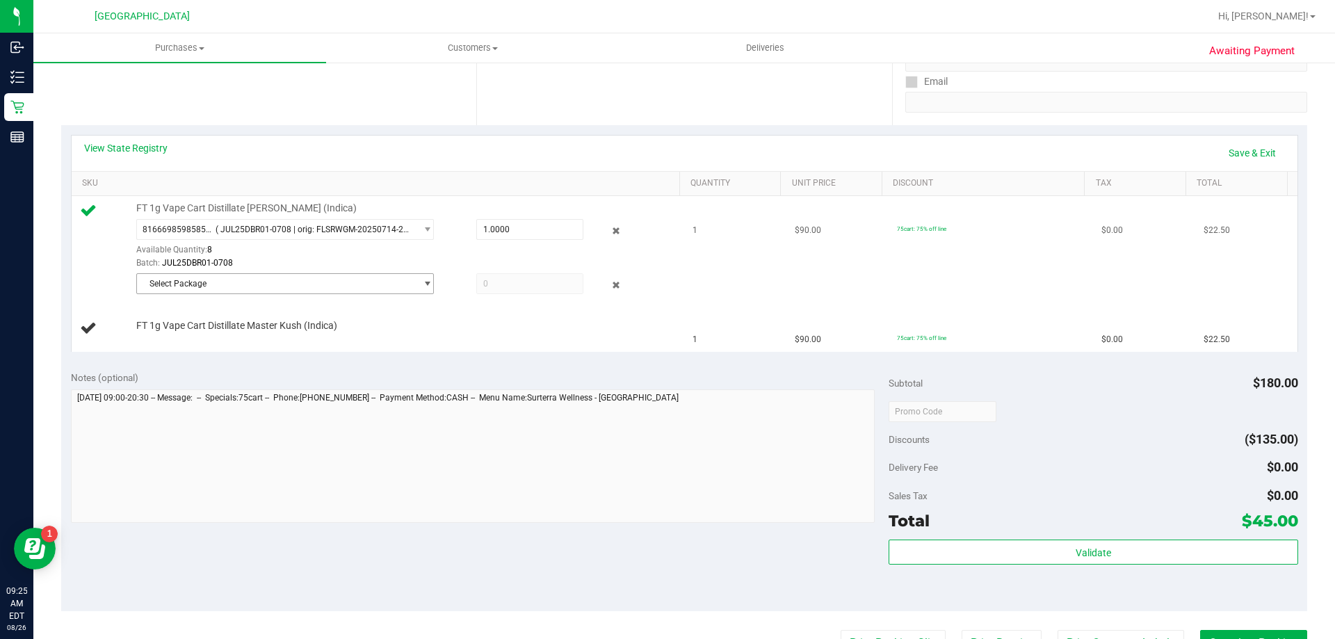
click at [179, 280] on span "Select Package" at bounding box center [276, 283] width 279 height 19
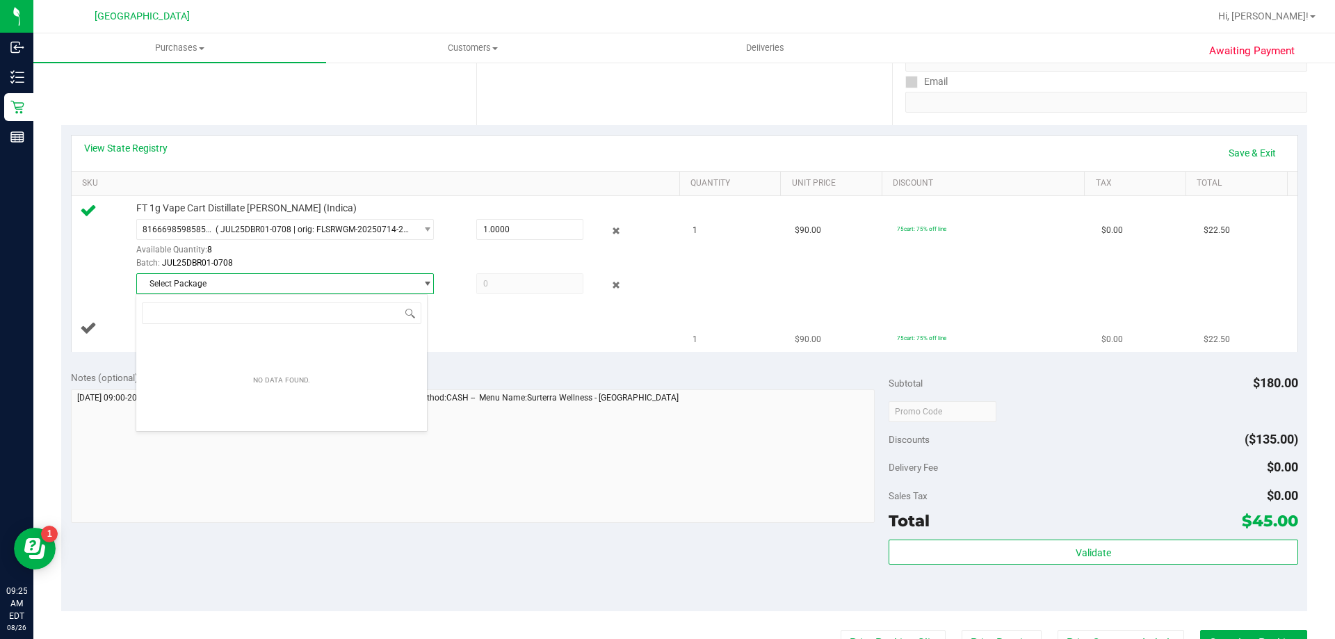
click at [522, 325] on div "FT 1g Vape Cart Distillate Master Kush (Indica)" at bounding box center [401, 326] width 544 height 14
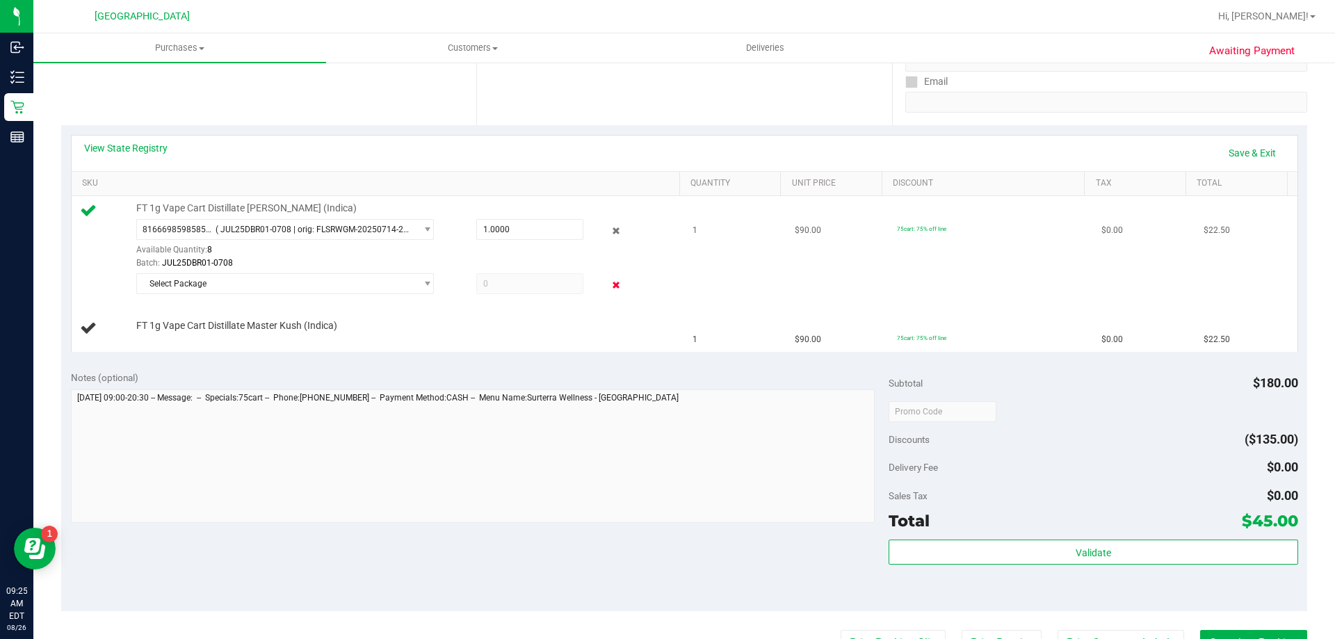
drag, startPoint x: 604, startPoint y: 286, endPoint x: 534, endPoint y: 287, distance: 70.3
click at [609, 287] on icon at bounding box center [616, 285] width 15 height 16
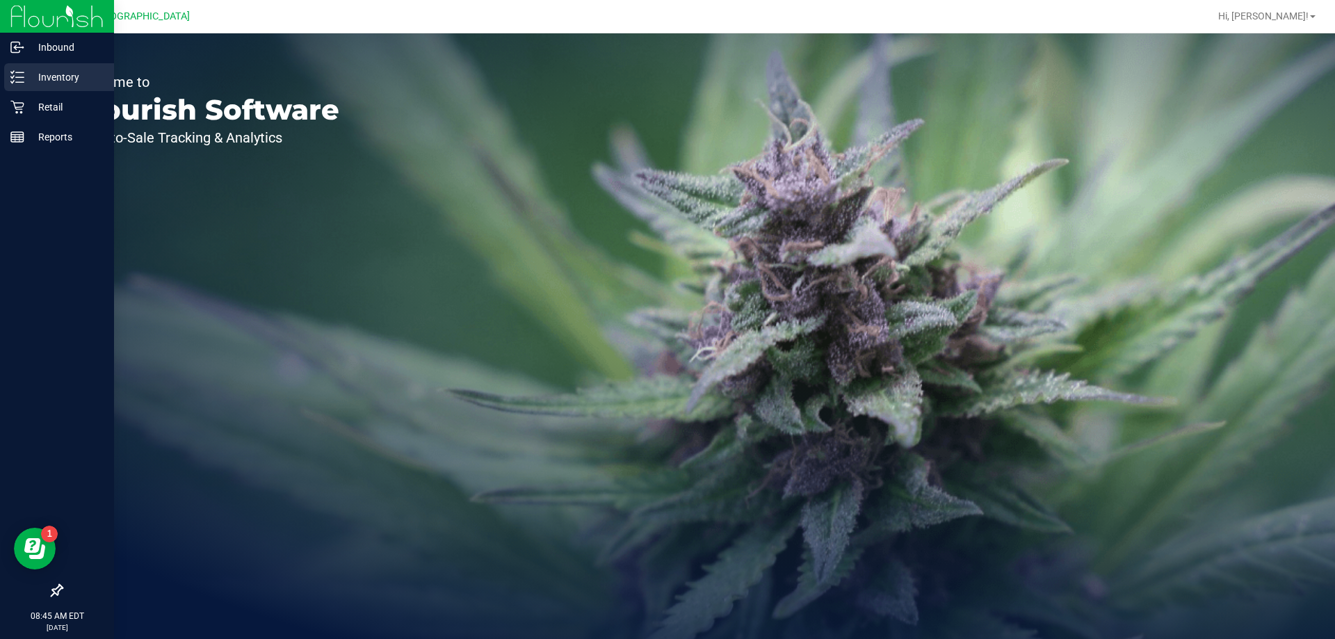
click at [46, 75] on p "Inventory" at bounding box center [65, 77] width 83 height 17
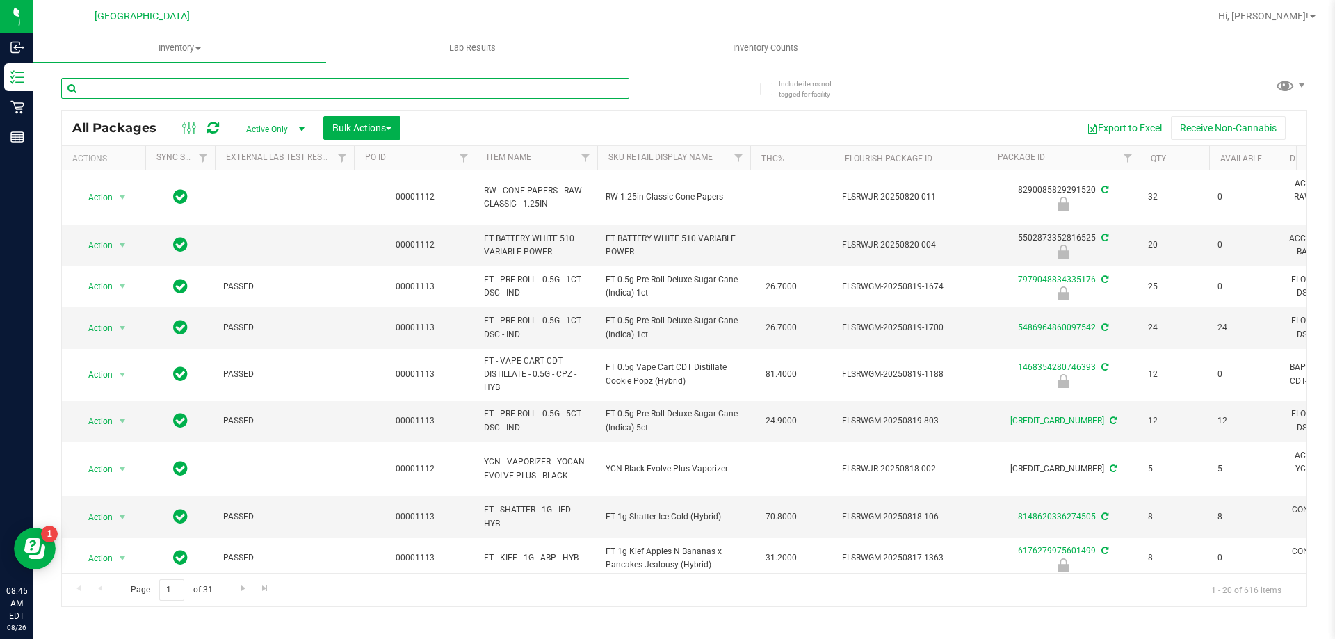
click at [134, 84] on input "text" at bounding box center [345, 88] width 568 height 21
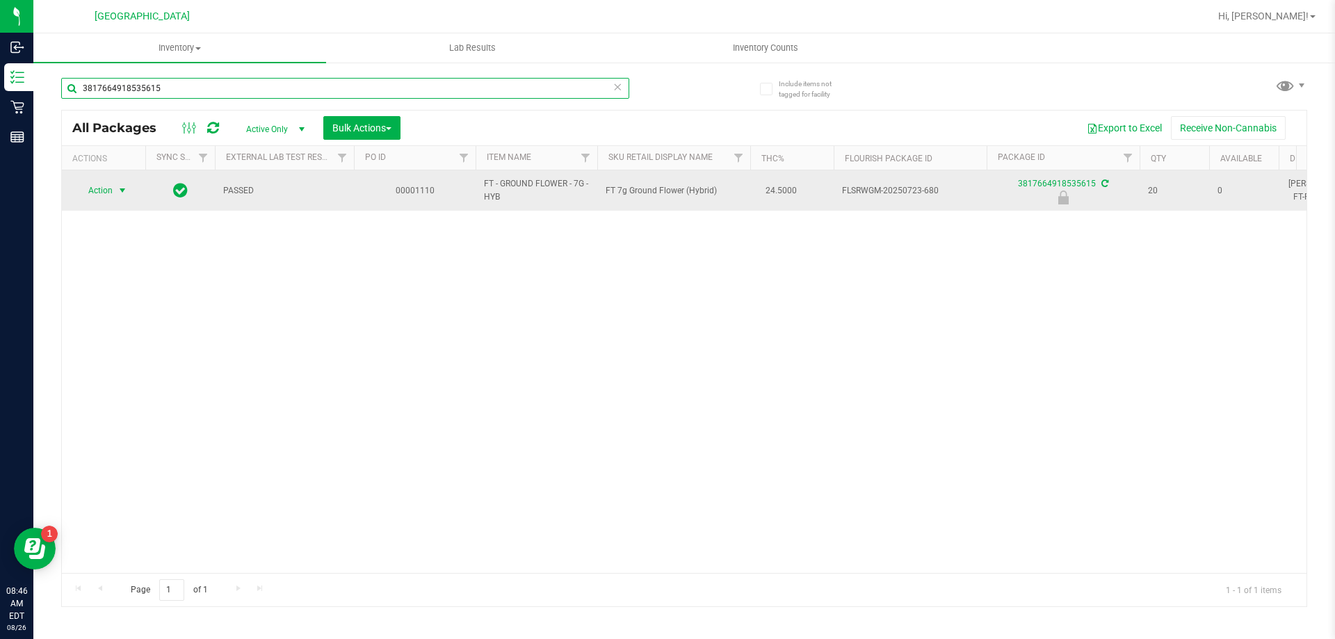
type input "3817664918535615"
click at [129, 189] on span "select" at bounding box center [122, 190] width 17 height 19
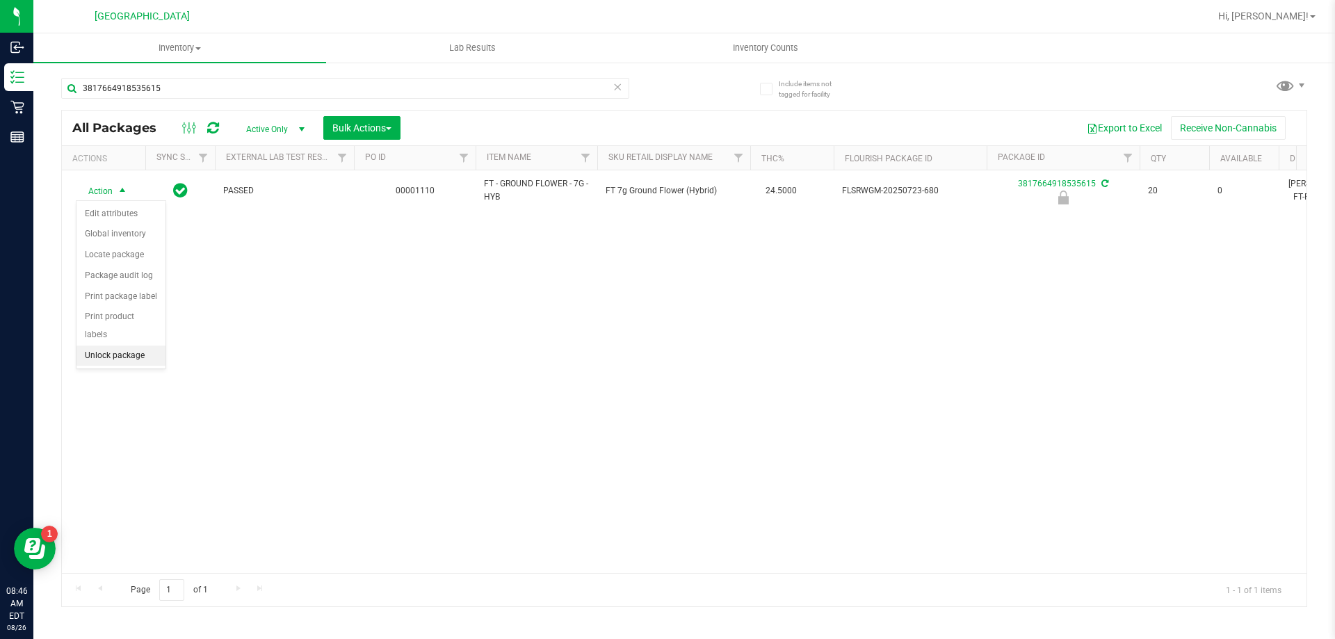
click at [115, 346] on li "Unlock package" at bounding box center [120, 356] width 89 height 21
